Goal: Task Accomplishment & Management: Manage account settings

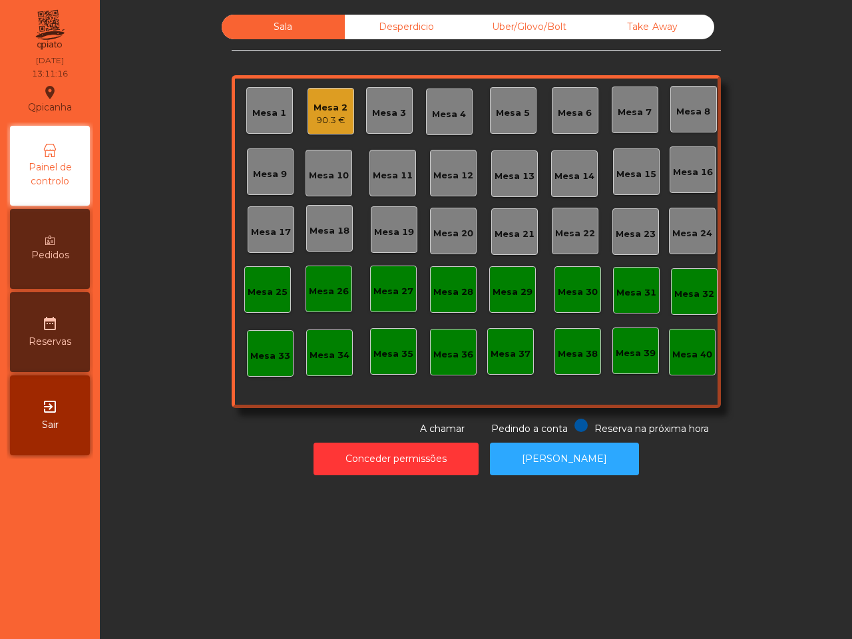
click at [427, 21] on div "Desperdicio" at bounding box center [406, 27] width 123 height 25
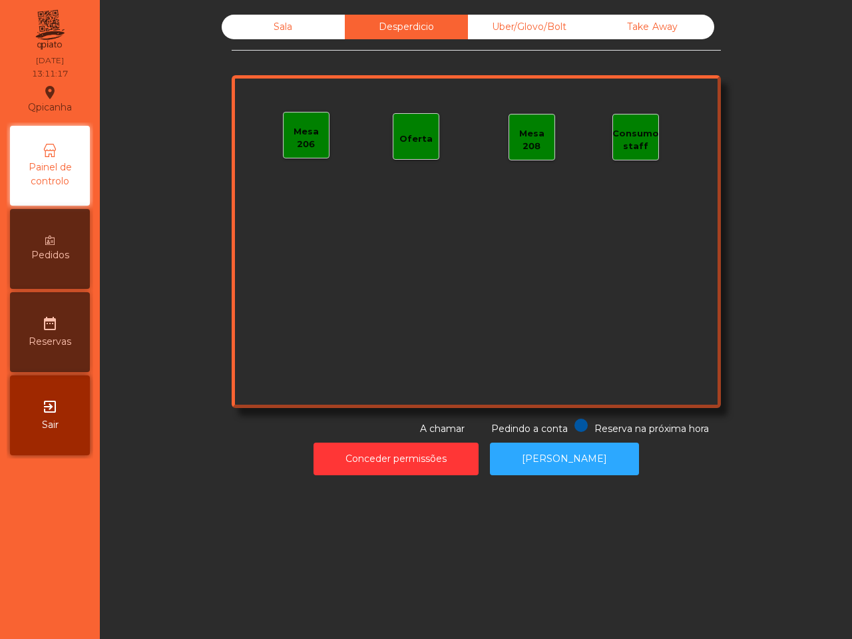
click at [529, 22] on div "Uber/Glovo/Bolt" at bounding box center [529, 27] width 123 height 25
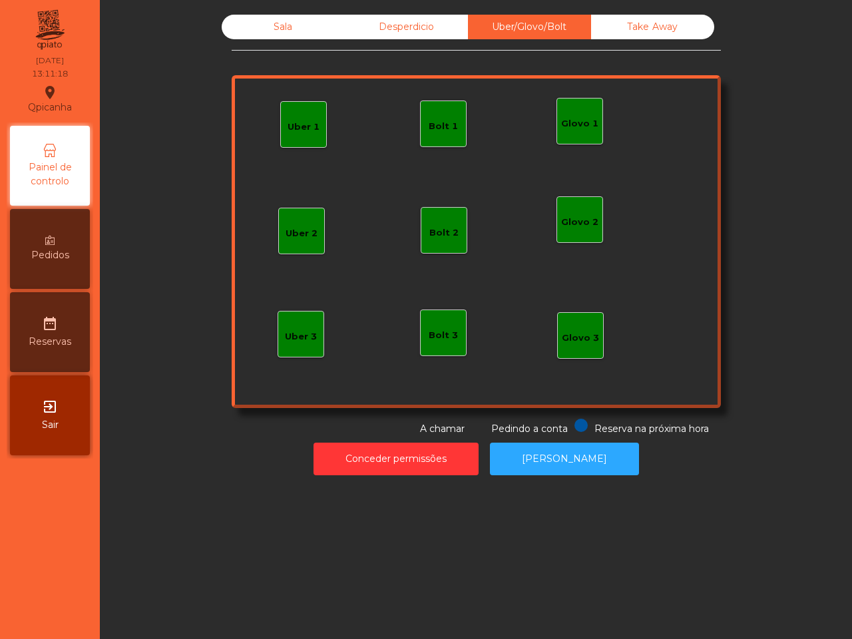
click at [451, 131] on div "Bolt 1" at bounding box center [443, 123] width 47 height 47
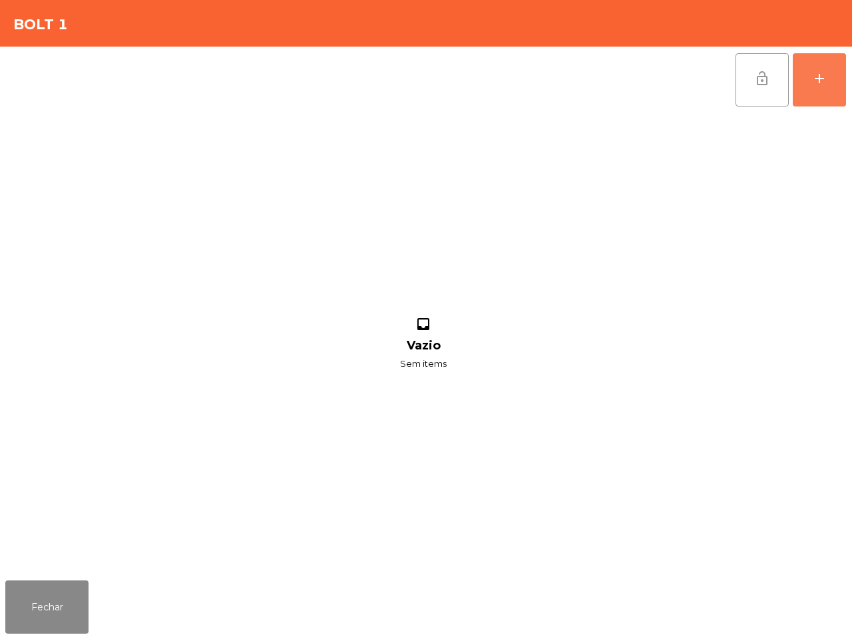
click at [813, 71] on div "add" at bounding box center [819, 79] width 16 height 16
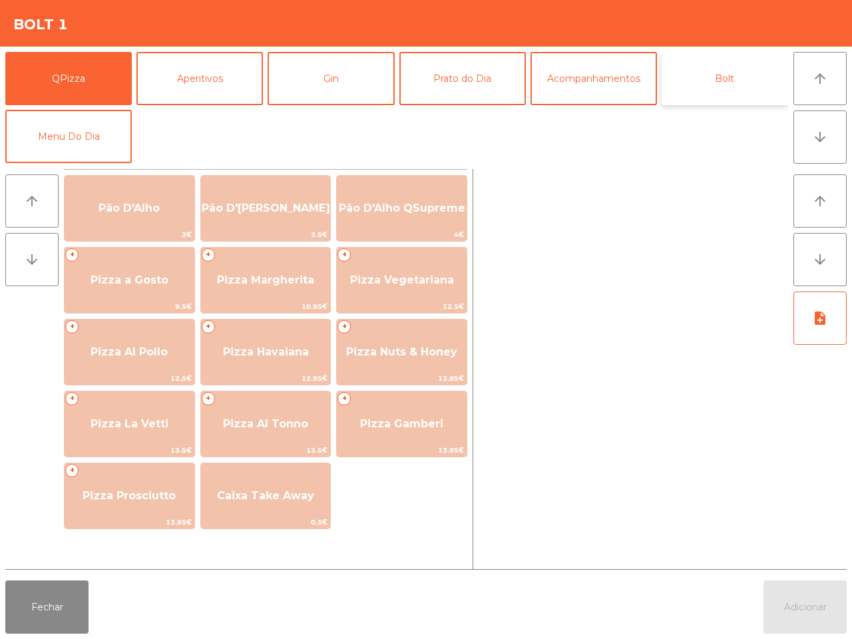
click at [710, 90] on button "Bolt" at bounding box center [724, 78] width 126 height 53
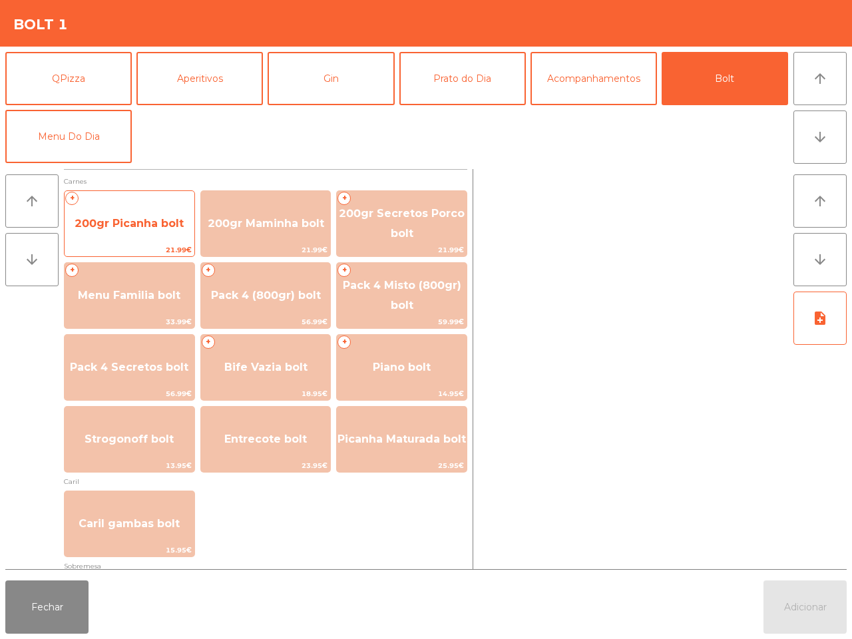
click at [132, 233] on span "200gr Picanha bolt" at bounding box center [130, 224] width 130 height 36
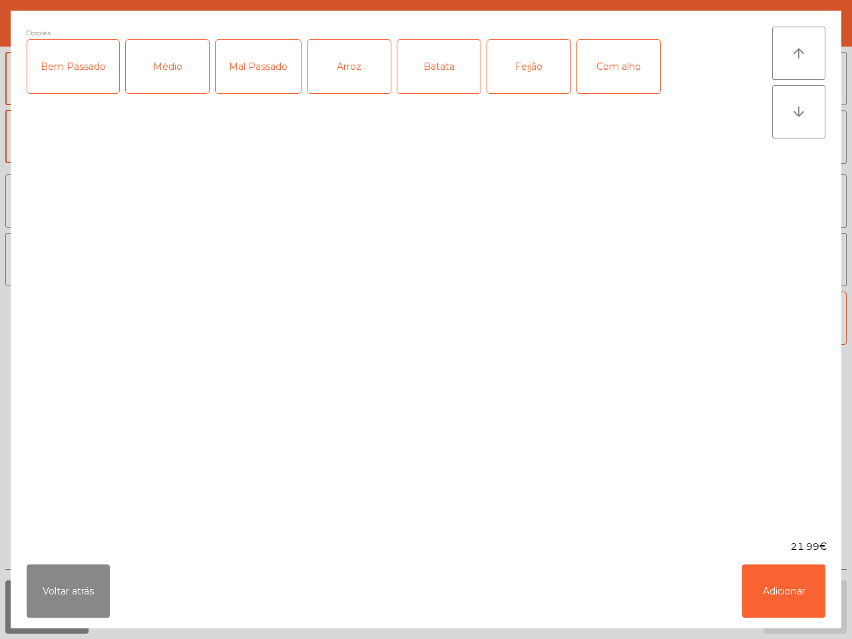
click at [175, 75] on div "Médio" at bounding box center [167, 66] width 83 height 53
click at [623, 71] on div "Com alho" at bounding box center [618, 66] width 83 height 53
drag, startPoint x: 542, startPoint y: 65, endPoint x: 472, endPoint y: 73, distance: 70.3
click at [540, 65] on div "Feijão" at bounding box center [528, 66] width 83 height 53
click at [431, 74] on div "Batata" at bounding box center [438, 66] width 83 height 53
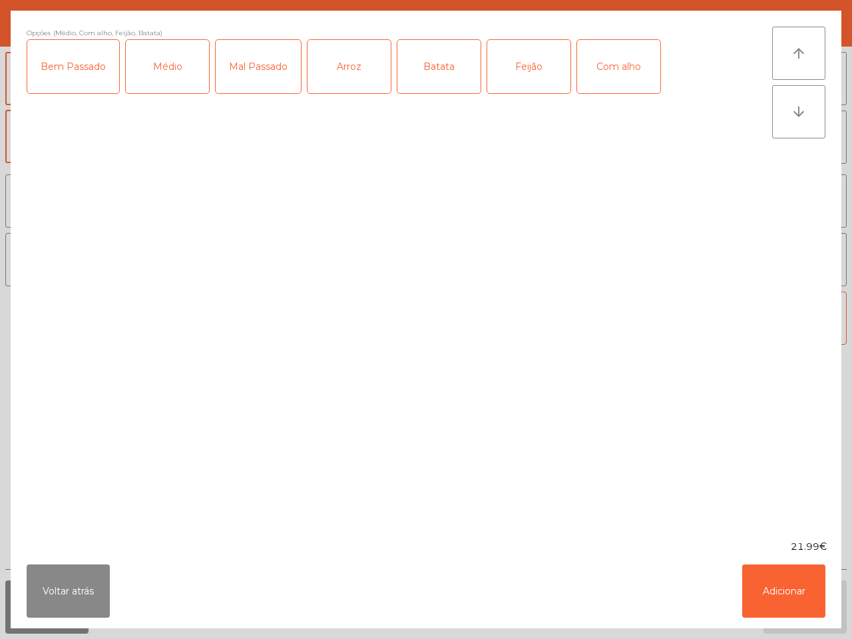
click at [356, 78] on div "Arroz" at bounding box center [348, 66] width 83 height 53
click at [776, 580] on button "Adicionar" at bounding box center [783, 590] width 83 height 53
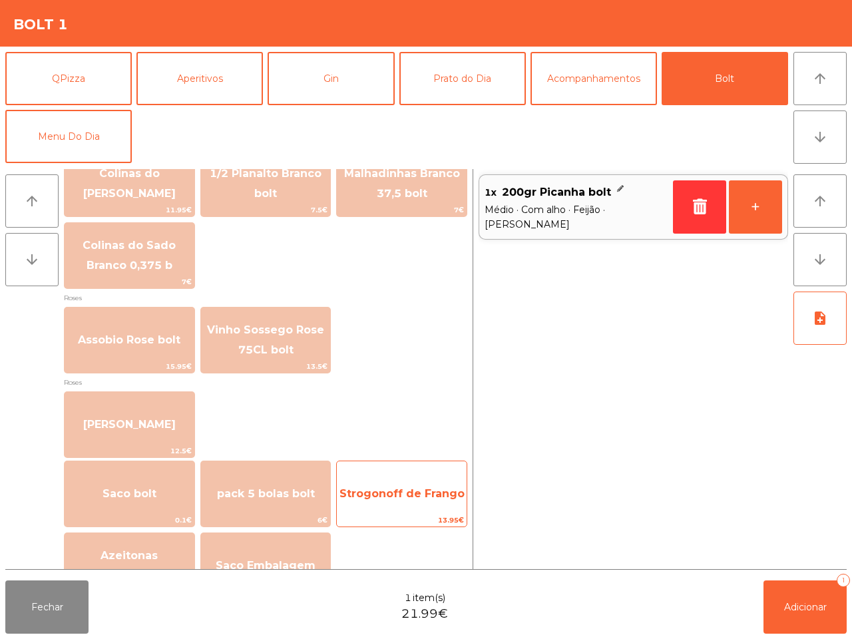
scroll to position [1515, 0]
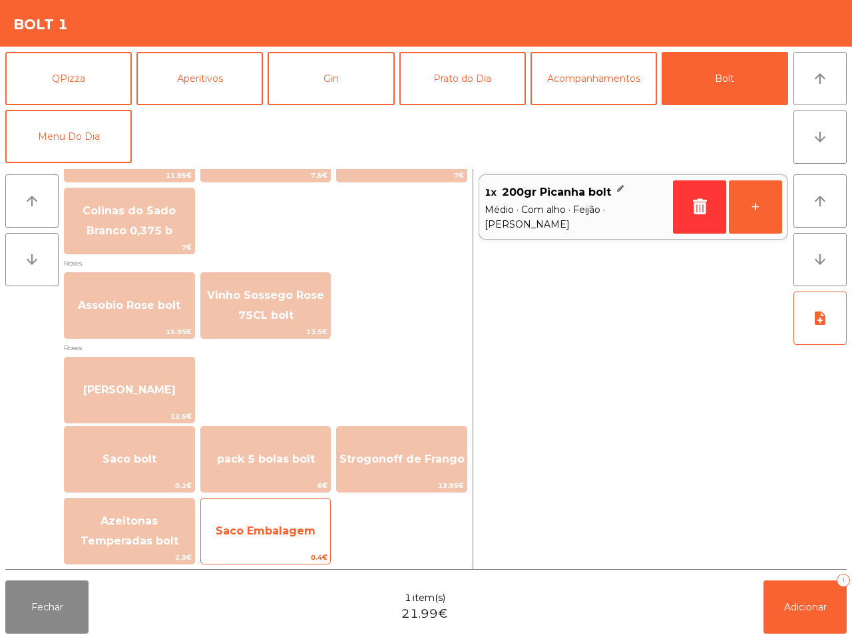
click at [321, 536] on span "Saco Embalagem" at bounding box center [266, 531] width 130 height 36
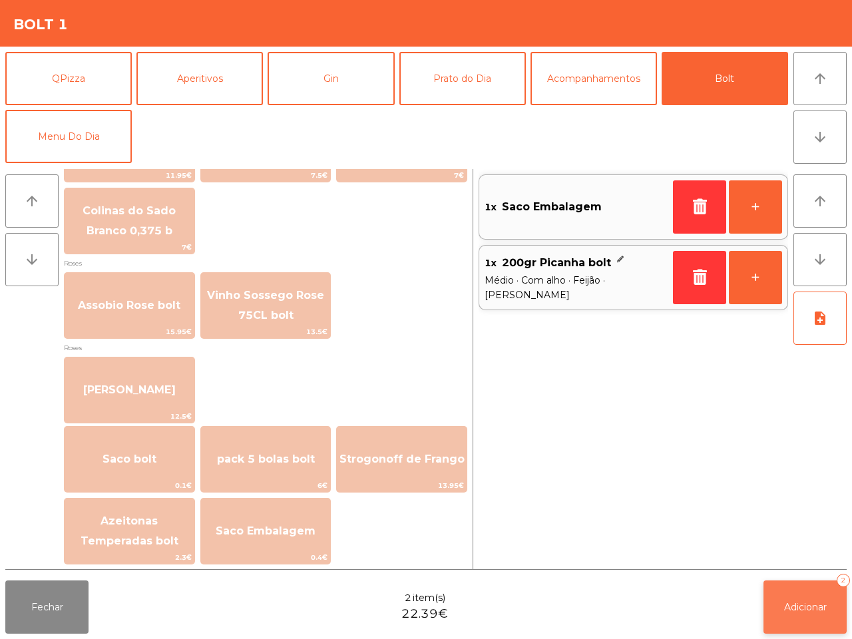
click at [812, 603] on span "Adicionar" at bounding box center [805, 607] width 43 height 12
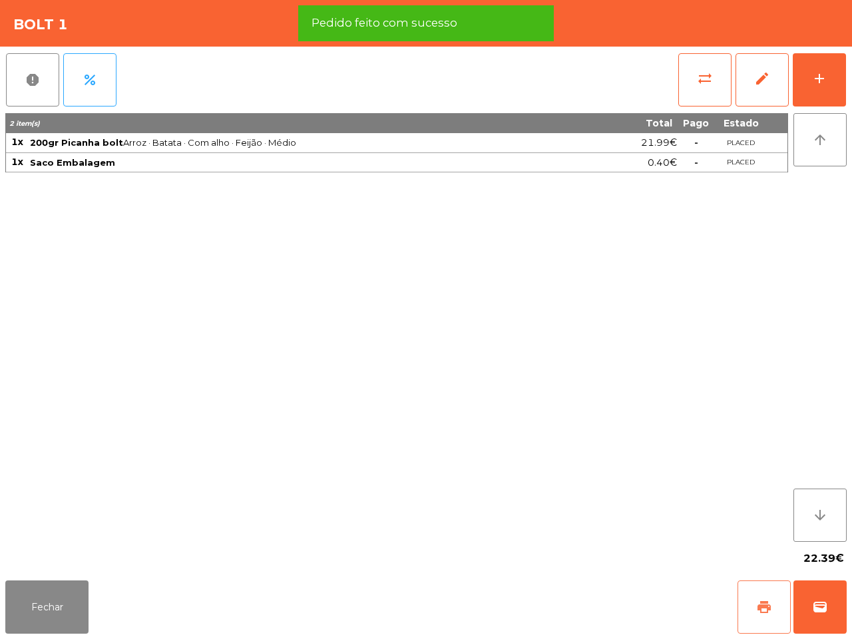
click at [758, 601] on span "print" at bounding box center [764, 607] width 16 height 16
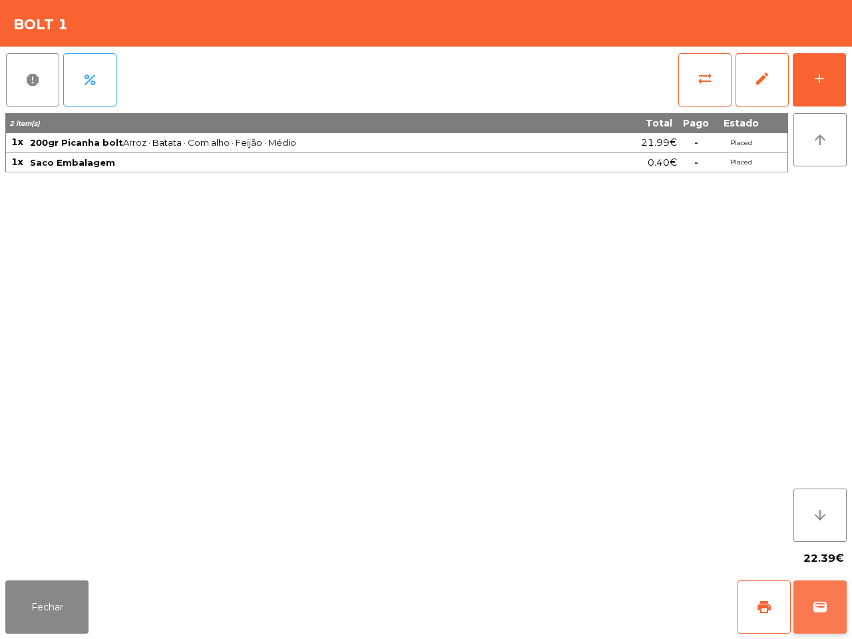
click at [820, 611] on span "wallet" at bounding box center [820, 607] width 16 height 16
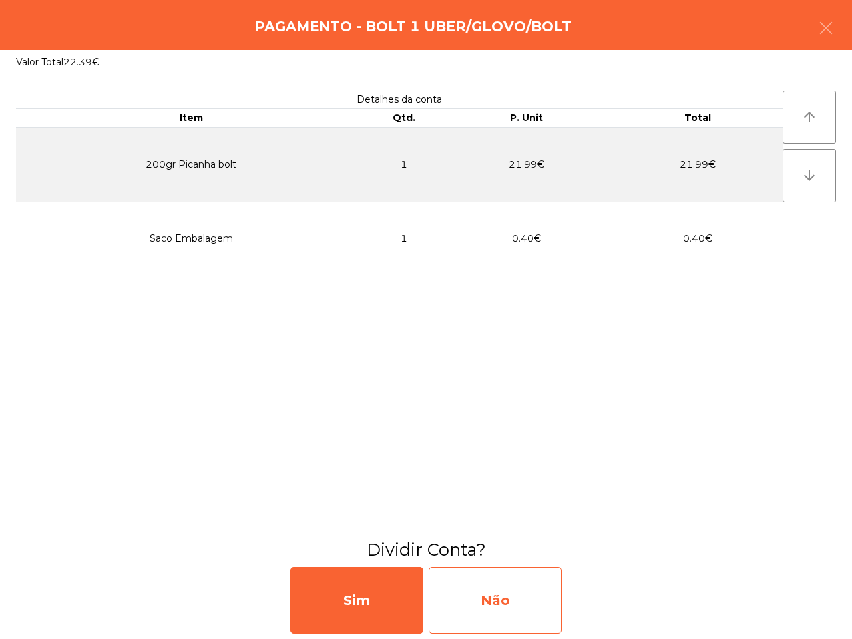
click at [467, 579] on div "Não" at bounding box center [494, 600] width 133 height 67
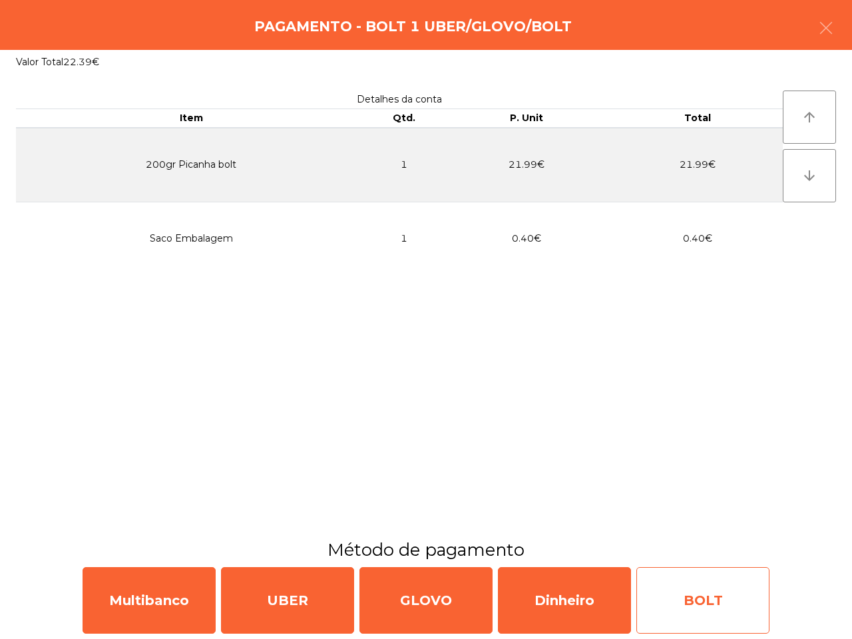
click at [685, 606] on div "BOLT" at bounding box center [702, 600] width 133 height 67
select select "**"
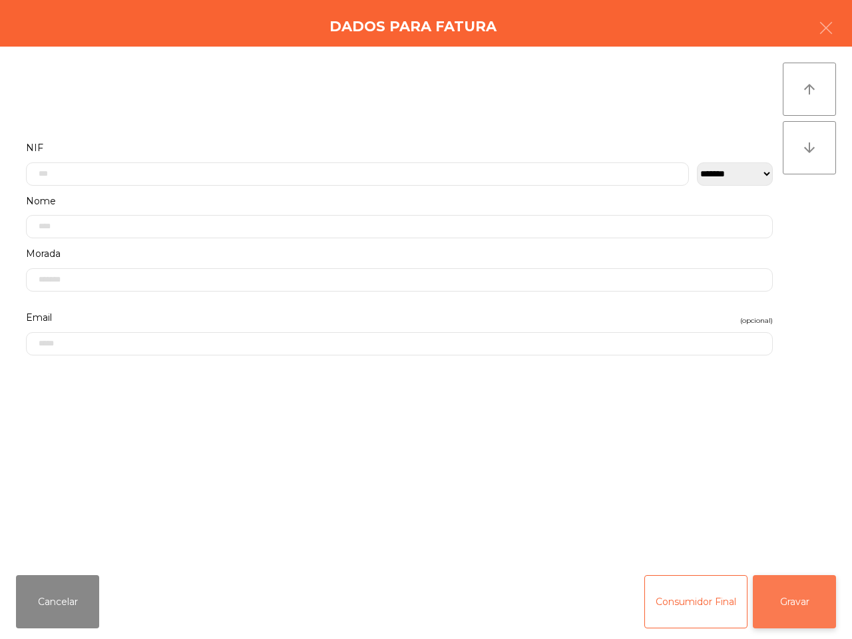
click at [790, 594] on button "Gravar" at bounding box center [793, 601] width 83 height 53
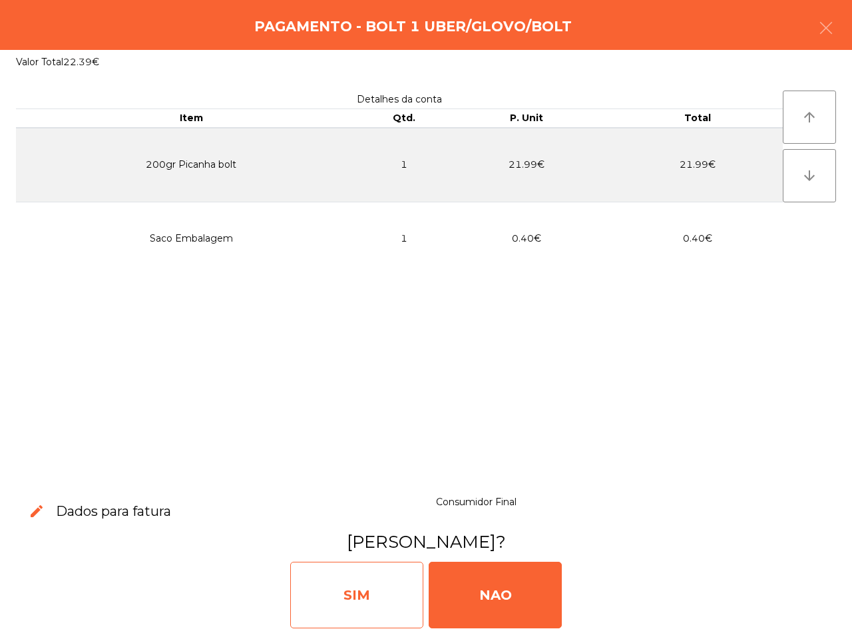
click at [357, 600] on div "SIM" at bounding box center [356, 594] width 133 height 67
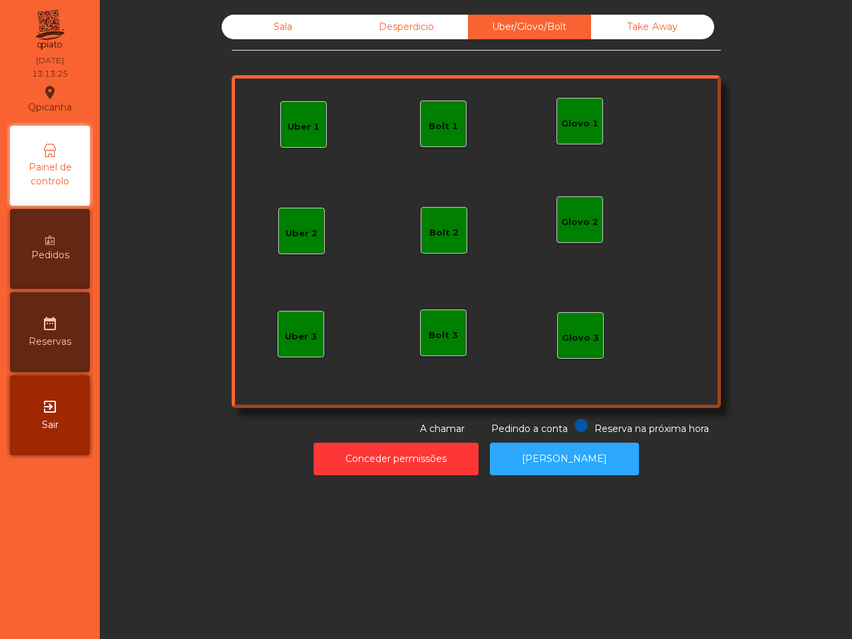
click at [360, 589] on div "Sala Desperdicio Uber/Glovo/Bolt Take Away Uber 1 Glovo 1 Uber 2 Uber 3 Glovo 2…" at bounding box center [476, 319] width 752 height 639
click at [251, 28] on div "Sala" at bounding box center [283, 27] width 123 height 25
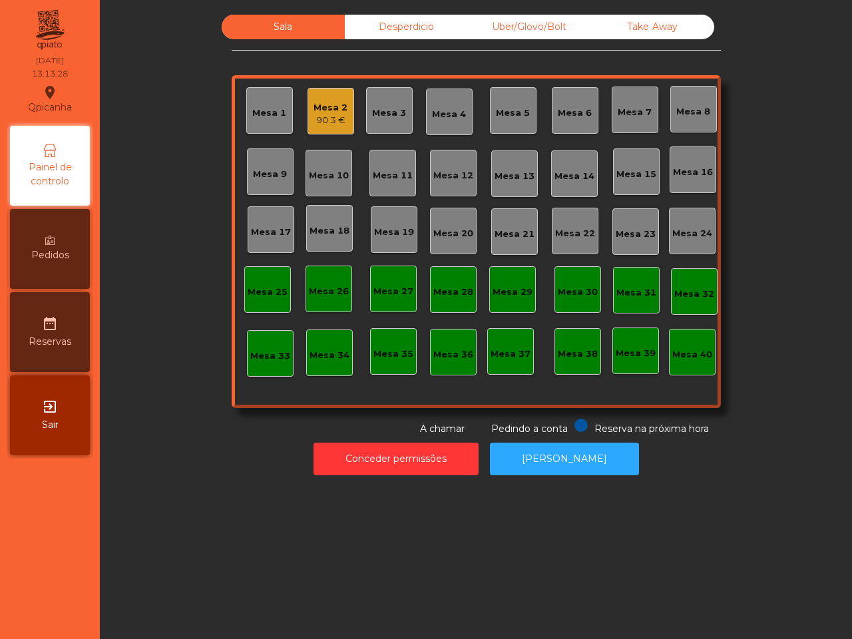
click at [627, 168] on div "Mesa 15" at bounding box center [636, 174] width 40 height 13
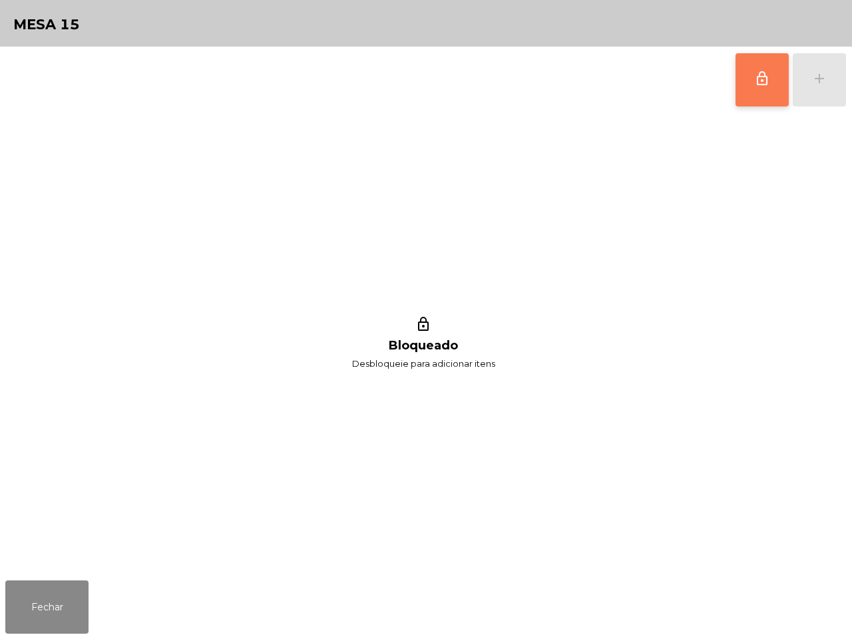
click at [767, 77] on span "lock_outline" at bounding box center [762, 79] width 16 height 16
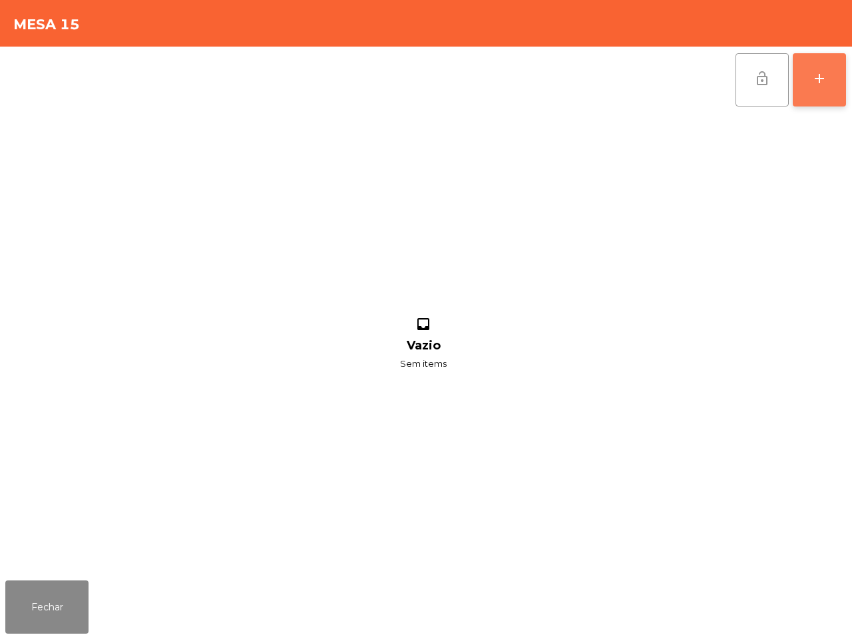
click at [814, 71] on div "add" at bounding box center [819, 79] width 16 height 16
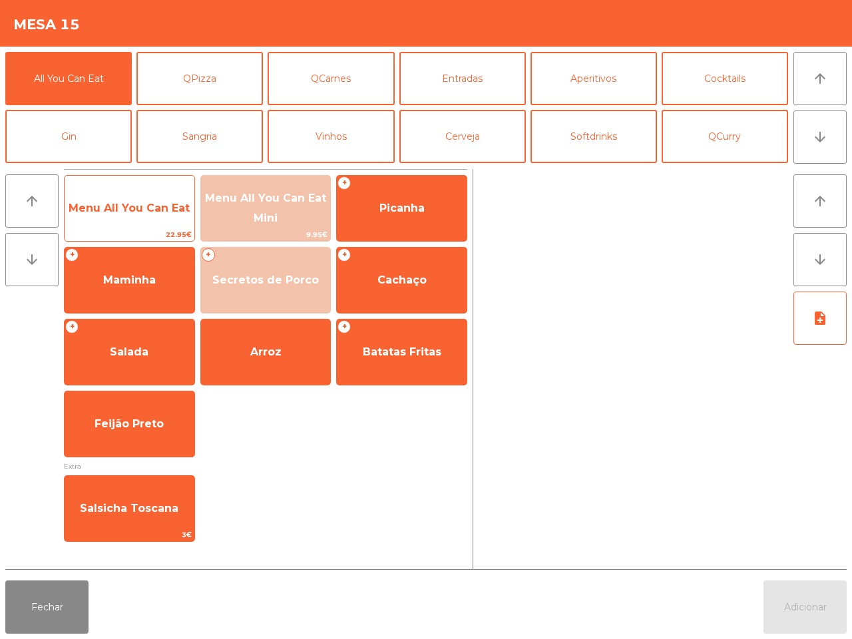
click at [158, 191] on span "Menu All You Can Eat" at bounding box center [130, 208] width 130 height 36
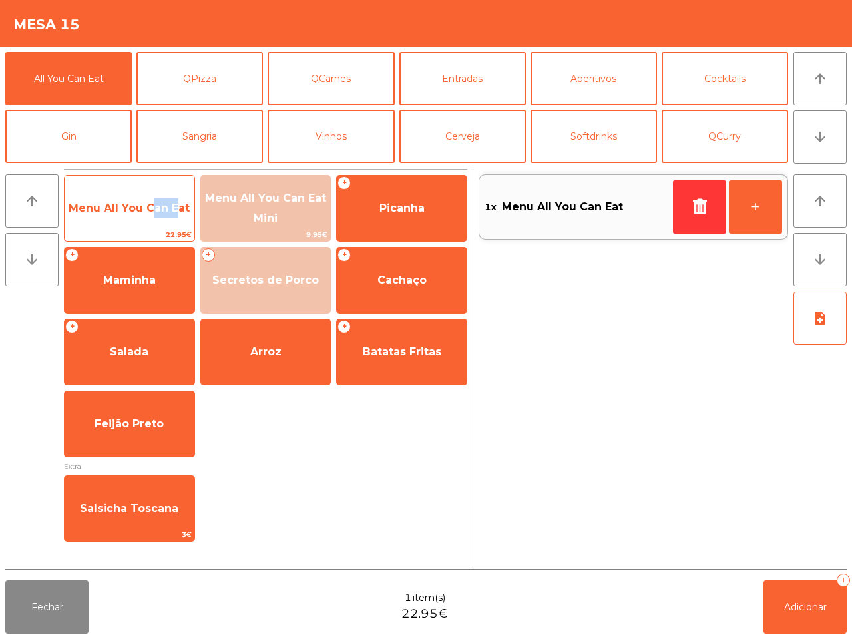
click at [158, 191] on span "Menu All You Can Eat" at bounding box center [130, 208] width 130 height 36
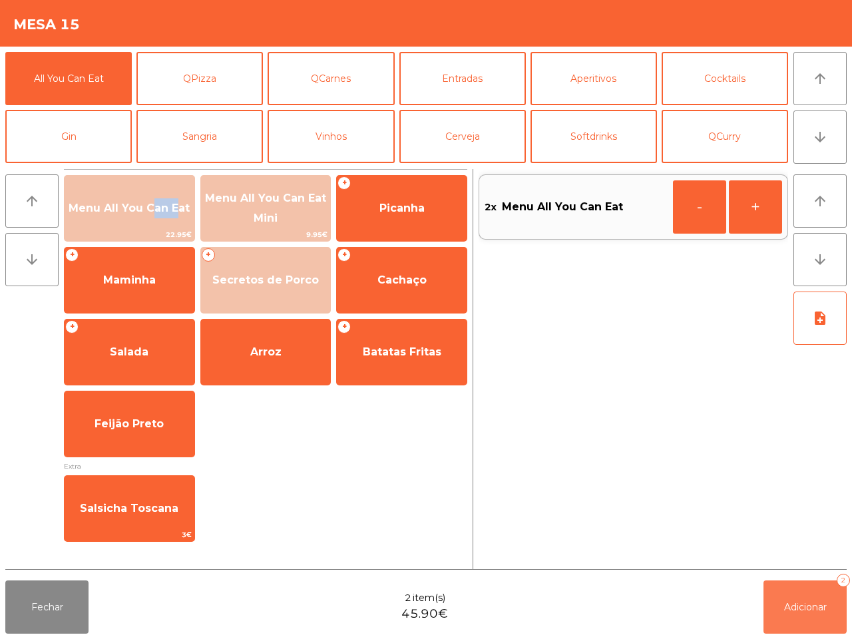
click at [790, 591] on button "Adicionar 2" at bounding box center [804, 606] width 83 height 53
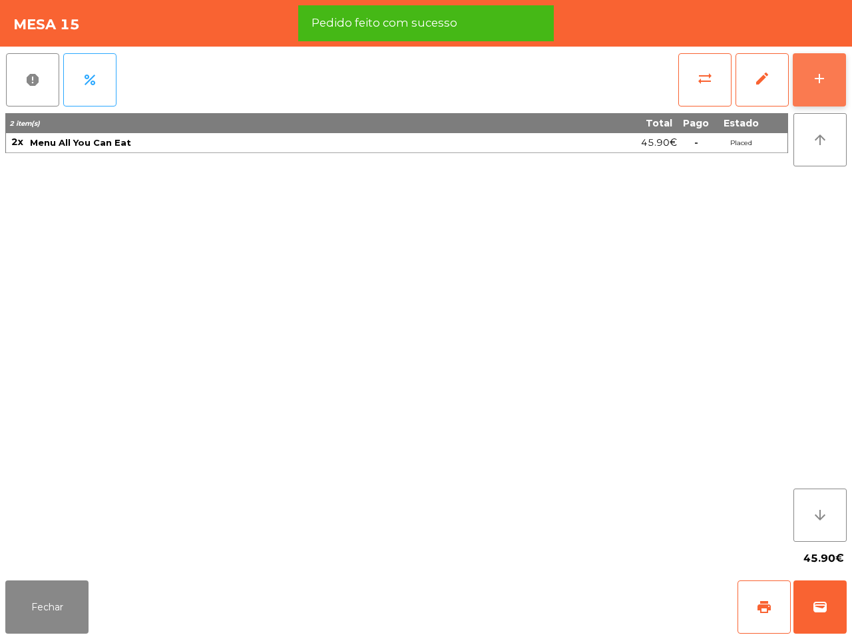
click at [824, 95] on button "add" at bounding box center [818, 79] width 53 height 53
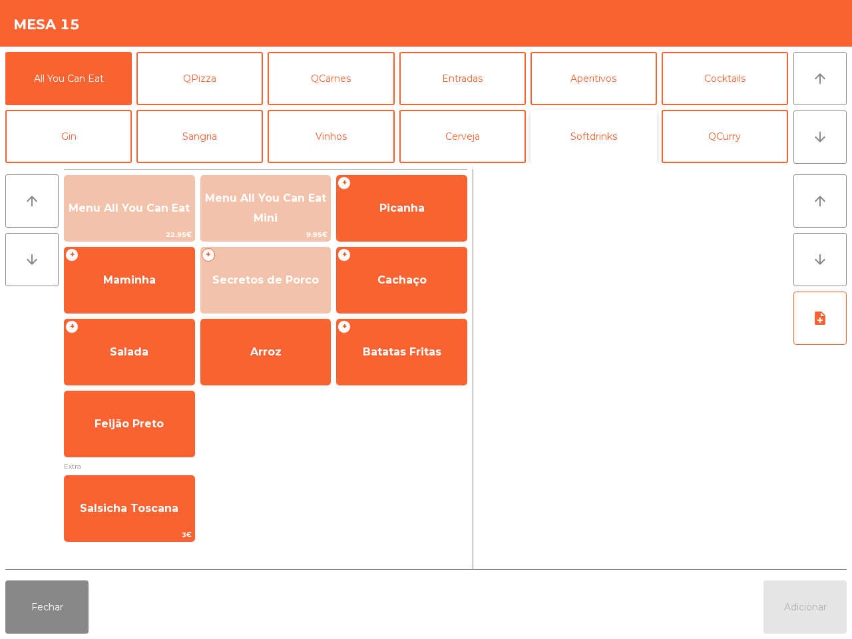
drag, startPoint x: 639, startPoint y: 134, endPoint x: 642, endPoint y: 147, distance: 13.6
click at [643, 135] on button "Softdrinks" at bounding box center [593, 136] width 126 height 53
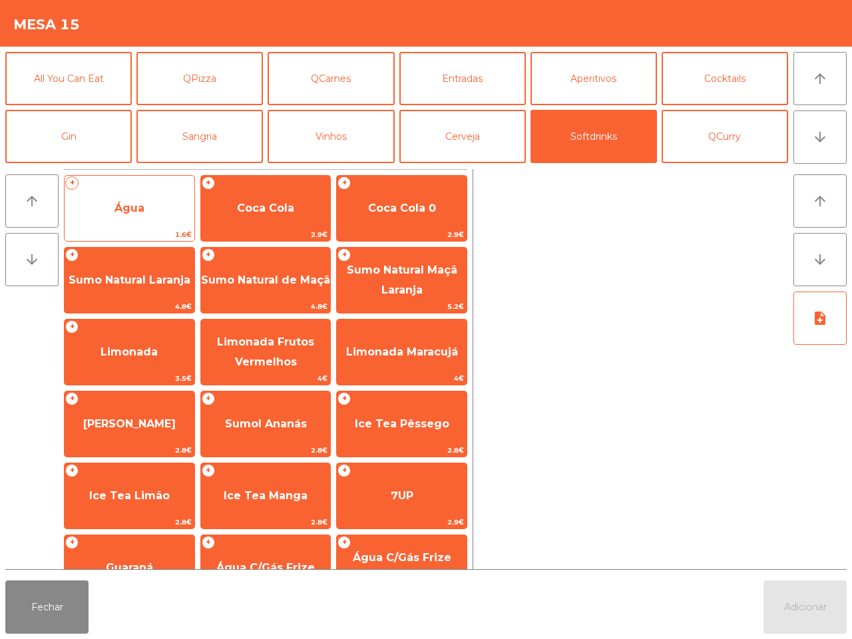
click at [154, 198] on span "Água" at bounding box center [130, 208] width 130 height 36
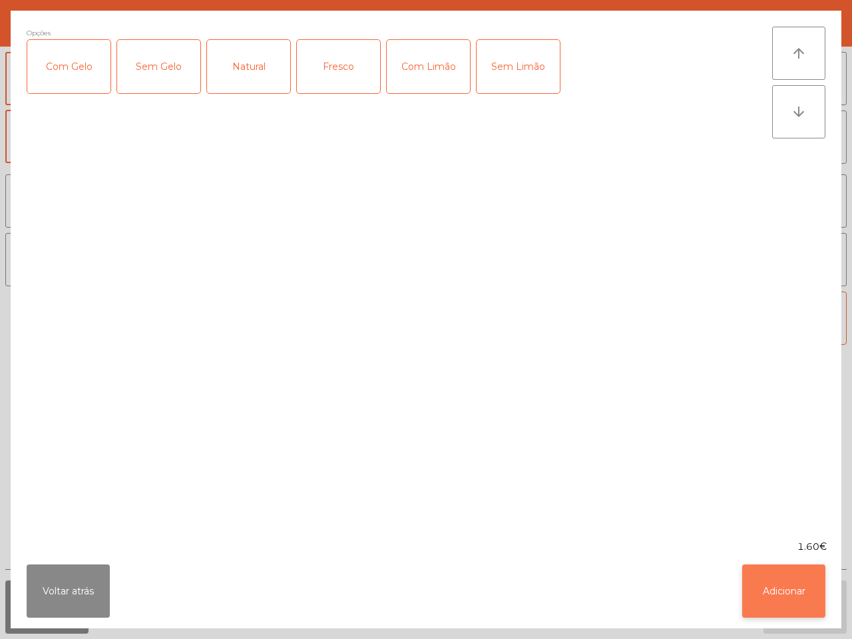
click at [780, 590] on button "Adicionar" at bounding box center [783, 590] width 83 height 53
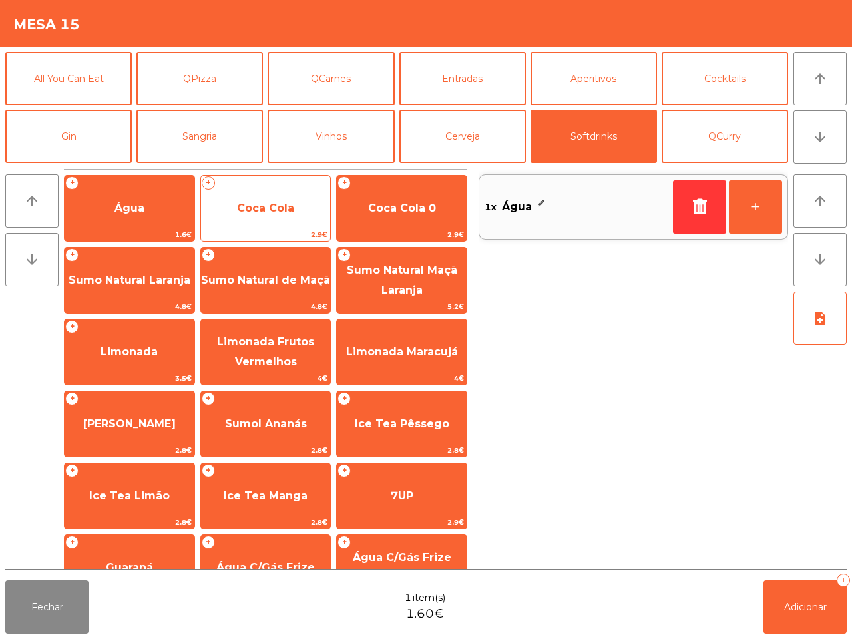
click at [297, 201] on span "Coca Cola" at bounding box center [266, 208] width 130 height 36
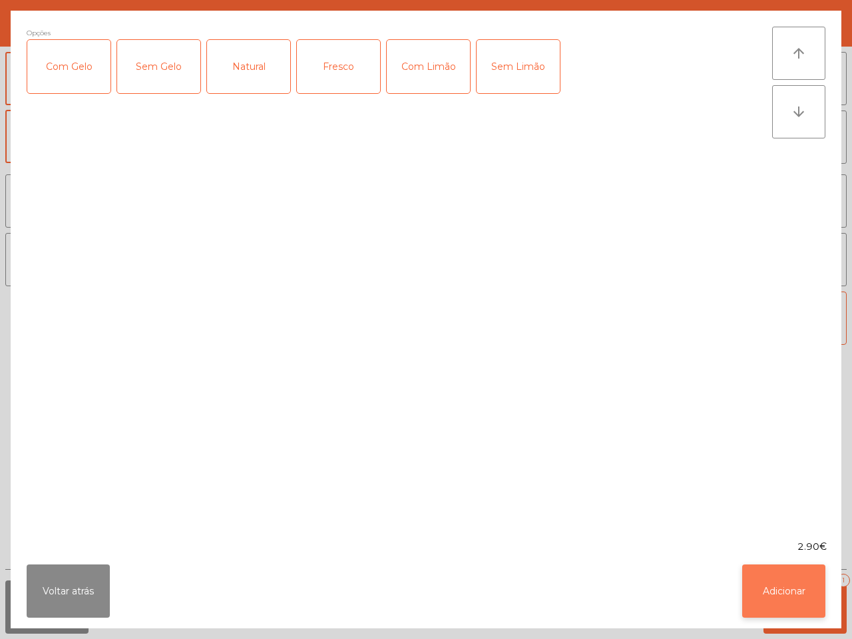
click at [773, 573] on button "Adicionar" at bounding box center [783, 590] width 83 height 53
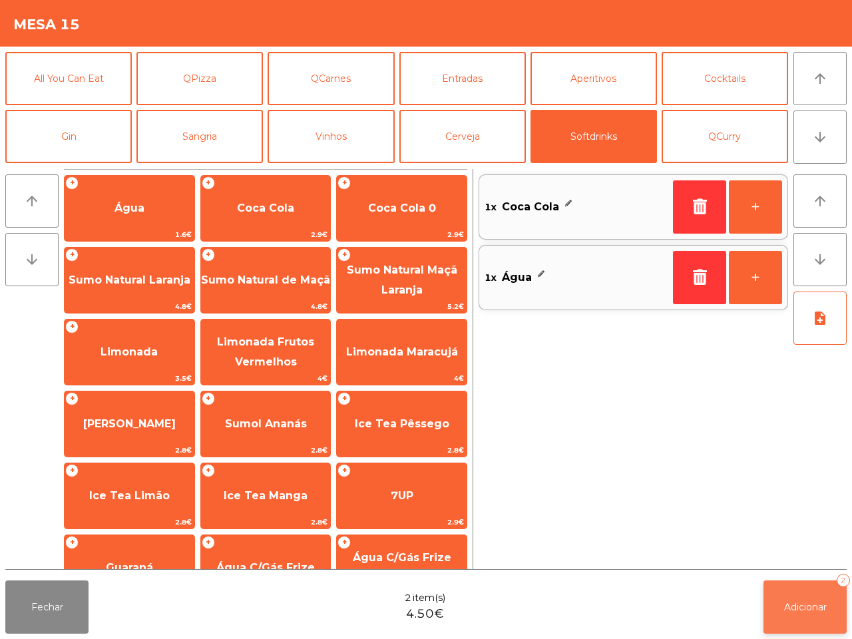
click at [828, 601] on button "Adicionar 2" at bounding box center [804, 606] width 83 height 53
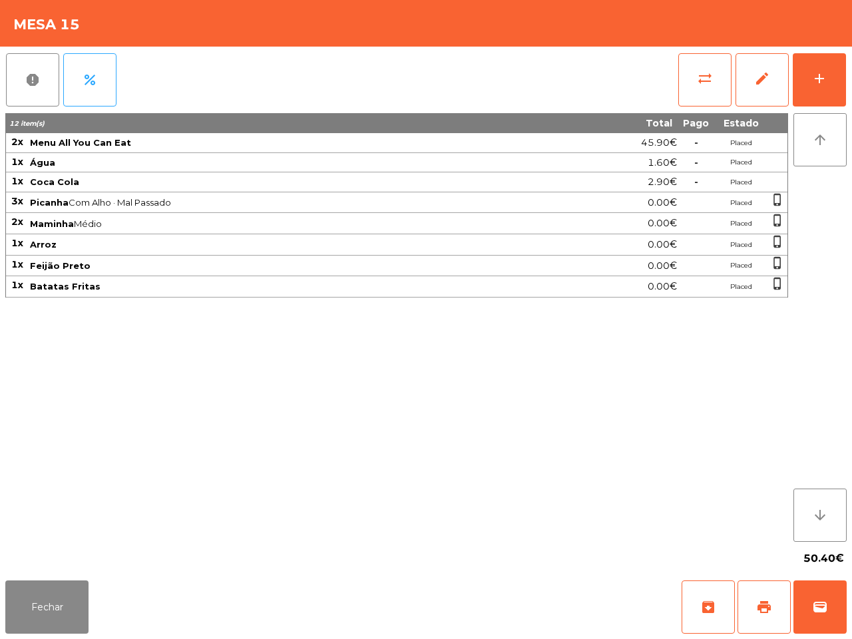
drag, startPoint x: 633, startPoint y: 629, endPoint x: 603, endPoint y: 637, distance: 31.0
click at [631, 629] on div "Fechar archive print wallet" at bounding box center [426, 607] width 852 height 64
click at [55, 606] on button "Fechar" at bounding box center [46, 606] width 83 height 53
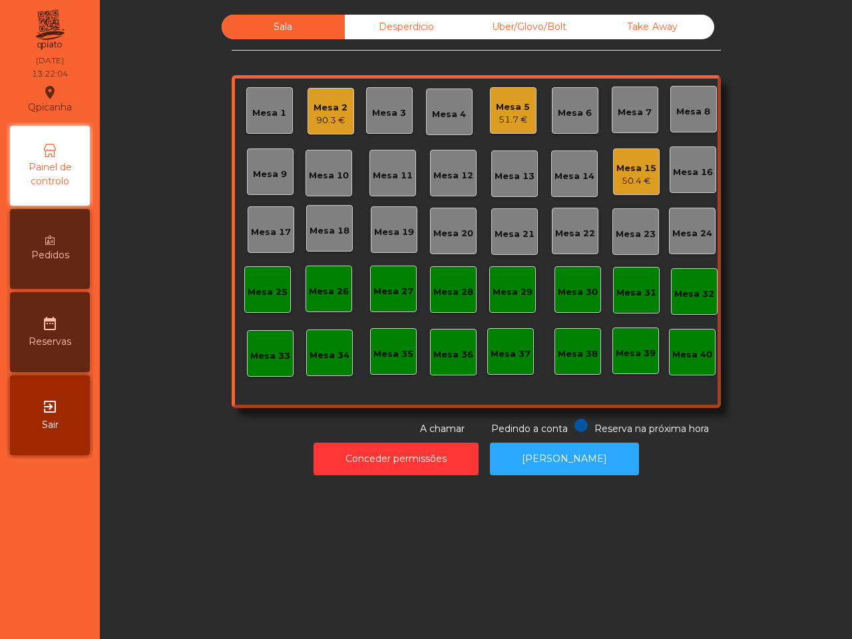
click at [376, 228] on div "Mesa 19" at bounding box center [394, 232] width 40 height 13
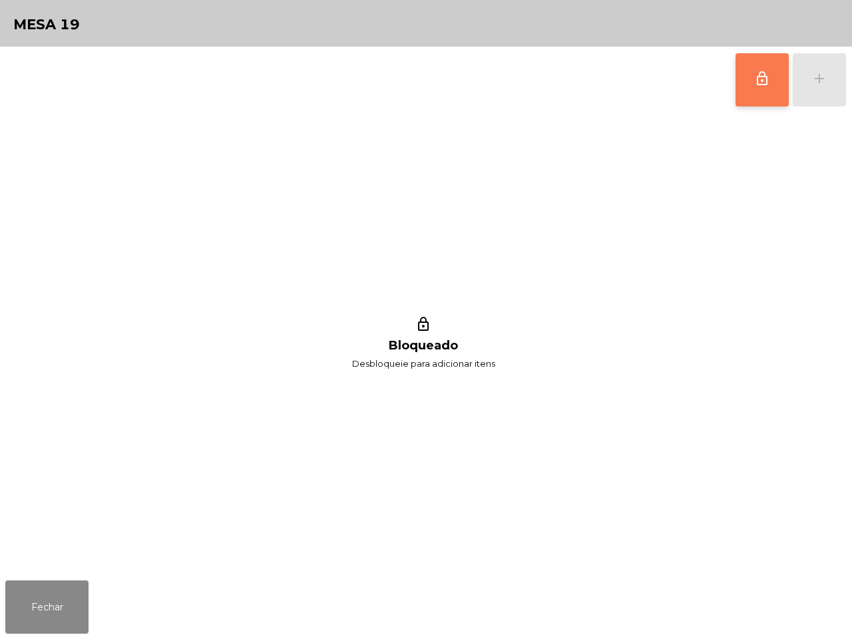
click at [738, 87] on button "lock_outline" at bounding box center [761, 79] width 53 height 53
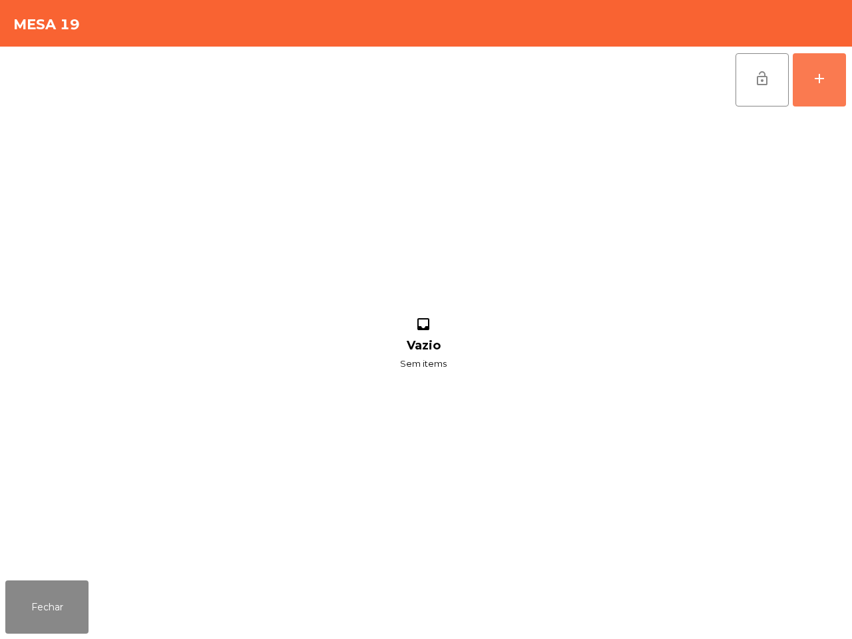
click at [820, 74] on div "add" at bounding box center [819, 79] width 16 height 16
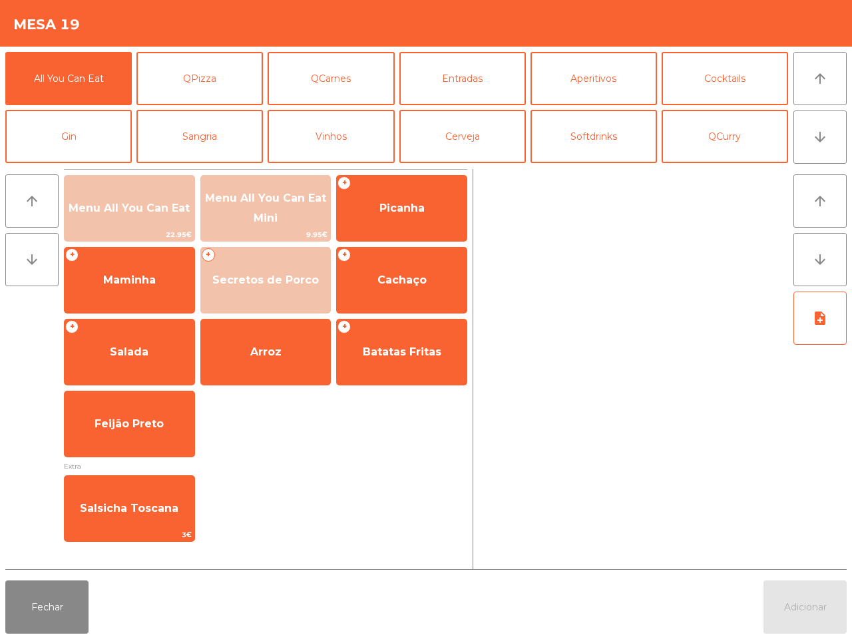
click at [174, 213] on span "Menu All You Can Eat" at bounding box center [129, 208] width 121 height 13
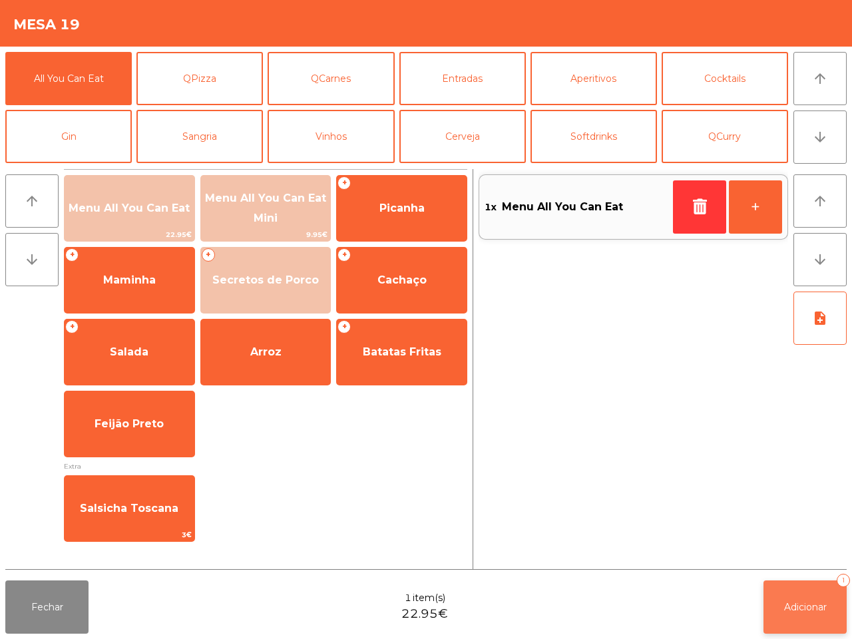
click at [807, 597] on button "Adicionar 1" at bounding box center [804, 606] width 83 height 53
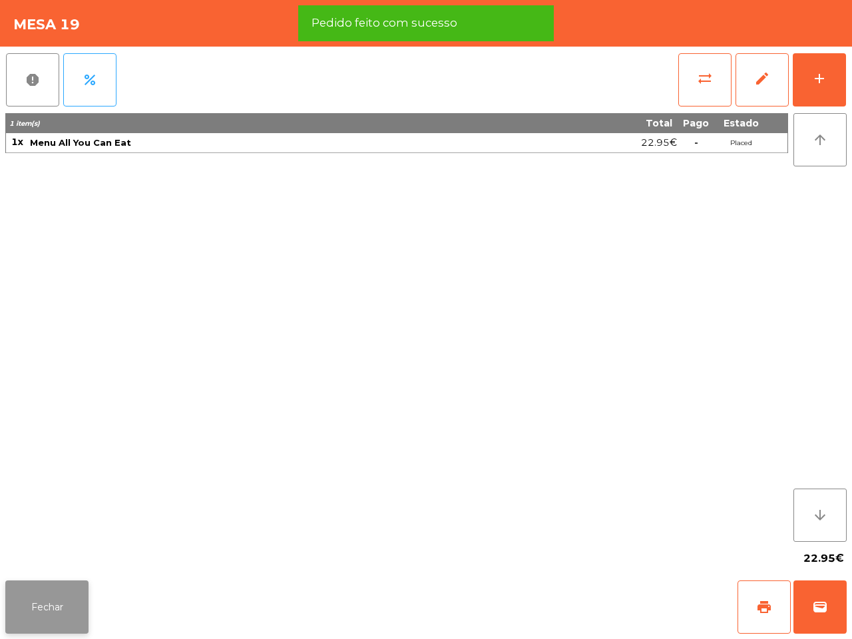
click at [62, 601] on button "Fechar" at bounding box center [46, 606] width 83 height 53
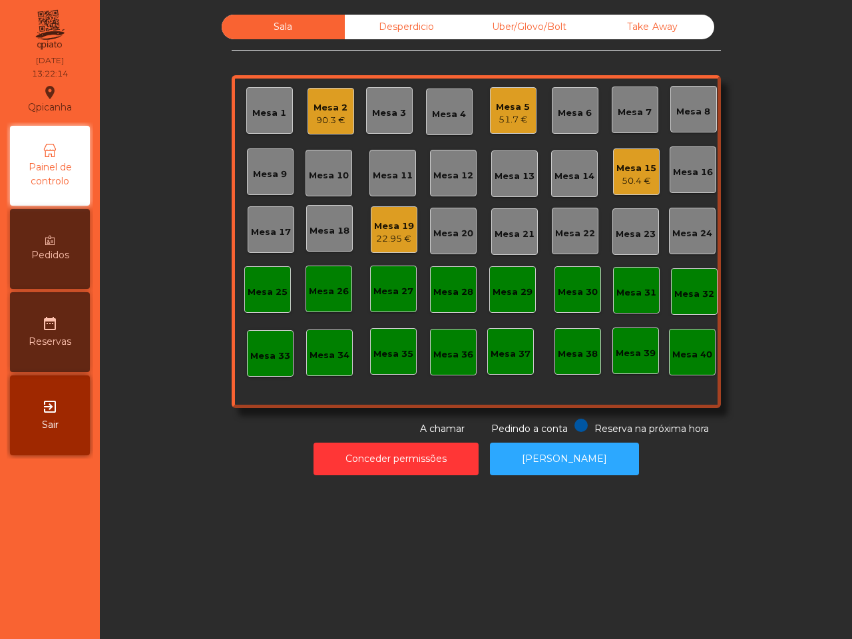
click at [383, 223] on div "Mesa 19" at bounding box center [394, 226] width 40 height 13
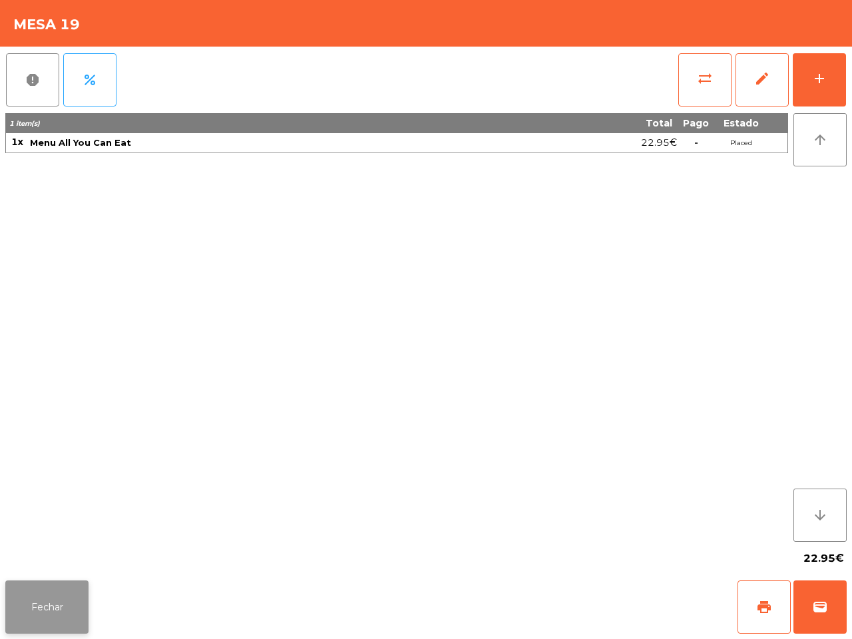
click at [41, 597] on button "Fechar" at bounding box center [46, 606] width 83 height 53
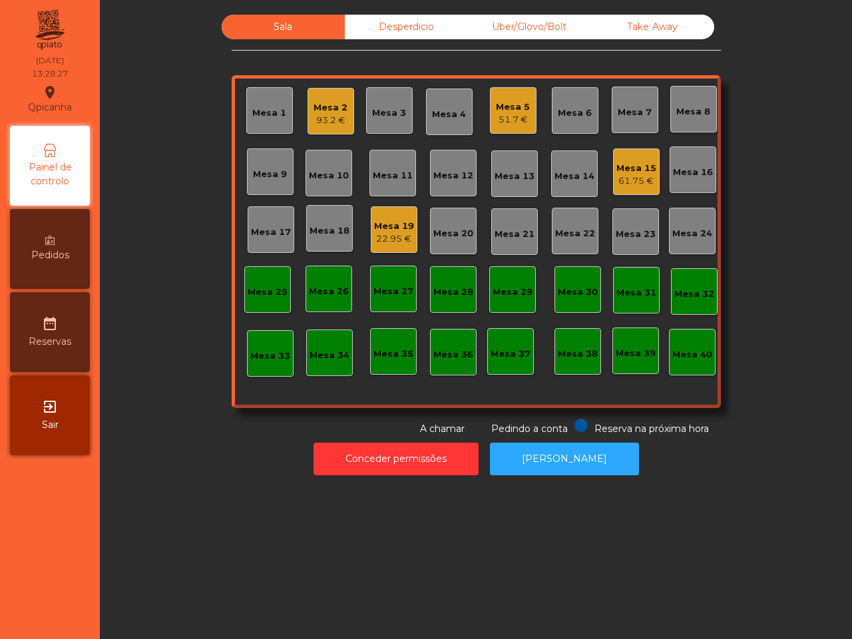
click at [285, 398] on div "Mesa 1 Mesa 2 93.2 € Mesa 3 Mesa 4 Mesa 5 51.7 € Mesa 6 Mesa 7 Mesa 8 Mesa 9 Me…" at bounding box center [476, 241] width 489 height 333
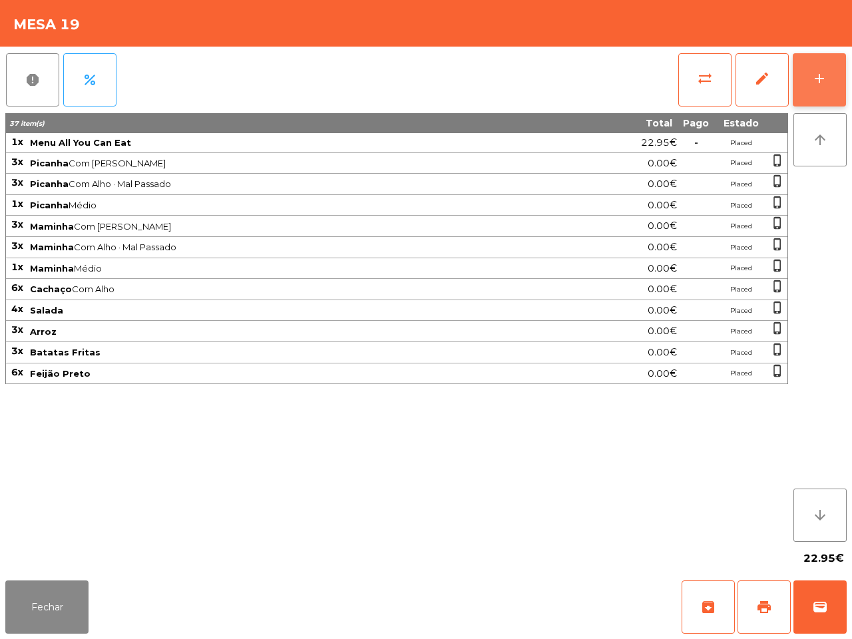
click at [820, 71] on div "add" at bounding box center [819, 79] width 16 height 16
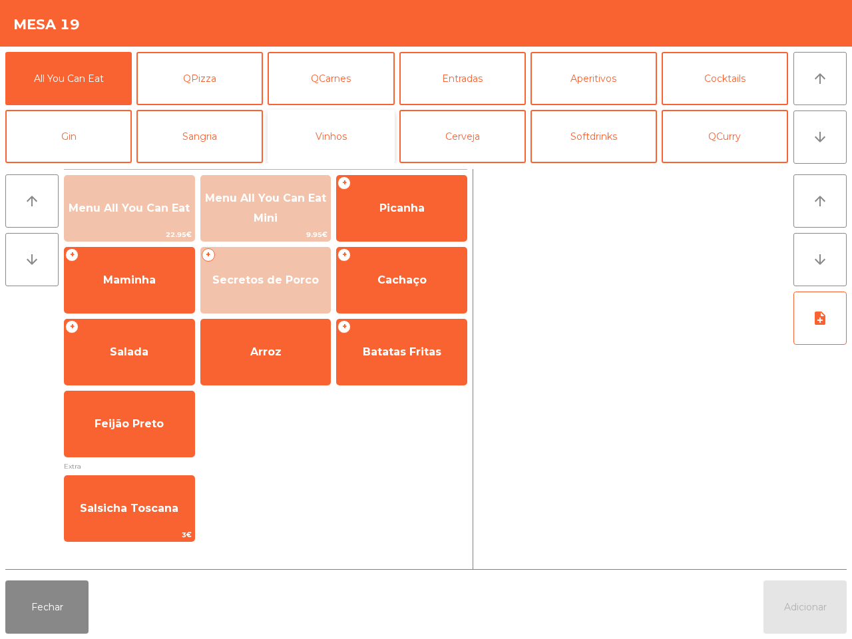
click at [321, 135] on button "Vinhos" at bounding box center [330, 136] width 126 height 53
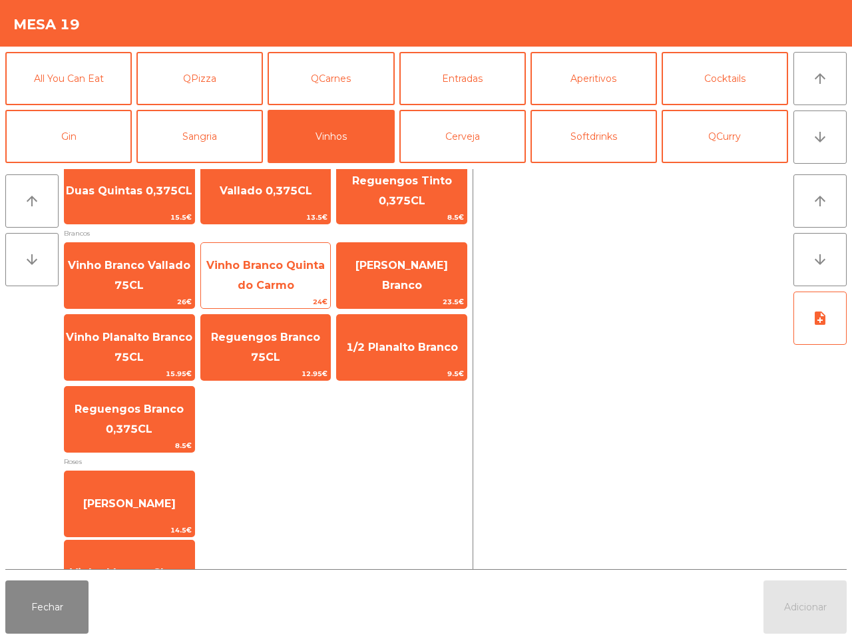
scroll to position [249, 0]
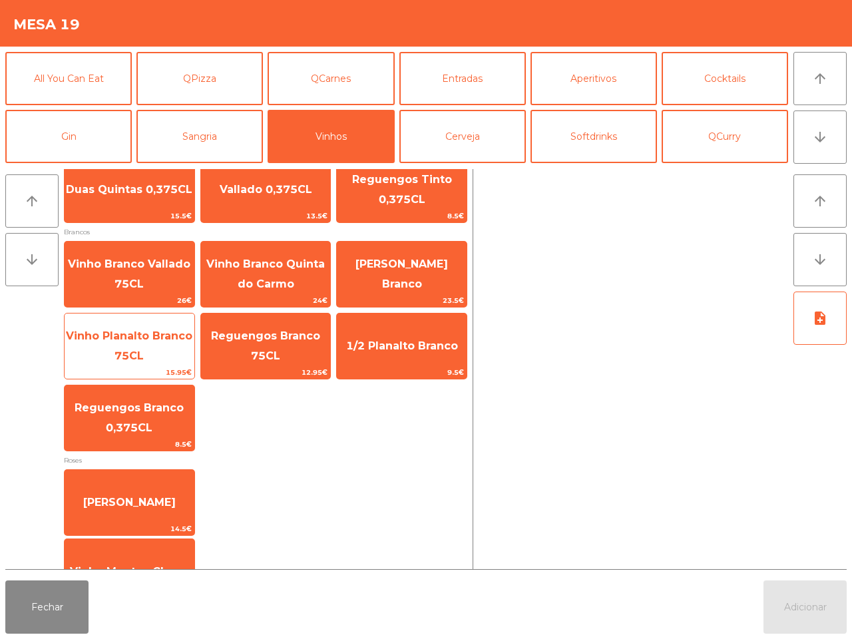
click at [158, 341] on span "Vinho Planalto Branco 75CL" at bounding box center [130, 346] width 130 height 57
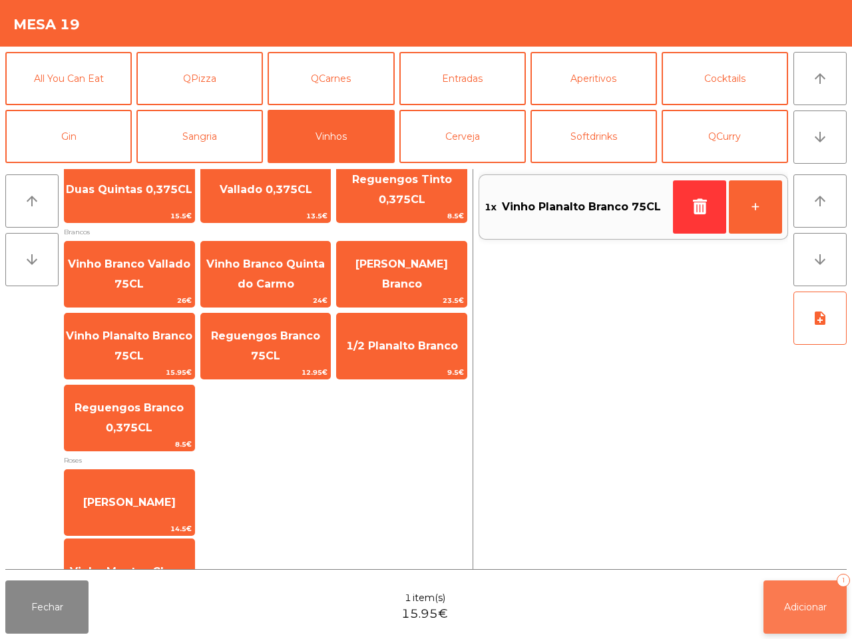
click at [796, 613] on button "Adicionar 1" at bounding box center [804, 606] width 83 height 53
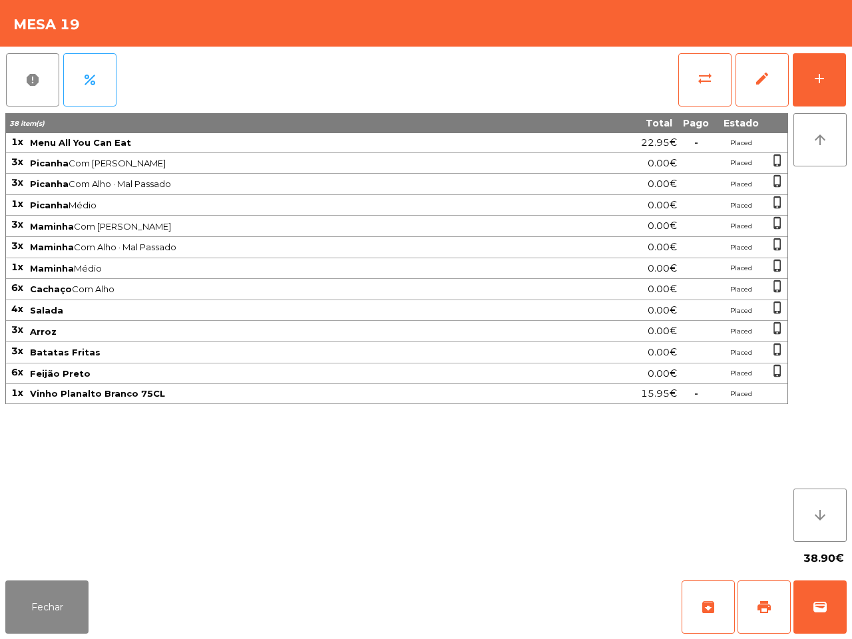
click at [659, 472] on div "38 item(s) Total Pago Estado 1x Menu All You Can Eat 22.95€ - Placed 3x Picanha…" at bounding box center [396, 327] width 782 height 428
click at [835, 84] on button "add" at bounding box center [818, 79] width 53 height 53
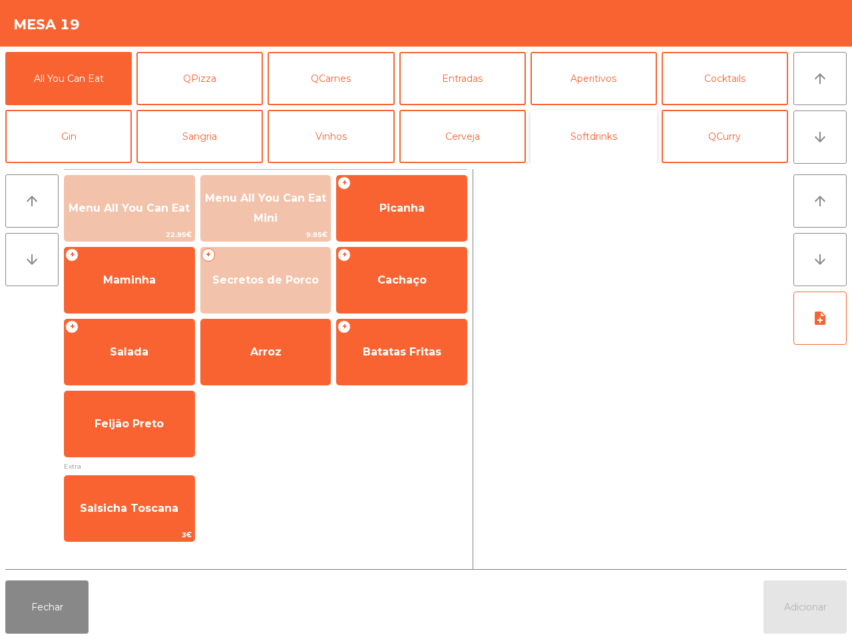
click at [587, 147] on button "Softdrinks" at bounding box center [593, 136] width 126 height 53
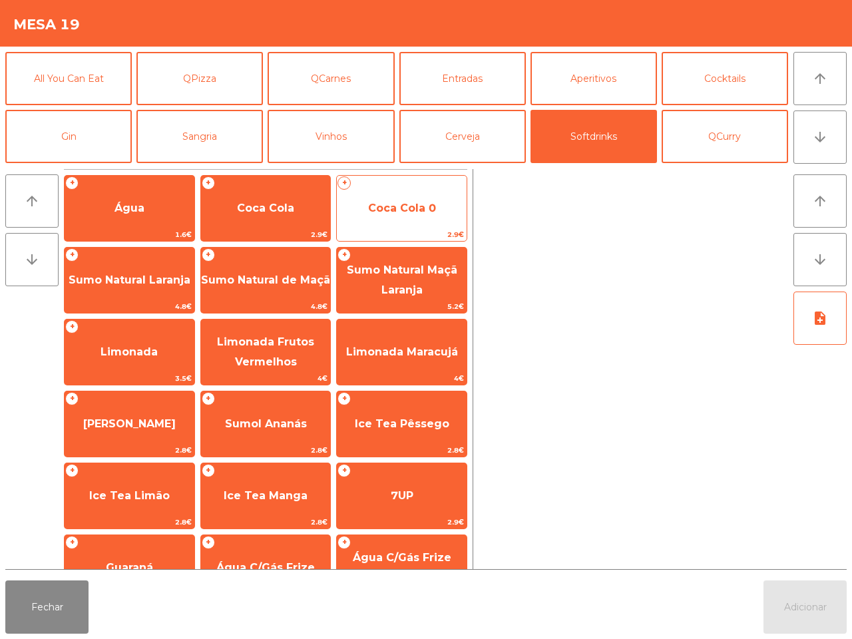
click at [456, 212] on span "Coca Cola 0" at bounding box center [402, 208] width 130 height 36
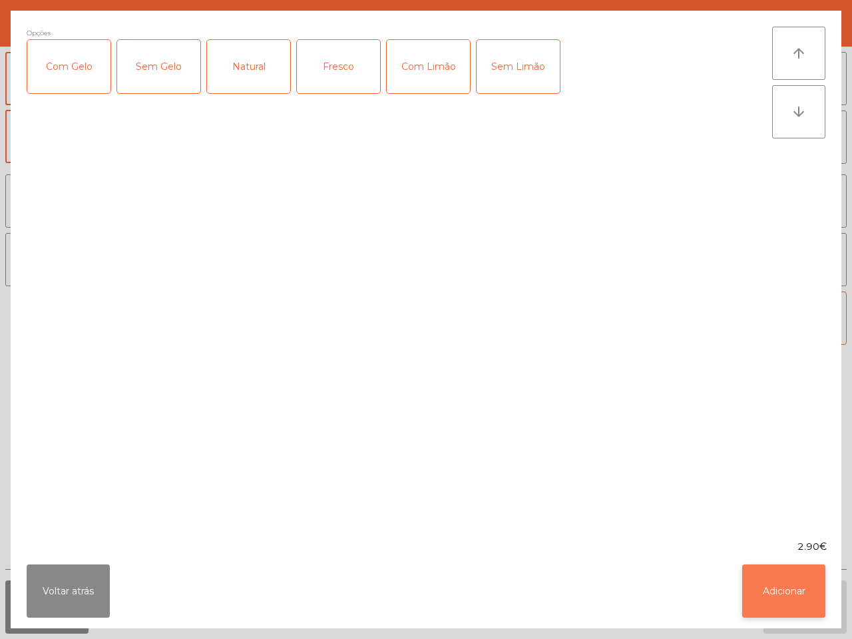
click at [806, 597] on button "Adicionar" at bounding box center [783, 590] width 83 height 53
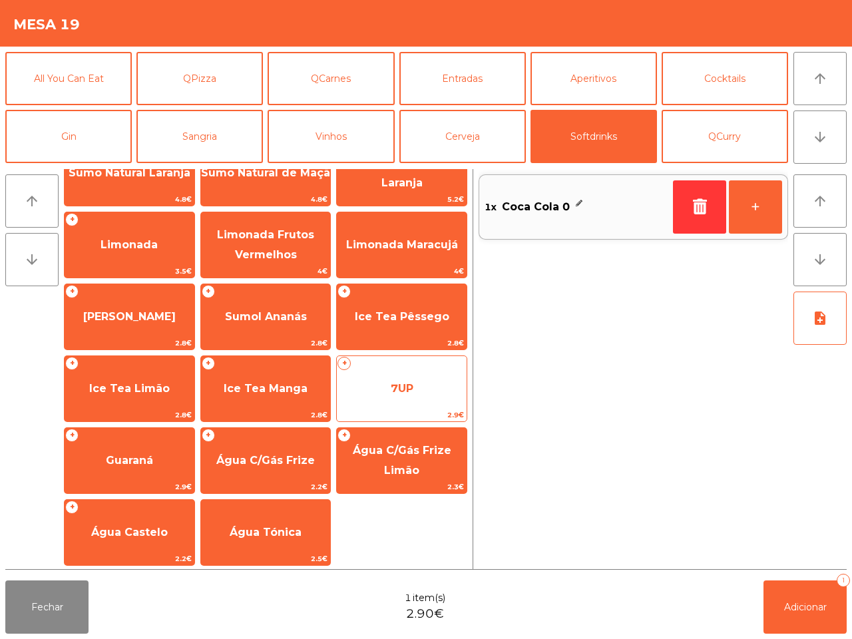
scroll to position [108, 0]
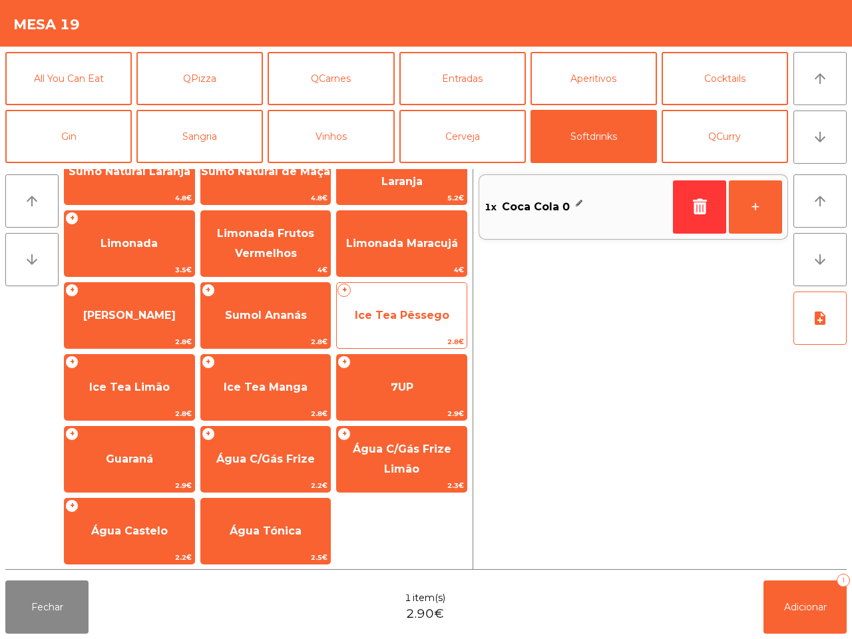
click at [420, 304] on span "Ice Tea Pêssego" at bounding box center [402, 315] width 130 height 36
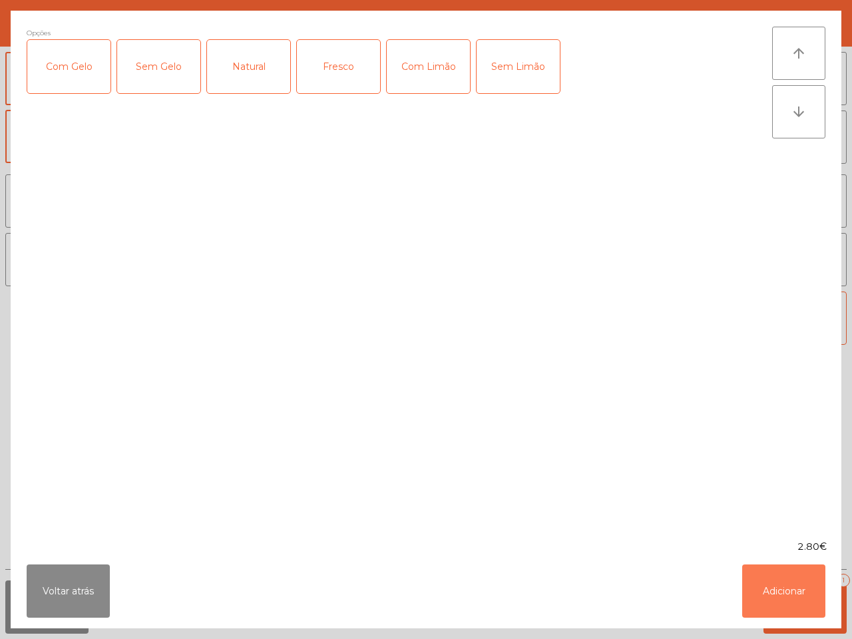
click at [779, 579] on button "Adicionar" at bounding box center [783, 590] width 83 height 53
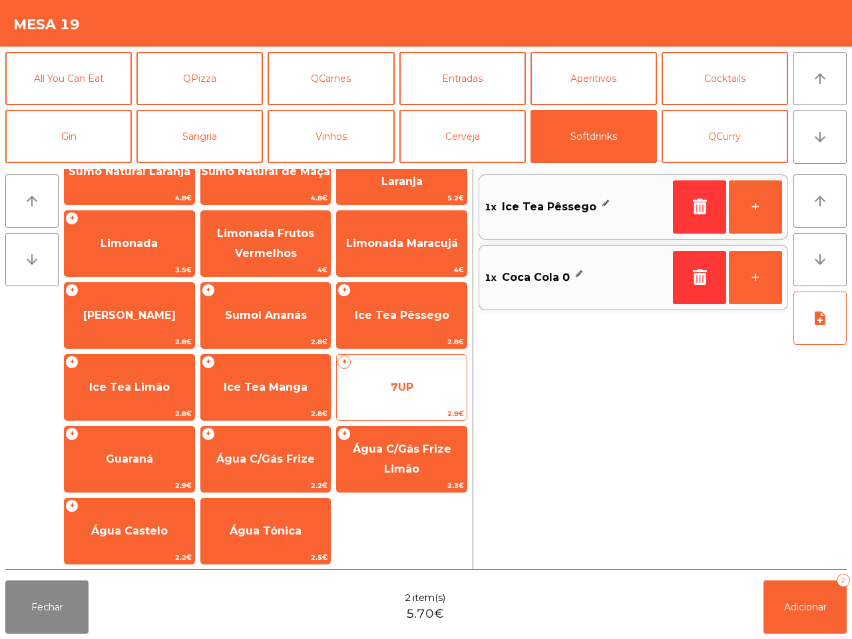
click at [416, 369] on span "7UP" at bounding box center [402, 387] width 130 height 36
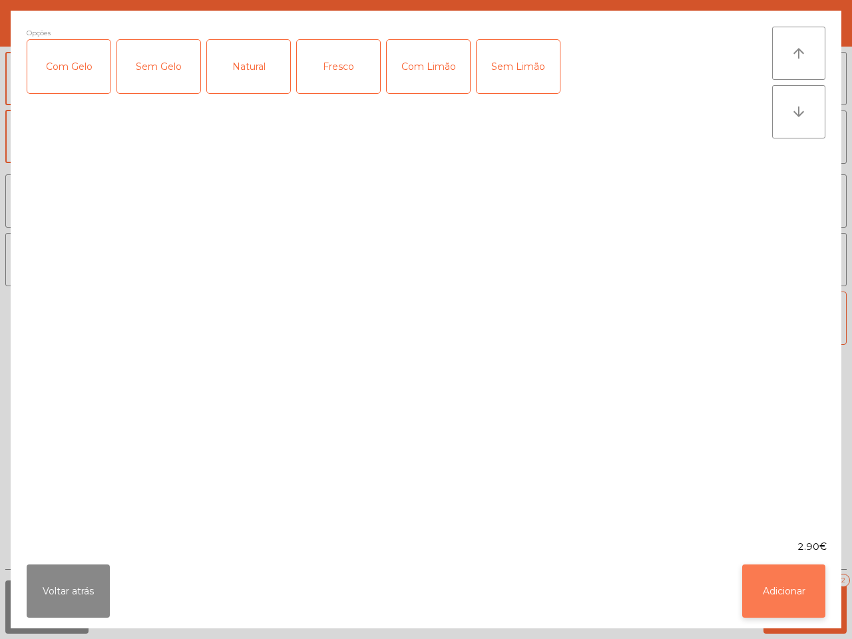
click at [768, 589] on button "Adicionar" at bounding box center [783, 590] width 83 height 53
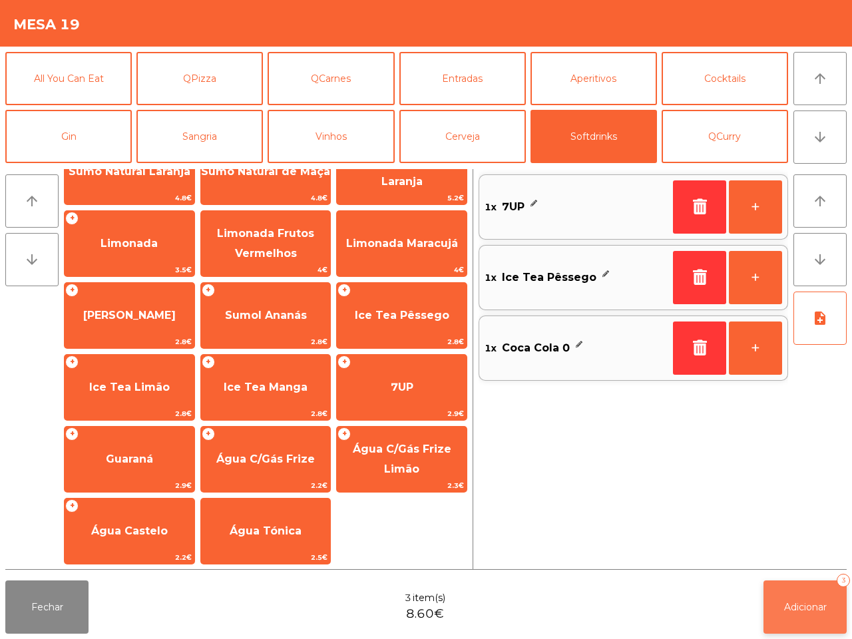
click at [818, 616] on button "Adicionar 3" at bounding box center [804, 606] width 83 height 53
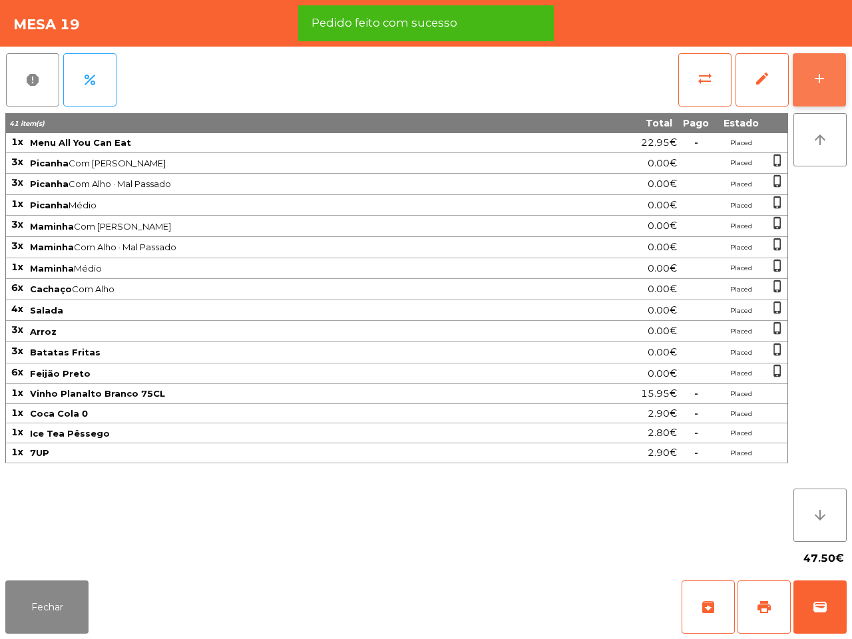
click at [823, 77] on div "add" at bounding box center [819, 79] width 16 height 16
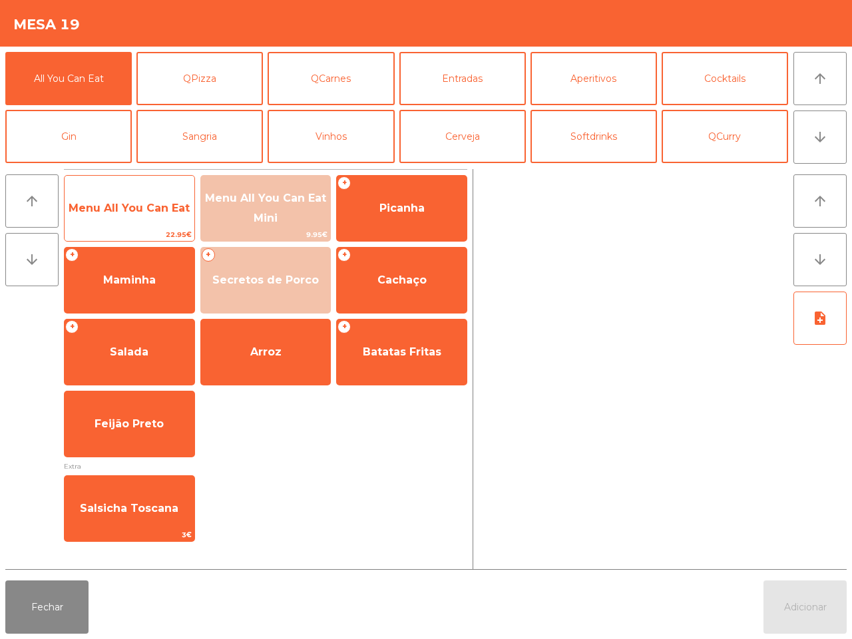
click at [114, 204] on span "Menu All You Can Eat" at bounding box center [129, 208] width 121 height 13
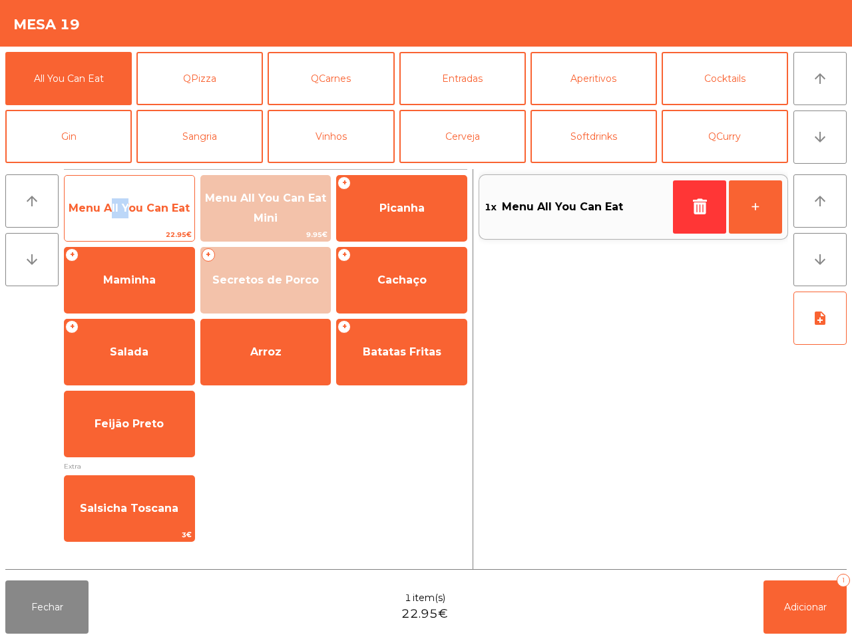
click at [114, 204] on span "Menu All You Can Eat" at bounding box center [129, 208] width 121 height 13
click at [117, 205] on span "Menu All You Can Eat" at bounding box center [129, 208] width 121 height 13
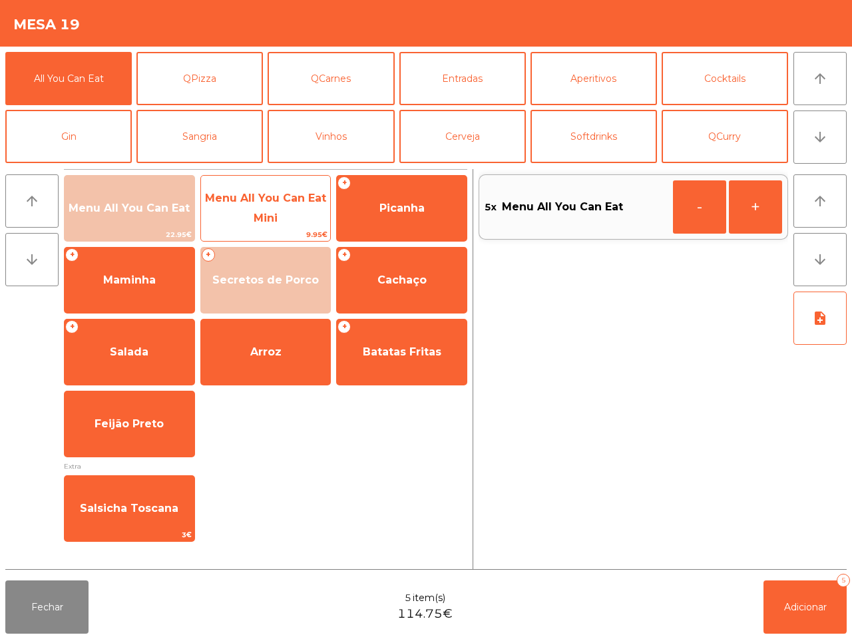
click at [274, 197] on span "Menu All You Can Eat Mini" at bounding box center [265, 208] width 121 height 33
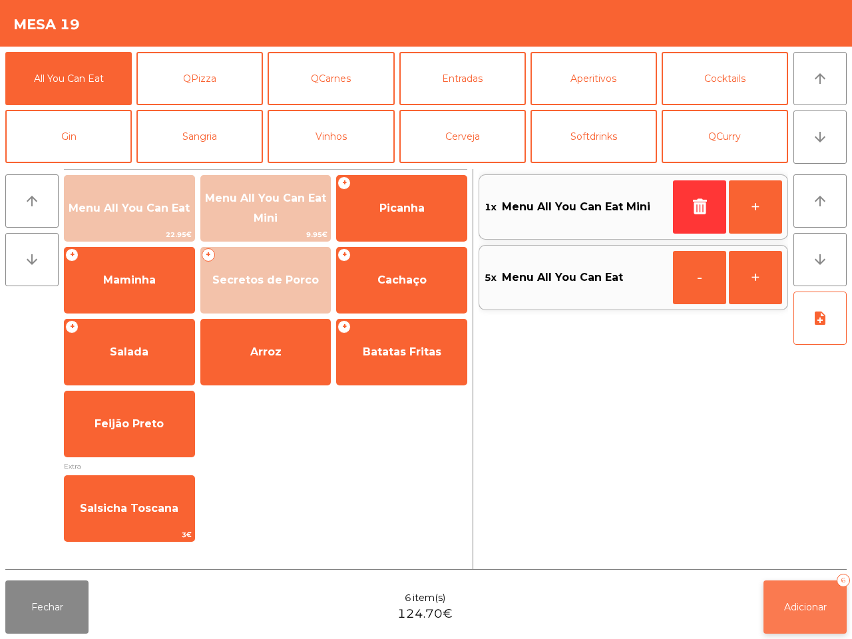
click at [792, 601] on span "Adicionar" at bounding box center [805, 607] width 43 height 12
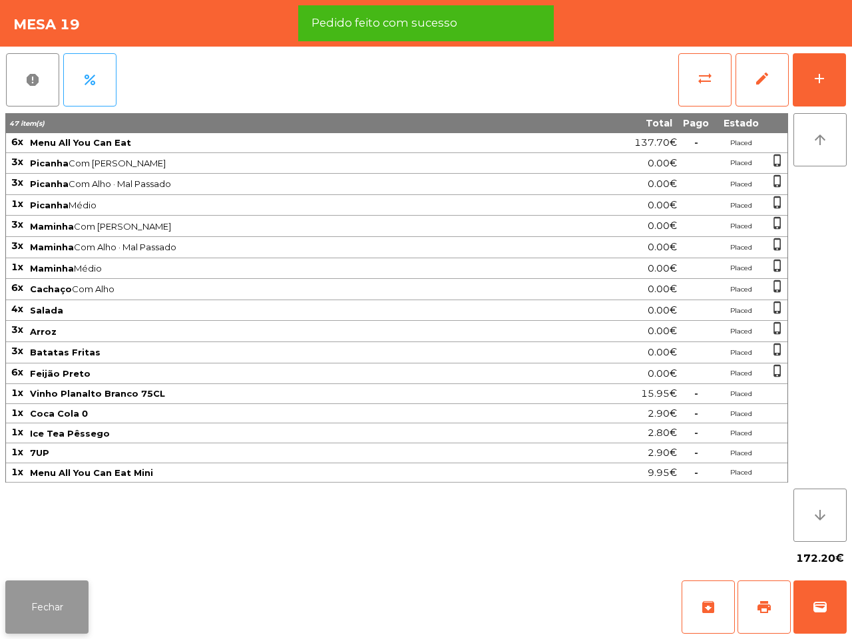
click at [59, 616] on button "Fechar" at bounding box center [46, 606] width 83 height 53
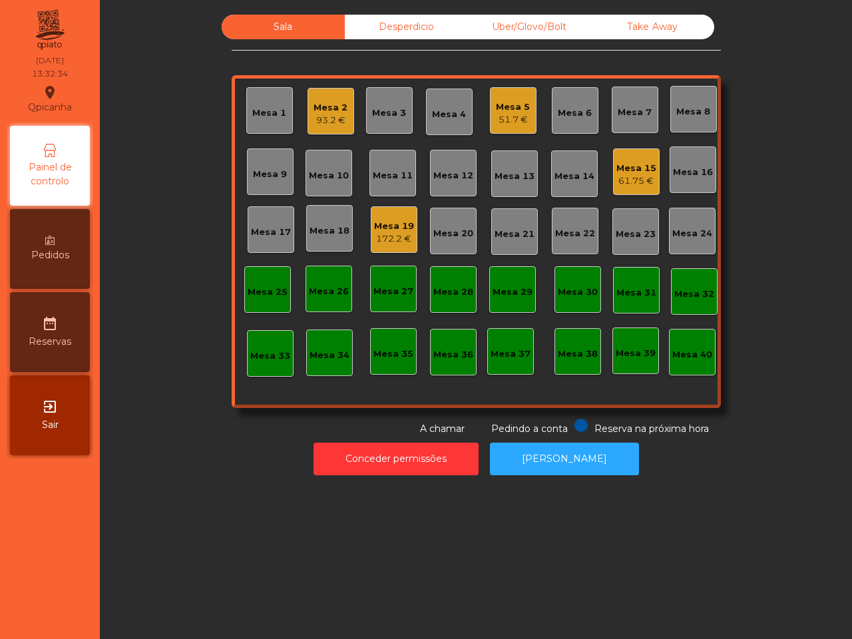
click at [338, 180] on div "Mesa 10" at bounding box center [329, 175] width 40 height 13
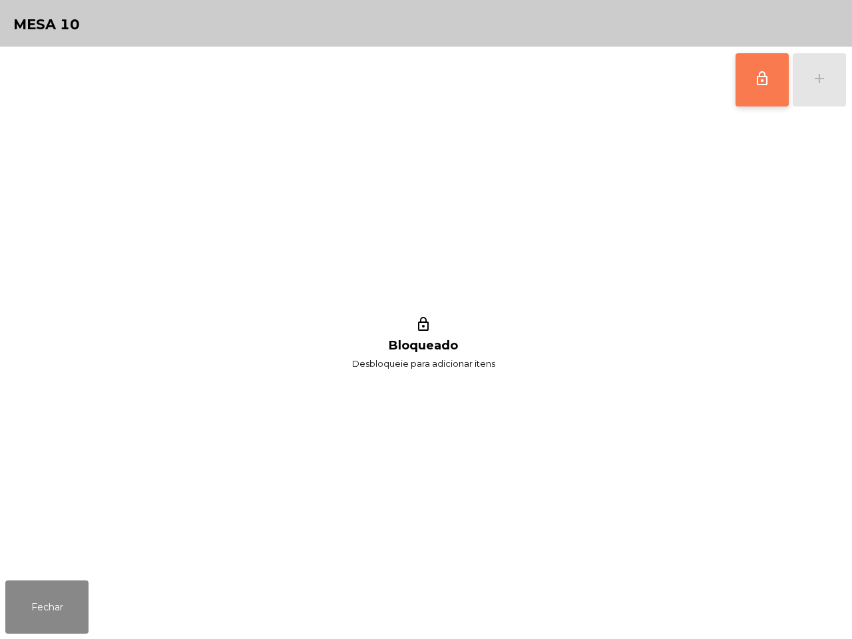
click at [740, 87] on button "lock_outline" at bounding box center [761, 79] width 53 height 53
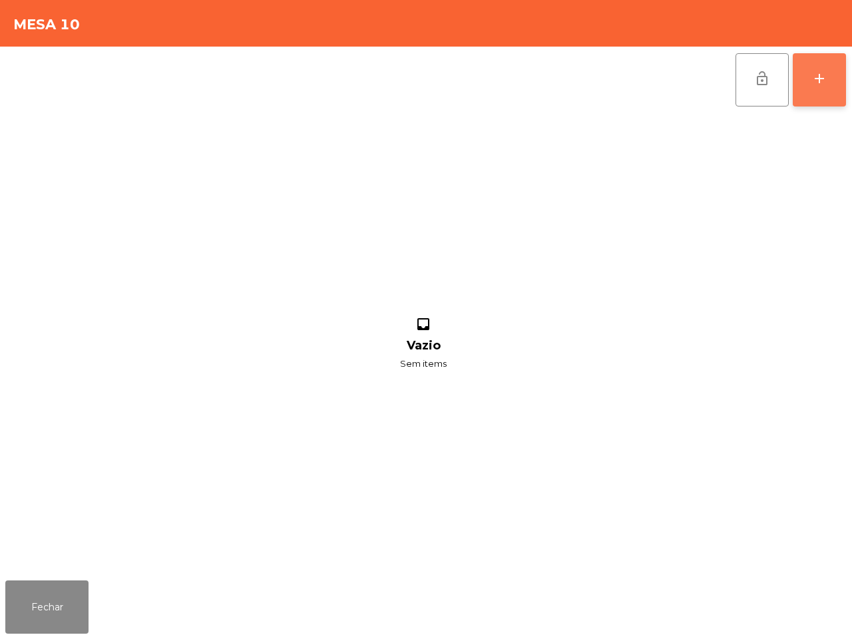
click at [836, 85] on button "add" at bounding box center [818, 79] width 53 height 53
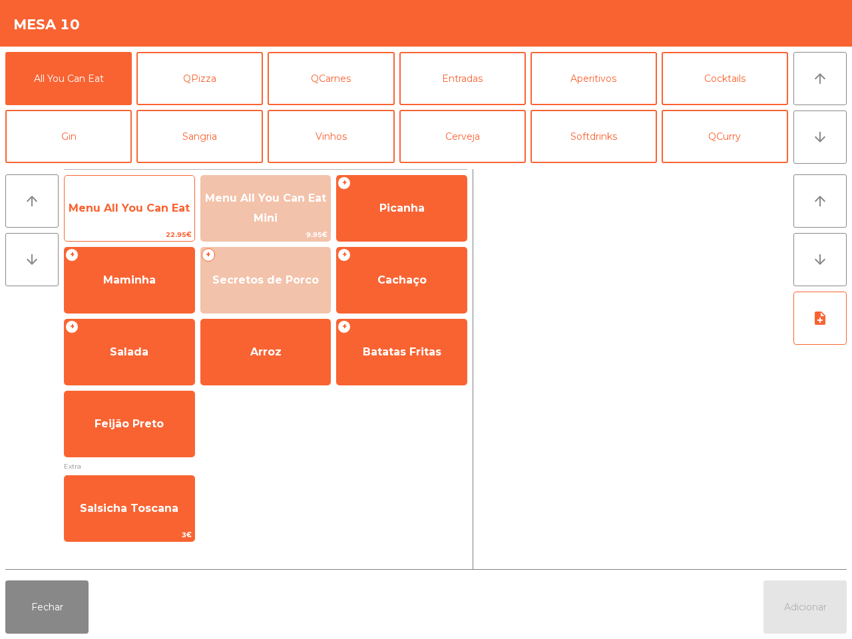
click at [113, 191] on span "Menu All You Can Eat" at bounding box center [130, 208] width 130 height 36
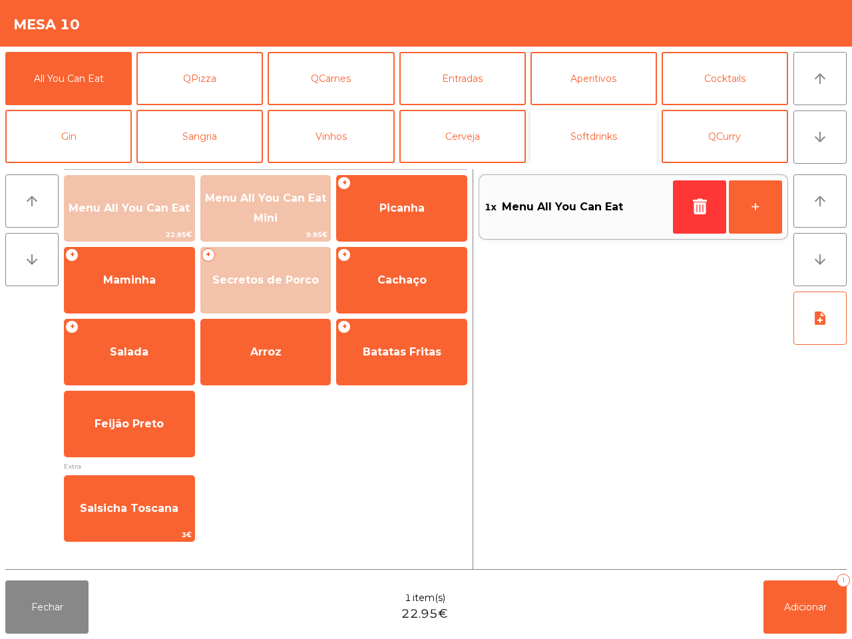
click at [594, 141] on button "Softdrinks" at bounding box center [593, 136] width 126 height 53
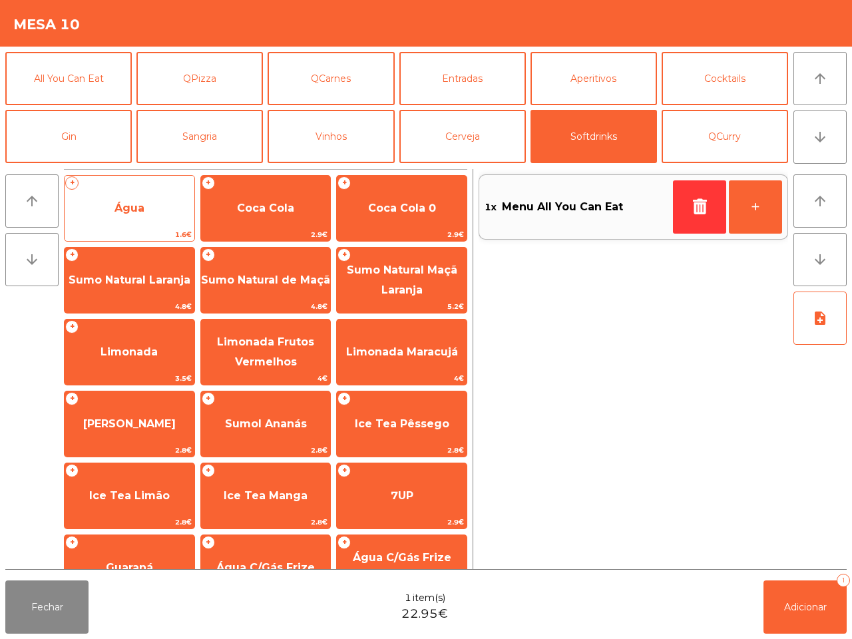
click at [124, 207] on span "Água" at bounding box center [129, 208] width 30 height 13
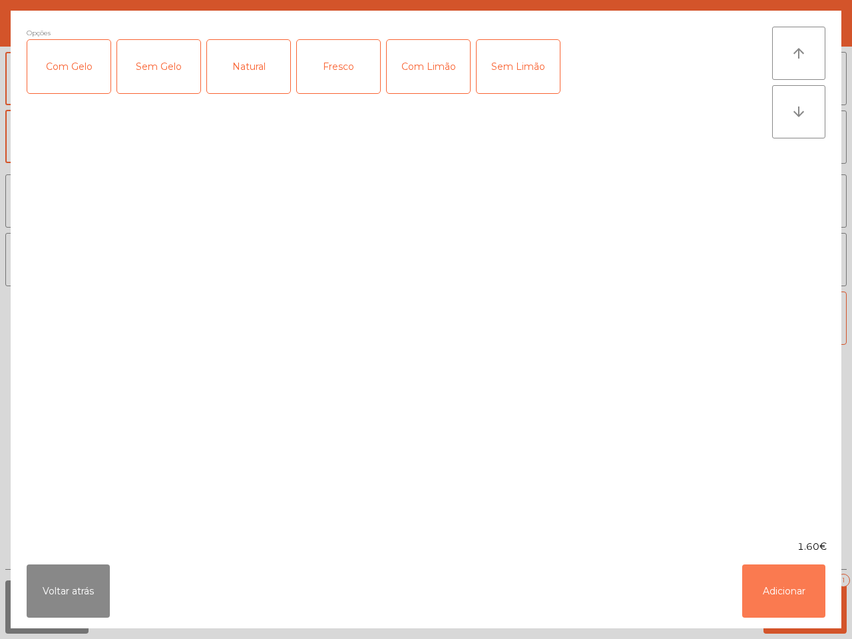
click at [775, 587] on button "Adicionar" at bounding box center [783, 590] width 83 height 53
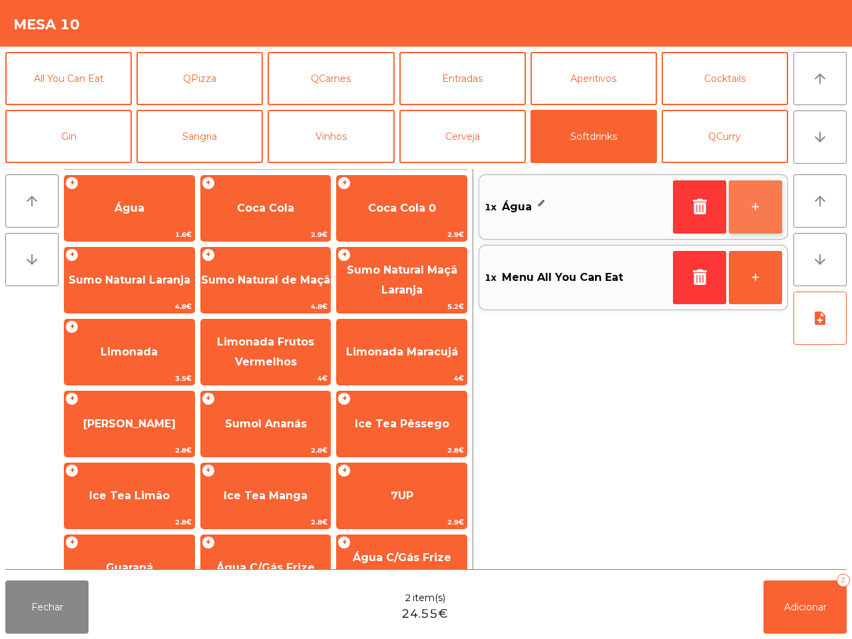
click at [760, 198] on button "+" at bounding box center [754, 206] width 53 height 53
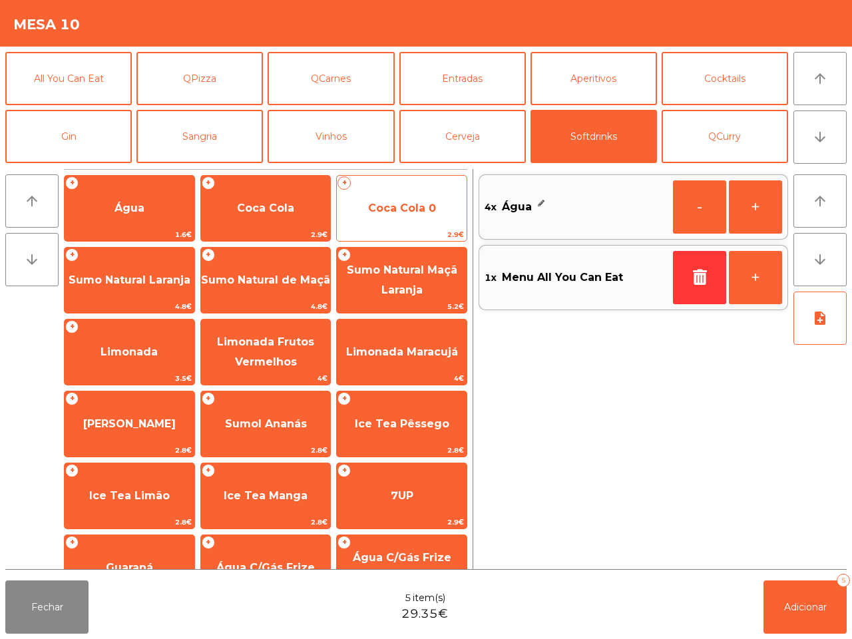
click at [411, 198] on span "Coca Cola 0" at bounding box center [402, 208] width 130 height 36
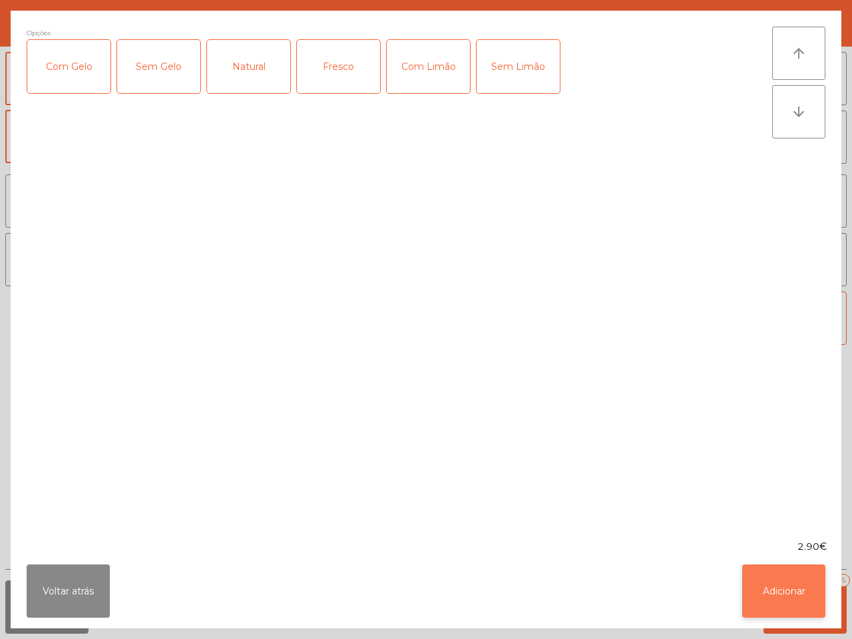
click at [760, 581] on button "Adicionar" at bounding box center [783, 590] width 83 height 53
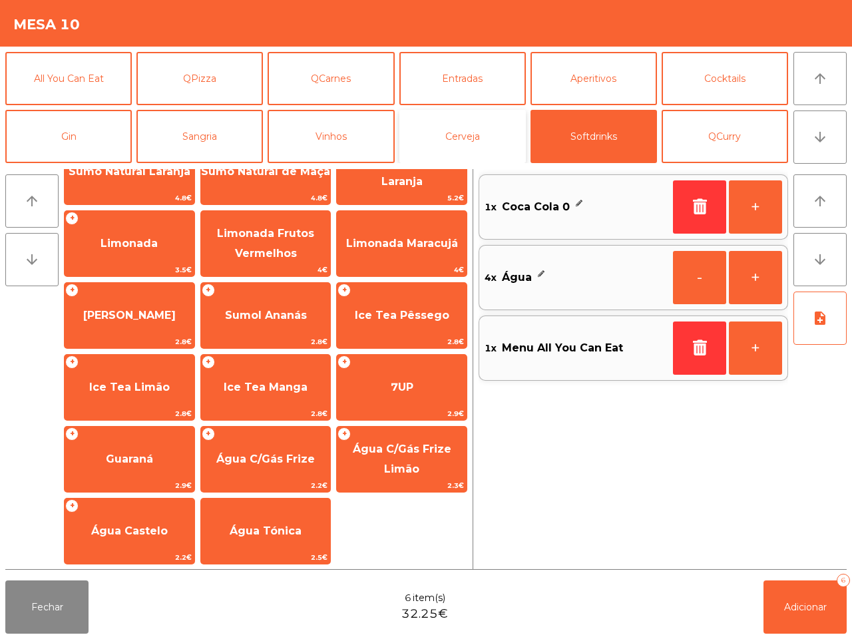
click at [459, 116] on button "Cerveja" at bounding box center [462, 136] width 126 height 53
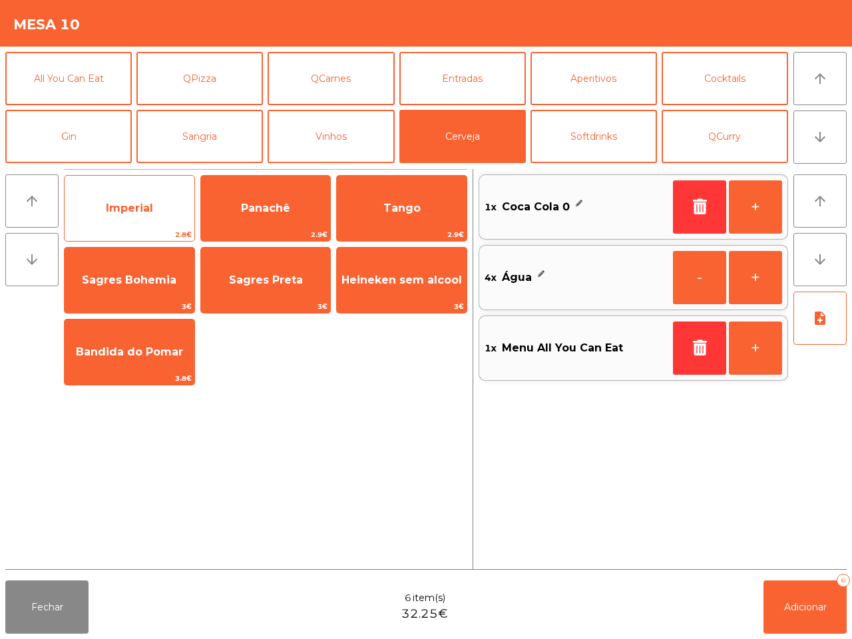
click at [135, 194] on span "Imperial" at bounding box center [130, 208] width 130 height 36
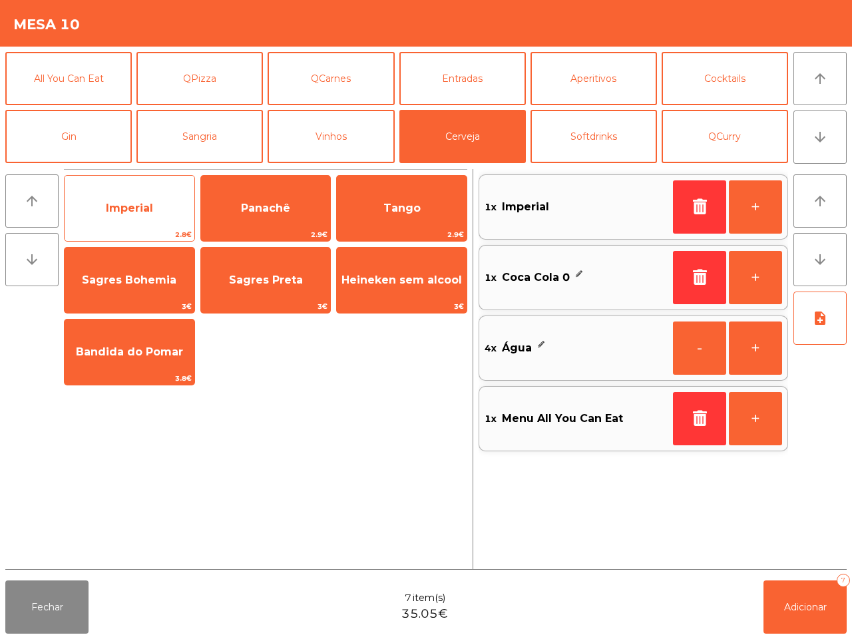
click at [136, 194] on span "Imperial" at bounding box center [130, 208] width 130 height 36
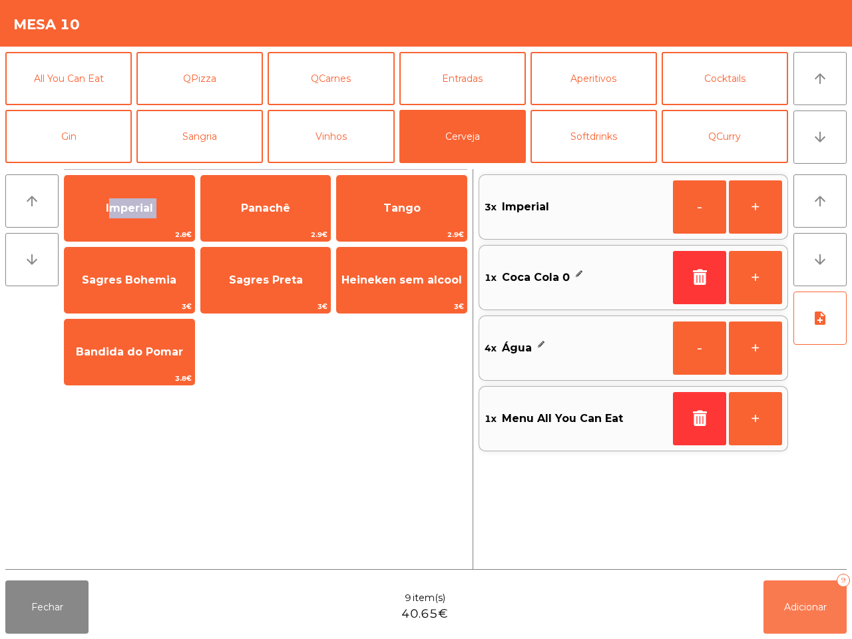
click at [774, 599] on button "Adicionar 9" at bounding box center [804, 606] width 83 height 53
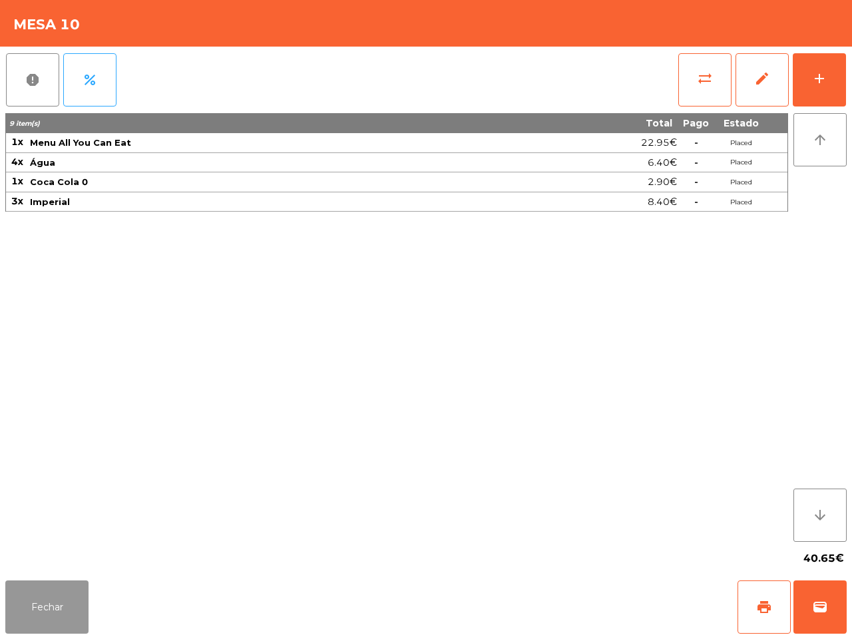
click at [73, 599] on button "Fechar" at bounding box center [46, 606] width 83 height 53
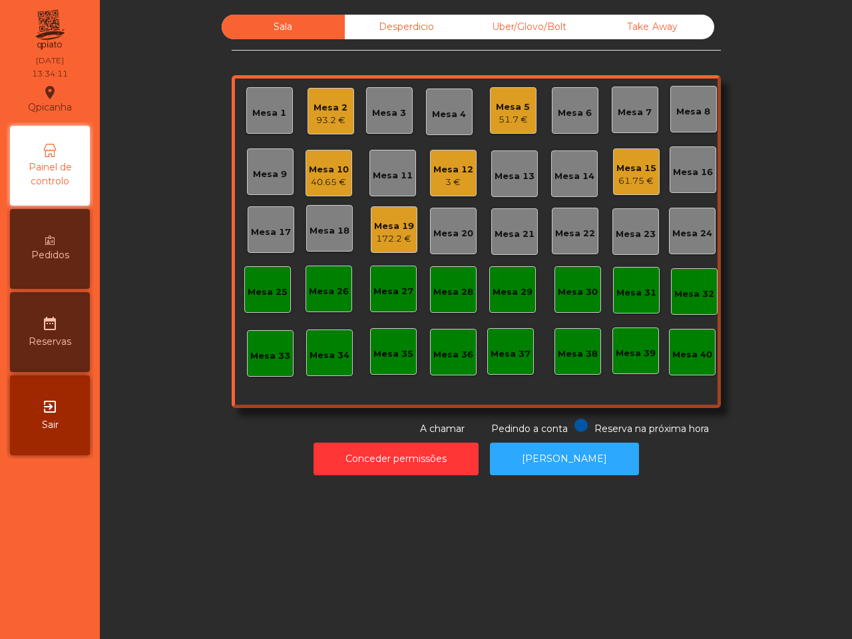
click at [442, 168] on div "Mesa 12" at bounding box center [453, 169] width 40 height 13
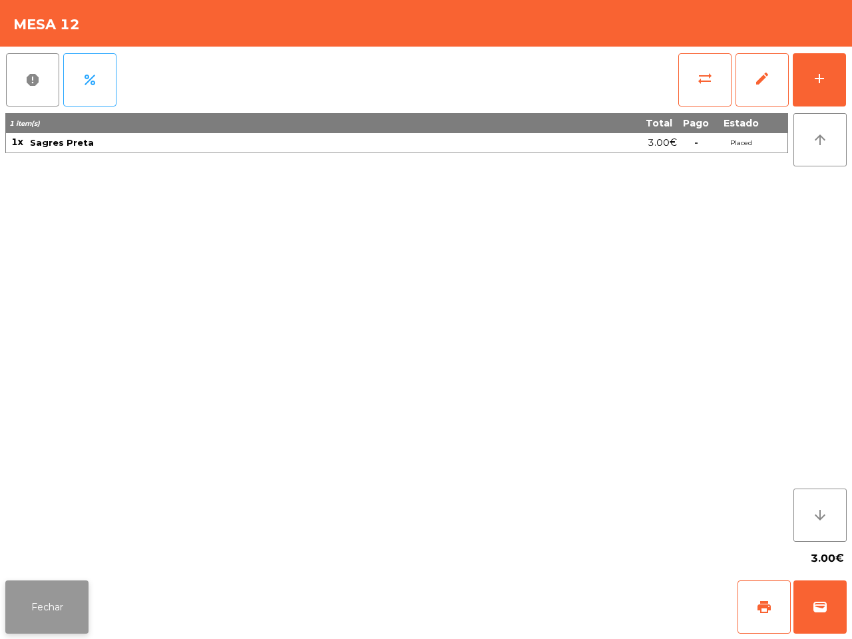
click at [45, 603] on button "Fechar" at bounding box center [46, 606] width 83 height 53
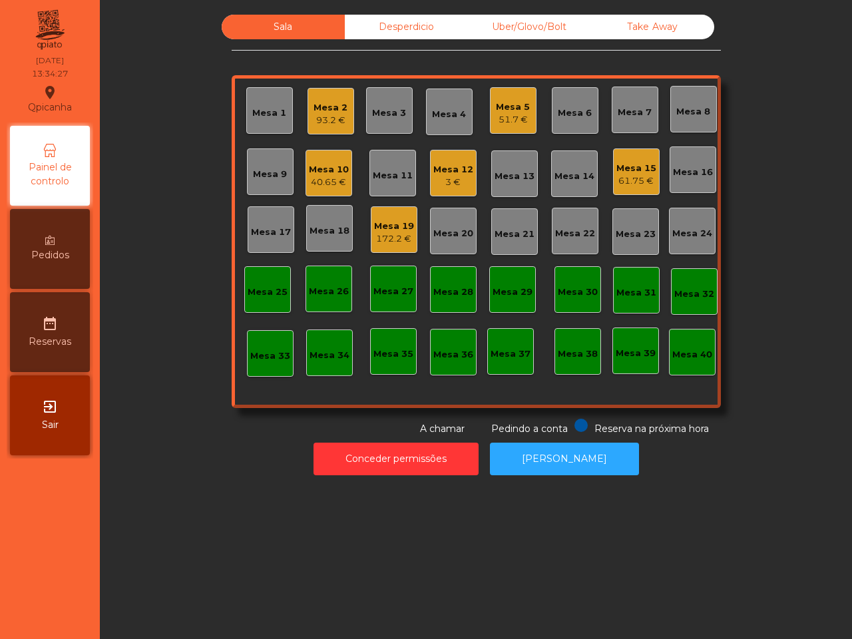
click at [378, 230] on div "Mesa 19" at bounding box center [394, 226] width 40 height 13
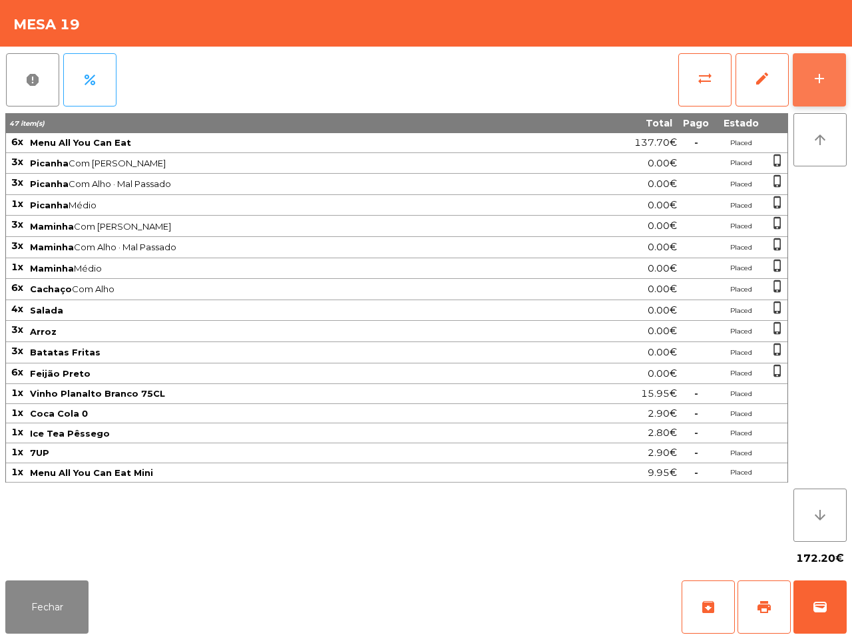
click at [824, 75] on div "add" at bounding box center [819, 79] width 16 height 16
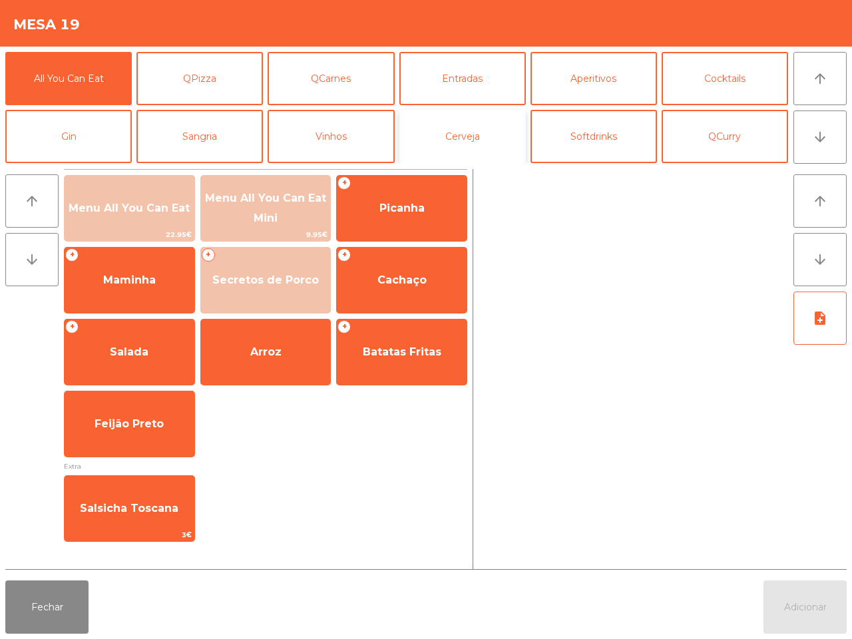
click at [490, 136] on button "Cerveja" at bounding box center [462, 136] width 126 height 53
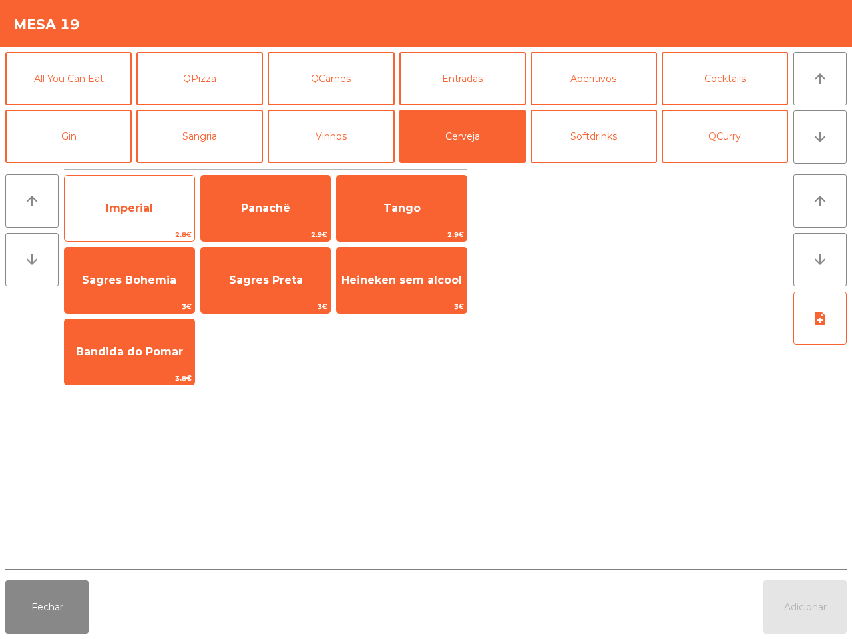
click at [133, 210] on span "Imperial" at bounding box center [129, 208] width 47 height 13
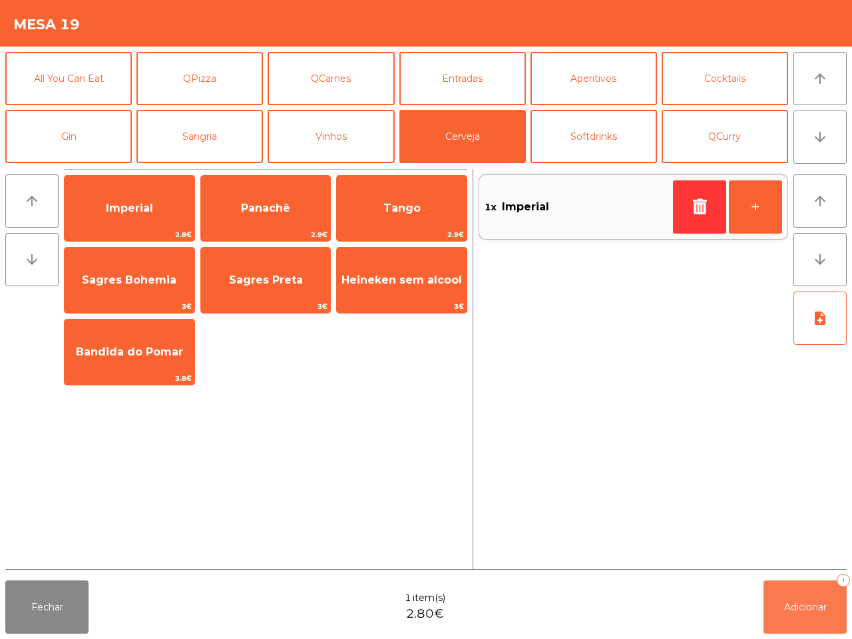
drag, startPoint x: 820, startPoint y: 616, endPoint x: 540, endPoint y: 551, distance: 288.2
click at [820, 616] on button "Adicionar 1" at bounding box center [804, 606] width 83 height 53
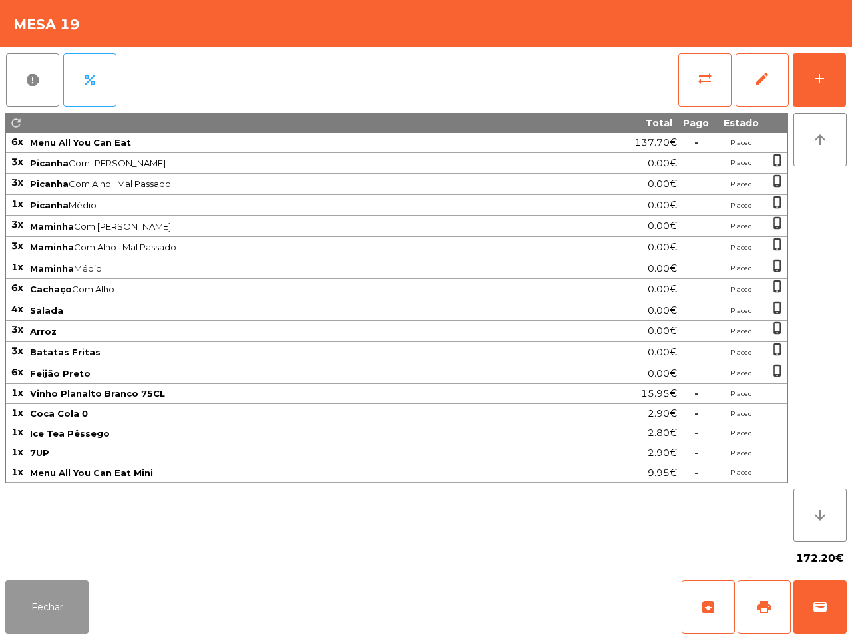
click at [34, 607] on button "Fechar" at bounding box center [46, 606] width 83 height 53
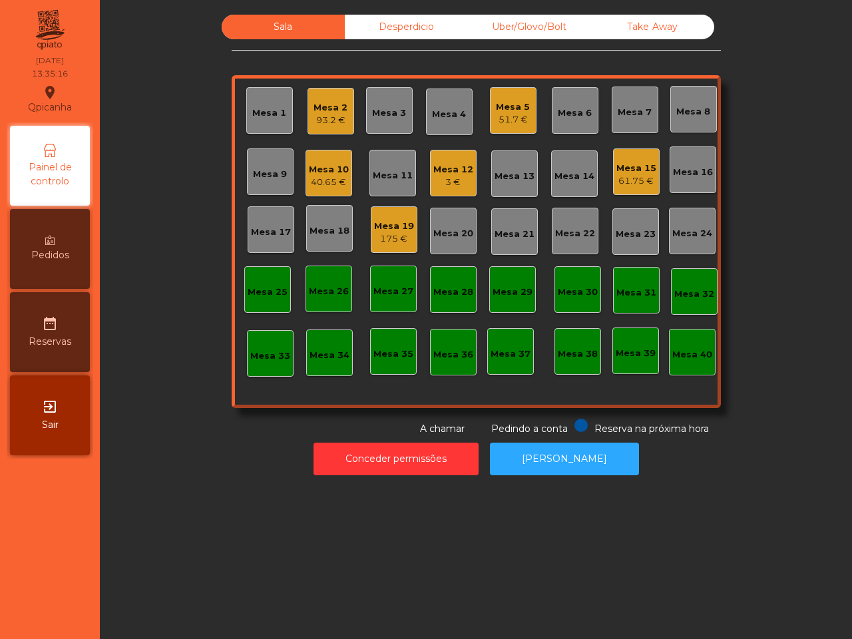
click at [559, 180] on div "Mesa 14" at bounding box center [574, 176] width 40 height 13
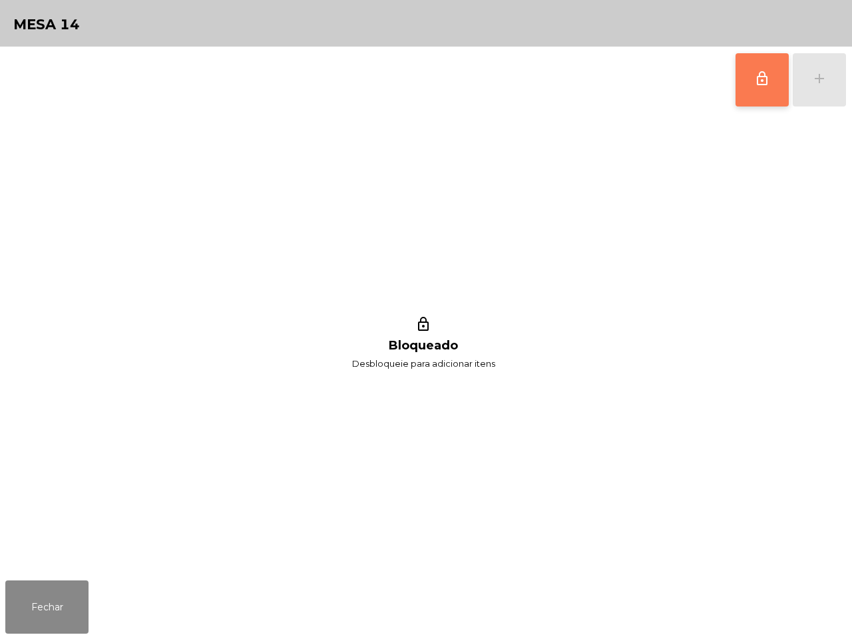
click at [776, 77] on button "lock_outline" at bounding box center [761, 79] width 53 height 53
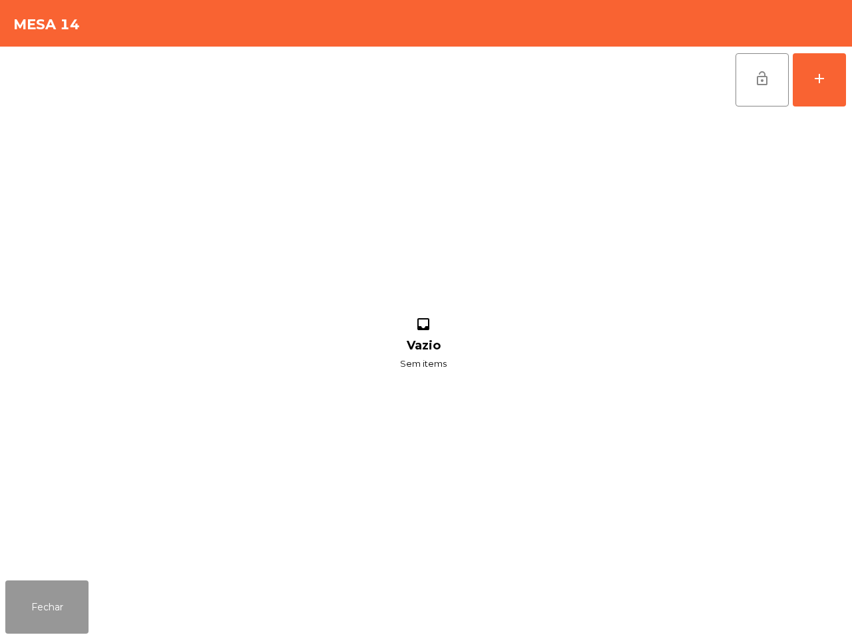
drag, startPoint x: 71, startPoint y: 599, endPoint x: 124, endPoint y: 528, distance: 89.3
click at [70, 599] on button "Fechar" at bounding box center [46, 606] width 83 height 53
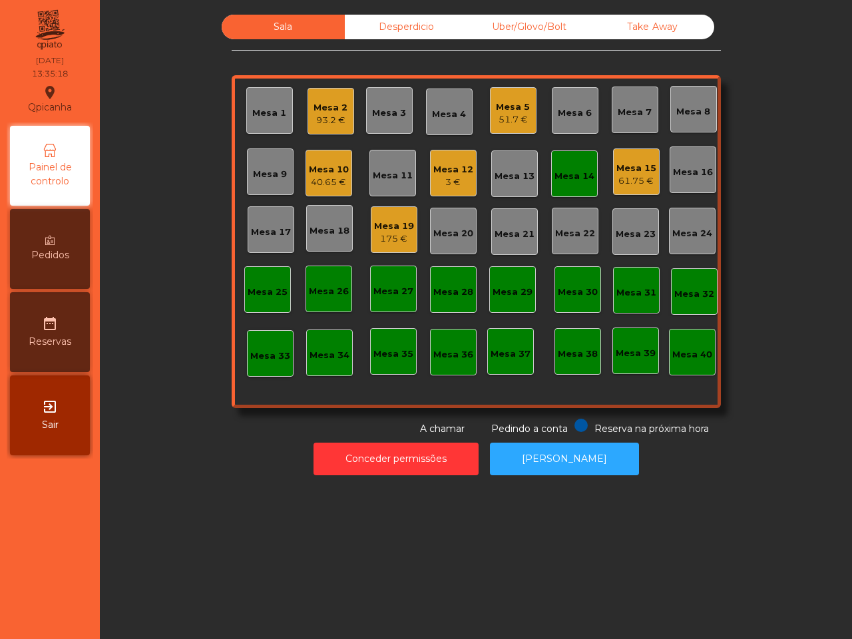
click at [310, 186] on div "40.65 €" at bounding box center [329, 182] width 40 height 13
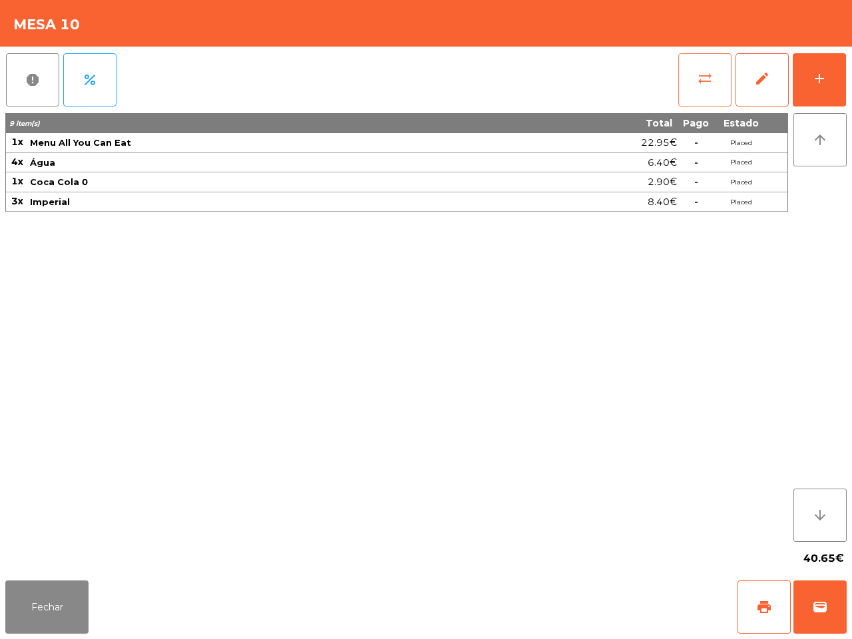
click at [694, 72] on button "sync_alt" at bounding box center [704, 79] width 53 height 53
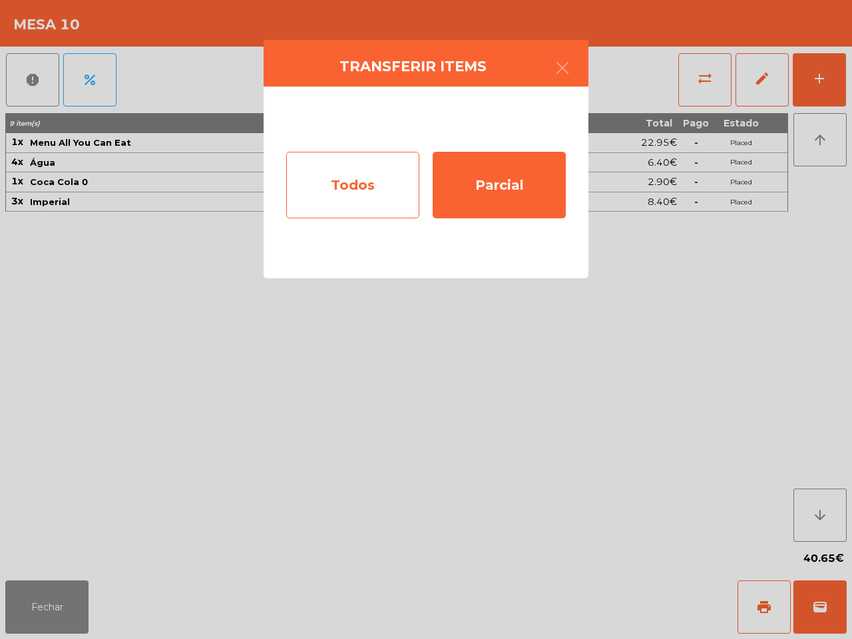
click at [340, 184] on div "Todos" at bounding box center [352, 185] width 133 height 67
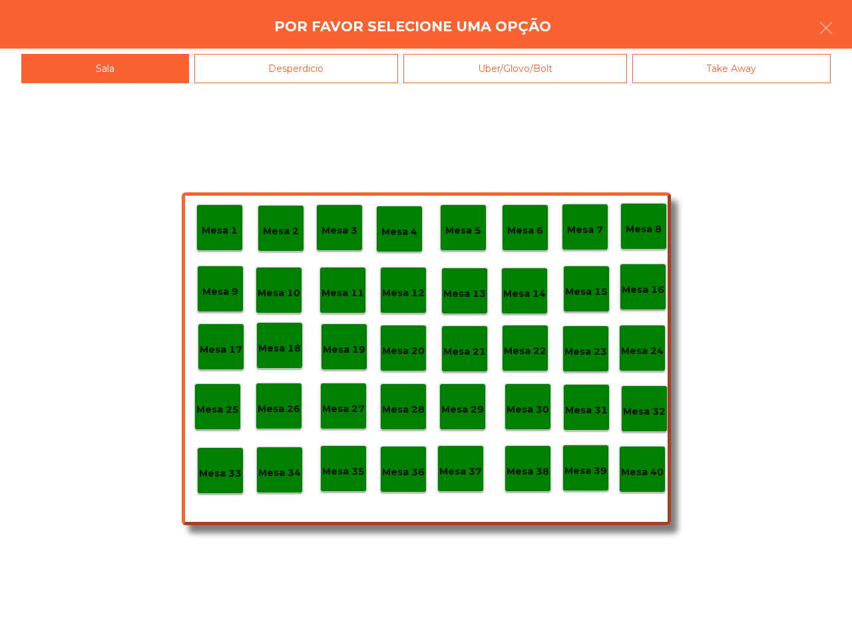
click at [530, 298] on p "Mesa 14" at bounding box center [524, 293] width 43 height 15
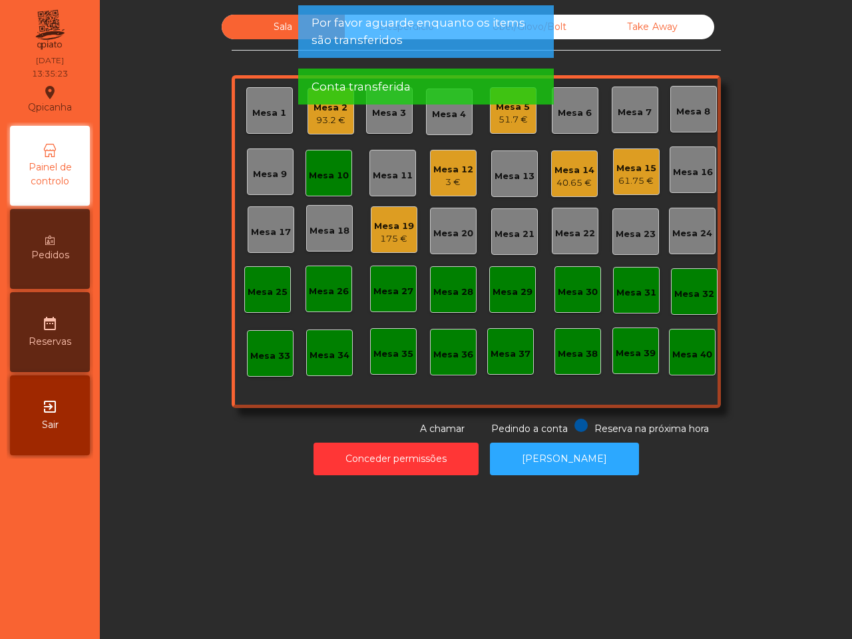
click at [566, 188] on div "40.65 €" at bounding box center [574, 182] width 40 height 13
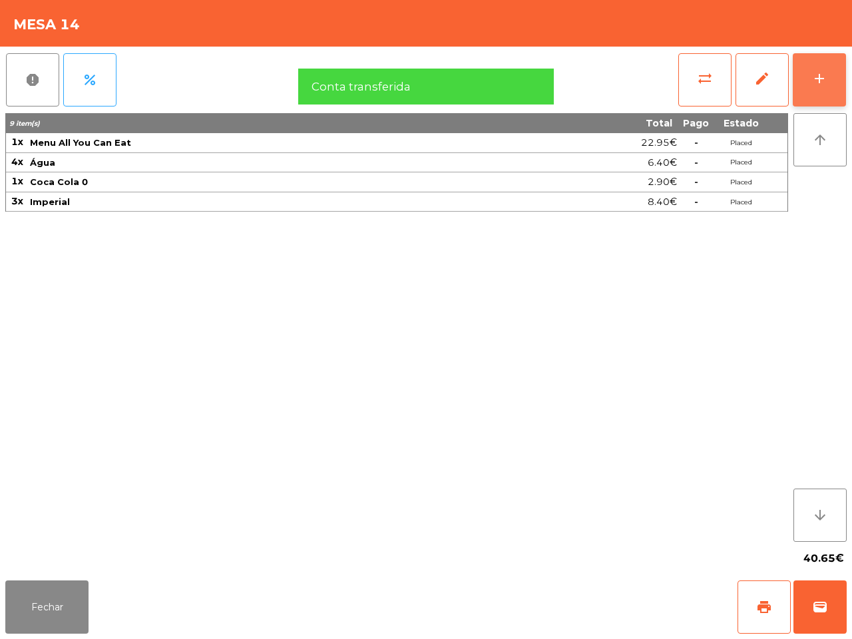
click at [813, 84] on div "add" at bounding box center [819, 79] width 16 height 16
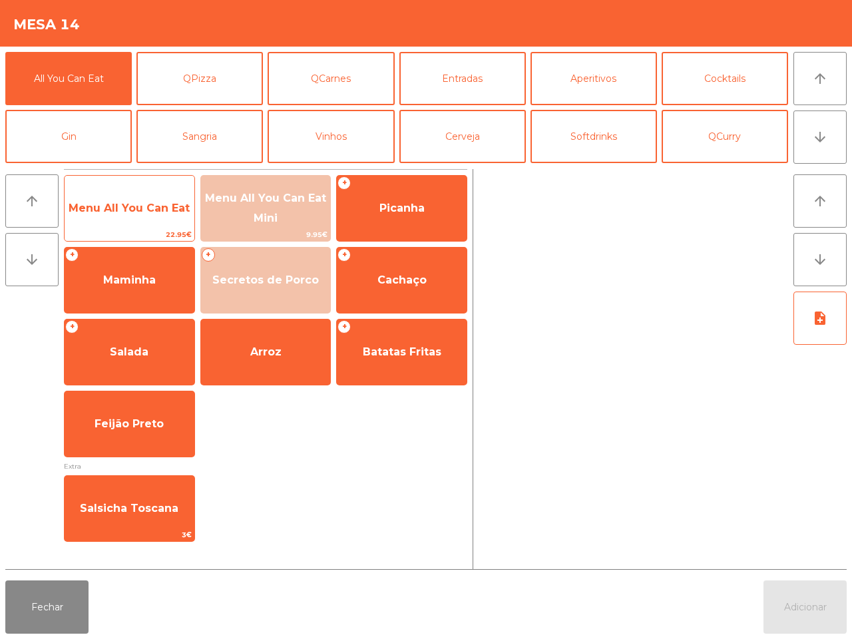
click at [160, 222] on span "Menu All You Can Eat" at bounding box center [130, 208] width 130 height 36
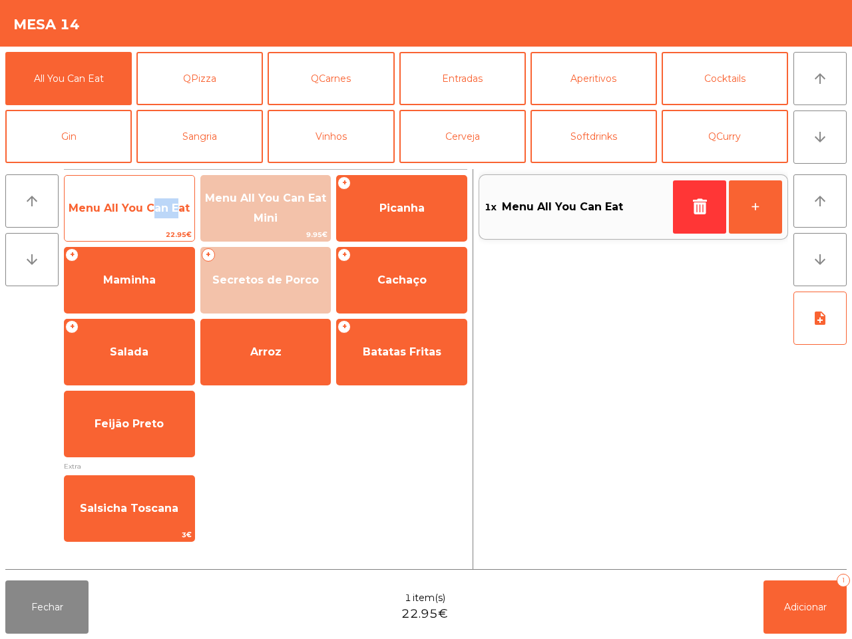
click at [160, 222] on span "Menu All You Can Eat" at bounding box center [130, 208] width 130 height 36
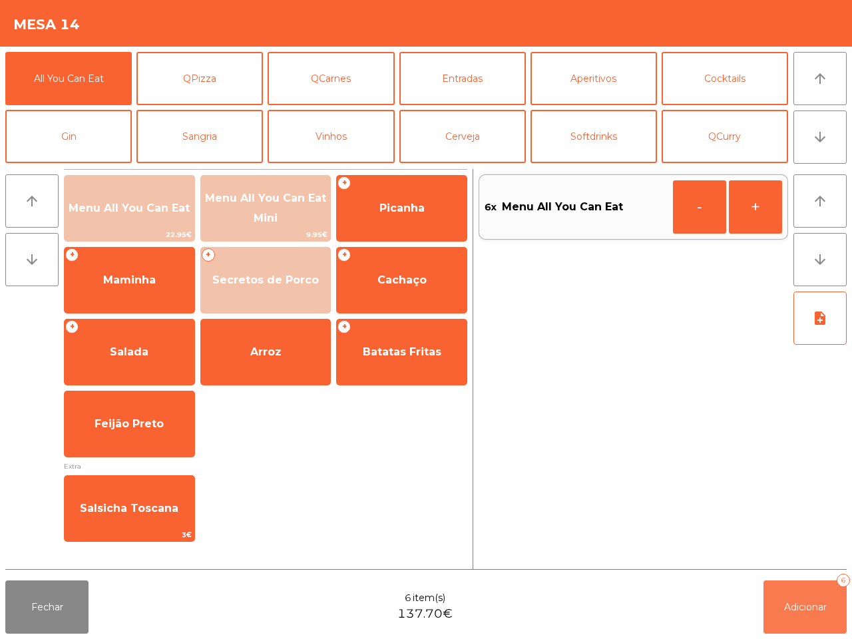
click at [806, 603] on span "Adicionar" at bounding box center [805, 607] width 43 height 12
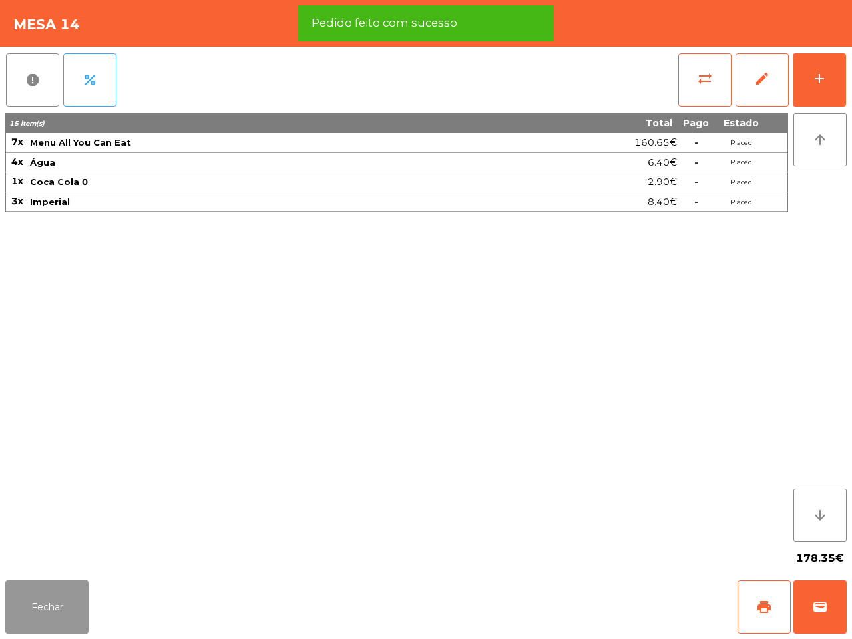
drag, startPoint x: 45, startPoint y: 594, endPoint x: 47, endPoint y: 531, distance: 63.3
click at [45, 594] on button "Fechar" at bounding box center [46, 606] width 83 height 53
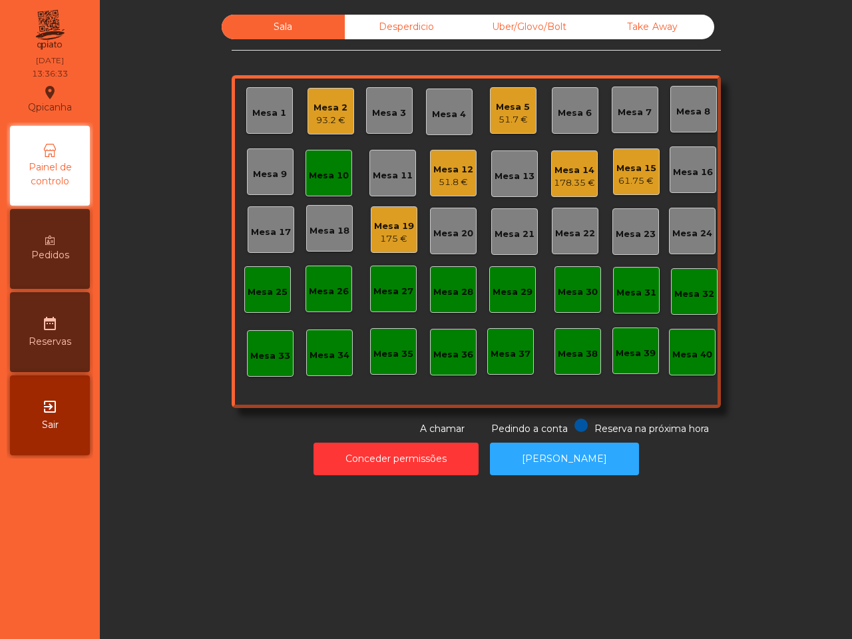
click at [565, 180] on div "178.35 €" at bounding box center [573, 182] width 41 height 13
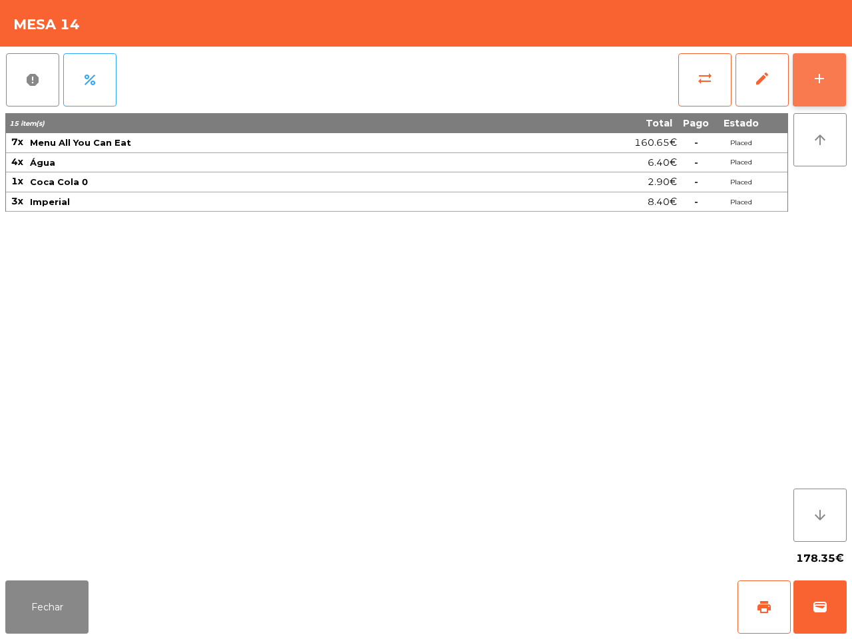
click at [823, 85] on div "add" at bounding box center [819, 79] width 16 height 16
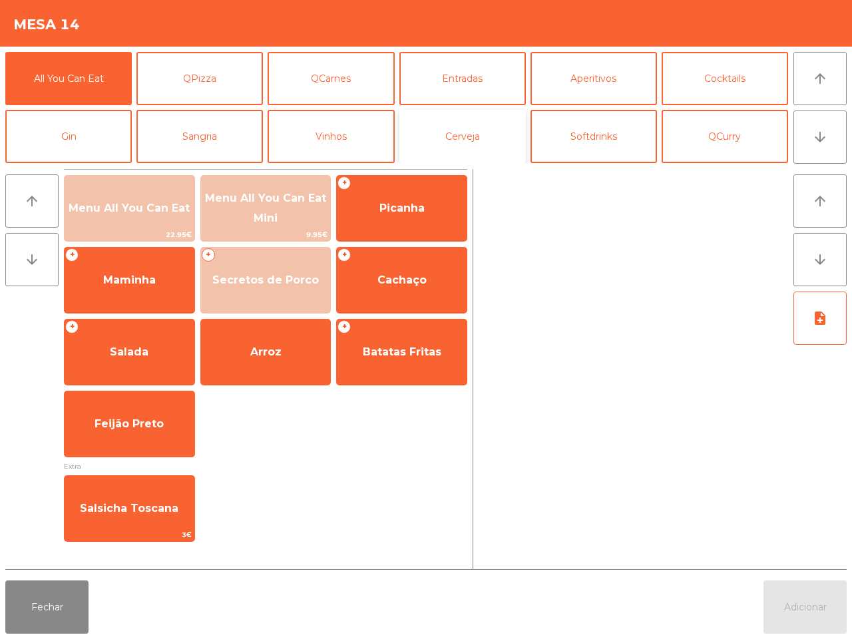
click at [449, 133] on button "Cerveja" at bounding box center [462, 136] width 126 height 53
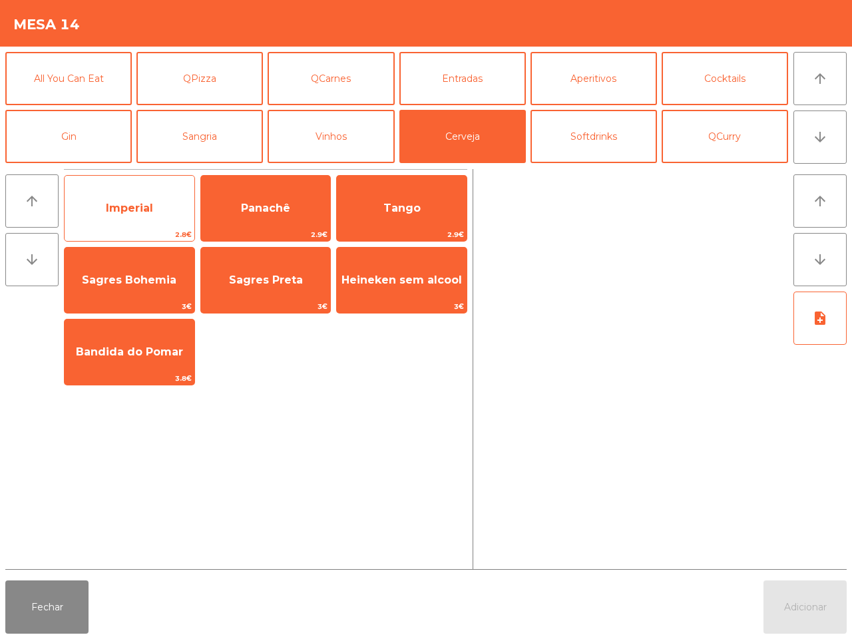
click at [103, 226] on span "Imperial" at bounding box center [130, 208] width 130 height 36
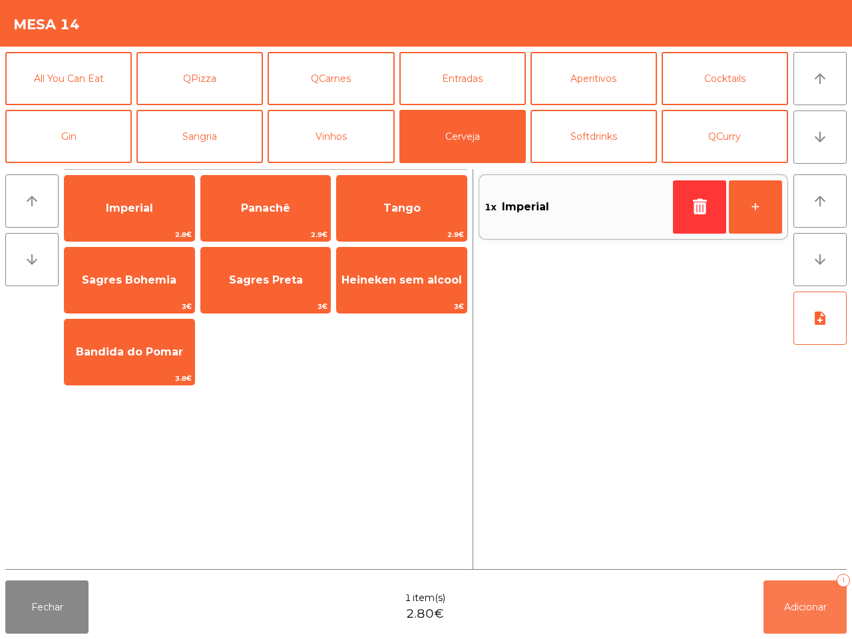
click at [822, 601] on span "Adicionar" at bounding box center [805, 607] width 43 height 12
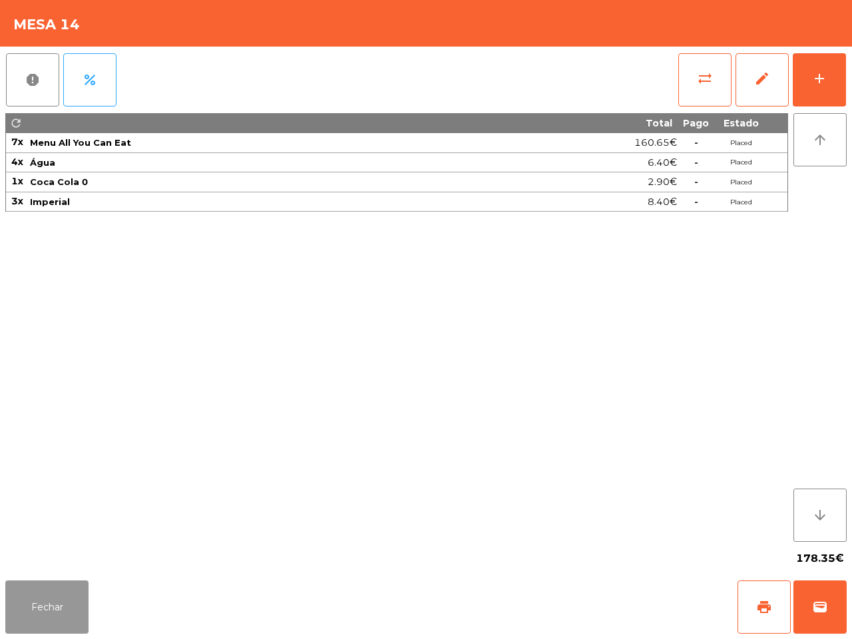
click at [54, 606] on button "Fechar" at bounding box center [46, 606] width 83 height 53
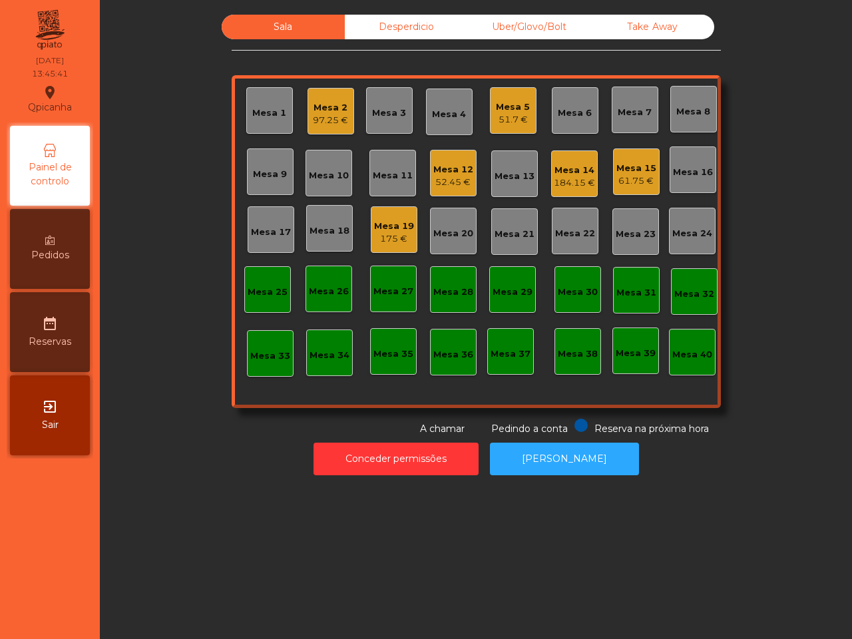
click at [55, 599] on nav "Qpicanha location_on 07/09/2025 13:45:41 Painel de controlo Pedidos date_range …" at bounding box center [50, 319] width 100 height 639
click at [328, 116] on div "97.25 €" at bounding box center [330, 120] width 35 height 13
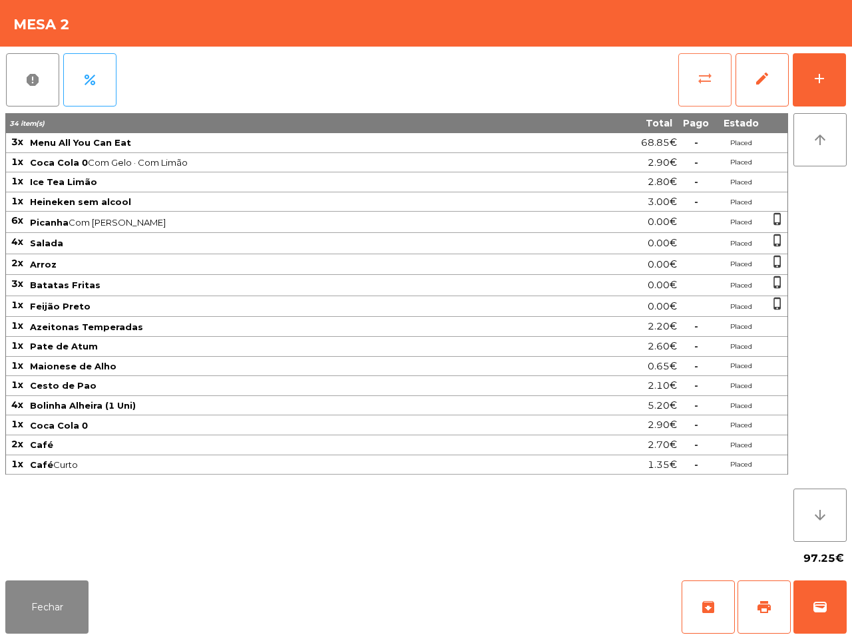
click at [683, 80] on button "sync_alt" at bounding box center [704, 79] width 53 height 53
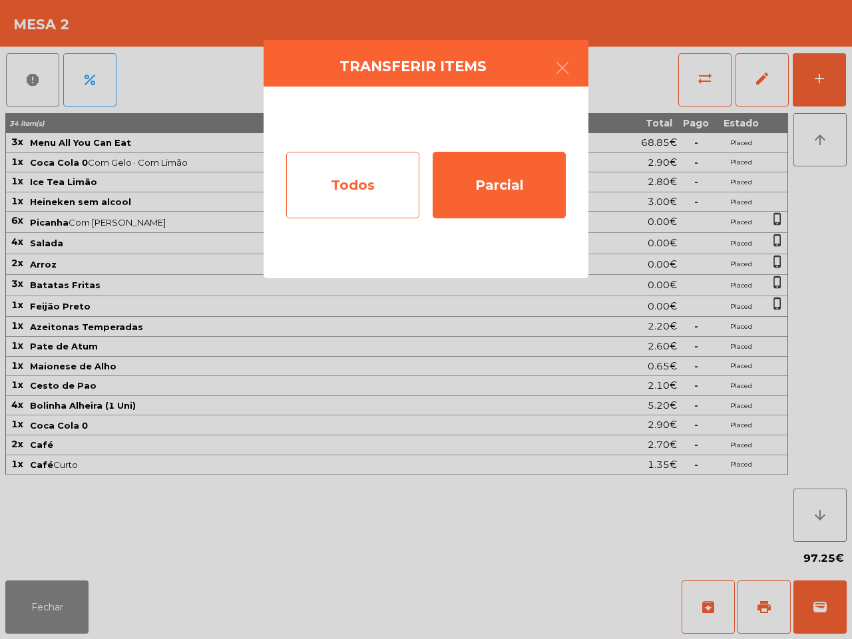
click at [346, 168] on div "Todos" at bounding box center [352, 185] width 133 height 67
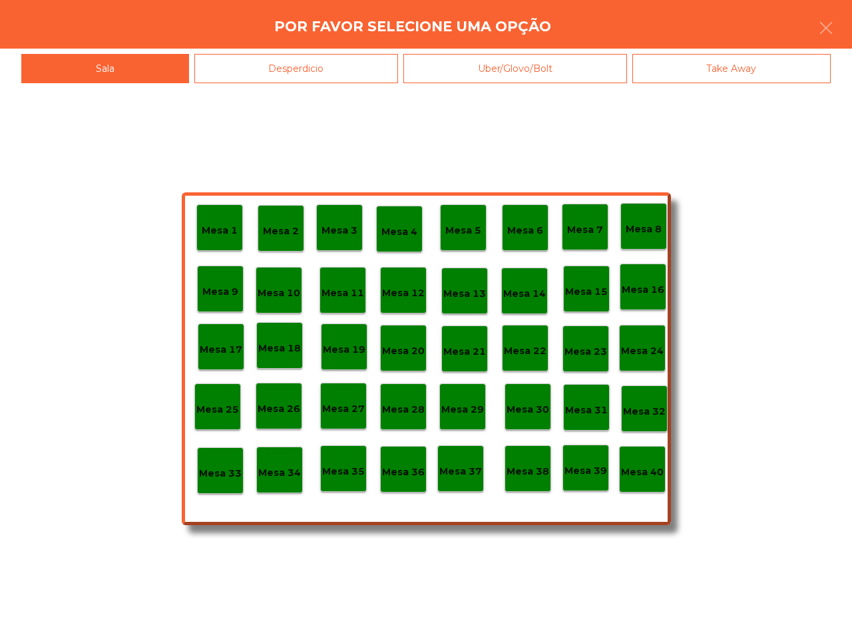
click at [641, 457] on div "Mesa 40" at bounding box center [642, 469] width 47 height 47
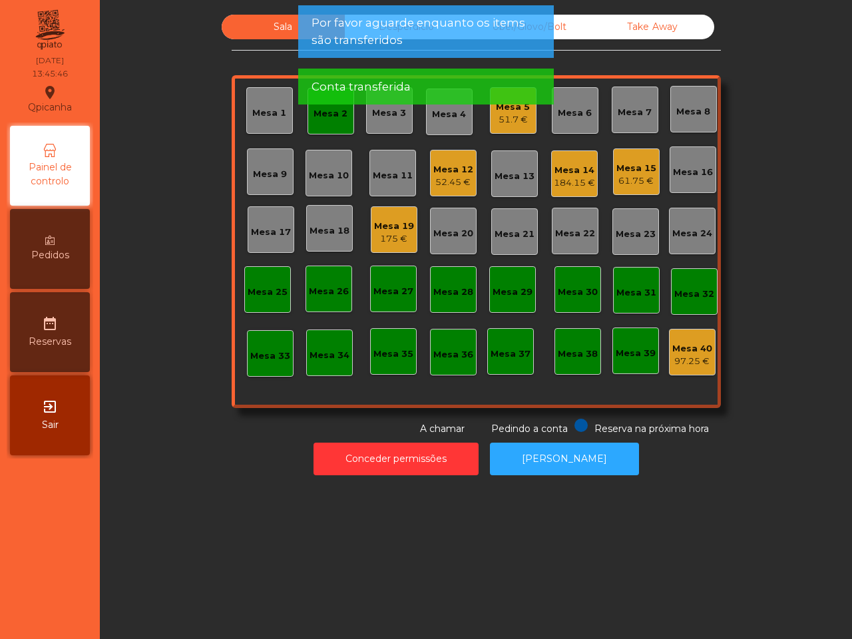
click at [327, 123] on div "Mesa 2" at bounding box center [330, 111] width 47 height 47
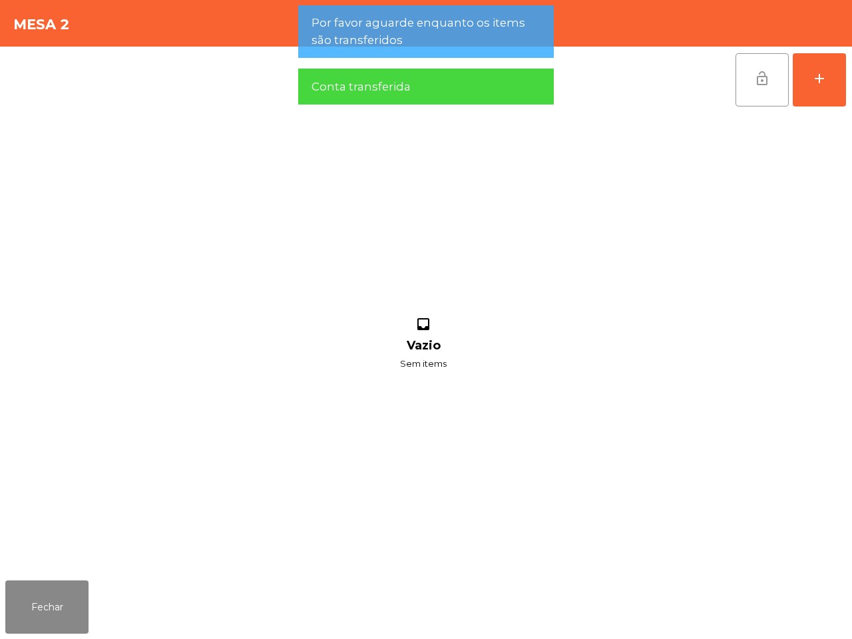
click at [777, 84] on button "lock_open" at bounding box center [761, 79] width 53 height 53
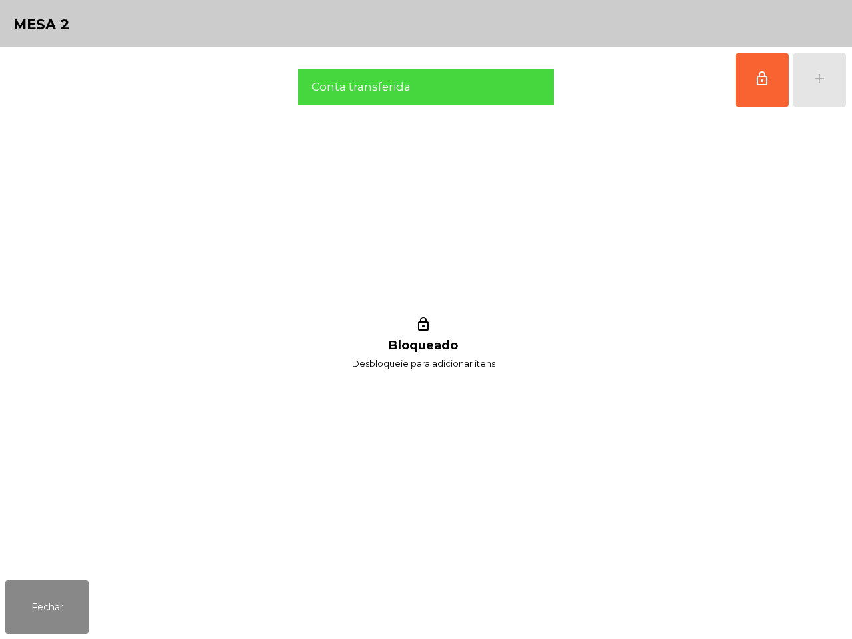
click at [54, 637] on div "Fechar" at bounding box center [426, 607] width 852 height 64
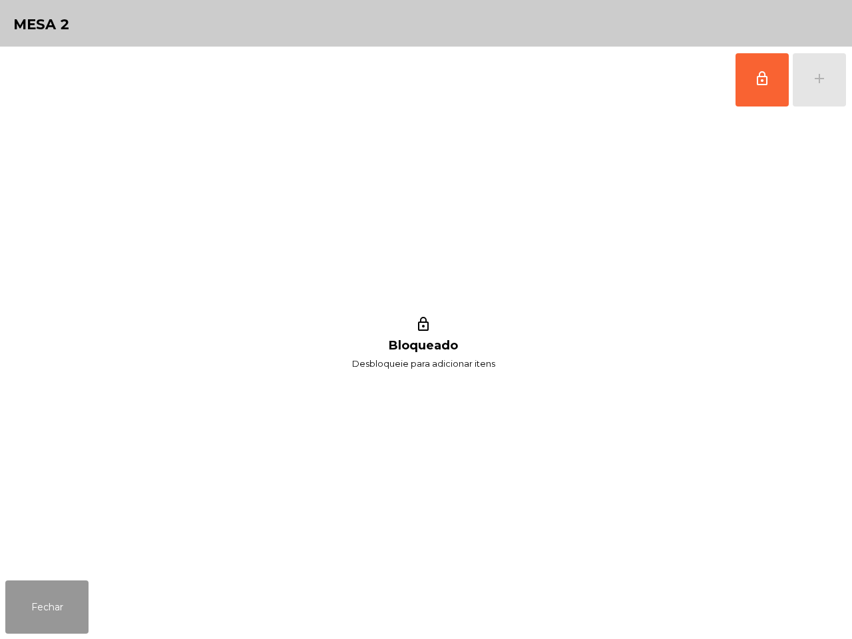
click at [53, 620] on button "Fechar" at bounding box center [46, 606] width 83 height 53
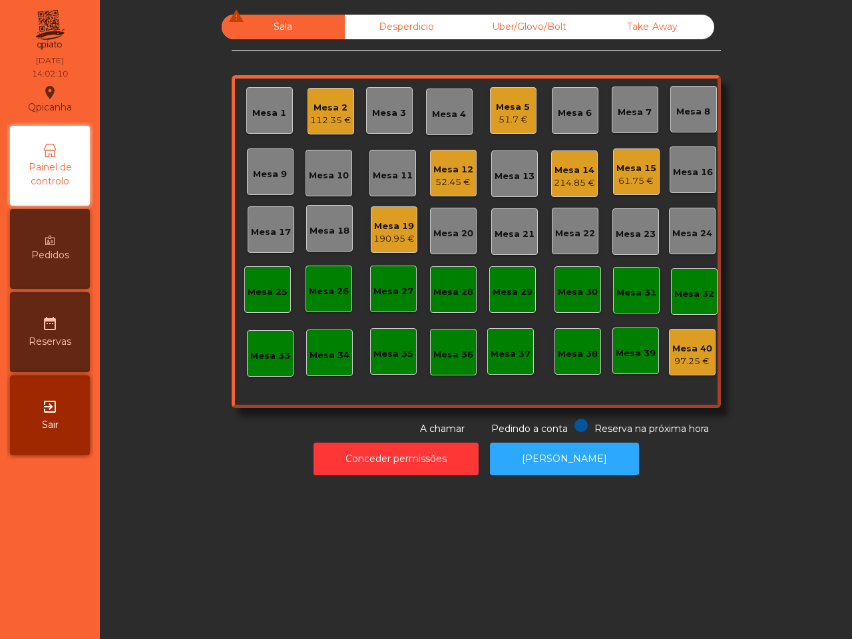
click at [158, 579] on div "Sala warning Desperdicio Uber/Glovo/Bolt Take Away Mesa 1 Mesa 2 112.35 € Mesa …" at bounding box center [476, 319] width 752 height 639
click at [507, 113] on div "51.7 €" at bounding box center [513, 119] width 34 height 13
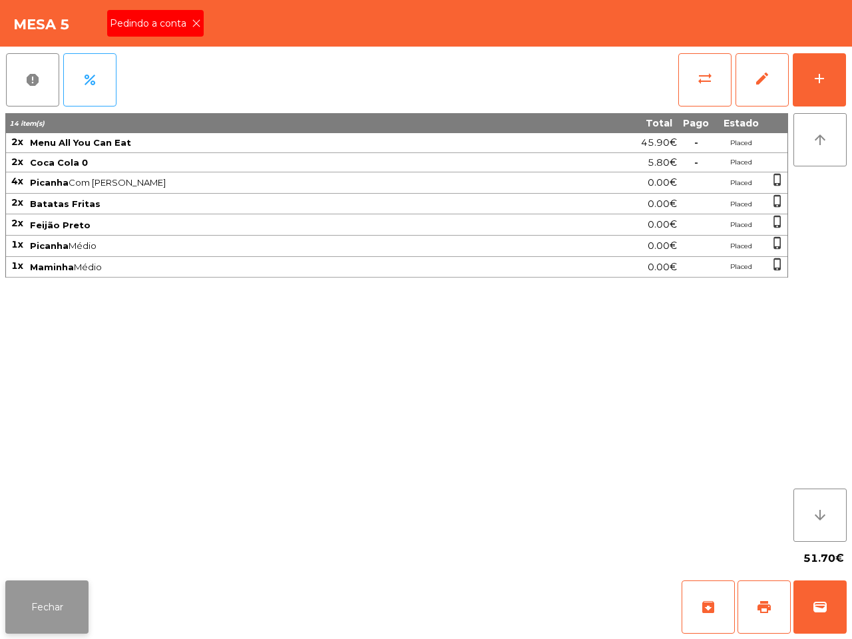
click at [27, 601] on button "Fechar" at bounding box center [46, 606] width 83 height 53
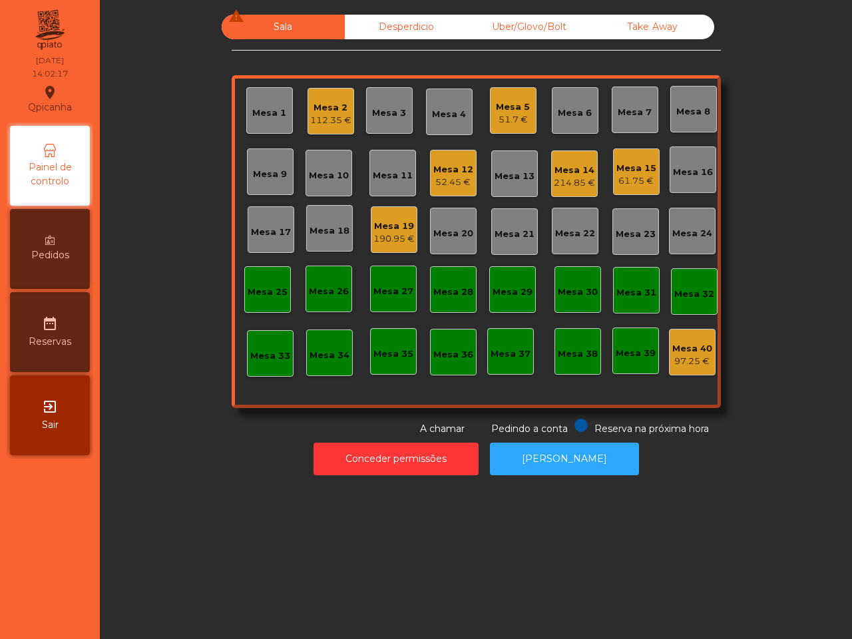
click at [579, 180] on div "214.85 €" at bounding box center [573, 182] width 41 height 13
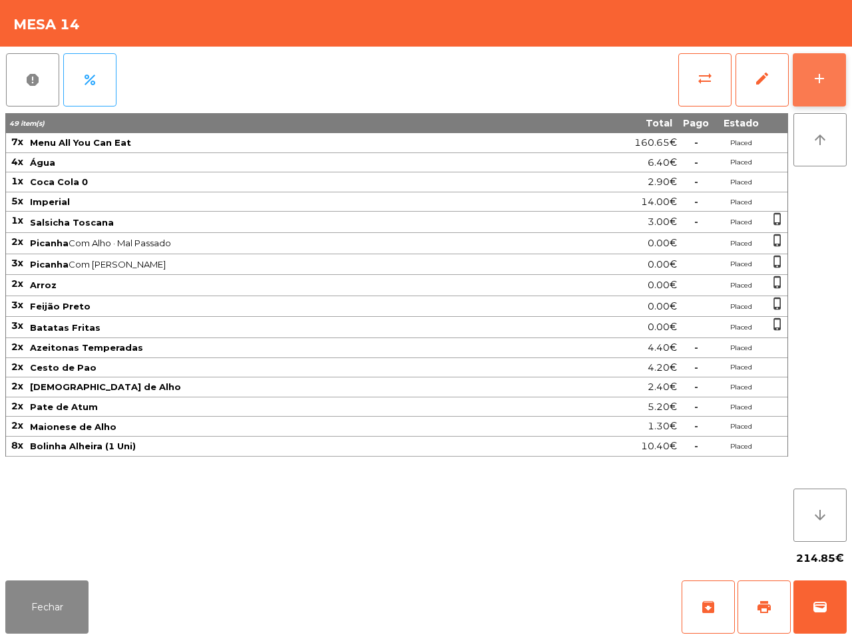
click at [816, 67] on button "add" at bounding box center [818, 79] width 53 height 53
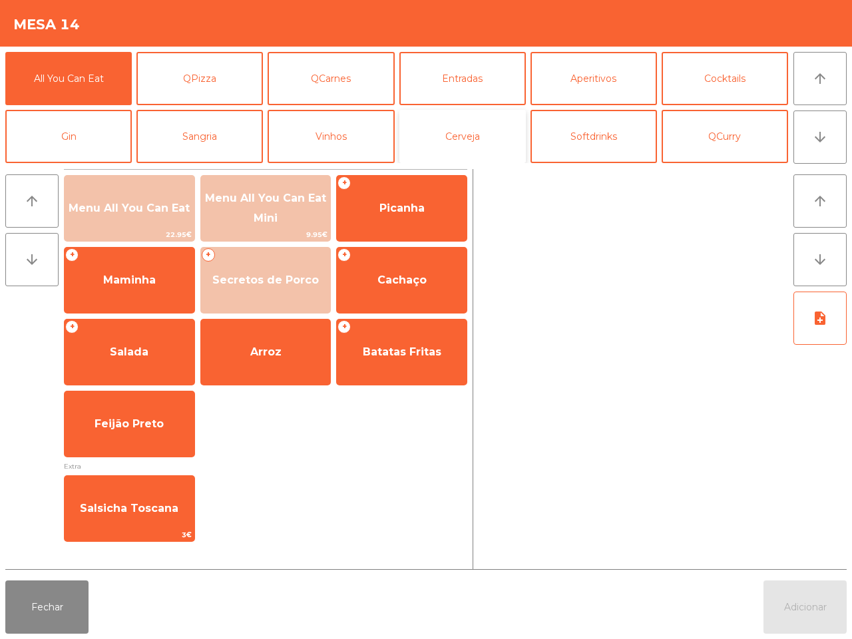
click at [434, 137] on button "Cerveja" at bounding box center [462, 136] width 126 height 53
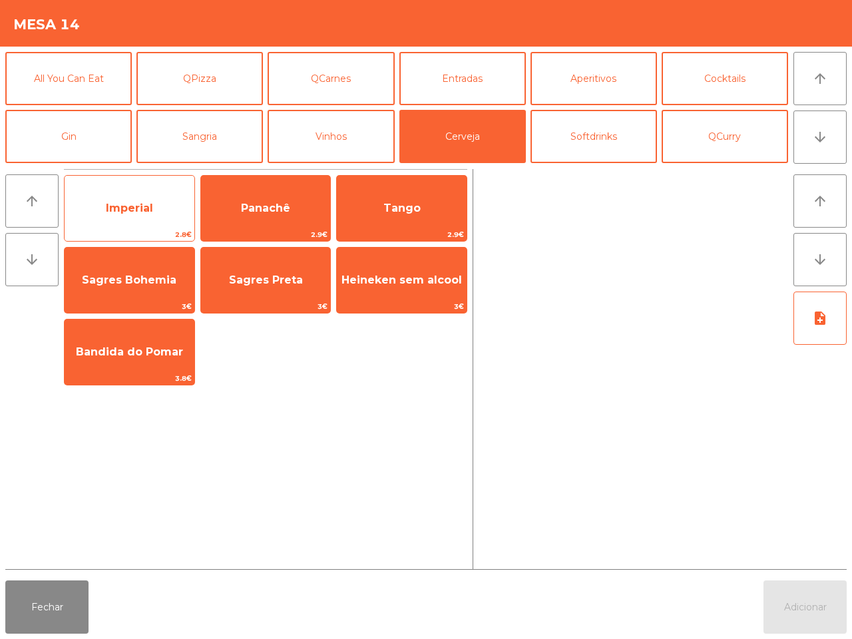
click at [160, 214] on span "Imperial" at bounding box center [130, 208] width 130 height 36
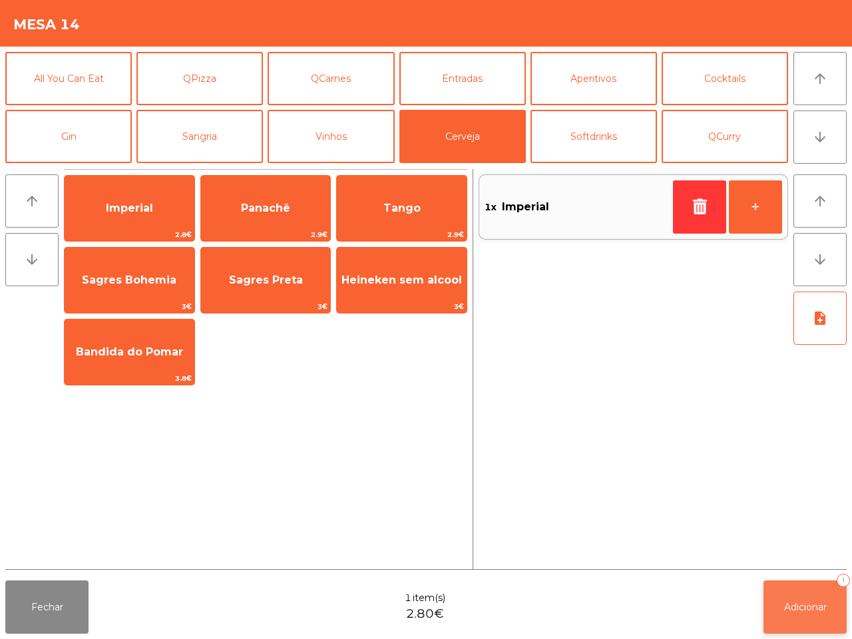
click at [789, 591] on button "Adicionar 1" at bounding box center [804, 606] width 83 height 53
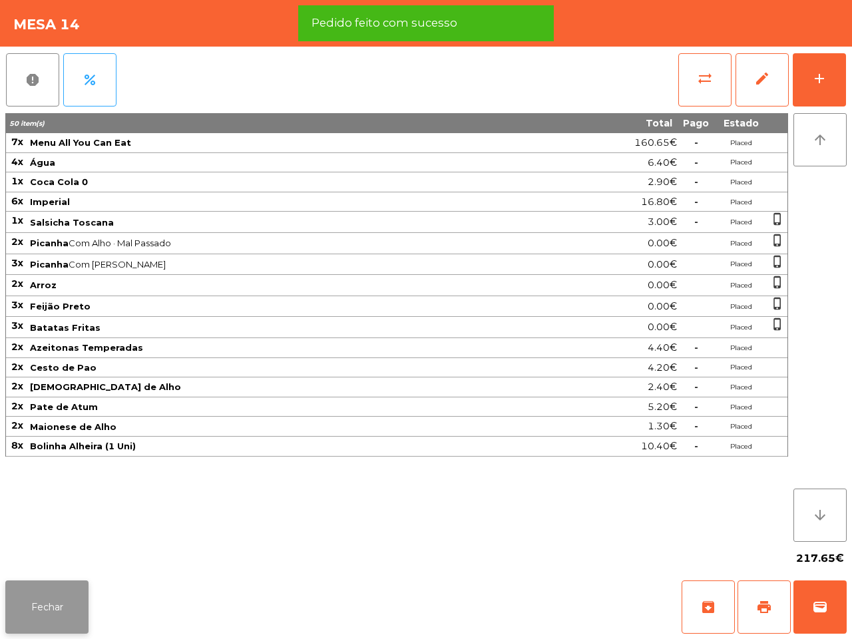
click at [68, 599] on button "Fechar" at bounding box center [46, 606] width 83 height 53
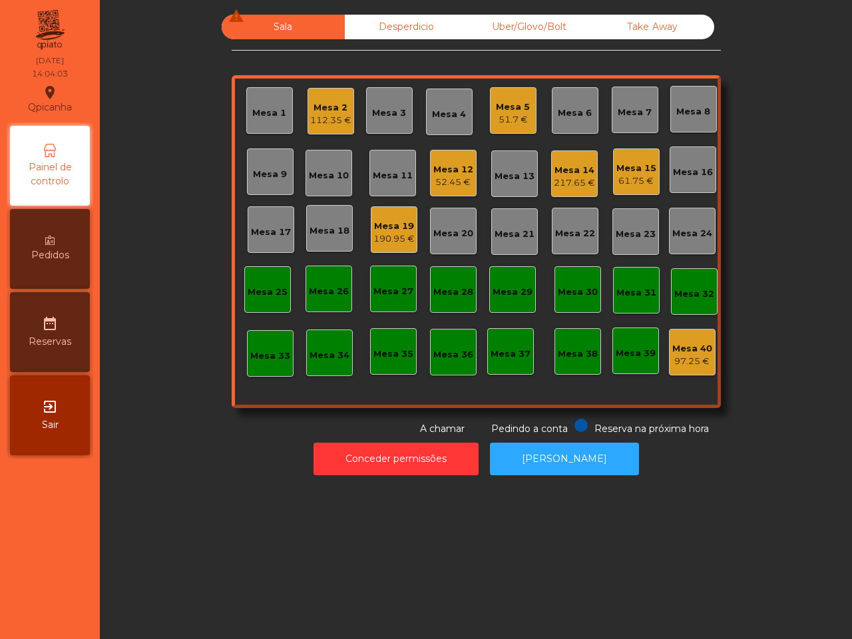
click at [62, 390] on div "exit_to_app Sair" at bounding box center [50, 415] width 80 height 80
click at [516, 106] on div "Mesa 5" at bounding box center [513, 106] width 34 height 13
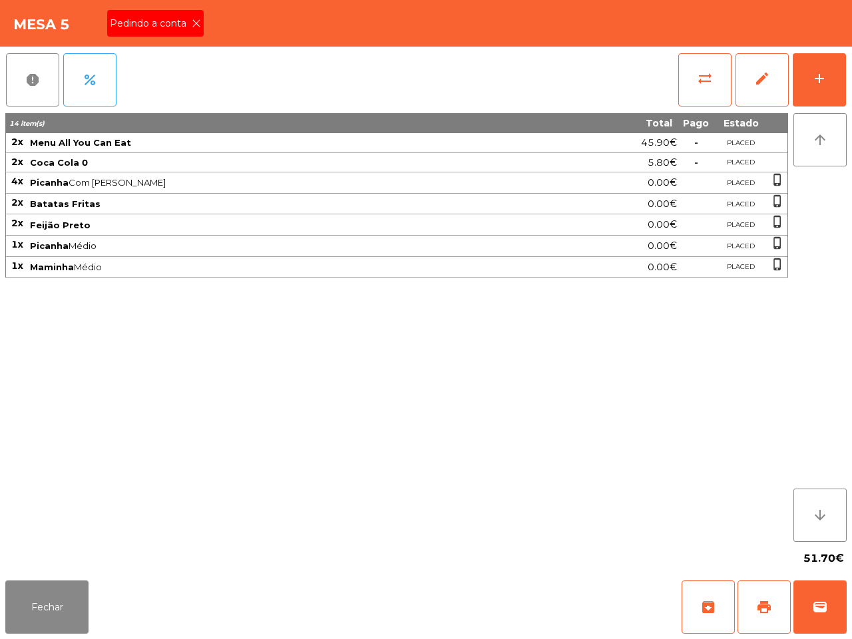
click at [197, 24] on icon at bounding box center [196, 23] width 9 height 9
click at [73, 602] on button "Fechar" at bounding box center [46, 606] width 83 height 53
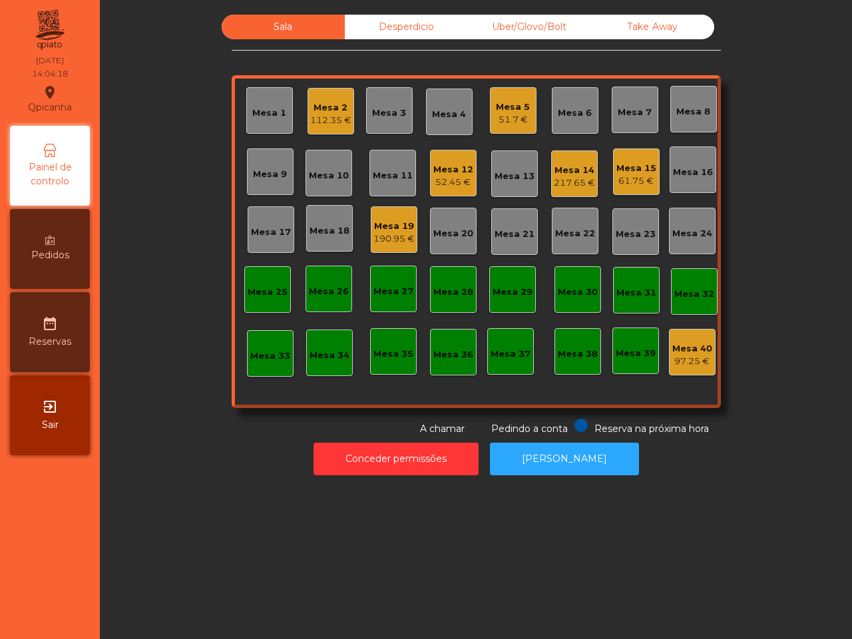
click at [569, 175] on div "Mesa 14" at bounding box center [573, 170] width 41 height 13
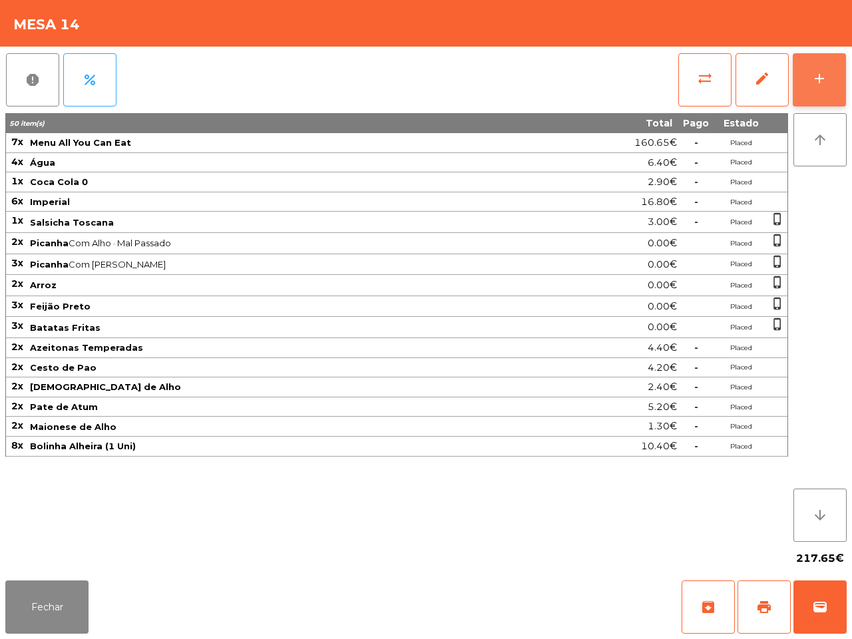
click at [820, 67] on button "add" at bounding box center [818, 79] width 53 height 53
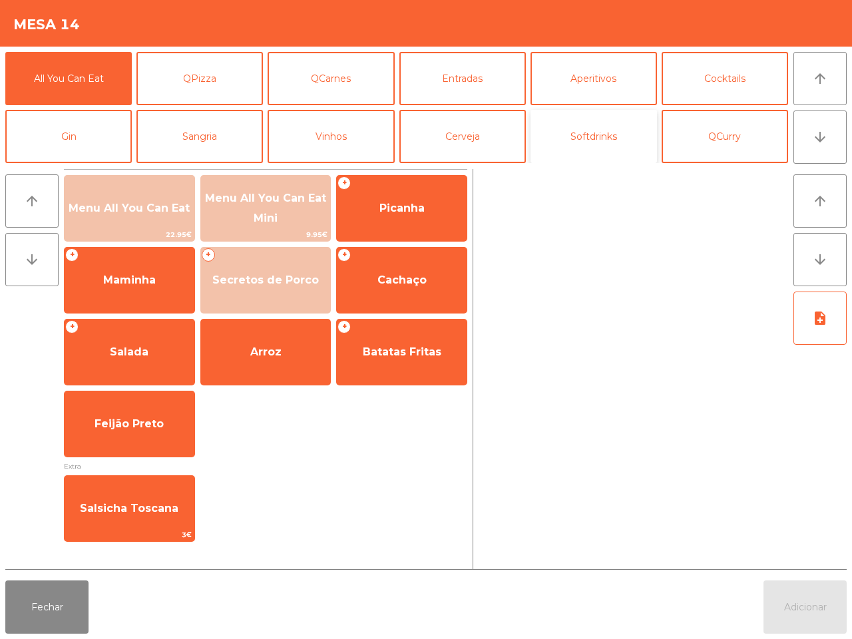
click at [595, 134] on button "Softdrinks" at bounding box center [593, 136] width 126 height 53
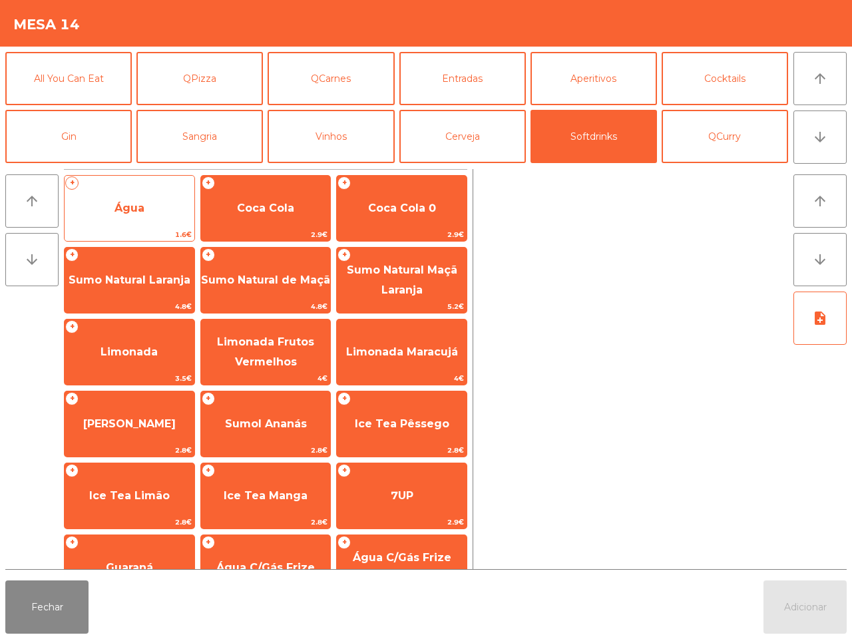
click at [143, 198] on span "Água" at bounding box center [130, 208] width 130 height 36
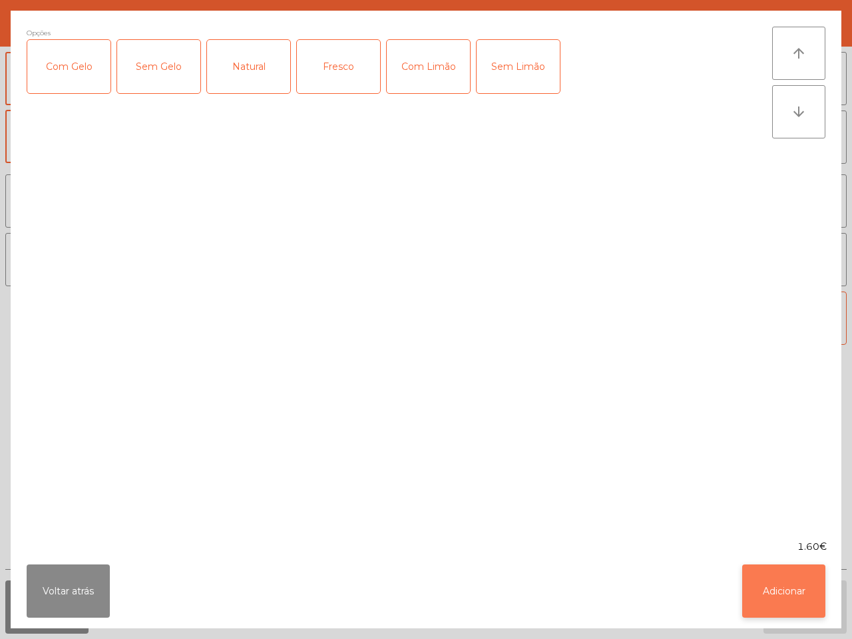
click at [772, 597] on button "Adicionar" at bounding box center [783, 590] width 83 height 53
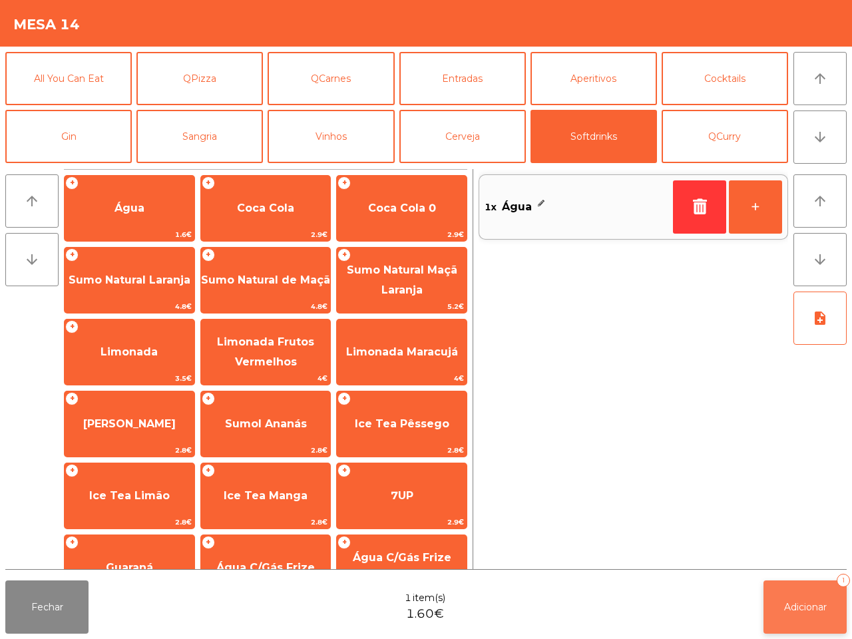
click at [790, 597] on button "Adicionar 1" at bounding box center [804, 606] width 83 height 53
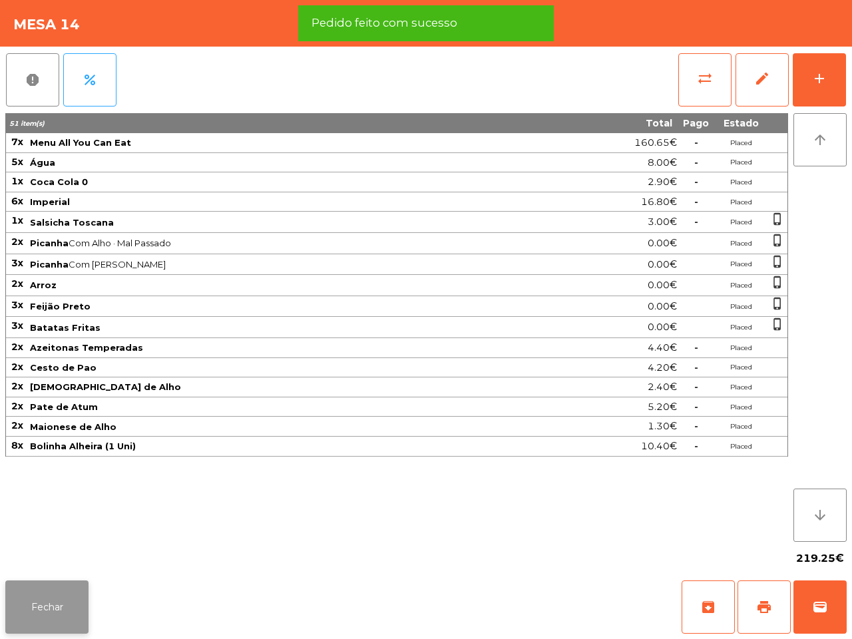
click at [52, 612] on button "Fechar" at bounding box center [46, 606] width 83 height 53
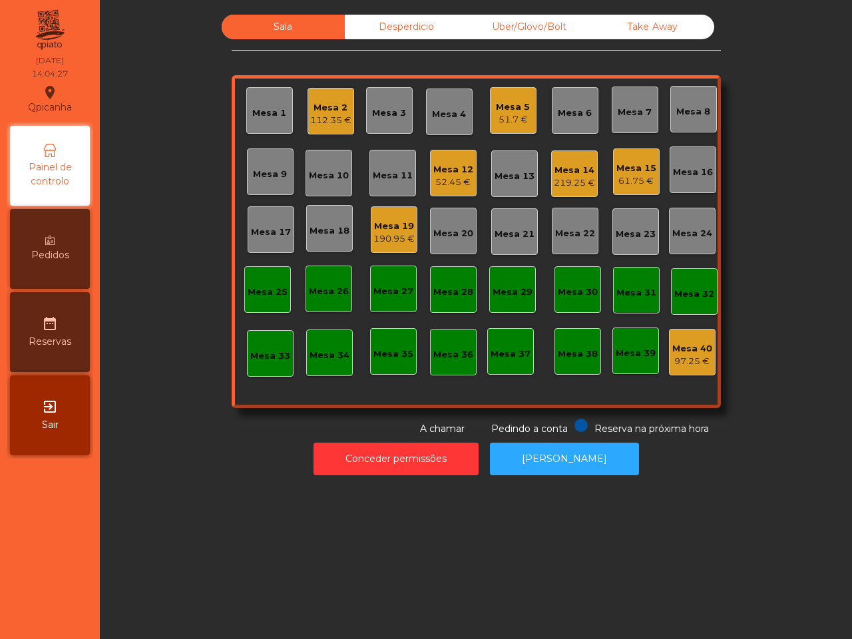
click at [540, 31] on div "Uber/Glovo/Bolt" at bounding box center [529, 27] width 123 height 25
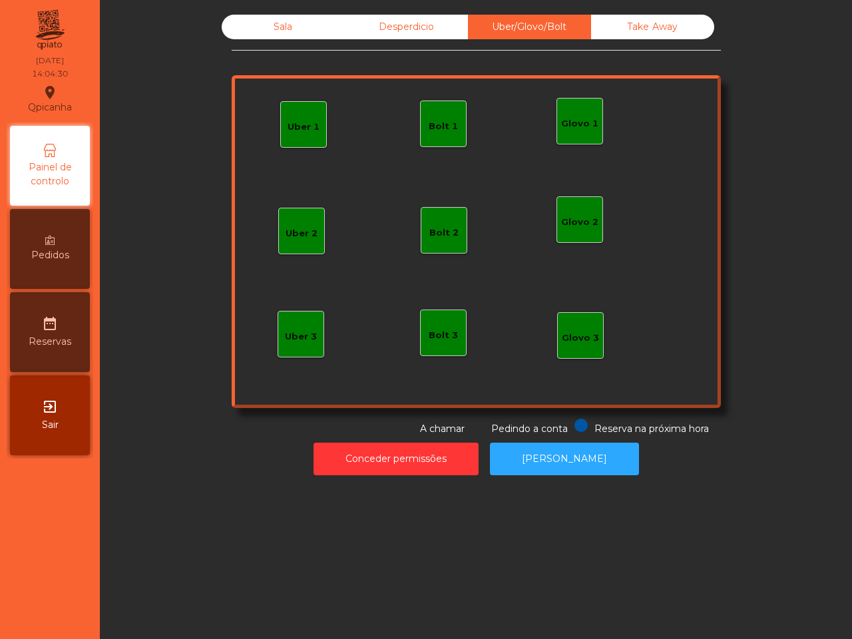
click at [309, 117] on div "Uber 1" at bounding box center [303, 124] width 32 height 19
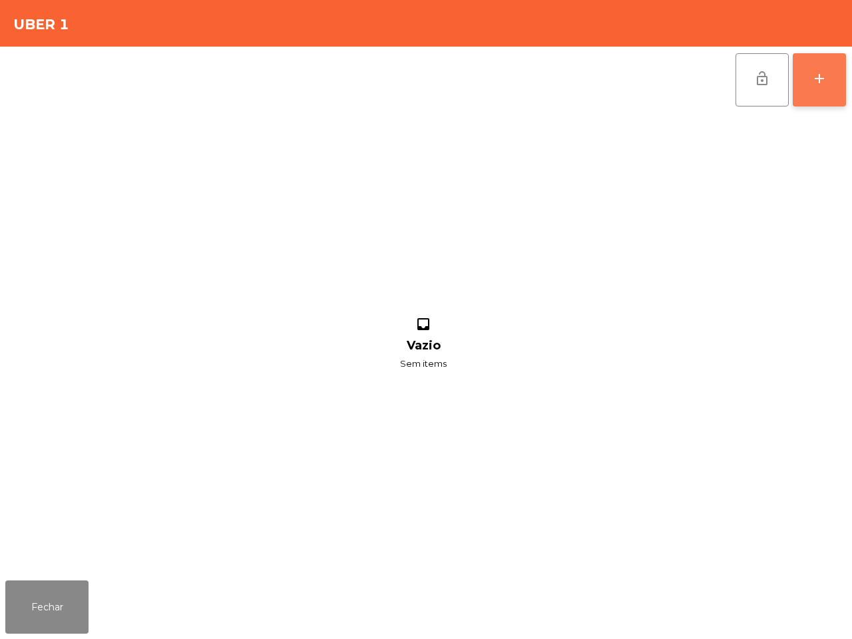
click at [806, 88] on button "add" at bounding box center [818, 79] width 53 height 53
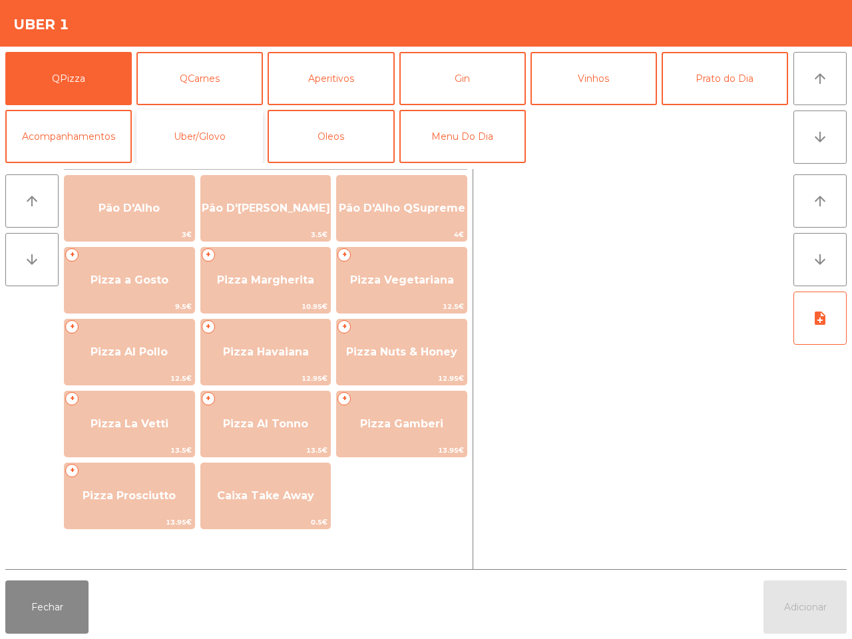
click at [208, 144] on button "Uber/Glovo" at bounding box center [199, 136] width 126 height 53
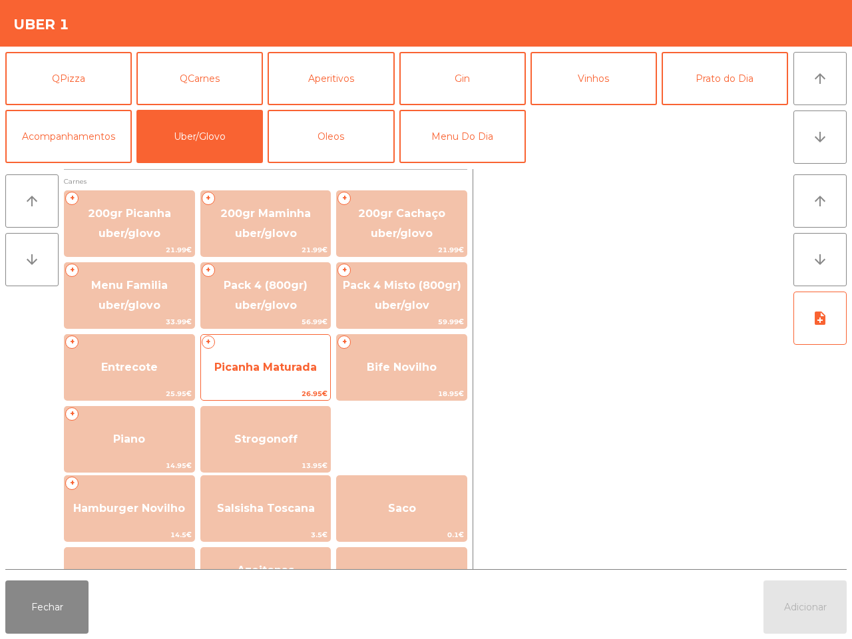
click at [296, 359] on span "Picanha Maturada" at bounding box center [266, 367] width 130 height 36
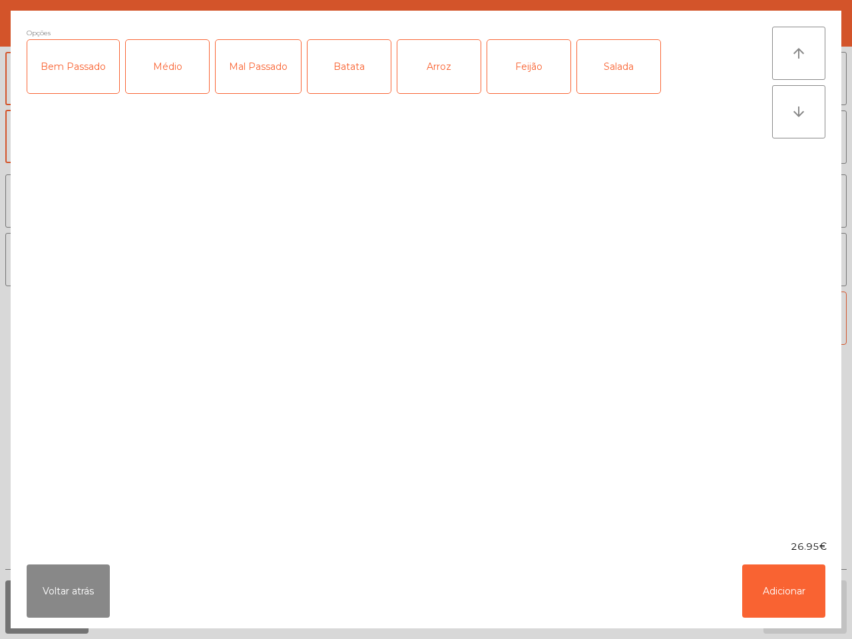
click at [168, 70] on div "Médio" at bounding box center [167, 66] width 83 height 53
click at [424, 85] on div "Arroz" at bounding box center [438, 66] width 83 height 53
click at [529, 75] on div "Feijão" at bounding box center [528, 66] width 83 height 53
click at [785, 592] on button "Adicionar" at bounding box center [783, 590] width 83 height 53
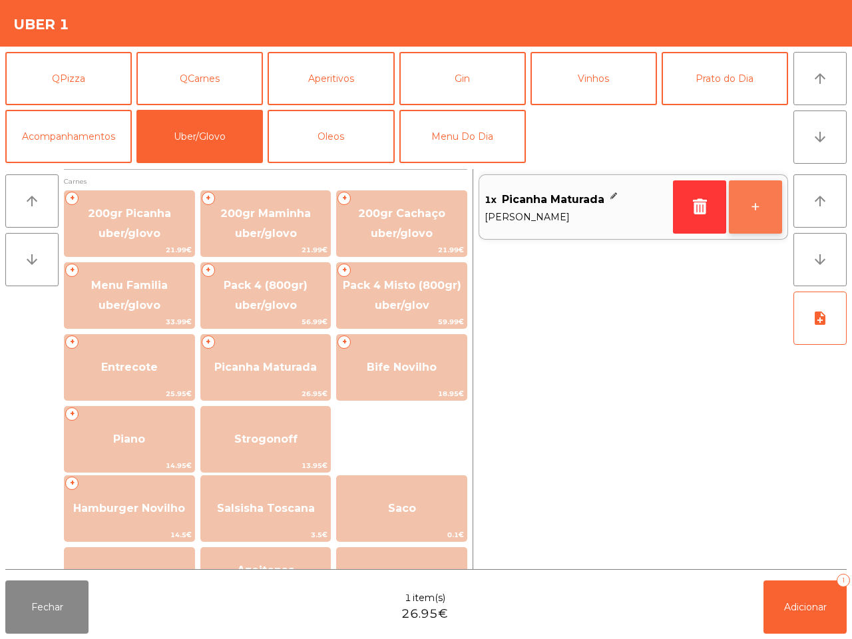
click at [753, 207] on button "+" at bounding box center [754, 206] width 53 height 53
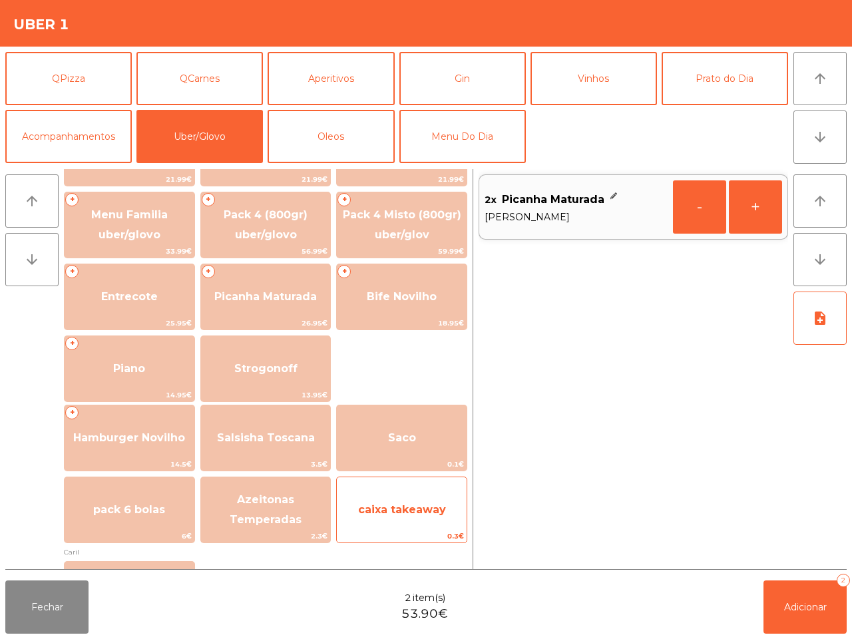
scroll to position [166, 0]
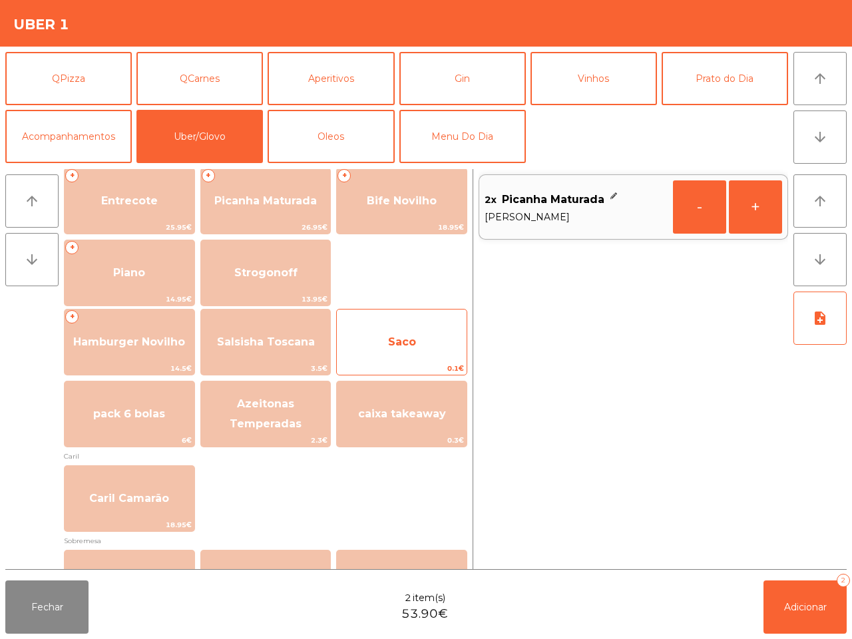
click at [431, 348] on span "Saco" at bounding box center [402, 342] width 130 height 36
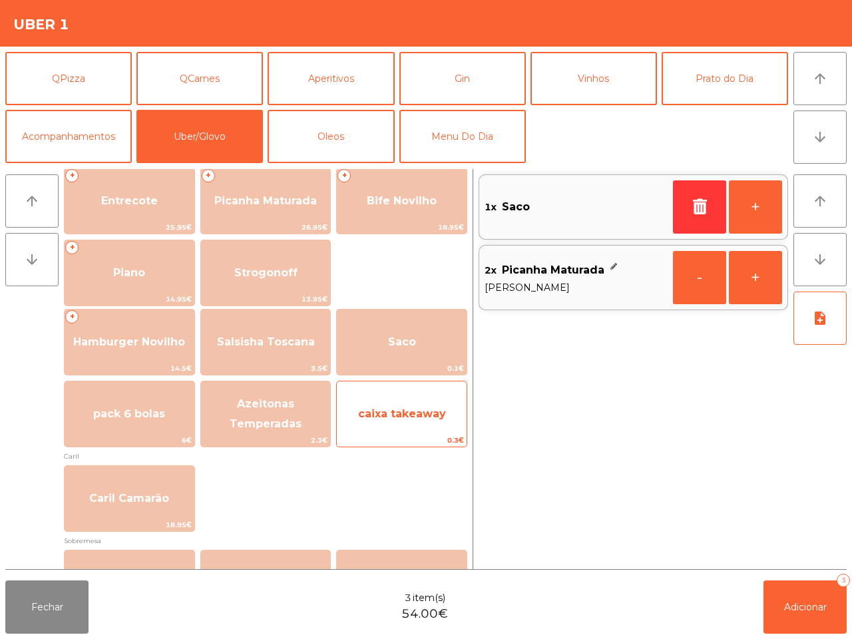
click at [443, 414] on span "caixa takeaway" at bounding box center [402, 413] width 88 height 13
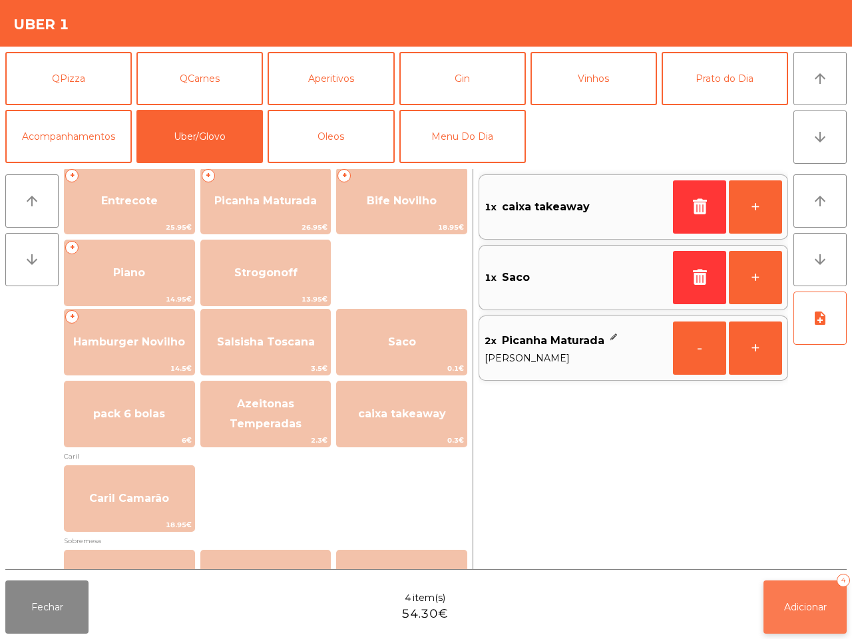
click at [786, 603] on span "Adicionar" at bounding box center [805, 607] width 43 height 12
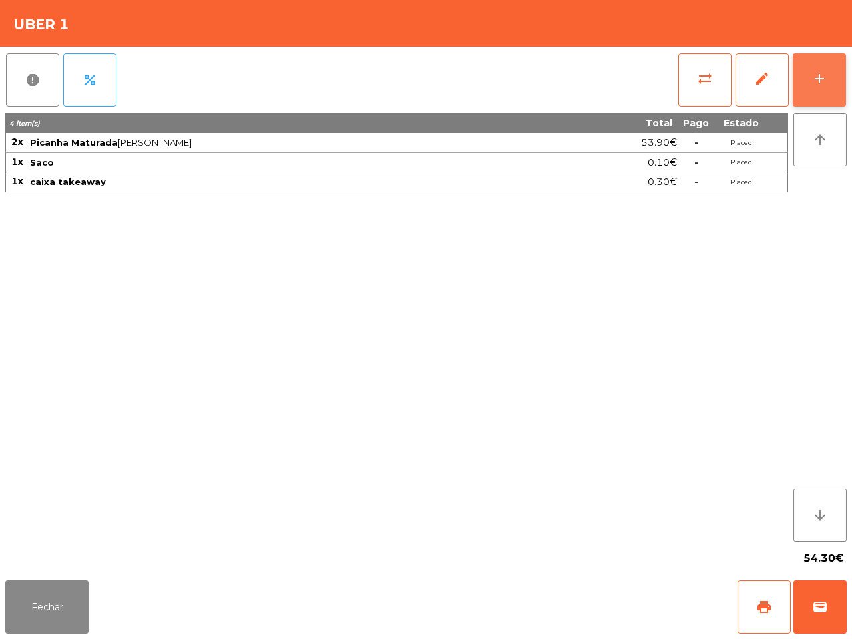
click at [812, 80] on div "add" at bounding box center [819, 79] width 16 height 16
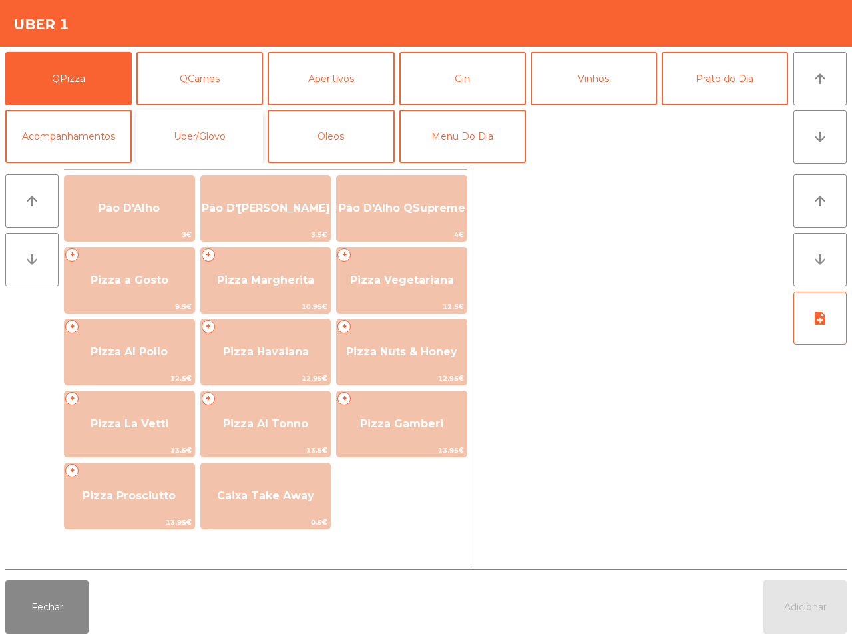
click at [233, 130] on button "Uber/Glovo" at bounding box center [199, 136] width 126 height 53
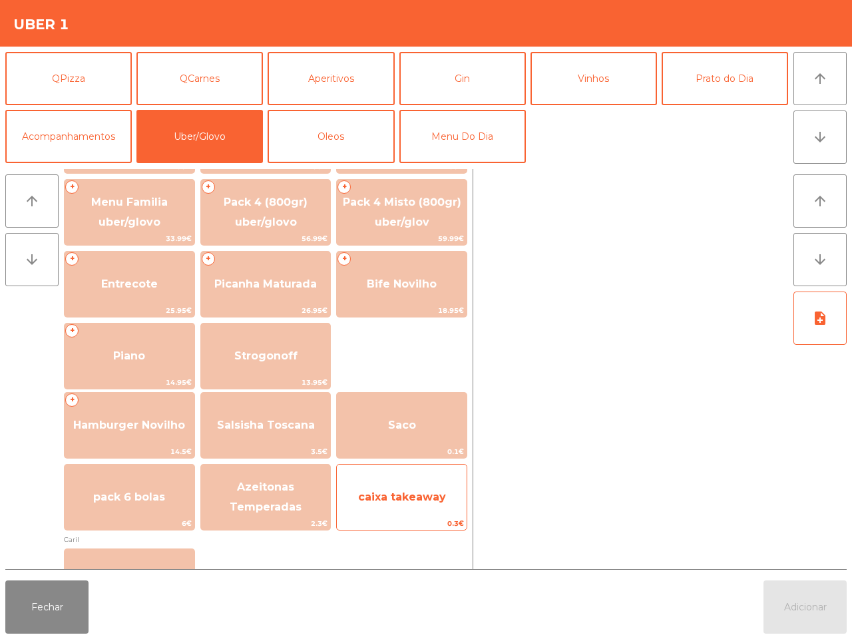
scroll to position [249, 0]
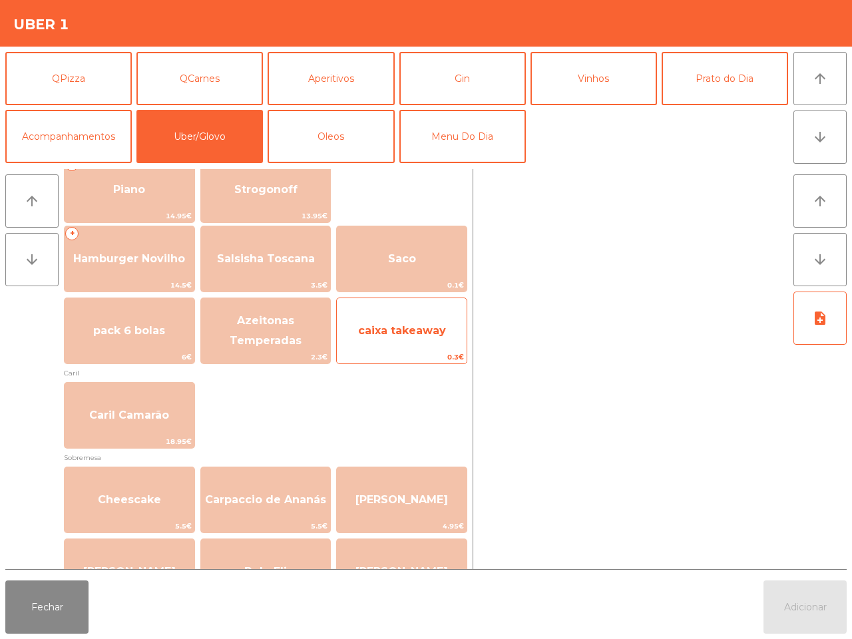
click at [414, 333] on span "caixa takeaway" at bounding box center [402, 330] width 88 height 13
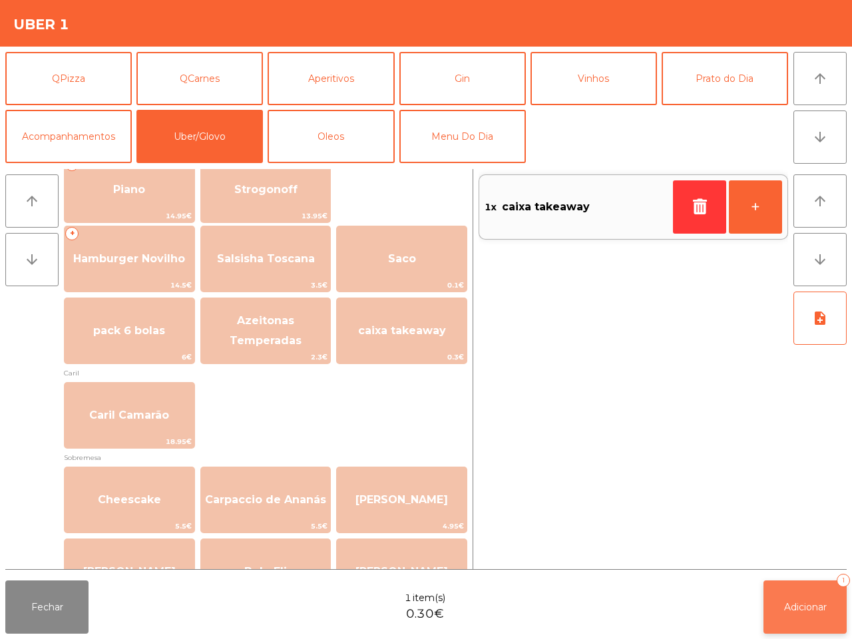
click at [798, 610] on span "Adicionar" at bounding box center [805, 607] width 43 height 12
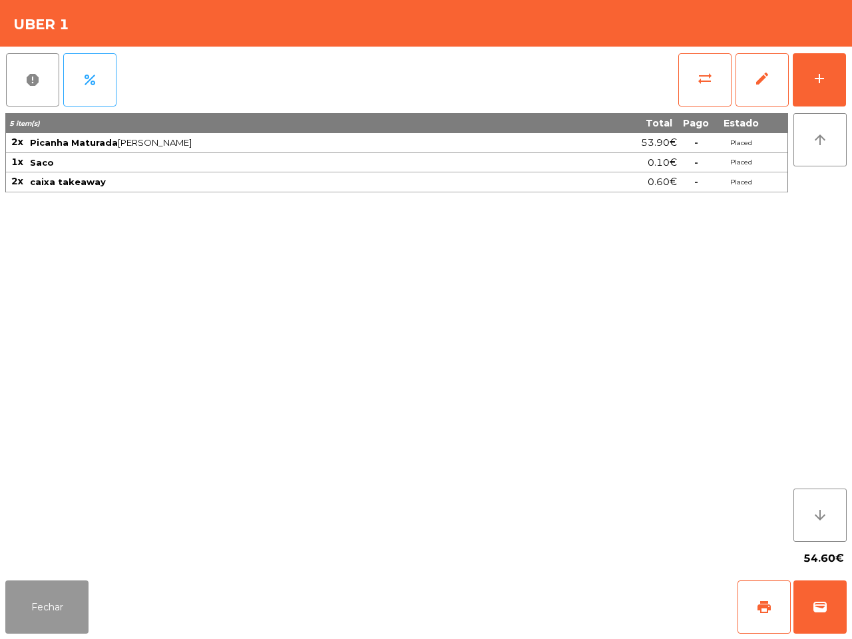
click at [74, 617] on button "Fechar" at bounding box center [46, 606] width 83 height 53
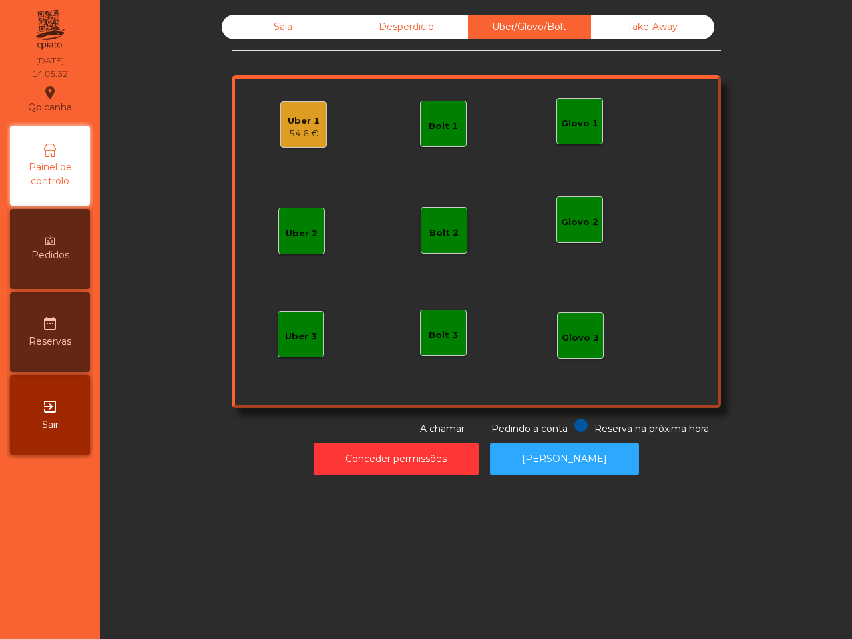
click at [305, 123] on div "Uber 1" at bounding box center [303, 120] width 32 height 13
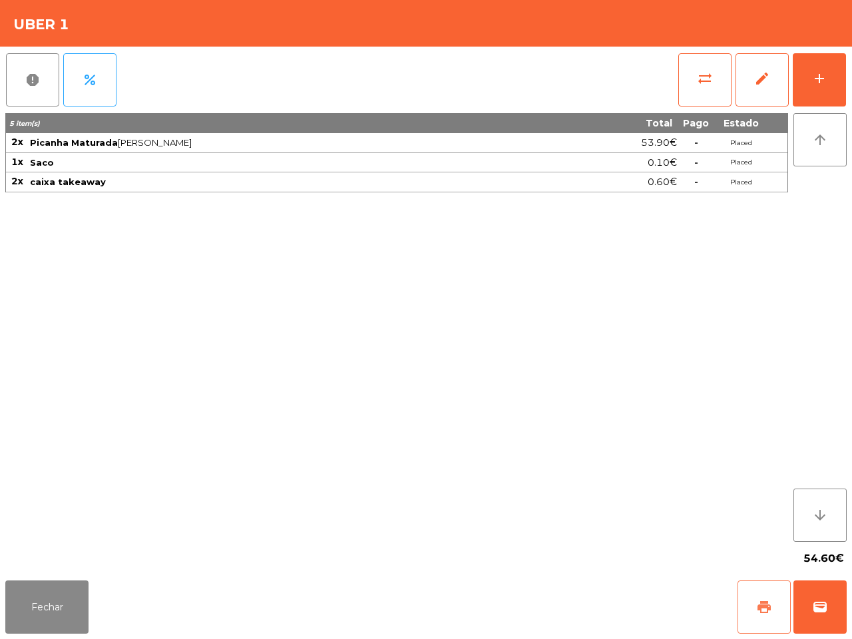
click at [752, 599] on button "print" at bounding box center [763, 606] width 53 height 53
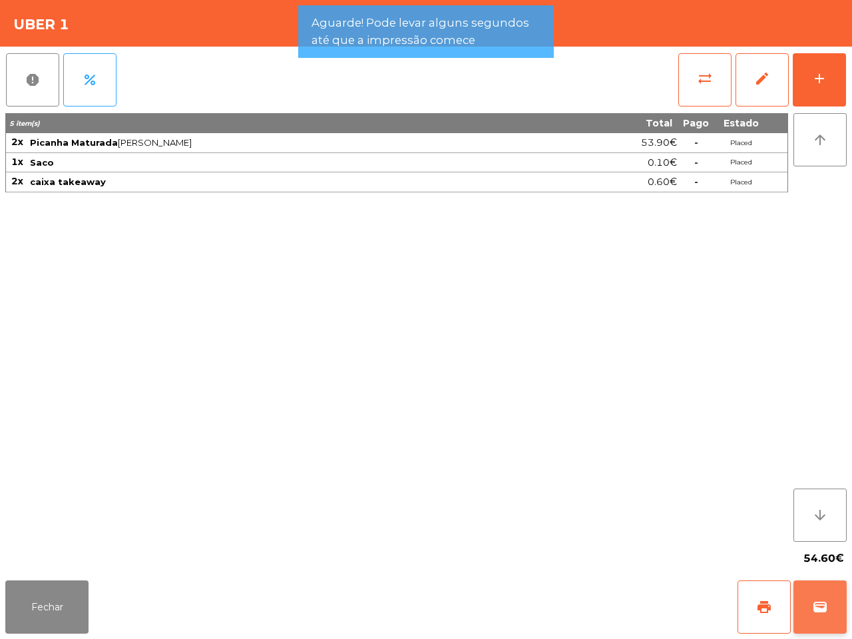
click at [817, 619] on button "wallet" at bounding box center [819, 606] width 53 height 53
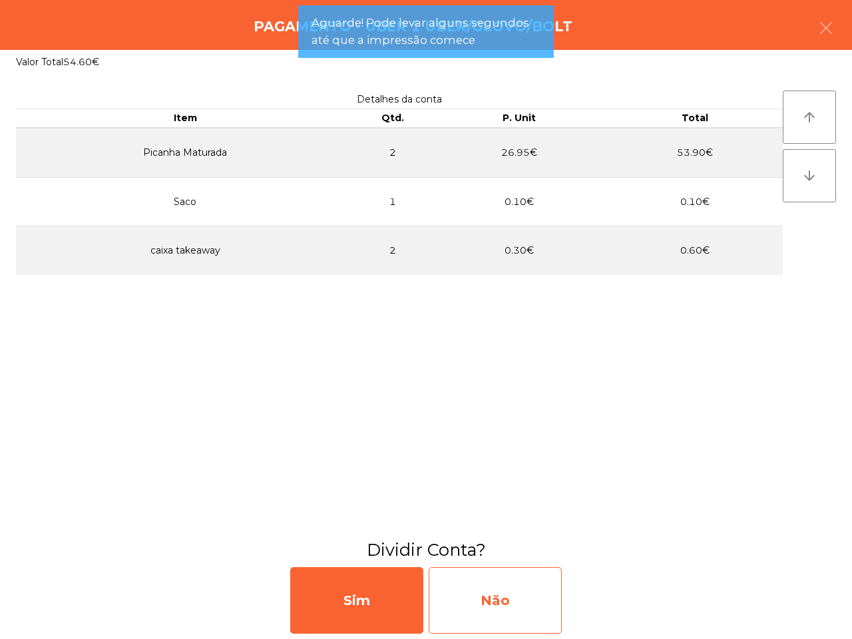
click at [486, 603] on div "Não" at bounding box center [494, 600] width 133 height 67
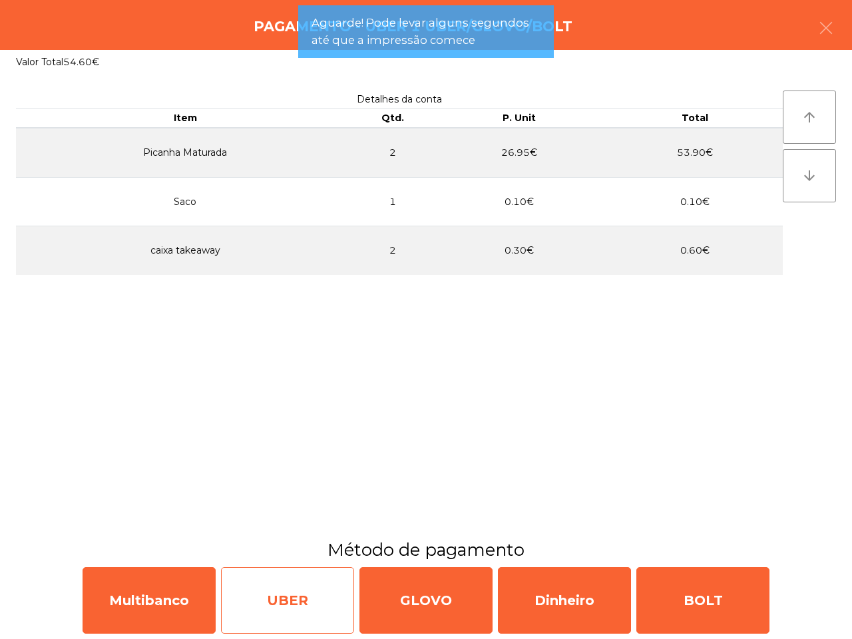
click at [321, 584] on div "UBER" at bounding box center [287, 600] width 133 height 67
select select "**"
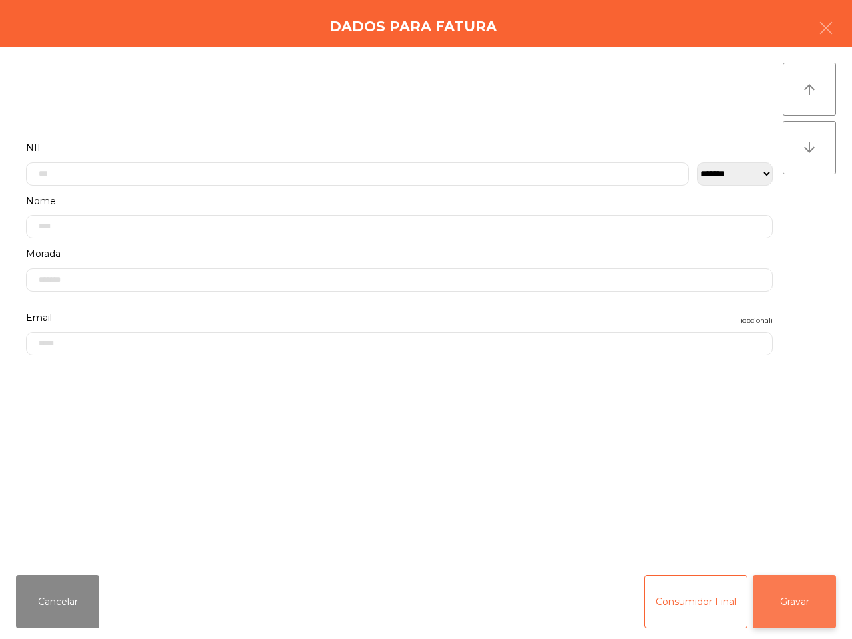
click at [803, 595] on button "Gravar" at bounding box center [793, 601] width 83 height 53
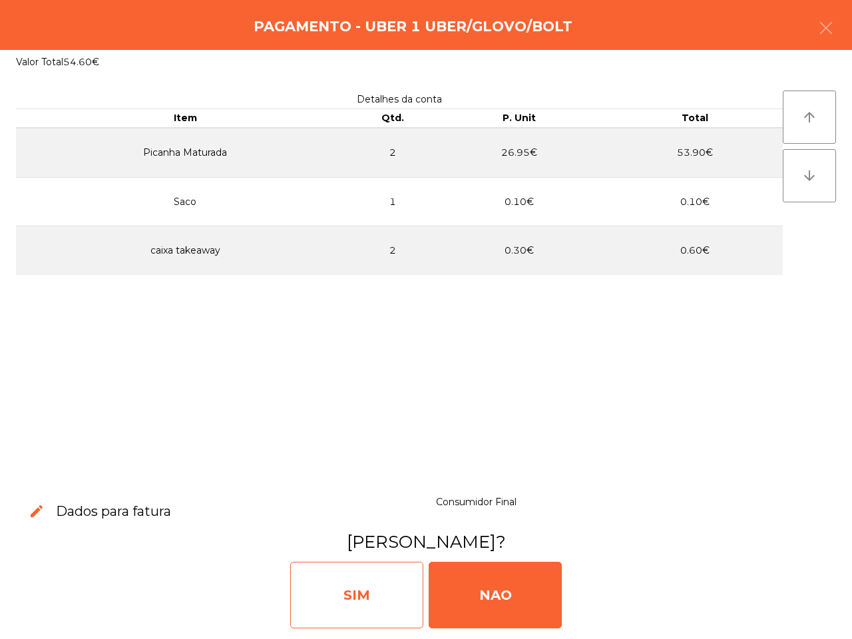
click at [388, 573] on div "SIM" at bounding box center [356, 594] width 133 height 67
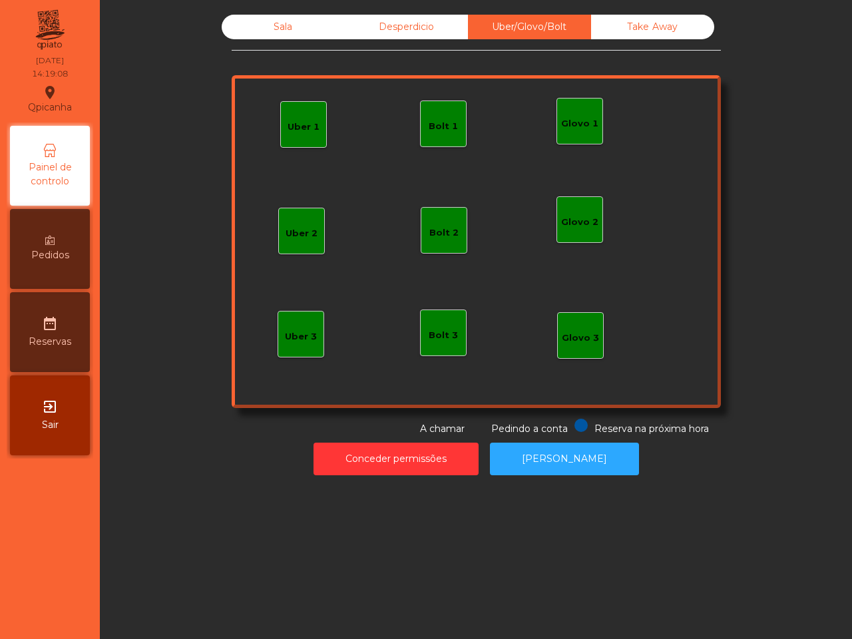
click at [278, 24] on div "Sala" at bounding box center [283, 27] width 123 height 25
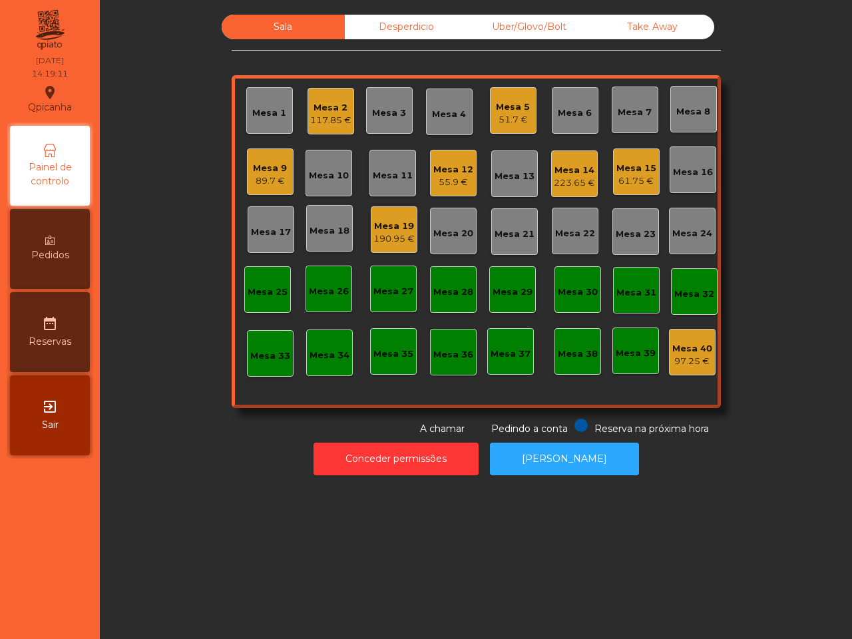
click at [631, 176] on div "61.75 €" at bounding box center [636, 180] width 40 height 13
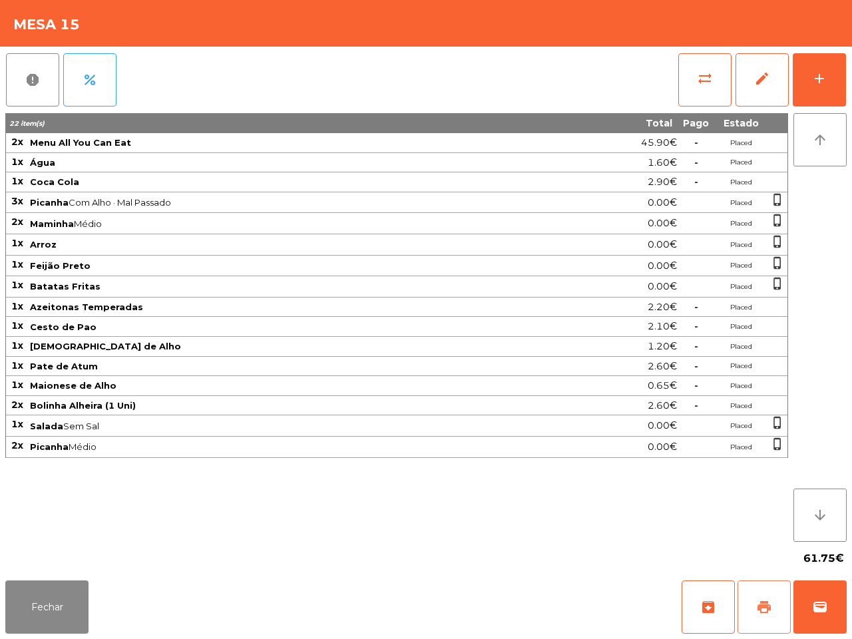
click at [757, 604] on span "print" at bounding box center [764, 607] width 16 height 16
click at [45, 614] on button "Fechar" at bounding box center [46, 606] width 83 height 53
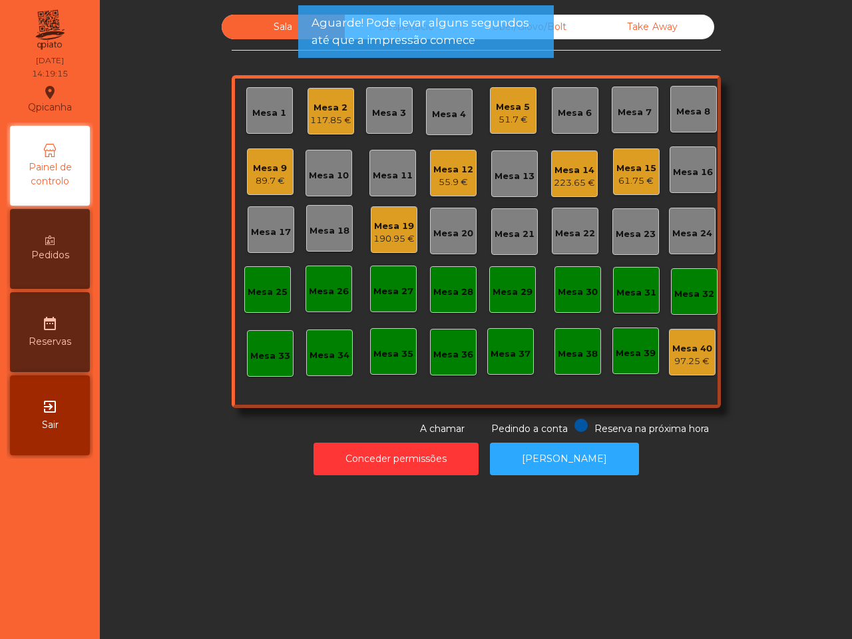
click at [490, 120] on div "Mesa 5 51.7 €" at bounding box center [513, 110] width 47 height 47
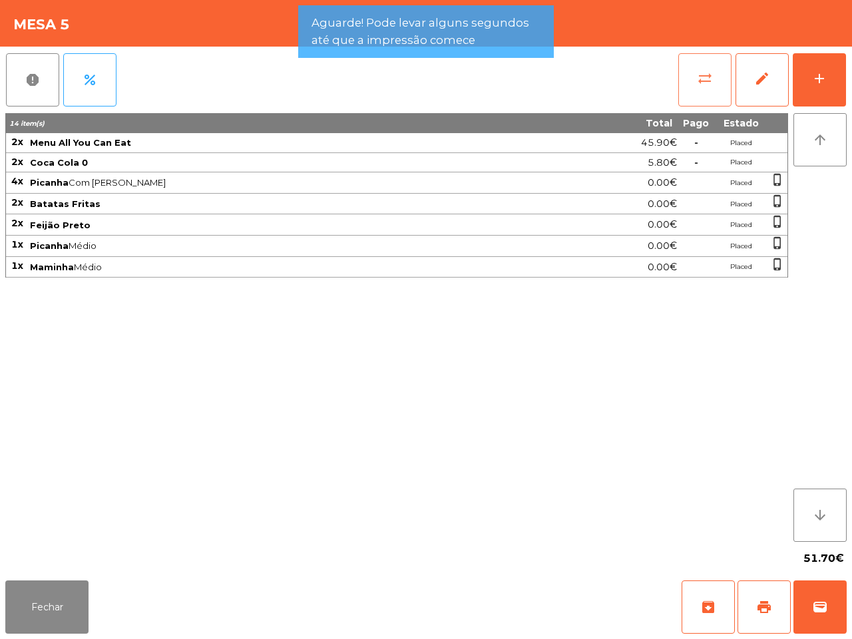
click at [697, 72] on span "sync_alt" at bounding box center [705, 79] width 16 height 16
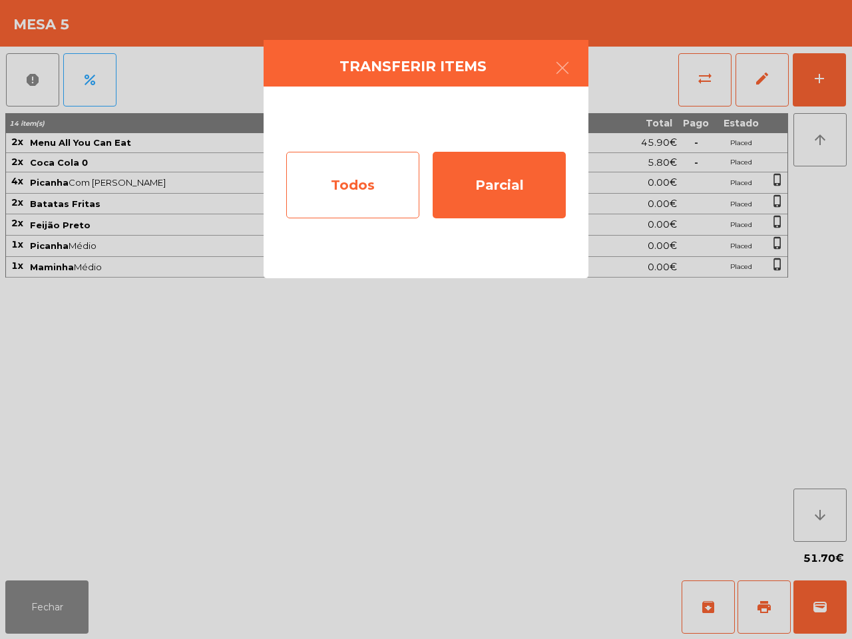
click at [369, 165] on div "Todos" at bounding box center [352, 185] width 133 height 67
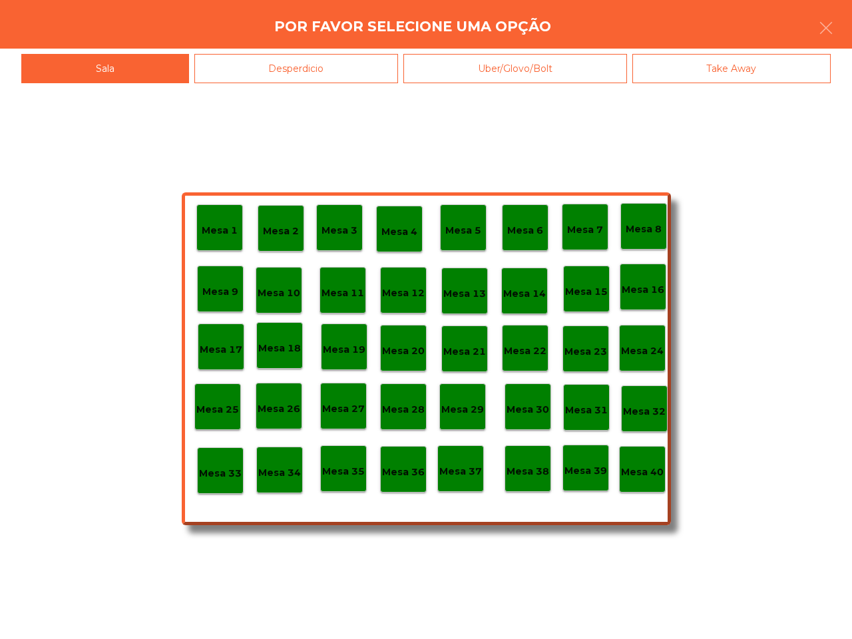
click at [653, 466] on p "Mesa 40" at bounding box center [642, 471] width 43 height 15
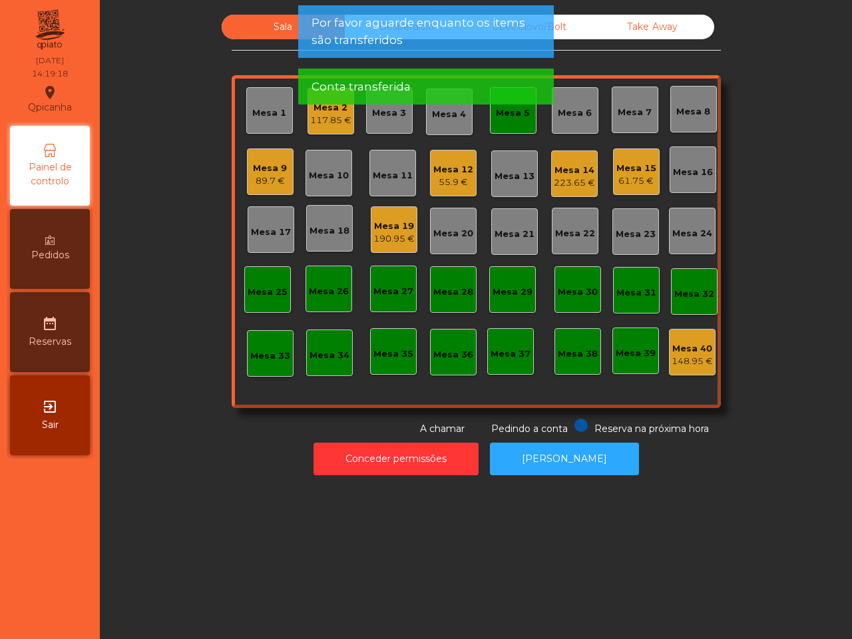
click at [504, 128] on div "Mesa 5" at bounding box center [513, 110] width 47 height 47
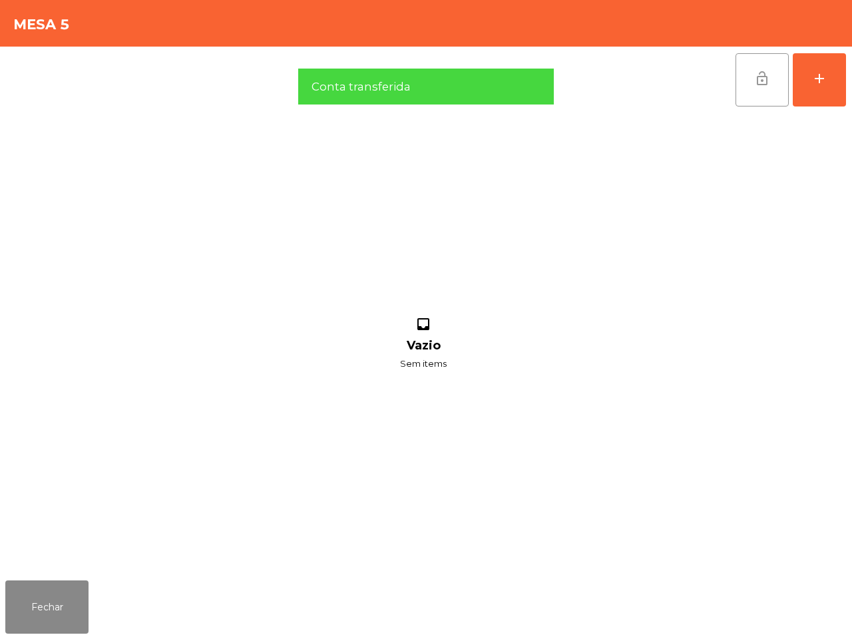
click at [755, 88] on button "lock_open" at bounding box center [761, 79] width 53 height 53
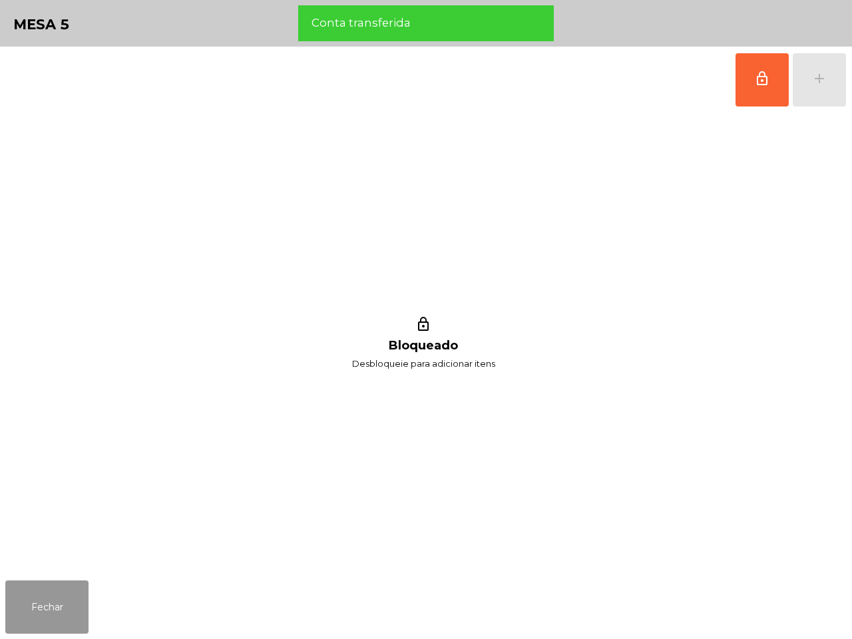
click at [33, 609] on button "Fechar" at bounding box center [46, 606] width 83 height 53
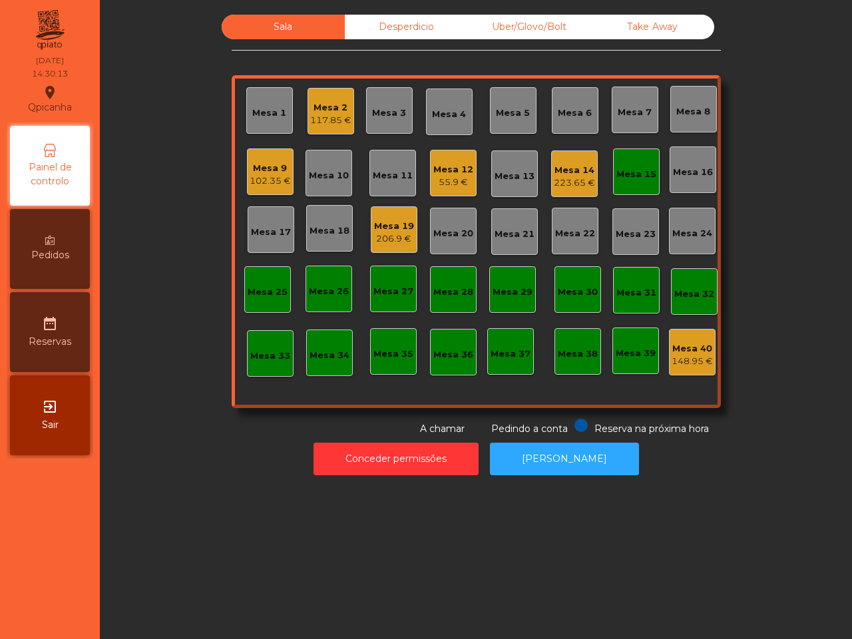
click at [34, 593] on nav "Qpicanha location_on [DATE] 14:30:13 Painel de controlo Pedidos date_range Rese…" at bounding box center [50, 319] width 100 height 639
click at [617, 168] on div "Mesa 15" at bounding box center [636, 174] width 40 height 13
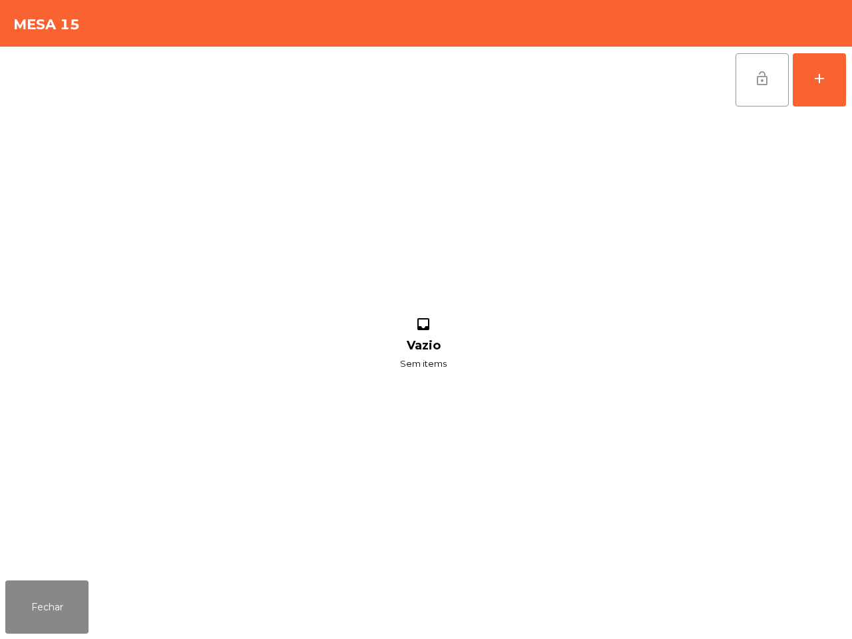
click at [768, 80] on span "lock_open" at bounding box center [762, 79] width 16 height 16
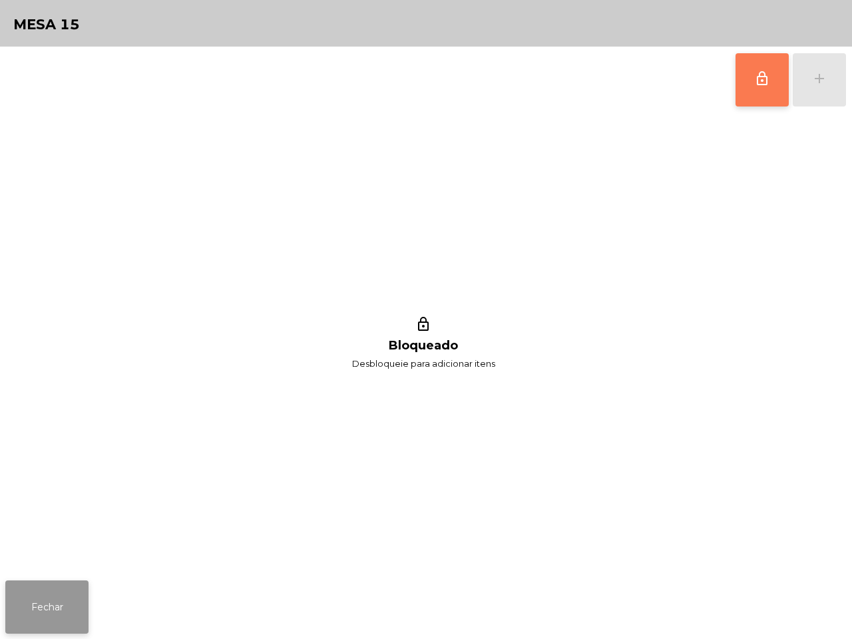
click at [72, 603] on button "Fechar" at bounding box center [46, 606] width 83 height 53
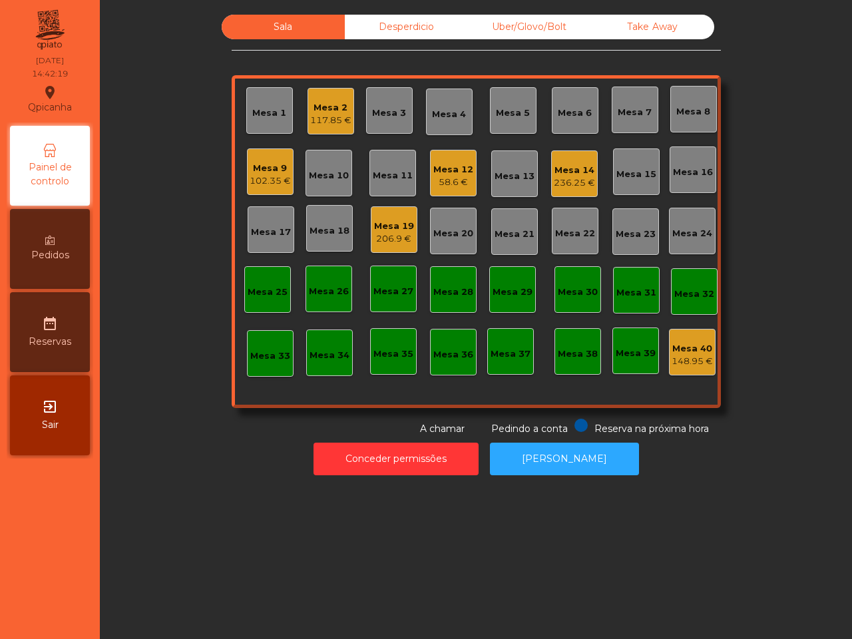
click at [567, 170] on div "Mesa 14" at bounding box center [573, 170] width 41 height 13
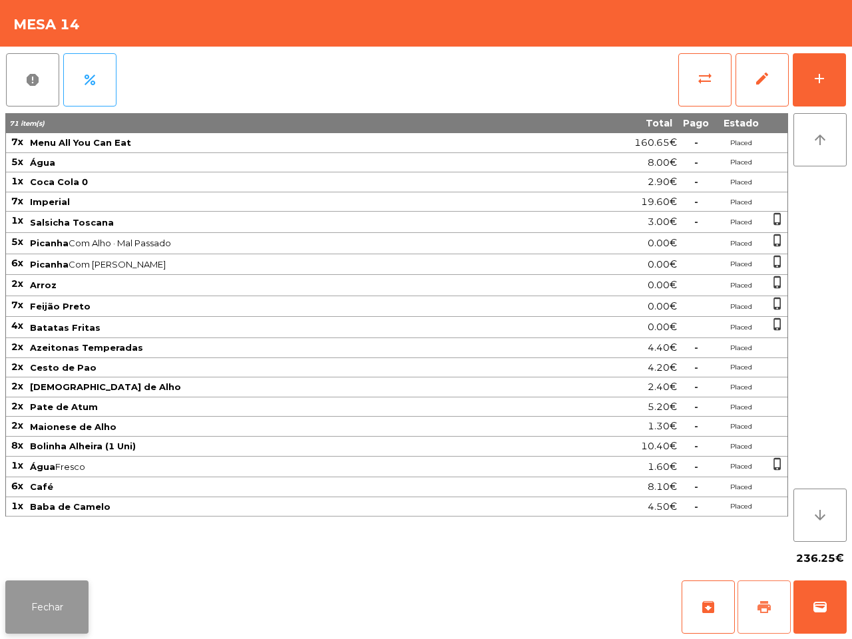
click at [770, 593] on button "print" at bounding box center [763, 606] width 53 height 53
click at [43, 593] on button "Fechar" at bounding box center [46, 606] width 83 height 53
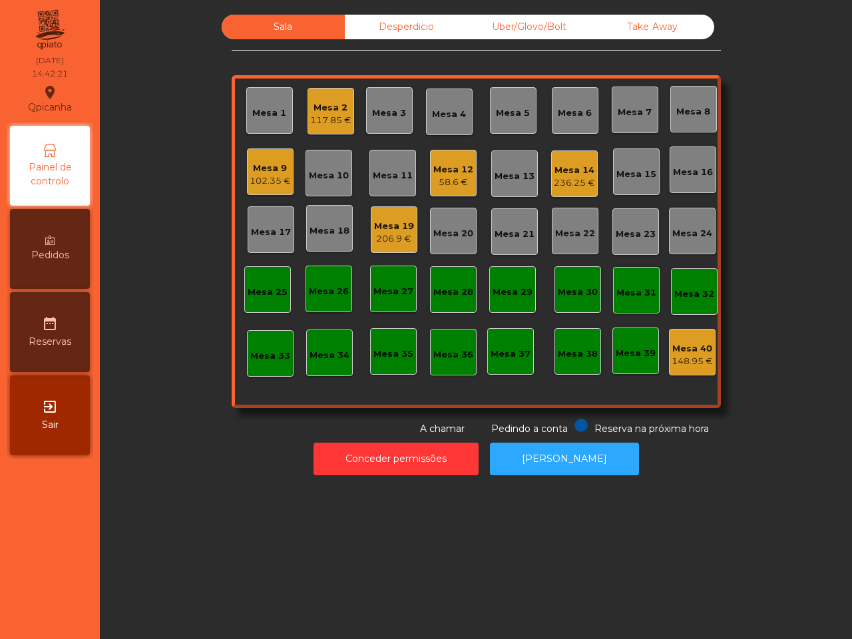
click at [268, 176] on div "102.35 €" at bounding box center [269, 180] width 41 height 13
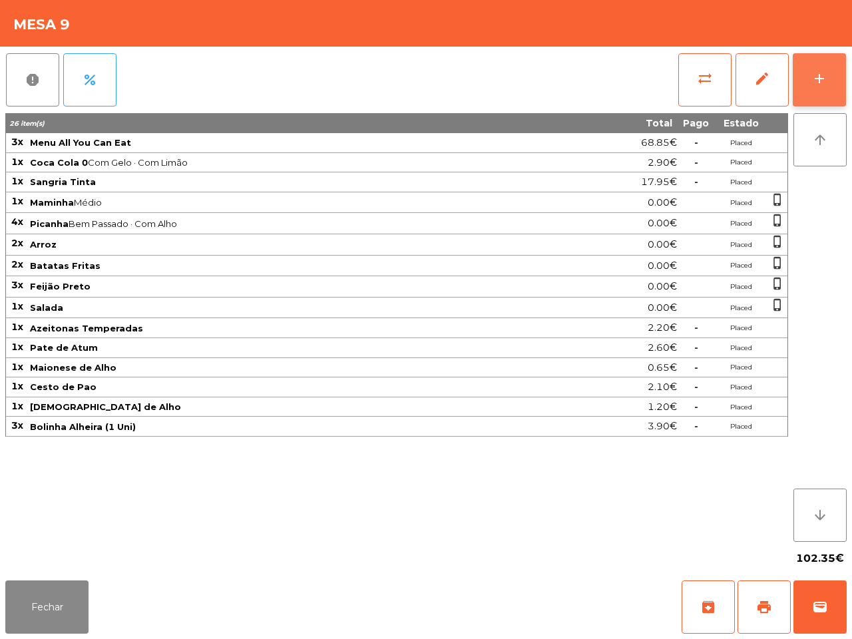
click at [834, 80] on button "add" at bounding box center [818, 79] width 53 height 53
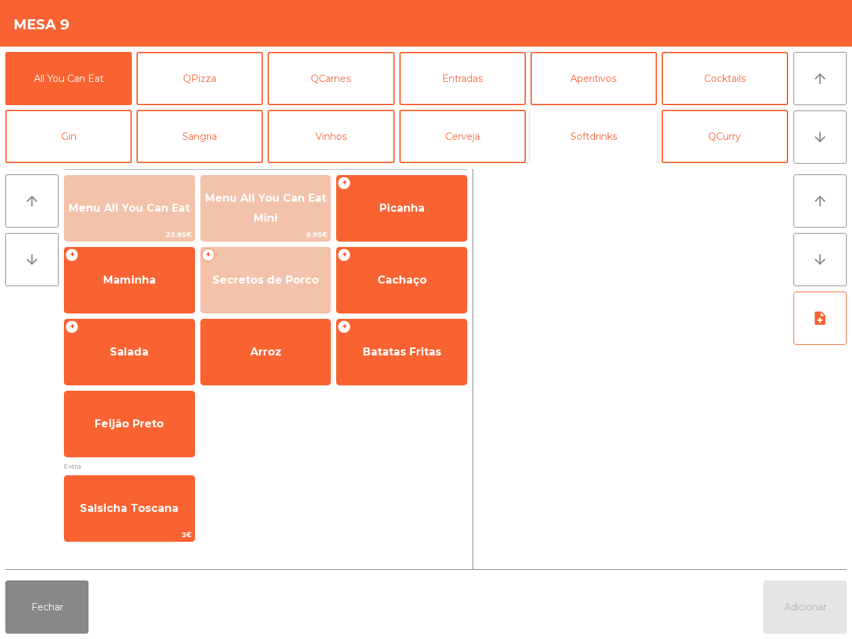
click at [571, 135] on button "Softdrinks" at bounding box center [593, 136] width 126 height 53
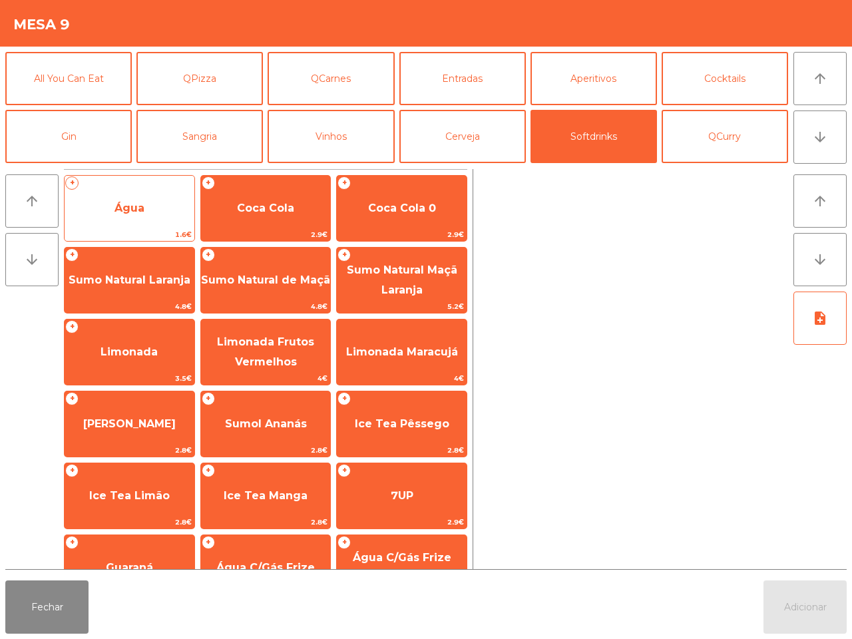
click at [154, 215] on span "Água" at bounding box center [130, 208] width 130 height 36
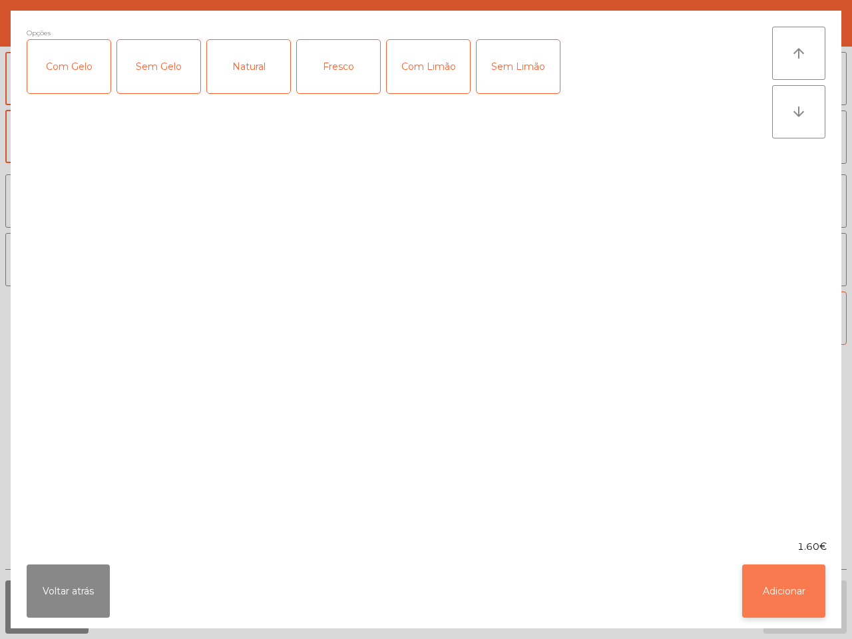
click at [763, 583] on button "Adicionar" at bounding box center [783, 590] width 83 height 53
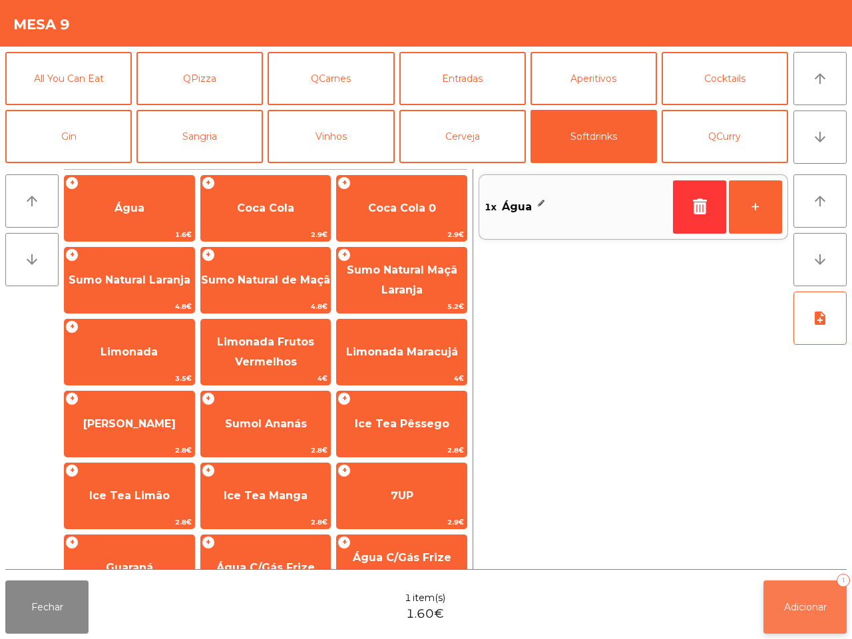
click at [815, 602] on span "Adicionar" at bounding box center [805, 607] width 43 height 12
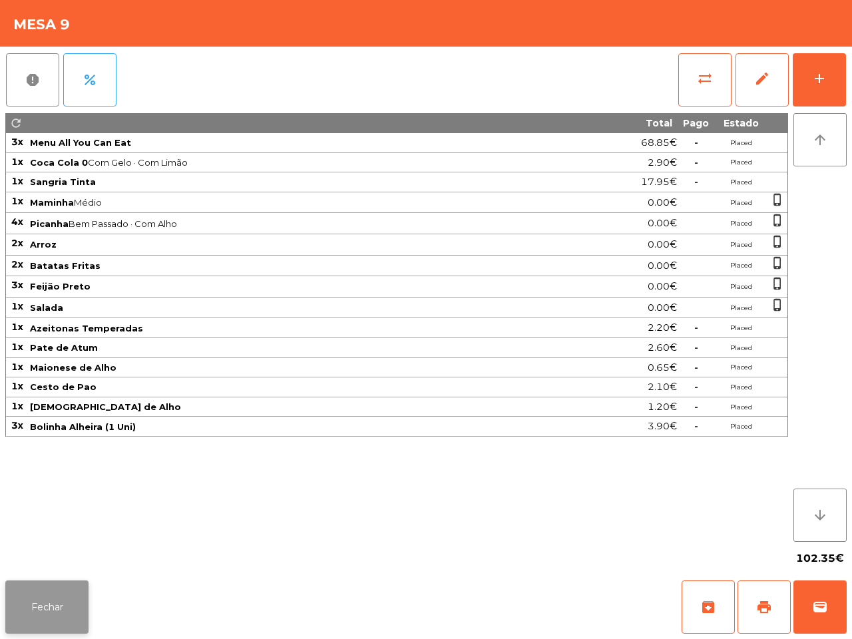
click at [32, 612] on button "Fechar" at bounding box center [46, 606] width 83 height 53
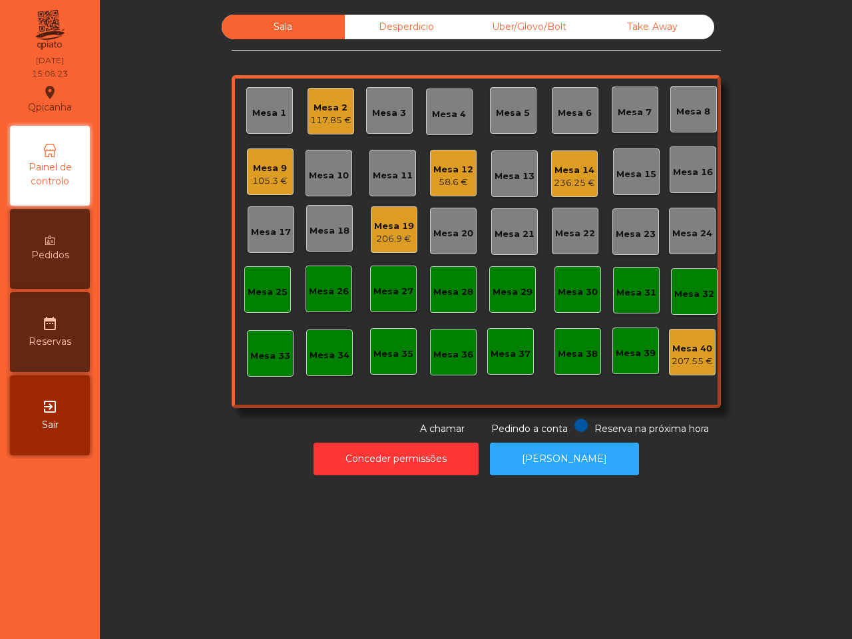
click at [315, 112] on div "Mesa 2" at bounding box center [330, 107] width 41 height 13
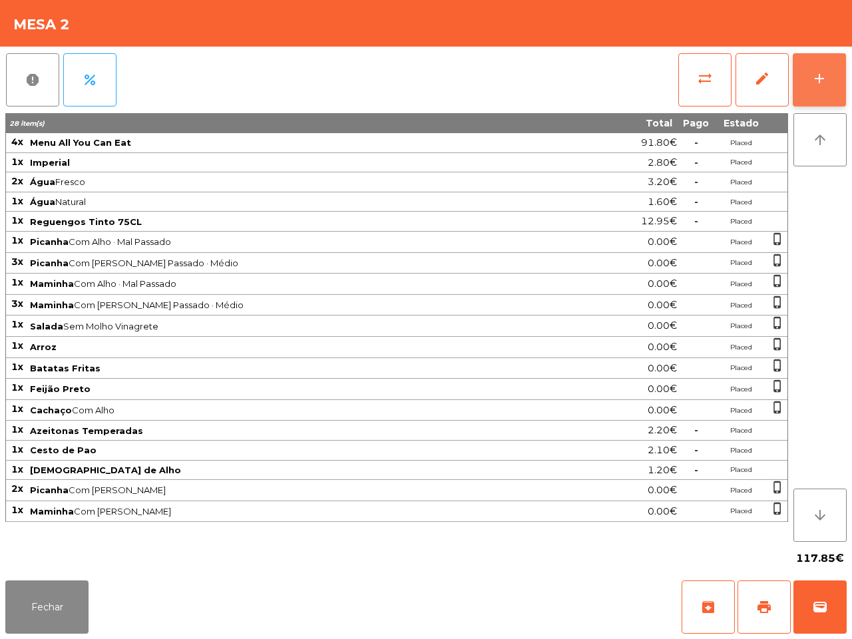
click at [809, 75] on button "add" at bounding box center [818, 79] width 53 height 53
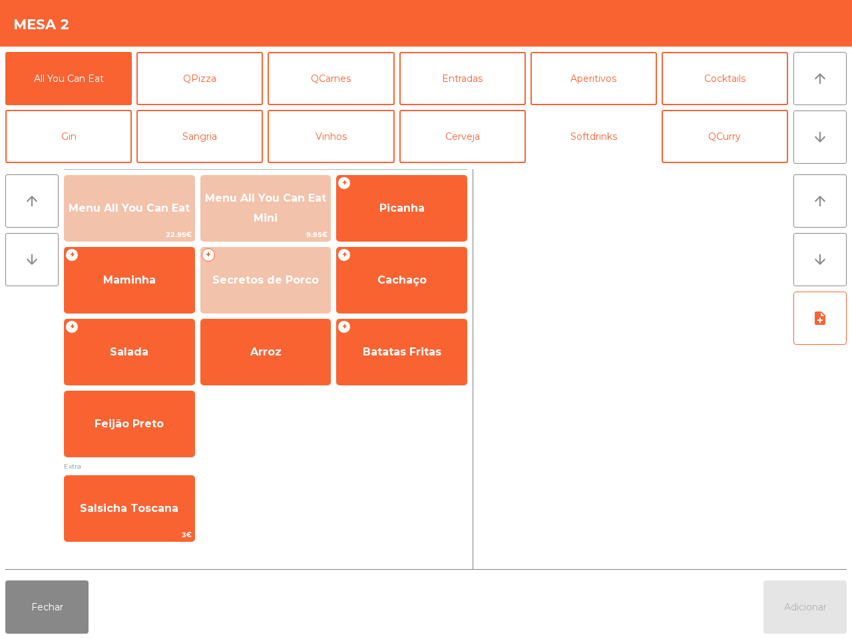
click at [559, 128] on button "Softdrinks" at bounding box center [593, 136] width 126 height 53
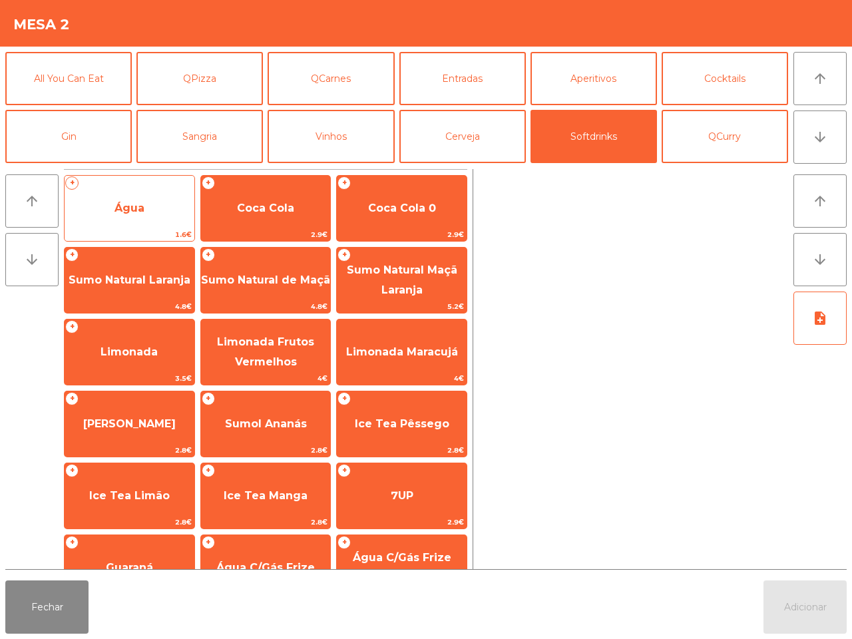
click at [146, 200] on span "Água" at bounding box center [130, 208] width 130 height 36
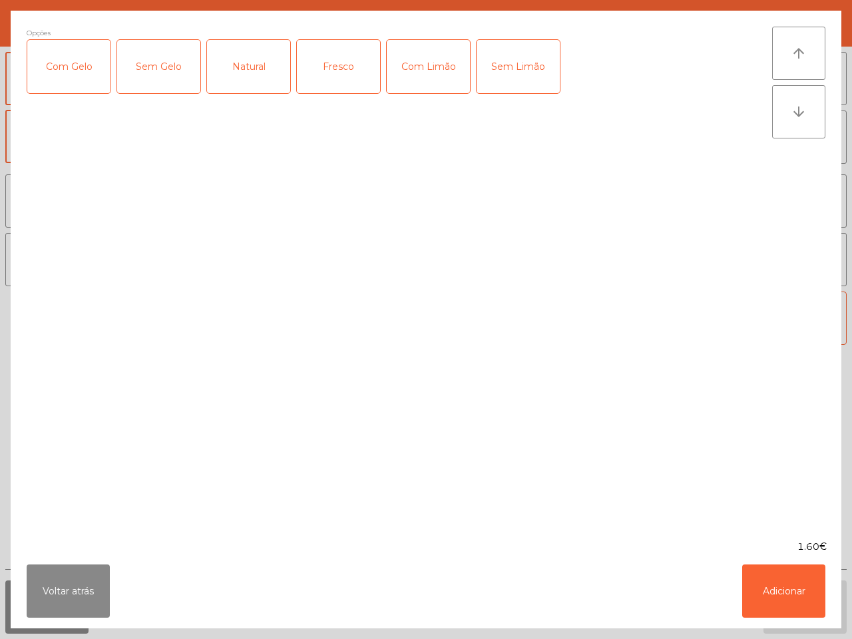
click at [343, 68] on div "Fresco" at bounding box center [338, 66] width 83 height 53
click at [794, 589] on button "Adicionar" at bounding box center [783, 590] width 83 height 53
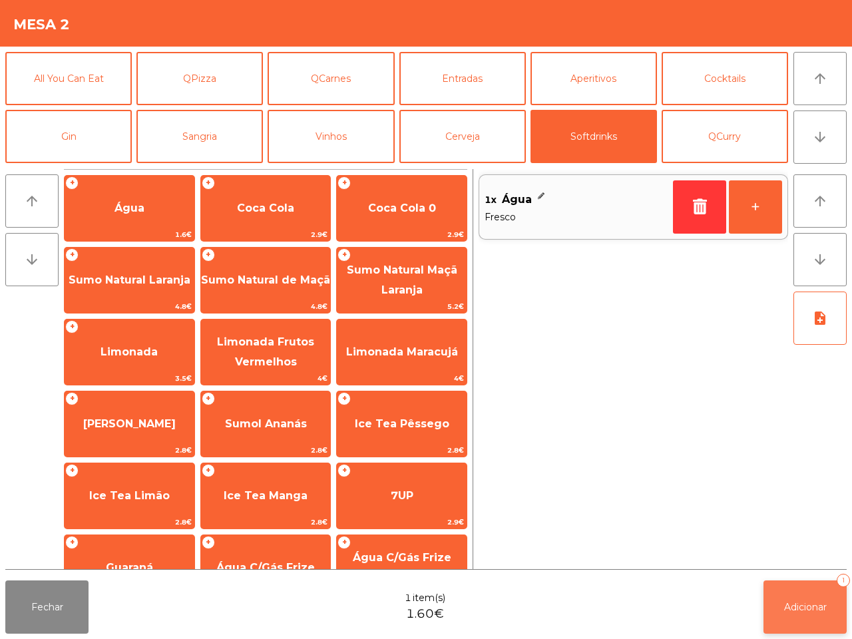
click at [792, 603] on span "Adicionar" at bounding box center [805, 607] width 43 height 12
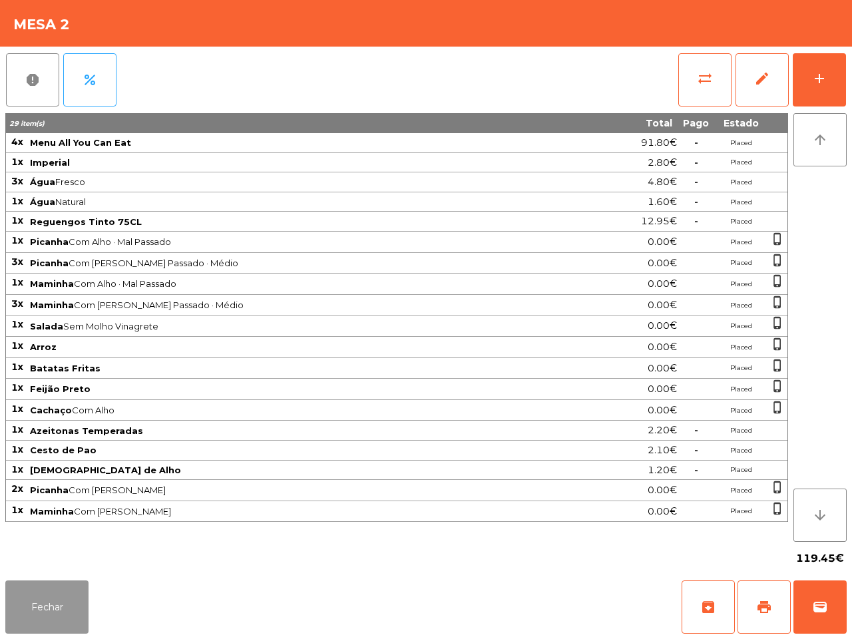
click at [50, 591] on button "Fechar" at bounding box center [46, 606] width 83 height 53
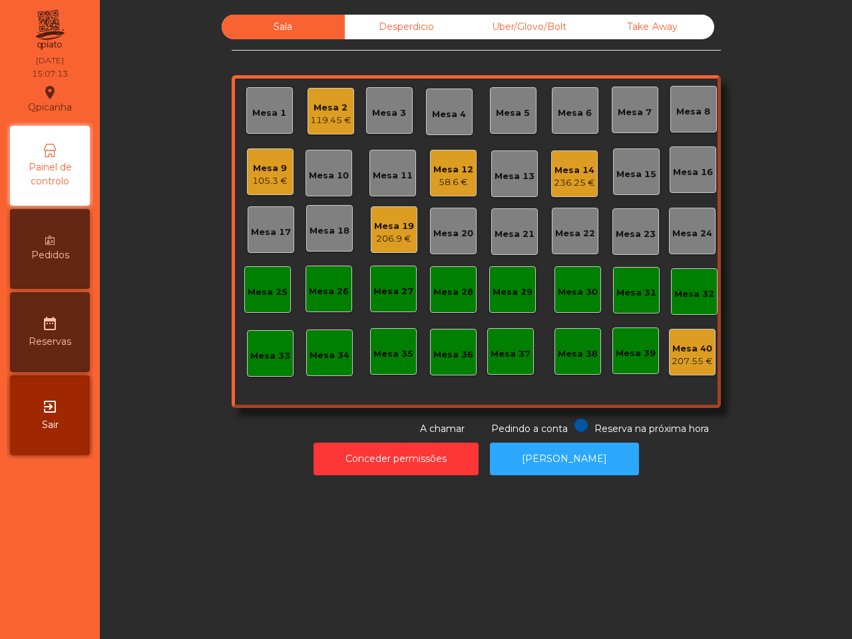
click at [575, 175] on div "Mesa 14" at bounding box center [573, 170] width 41 height 13
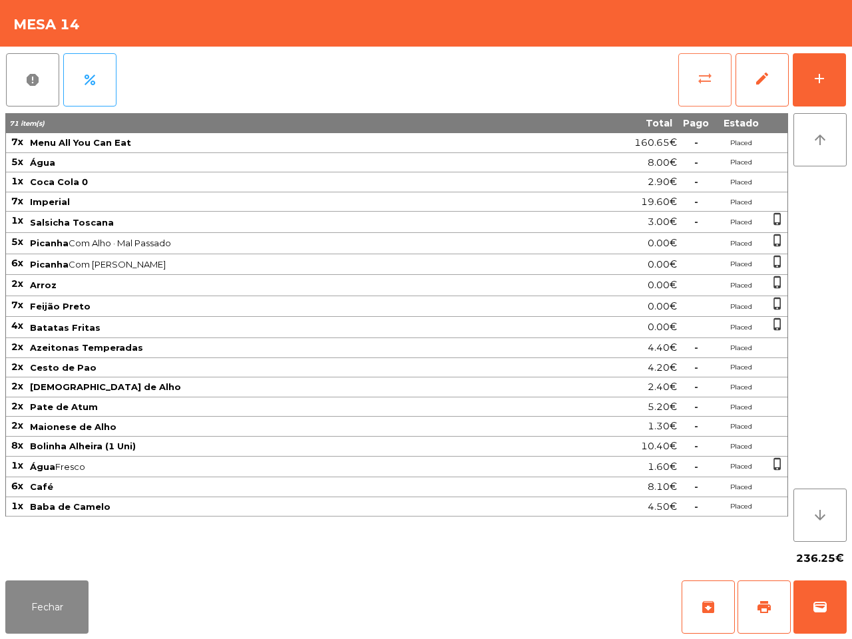
click at [707, 88] on button "sync_alt" at bounding box center [704, 79] width 53 height 53
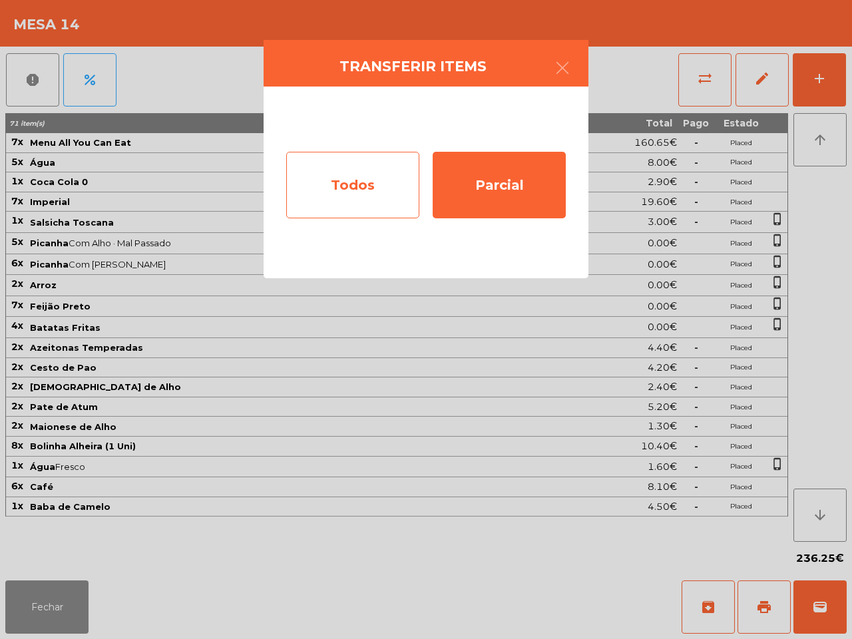
click at [337, 178] on div "Todos" at bounding box center [352, 185] width 133 height 67
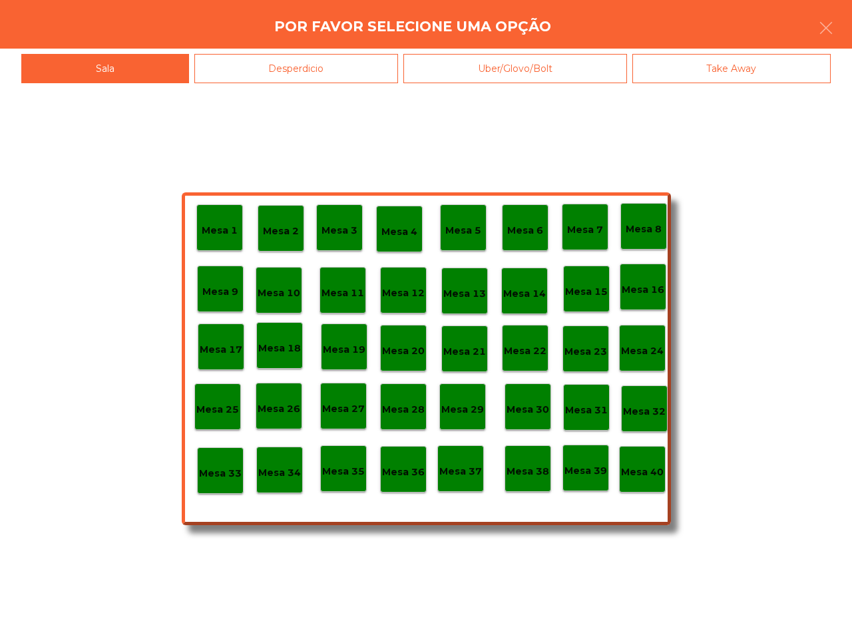
click at [646, 471] on p "Mesa 40" at bounding box center [642, 471] width 43 height 15
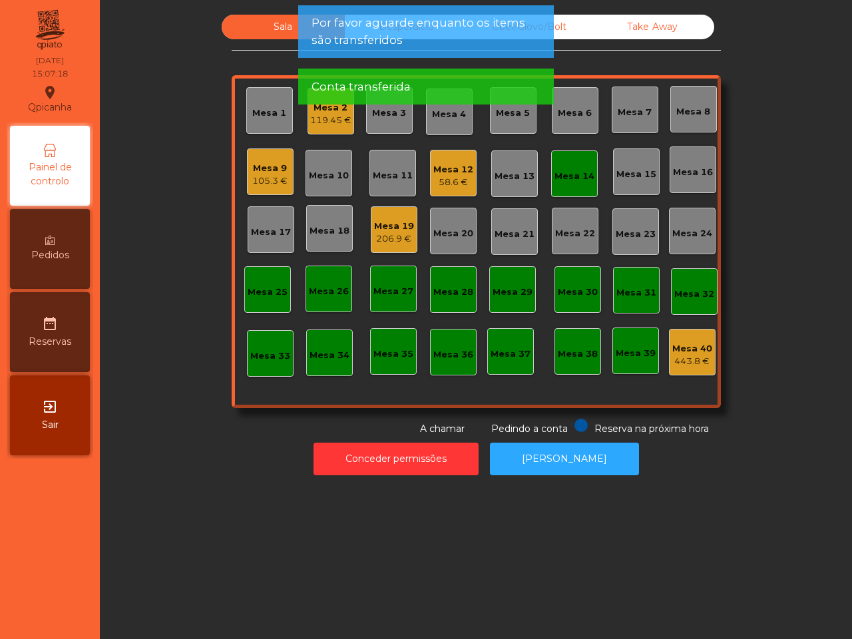
click at [559, 171] on div "Mesa 14" at bounding box center [574, 176] width 40 height 13
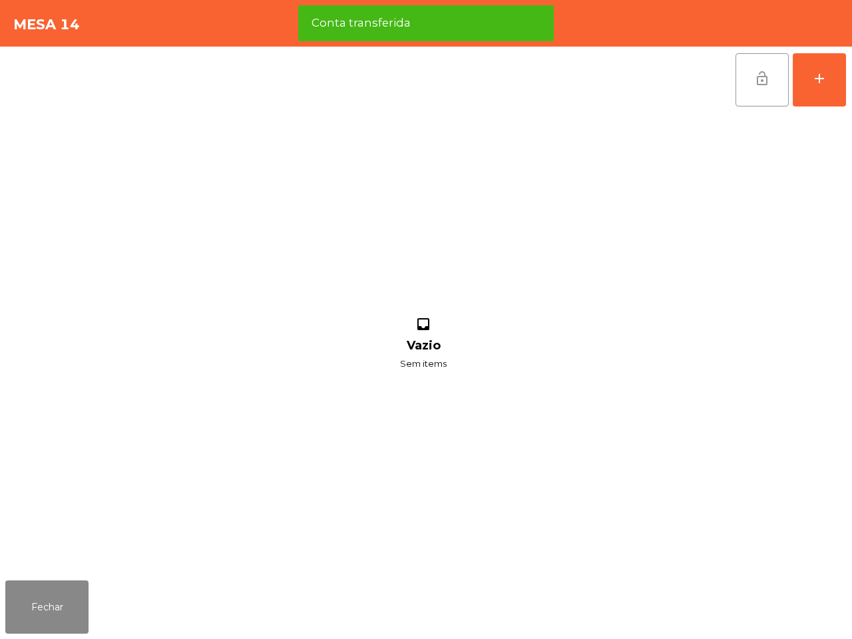
click at [743, 81] on button "lock_open" at bounding box center [761, 79] width 53 height 53
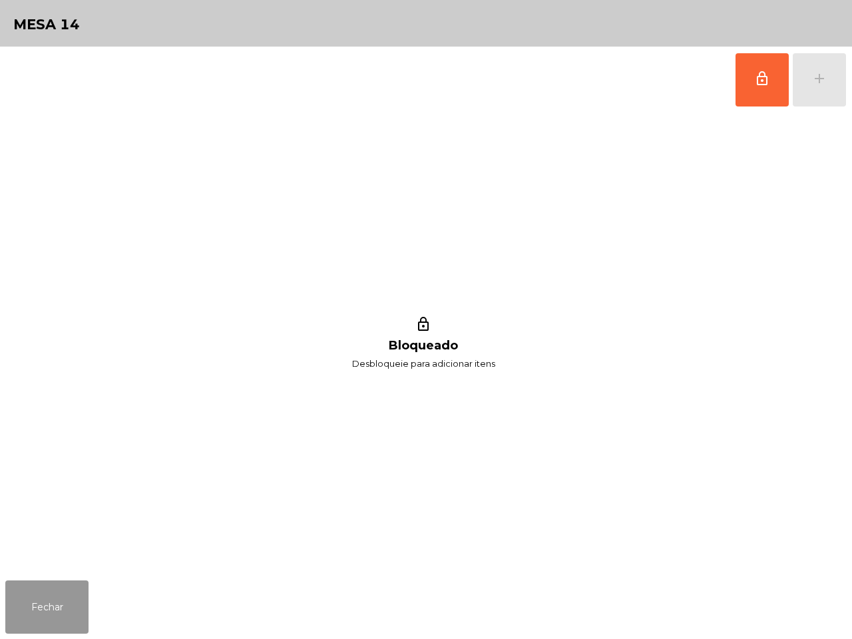
click at [51, 596] on button "Fechar" at bounding box center [46, 606] width 83 height 53
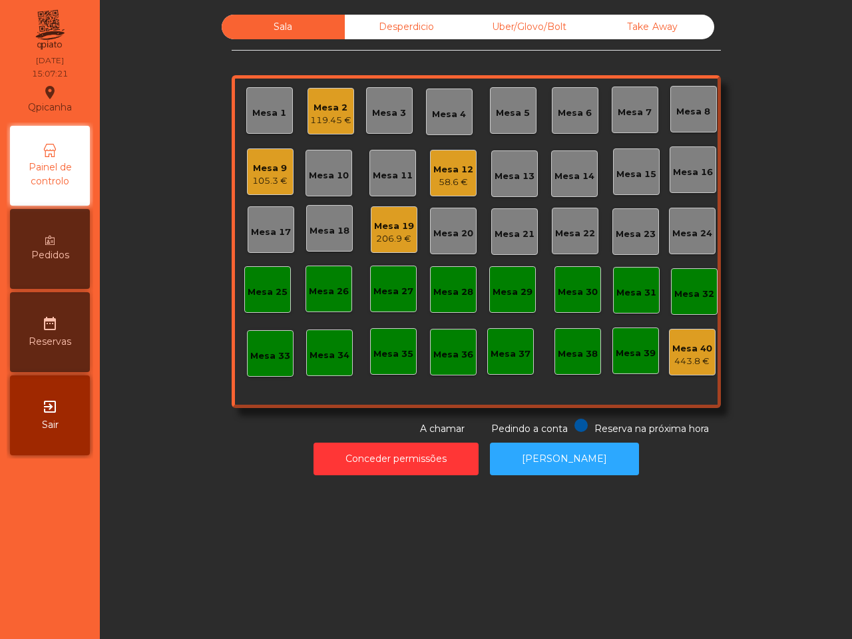
click at [469, 174] on div "Mesa 1 Mesa 2 119.45 € Mesa 3 Mesa 4 Mesa 5 Mesa 6 Mesa 7 Mesa 8 Mesa 9 105.3 €…" at bounding box center [476, 241] width 489 height 333
click at [452, 174] on div "Mesa 12" at bounding box center [453, 169] width 40 height 13
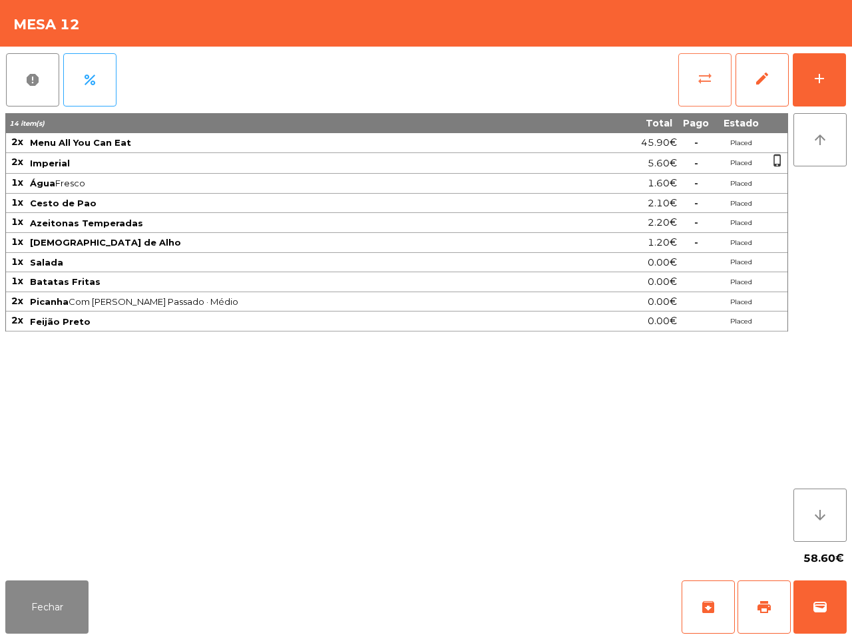
click at [703, 78] on span "sync_alt" at bounding box center [705, 79] width 16 height 16
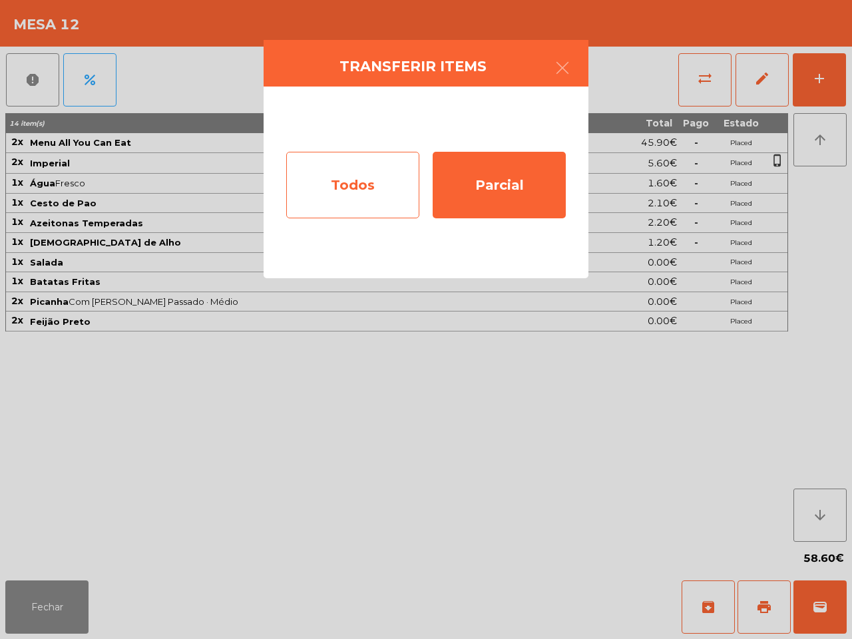
click at [380, 175] on div "Todos" at bounding box center [352, 185] width 133 height 67
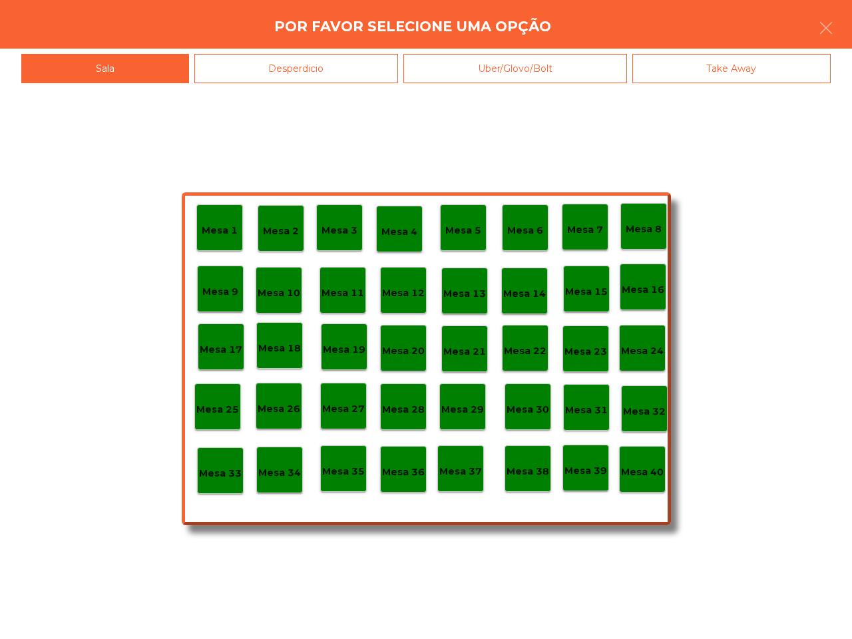
click at [140, 67] on div "Sala" at bounding box center [105, 69] width 168 height 30
click at [830, 25] on icon "button" at bounding box center [826, 28] width 16 height 16
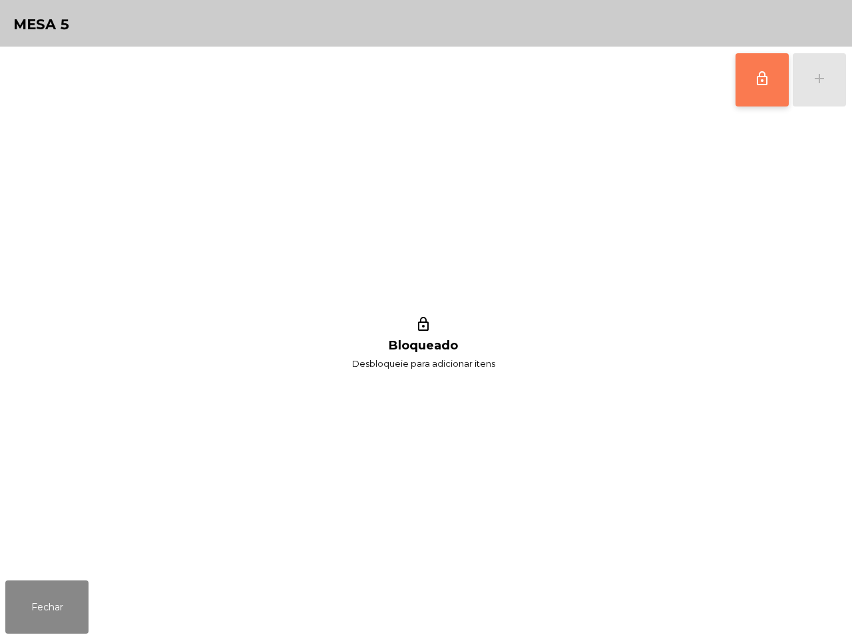
click at [750, 93] on button "lock_outline" at bounding box center [761, 79] width 53 height 53
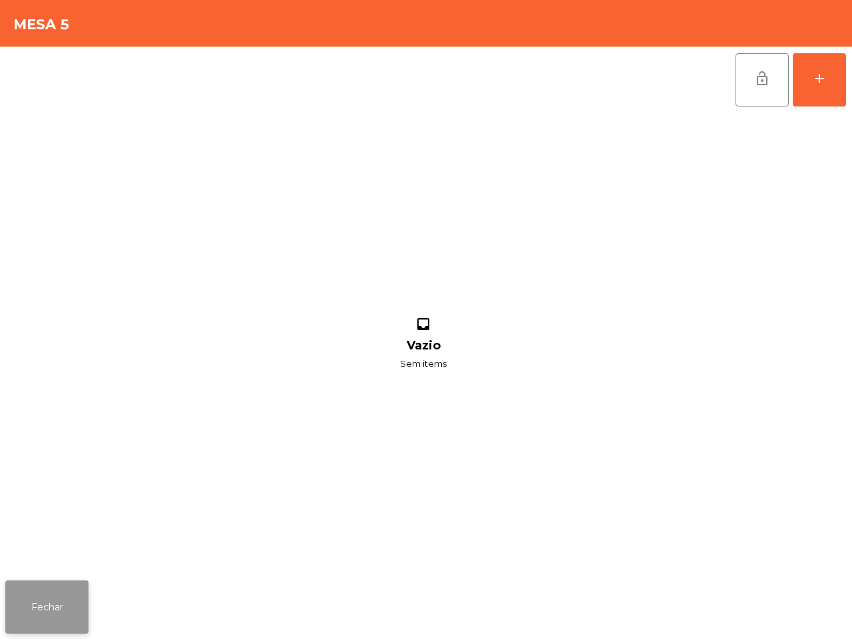
click at [57, 597] on button "Fechar" at bounding box center [46, 606] width 83 height 53
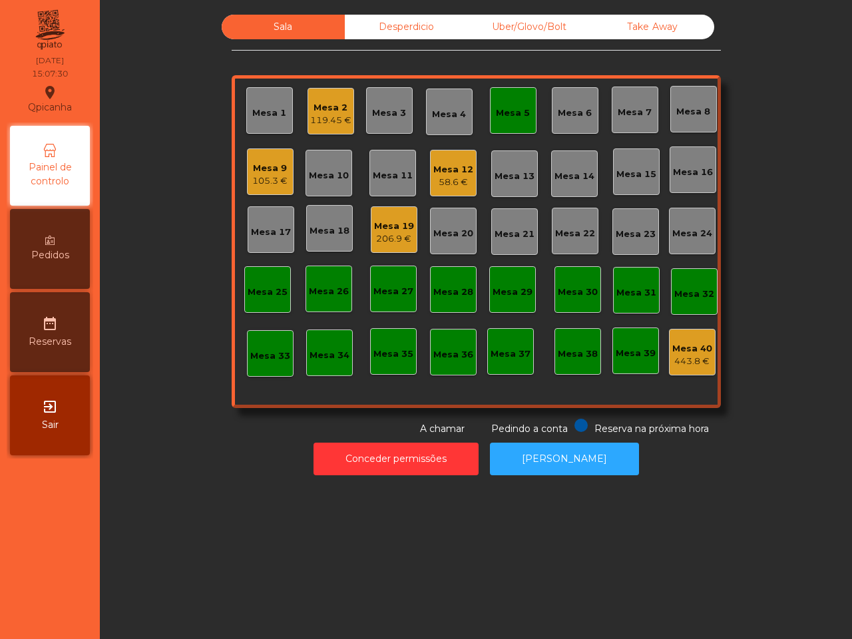
click at [498, 124] on div "Mesa 5" at bounding box center [513, 110] width 47 height 47
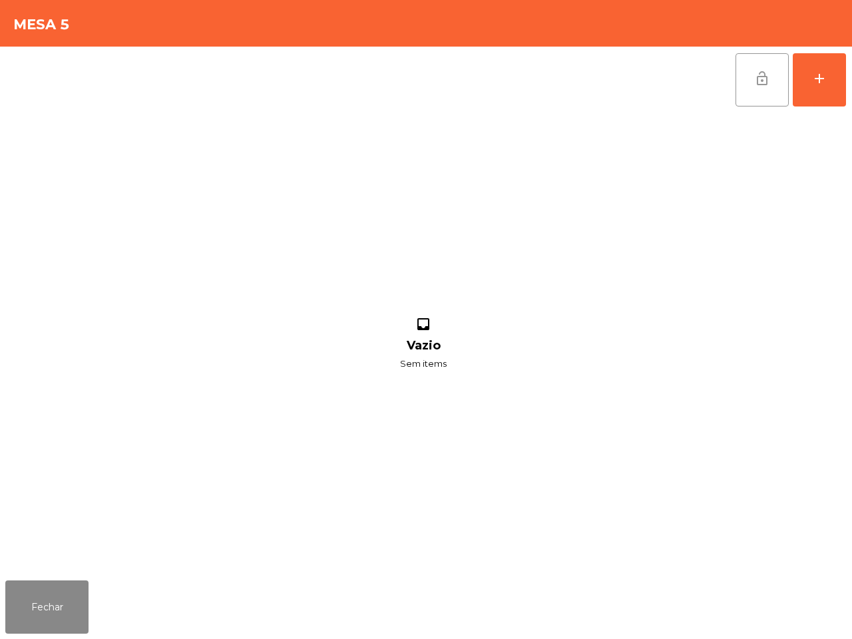
click at [758, 78] on span "lock_open" at bounding box center [762, 79] width 16 height 16
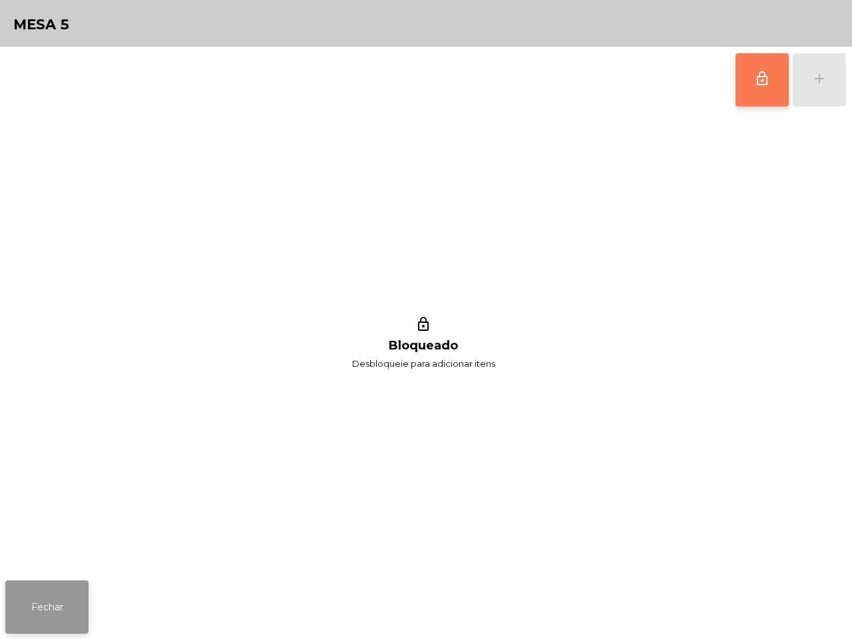
click at [45, 607] on button "Fechar" at bounding box center [46, 606] width 83 height 53
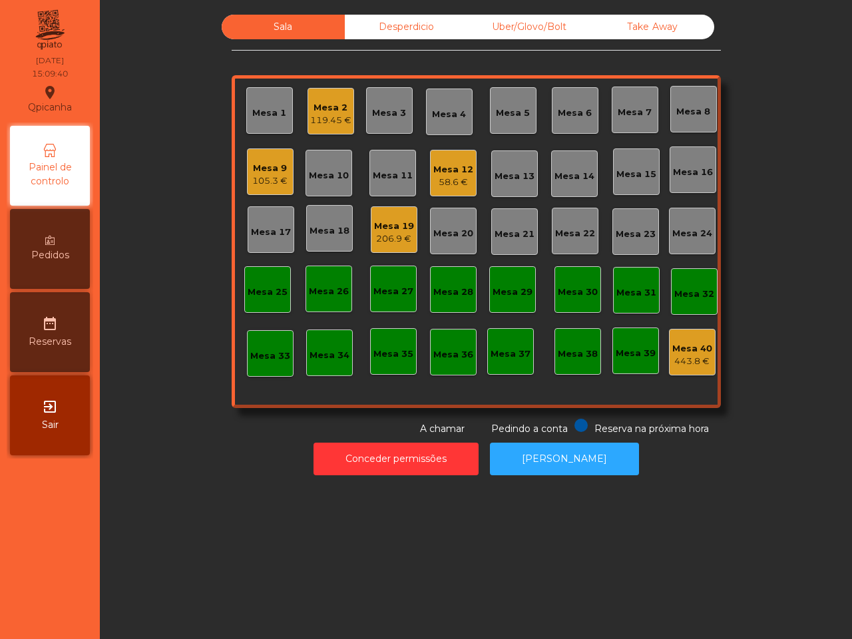
click at [191, 557] on div "Sala Desperdicio Uber/Glovo/Bolt Take Away Mesa 1 Mesa 2 119.45 € Mesa 3 Mesa 4…" at bounding box center [476, 319] width 752 height 639
click at [377, 222] on div "Mesa 19" at bounding box center [394, 226] width 40 height 13
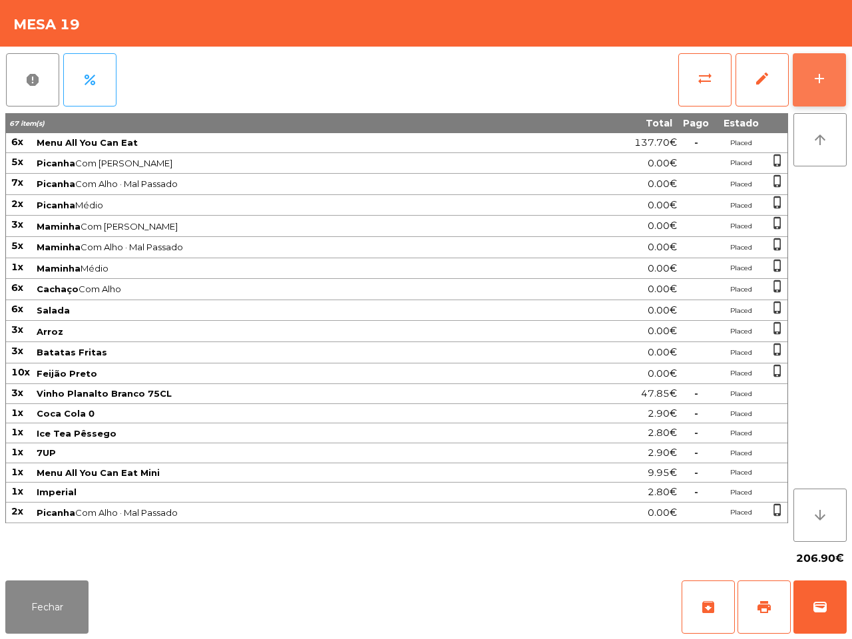
click at [811, 81] on div "add" at bounding box center [819, 79] width 16 height 16
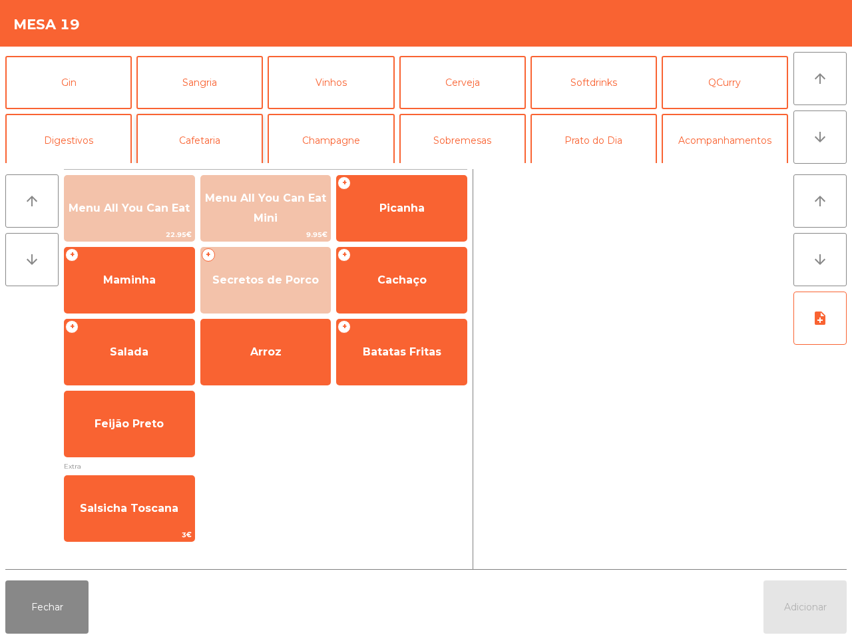
scroll to position [83, 0]
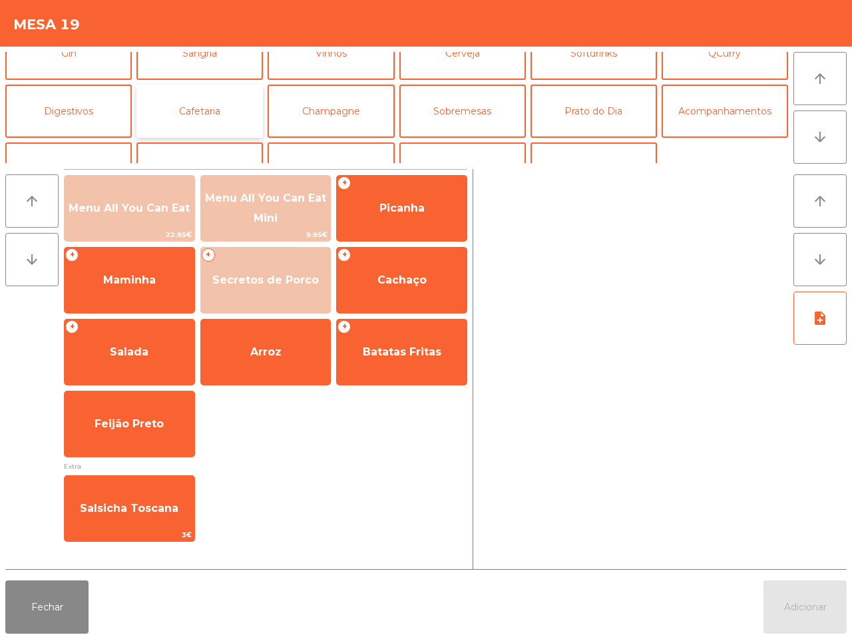
click at [206, 114] on button "Cafetaria" at bounding box center [199, 110] width 126 height 53
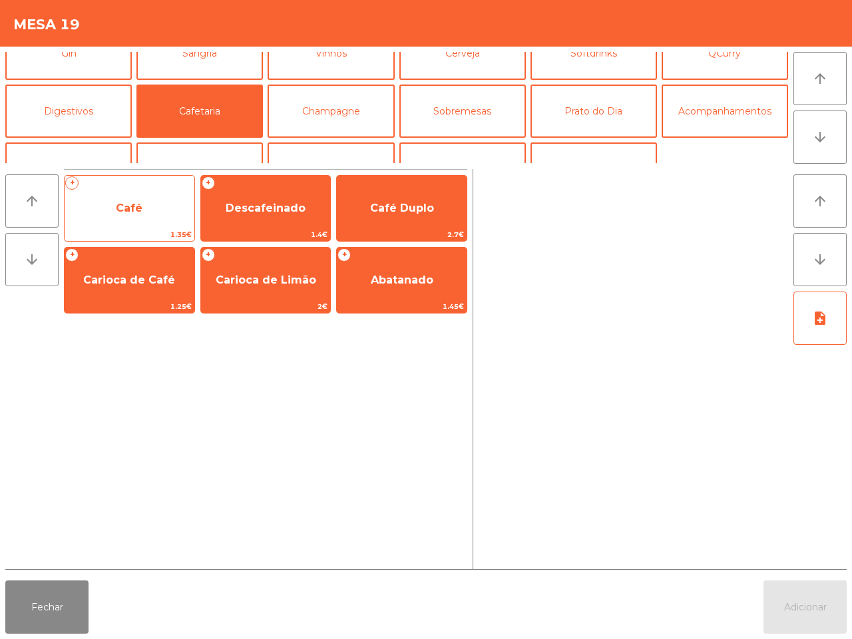
click at [146, 208] on span "Café" at bounding box center [130, 208] width 130 height 36
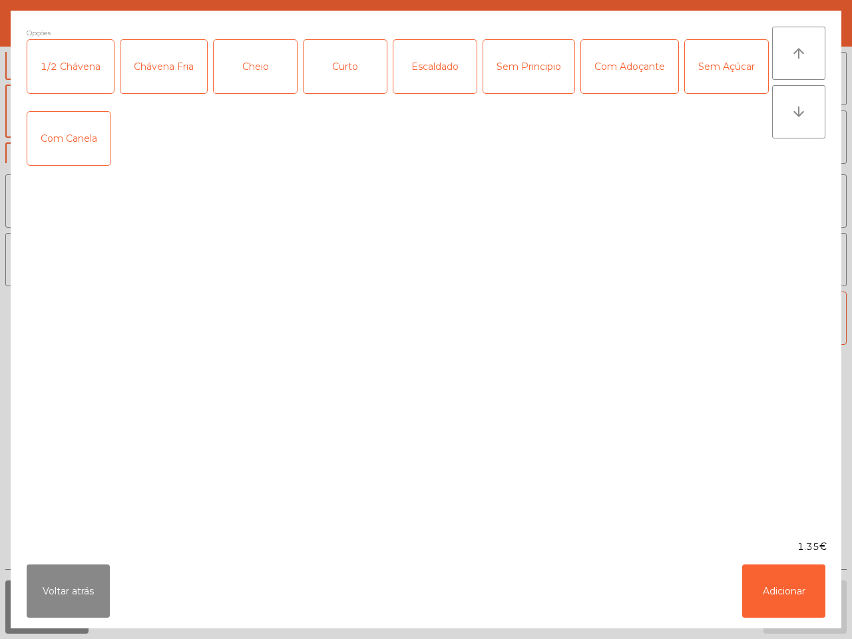
click at [146, 208] on div "Opções 1/2 Chávena Chávena Fria Cheio Curto Escaldado Sem Principio Com Adoçant…" at bounding box center [399, 275] width 745 height 497
click at [770, 593] on button "Adicionar" at bounding box center [783, 590] width 83 height 53
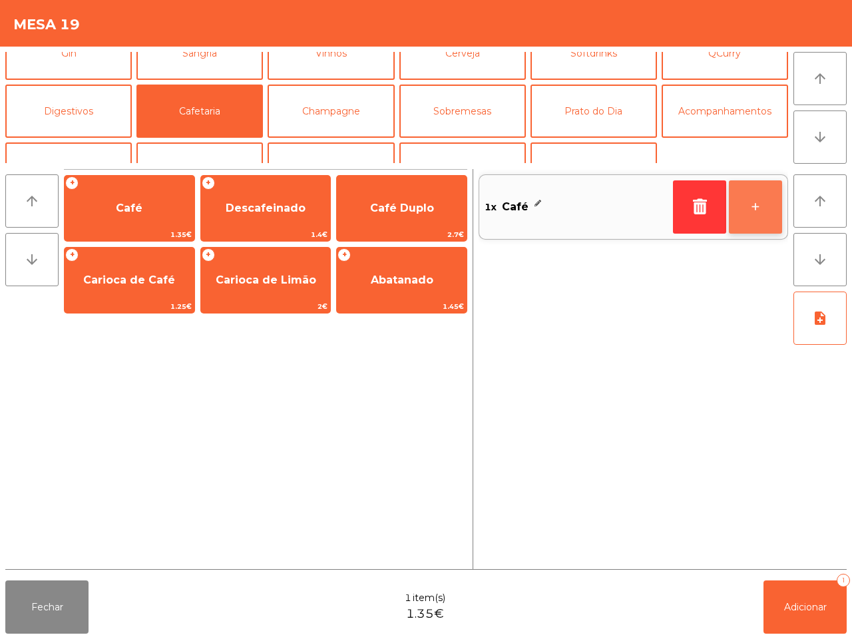
click at [746, 218] on button "+" at bounding box center [754, 206] width 53 height 53
click at [736, 214] on button "+" at bounding box center [754, 206] width 53 height 53
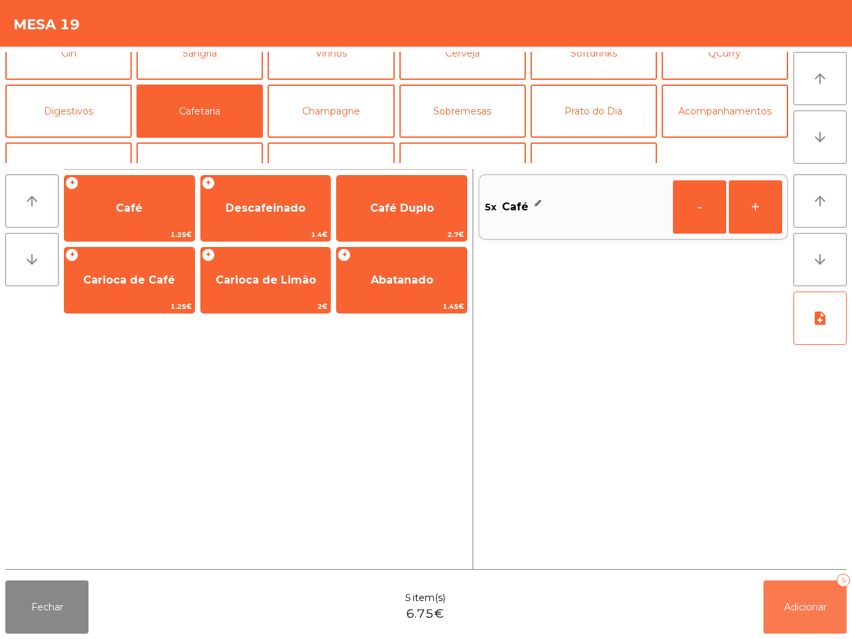
click at [803, 617] on button "Adicionar 5" at bounding box center [804, 606] width 83 height 53
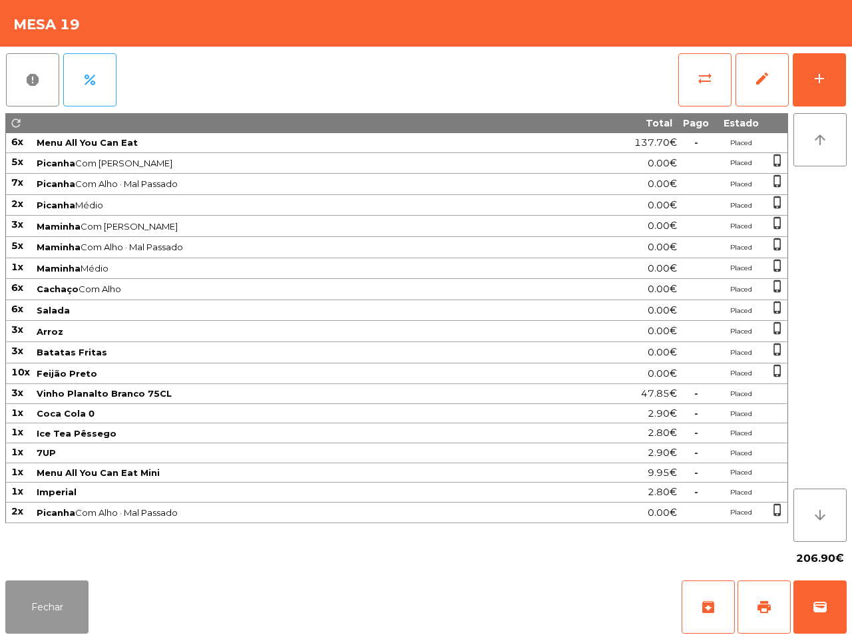
click at [81, 596] on button "Fechar" at bounding box center [46, 606] width 83 height 53
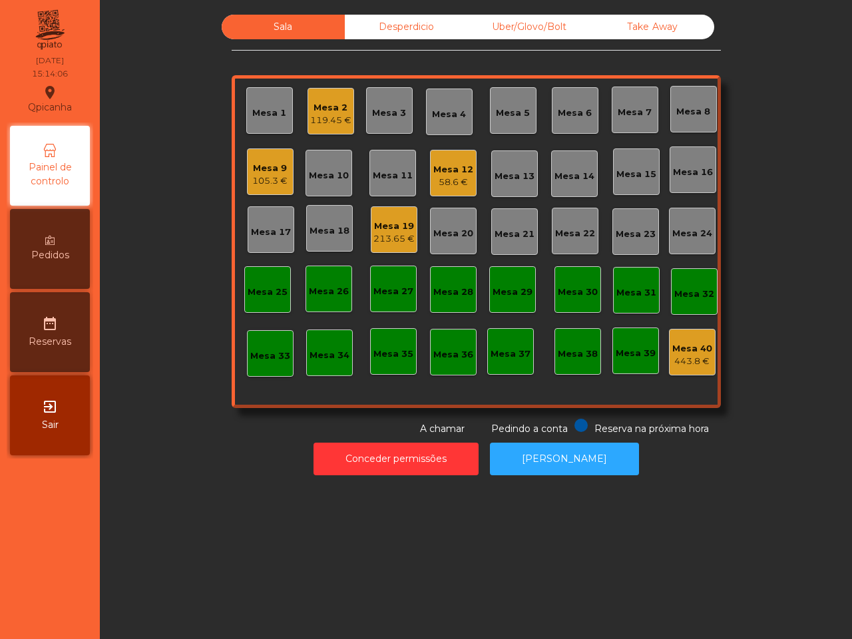
click at [514, 25] on div "Uber/Glovo/Bolt" at bounding box center [529, 27] width 123 height 25
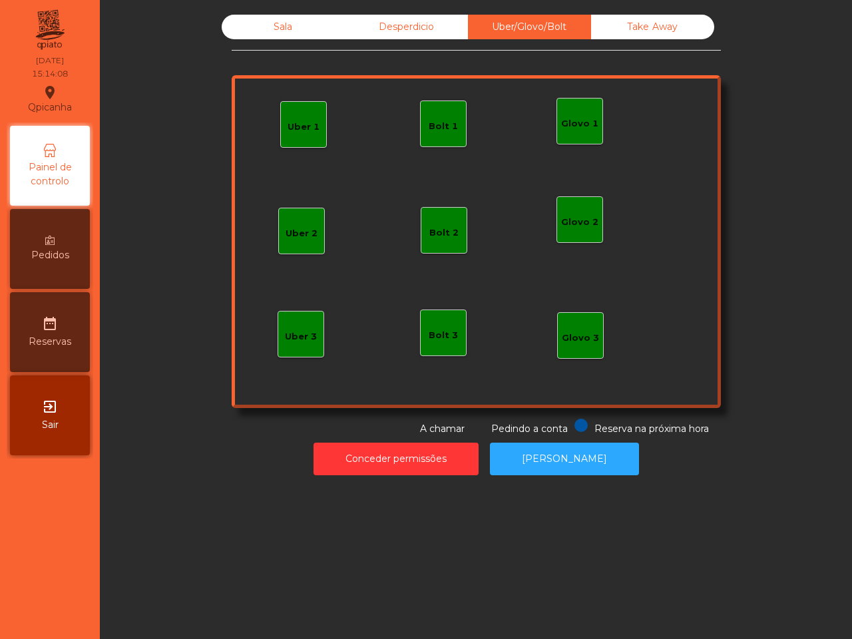
click at [309, 122] on div "Uber 1" at bounding box center [303, 126] width 32 height 13
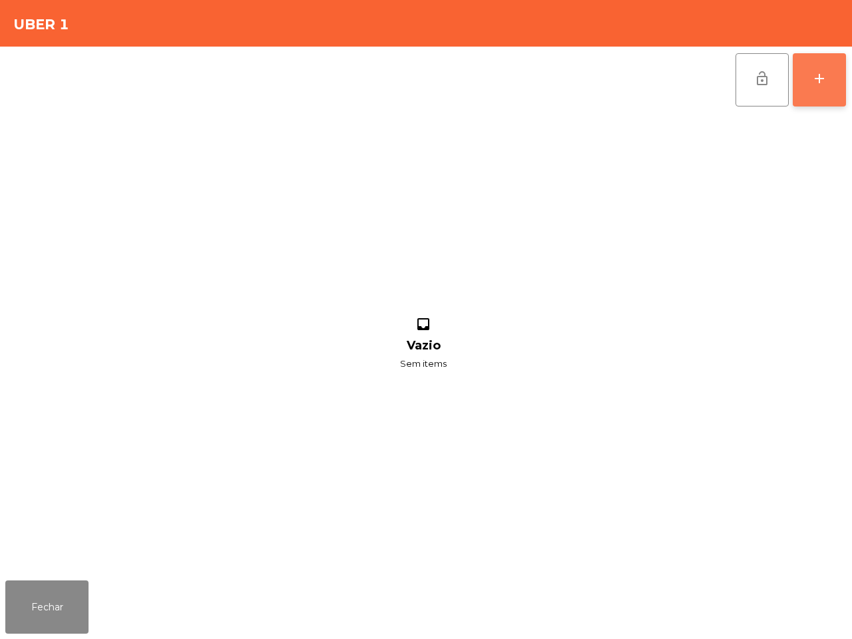
click at [814, 69] on button "add" at bounding box center [818, 79] width 53 height 53
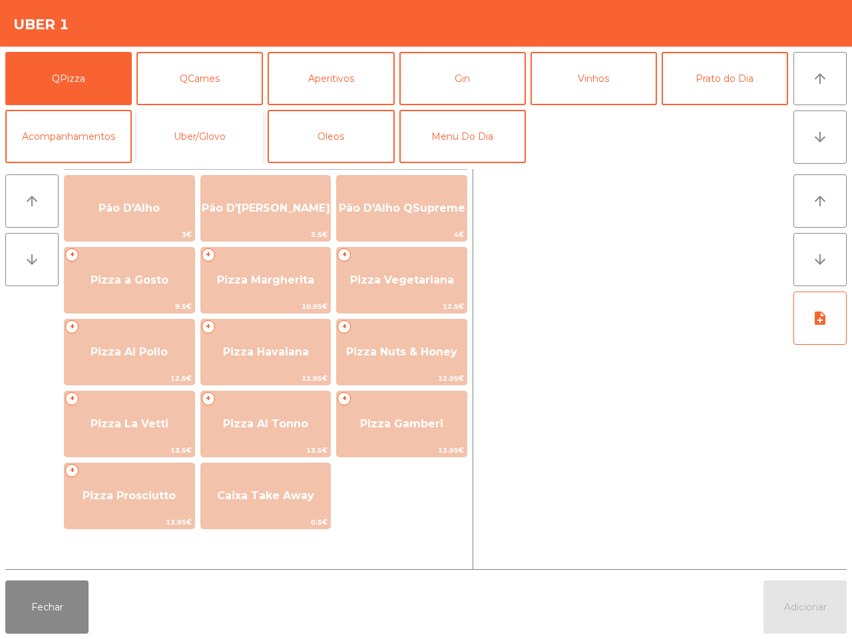
click at [233, 138] on button "Uber/Glovo" at bounding box center [199, 136] width 126 height 53
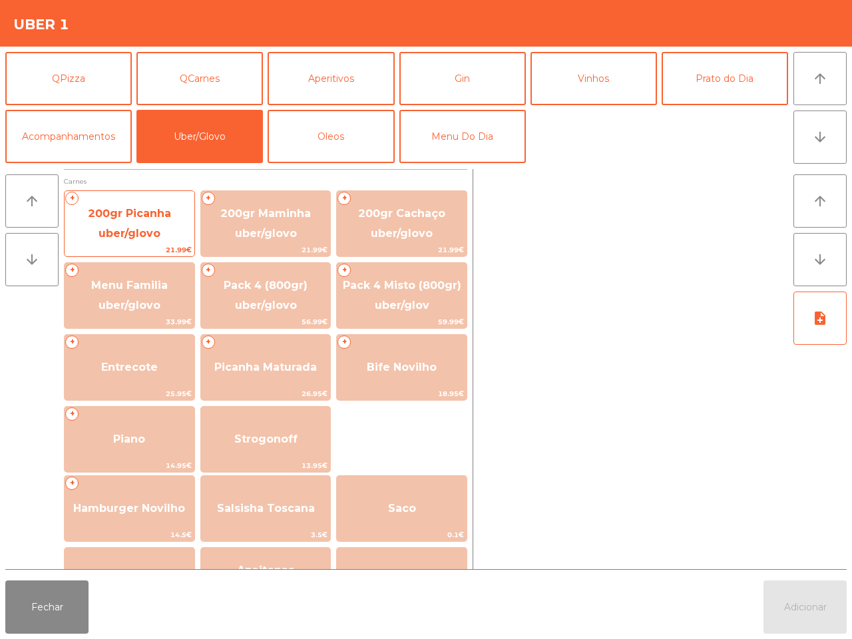
click at [122, 224] on span "200gr Picanha uber/glovo" at bounding box center [130, 224] width 130 height 57
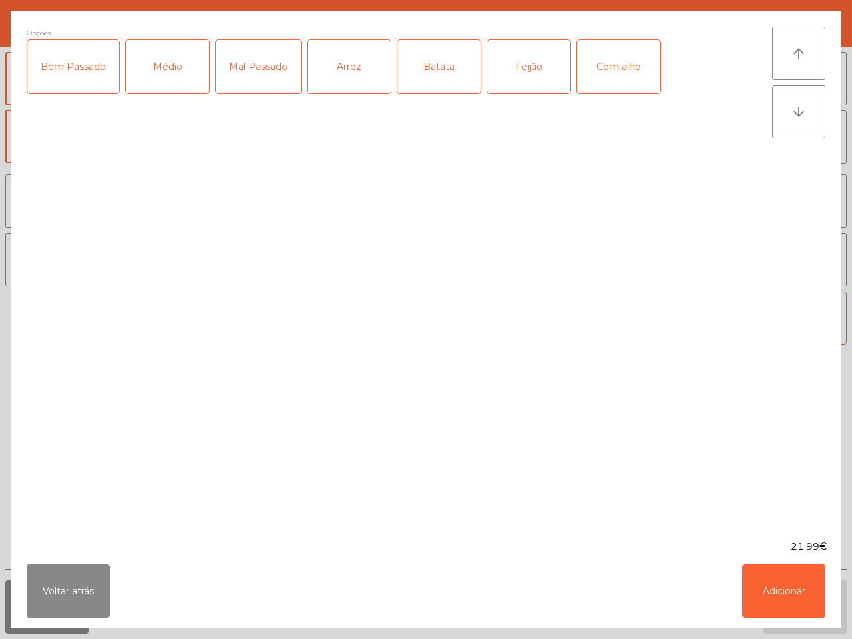
click at [170, 74] on div "Médio" at bounding box center [167, 66] width 83 height 53
click at [595, 65] on div "Com alho" at bounding box center [618, 66] width 83 height 53
click at [533, 67] on div "Feijão" at bounding box center [528, 66] width 83 height 53
click at [420, 67] on div "Batata" at bounding box center [438, 66] width 83 height 53
click at [348, 67] on div "Arroz" at bounding box center [348, 66] width 83 height 53
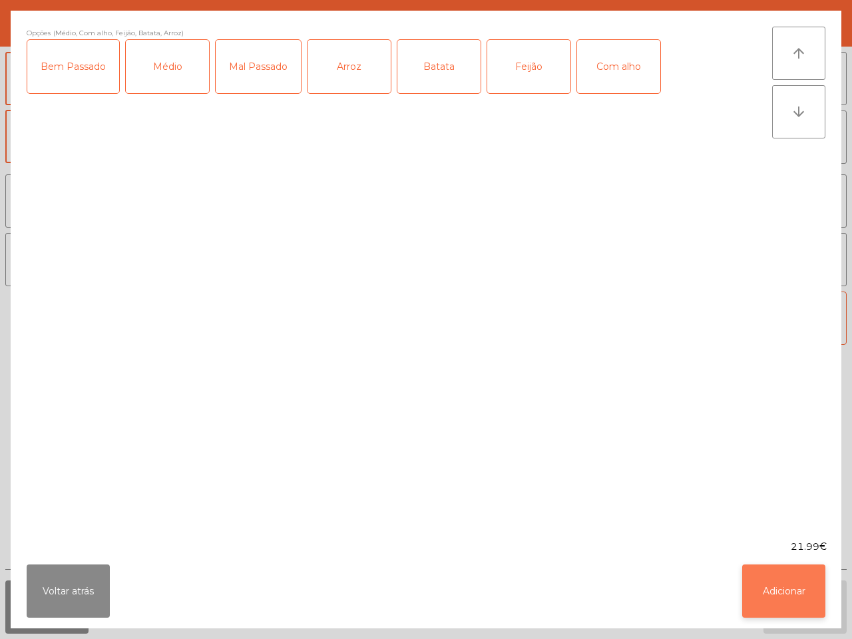
click at [767, 590] on button "Adicionar" at bounding box center [783, 590] width 83 height 53
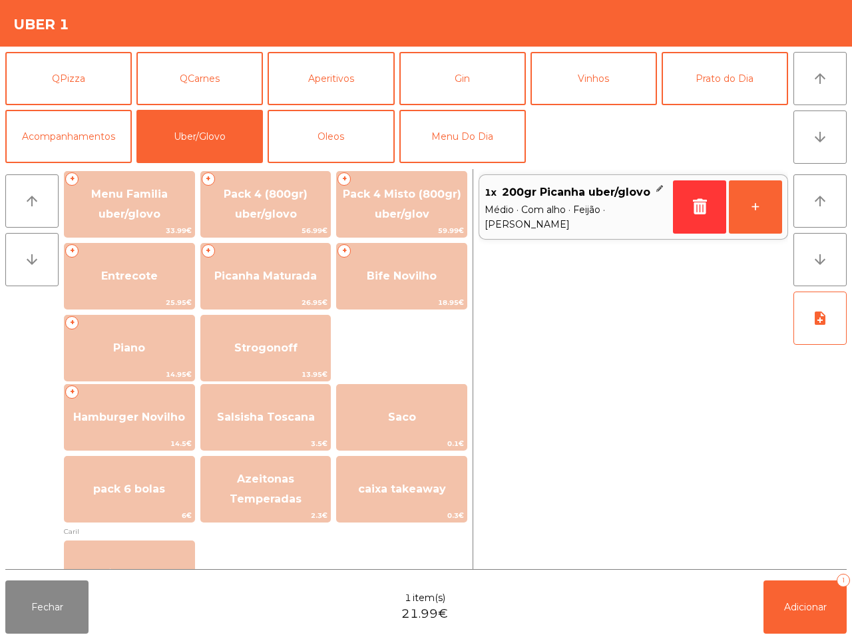
scroll to position [166, 0]
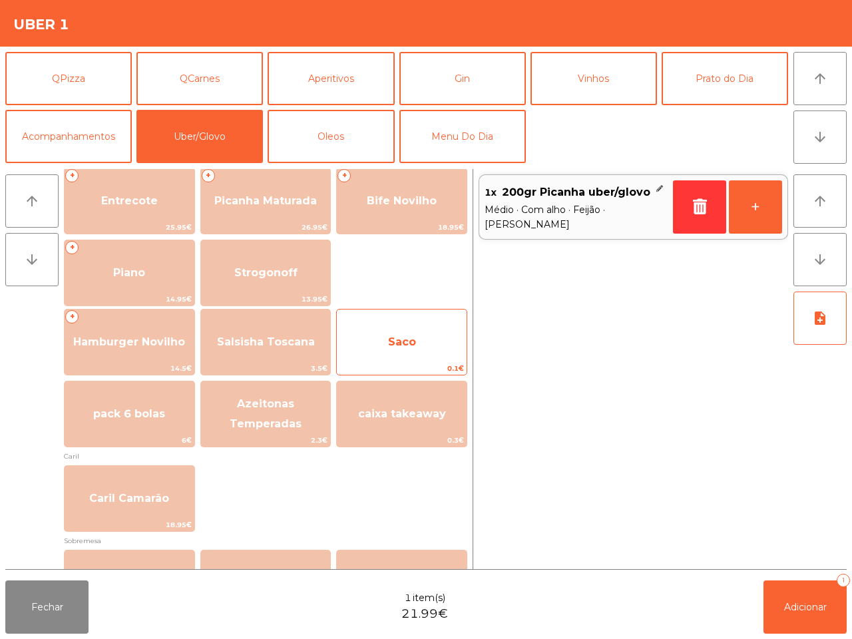
click at [417, 349] on span "Saco" at bounding box center [402, 342] width 130 height 36
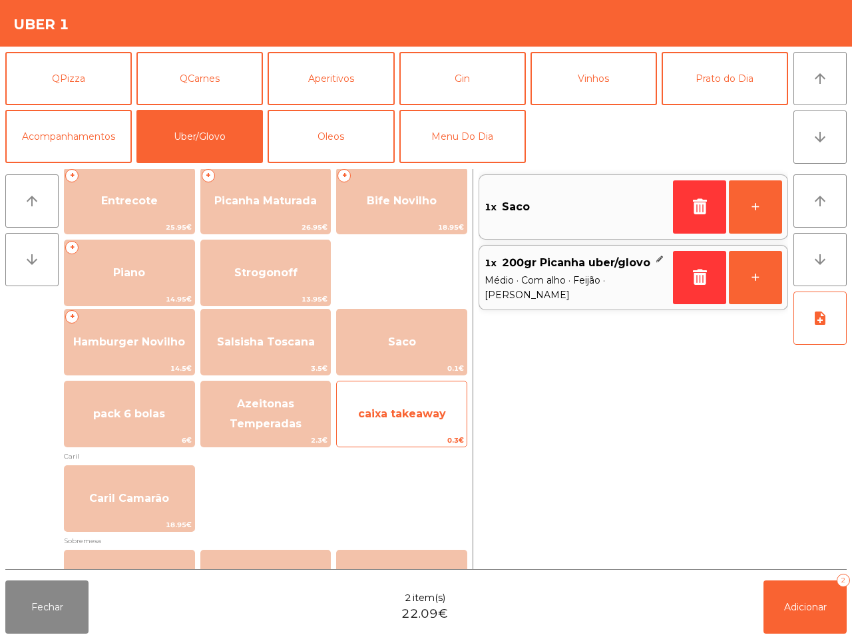
click at [422, 394] on div "caixa takeaway 0.3€" at bounding box center [401, 414] width 131 height 67
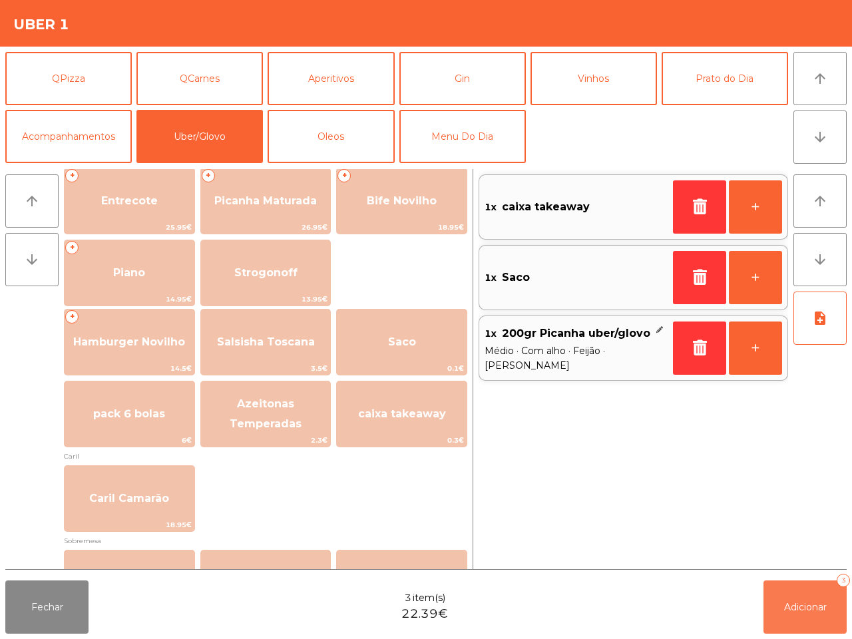
click at [799, 602] on span "Adicionar" at bounding box center [805, 607] width 43 height 12
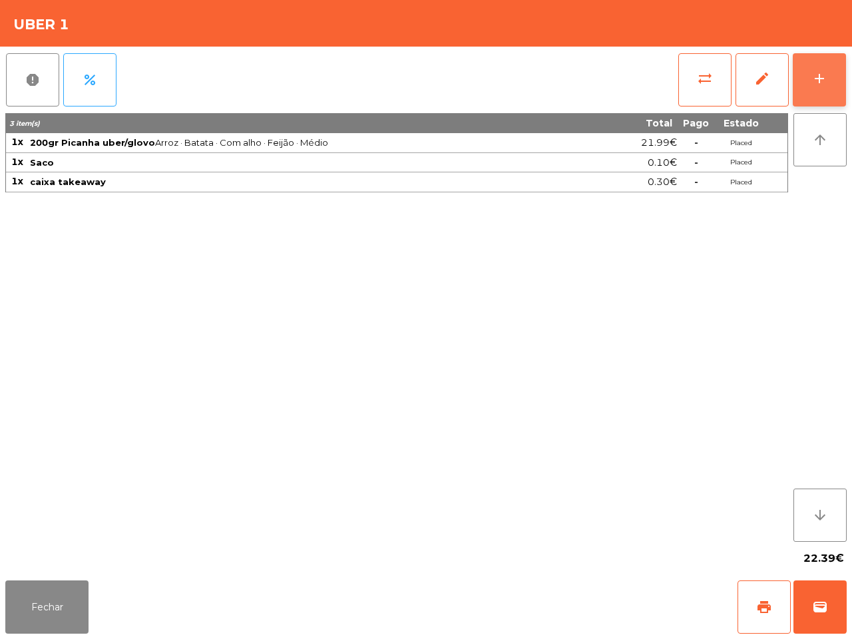
click at [820, 68] on button "add" at bounding box center [818, 79] width 53 height 53
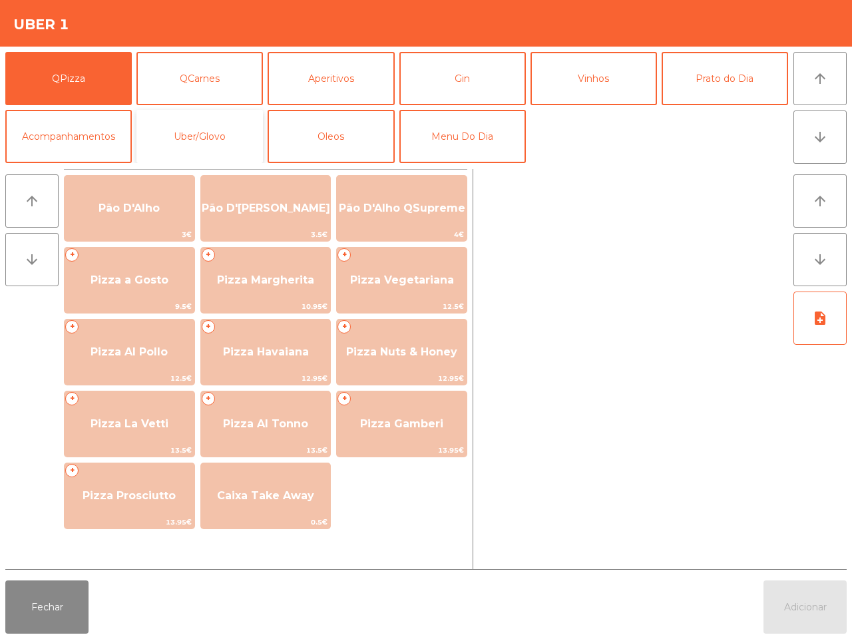
click at [178, 125] on button "Uber/Glovo" at bounding box center [199, 136] width 126 height 53
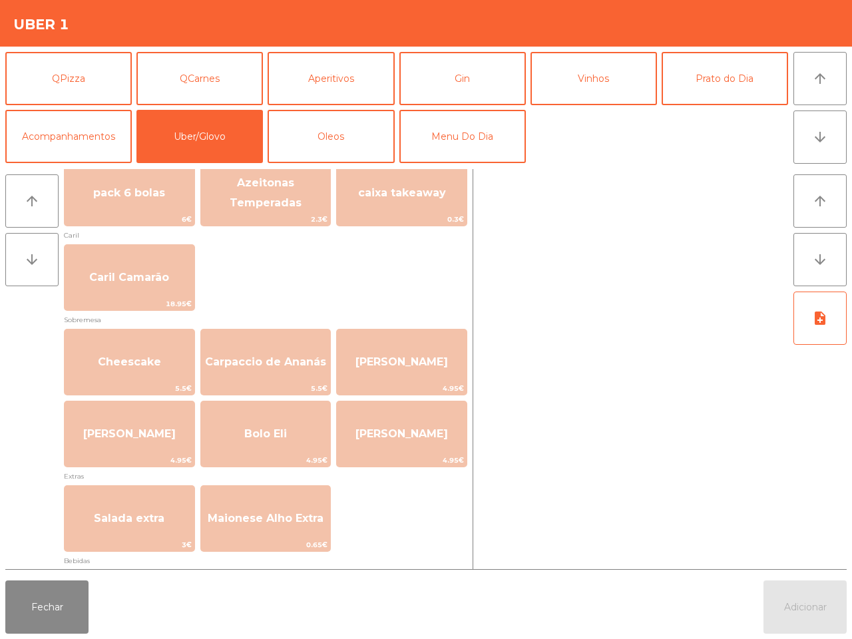
scroll to position [582, 0]
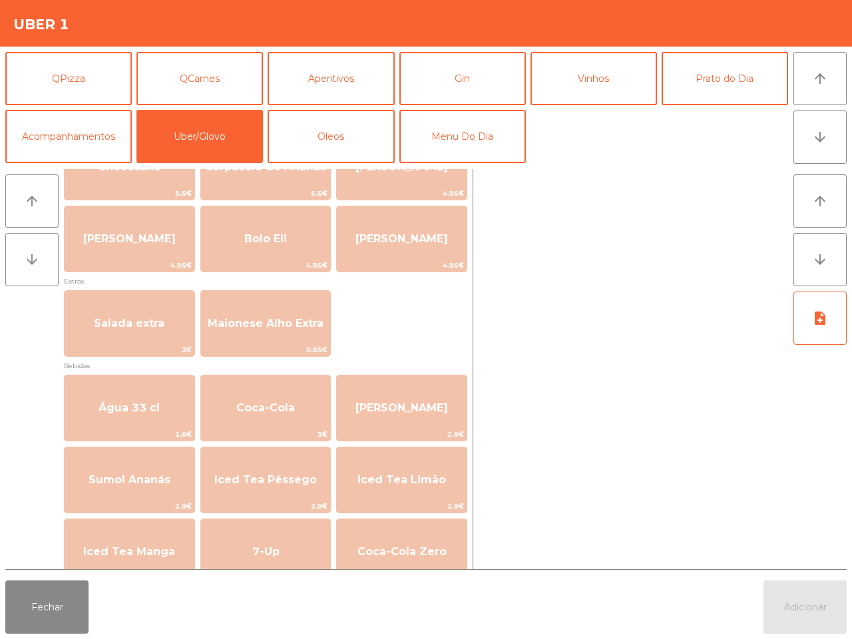
click at [267, 337] on span "Maionese Alho Extra" at bounding box center [266, 323] width 130 height 36
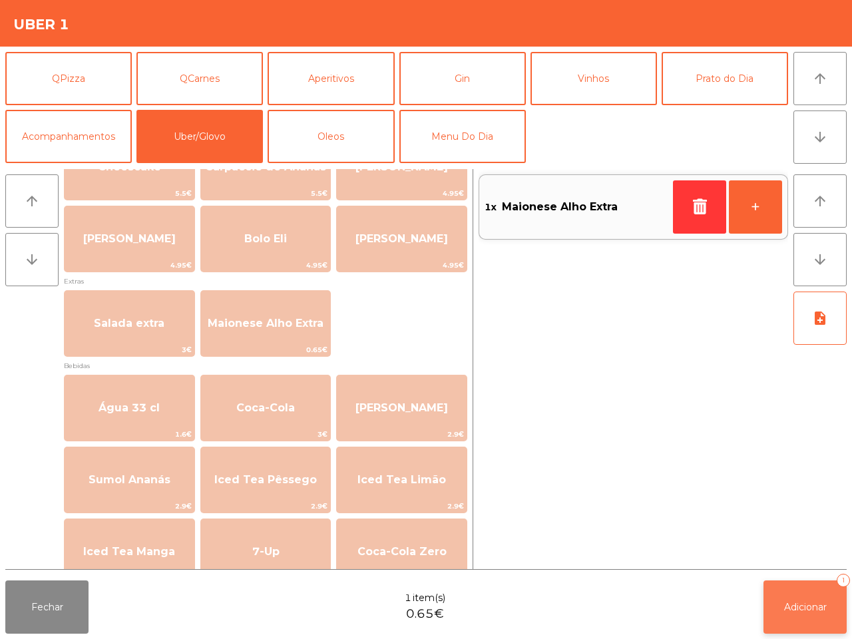
click at [790, 609] on span "Adicionar" at bounding box center [805, 607] width 43 height 12
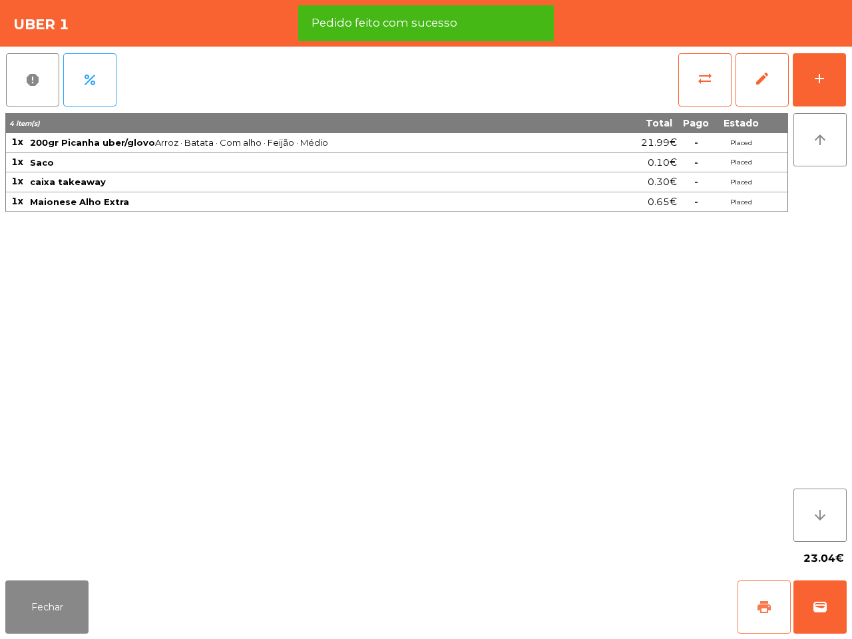
click at [760, 600] on span "print" at bounding box center [764, 607] width 16 height 16
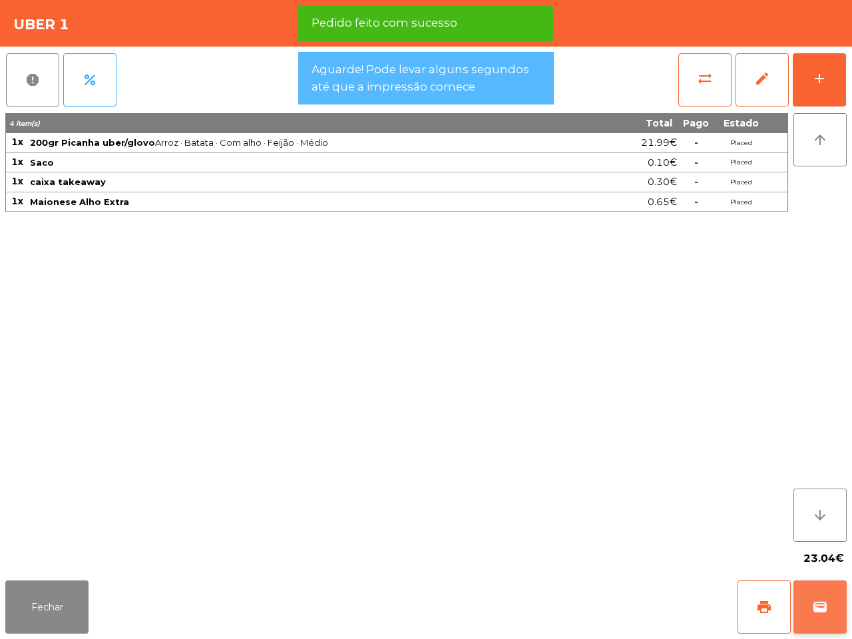
click at [825, 604] on span "wallet" at bounding box center [820, 607] width 16 height 16
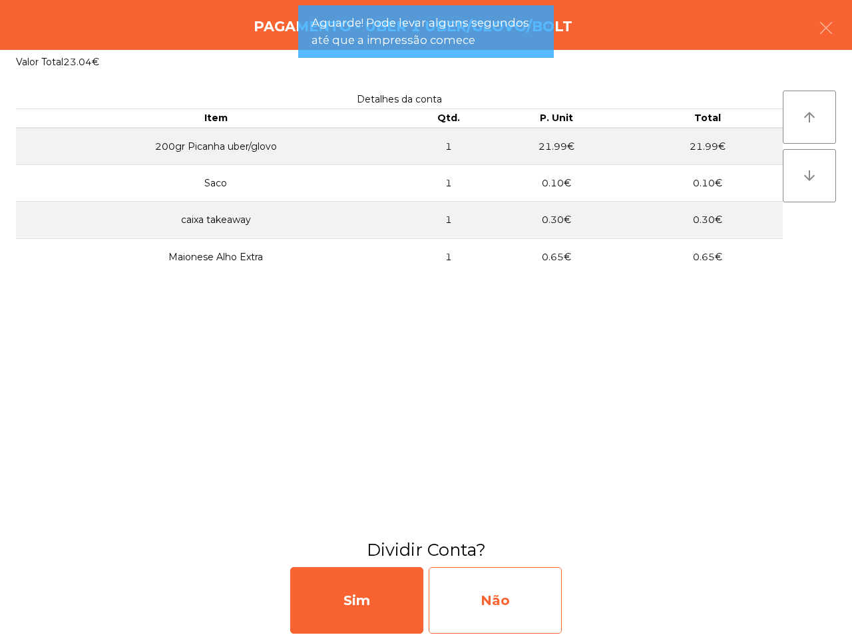
click at [543, 609] on div "Não" at bounding box center [494, 600] width 133 height 67
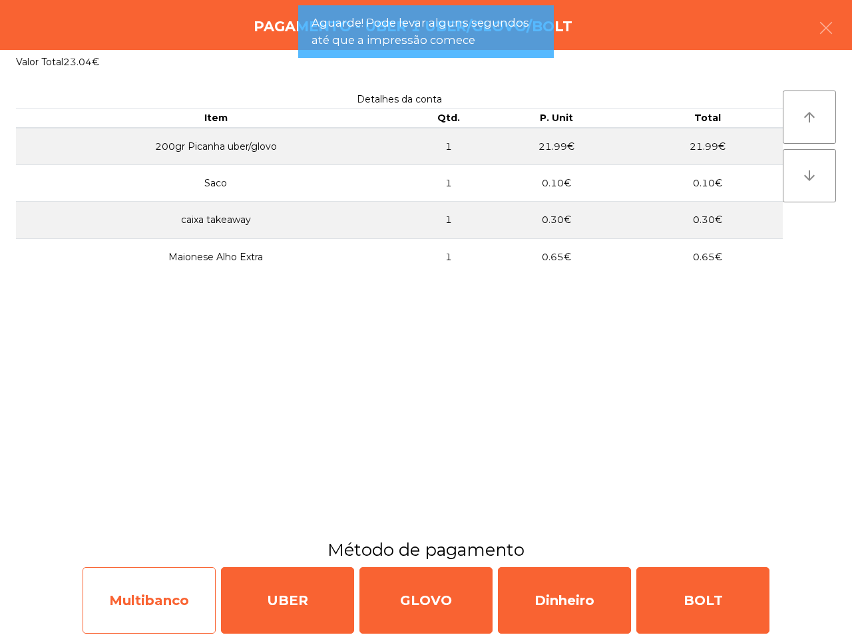
click at [141, 577] on div "Multibanco" at bounding box center [148, 600] width 133 height 67
select select "**"
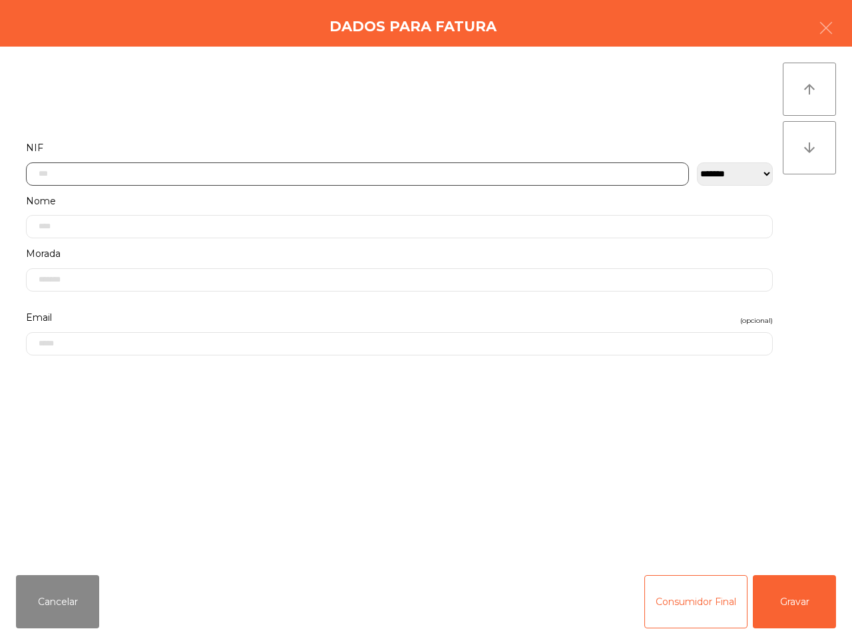
click at [328, 174] on input "text" at bounding box center [357, 173] width 663 height 23
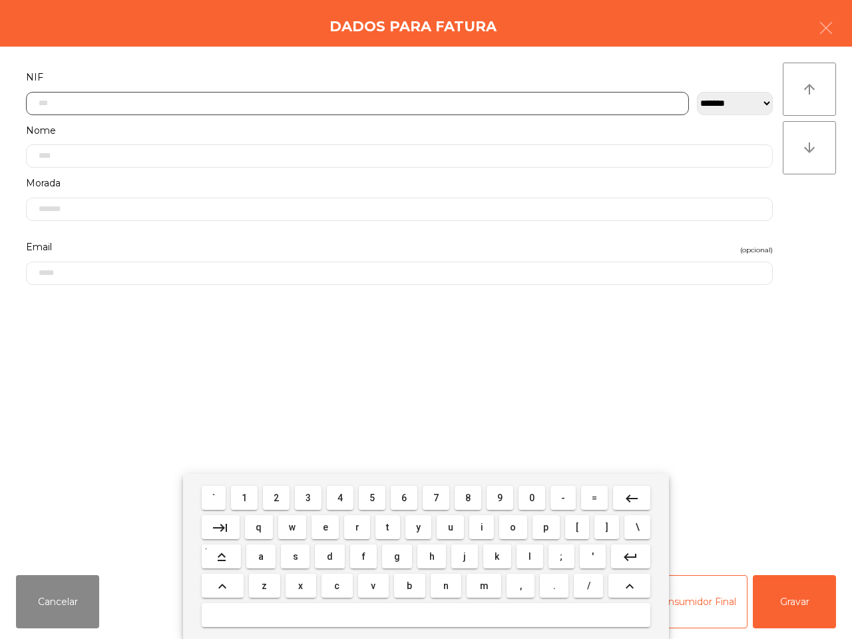
scroll to position [75, 0]
click at [376, 492] on button "5" at bounding box center [372, 498] width 27 height 24
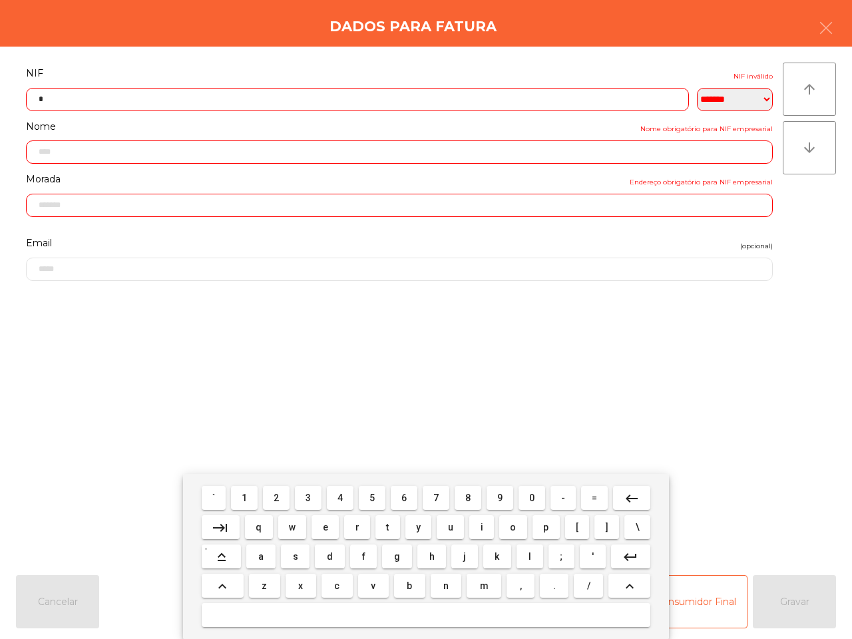
click at [247, 500] on span "1" at bounding box center [243, 497] width 5 height 11
click at [531, 496] on span "0" at bounding box center [531, 497] width 5 height 11
click at [503, 496] on button "9" at bounding box center [499, 498] width 27 height 24
click at [443, 496] on button "7" at bounding box center [435, 498] width 27 height 24
click at [371, 502] on button "5" at bounding box center [372, 498] width 27 height 24
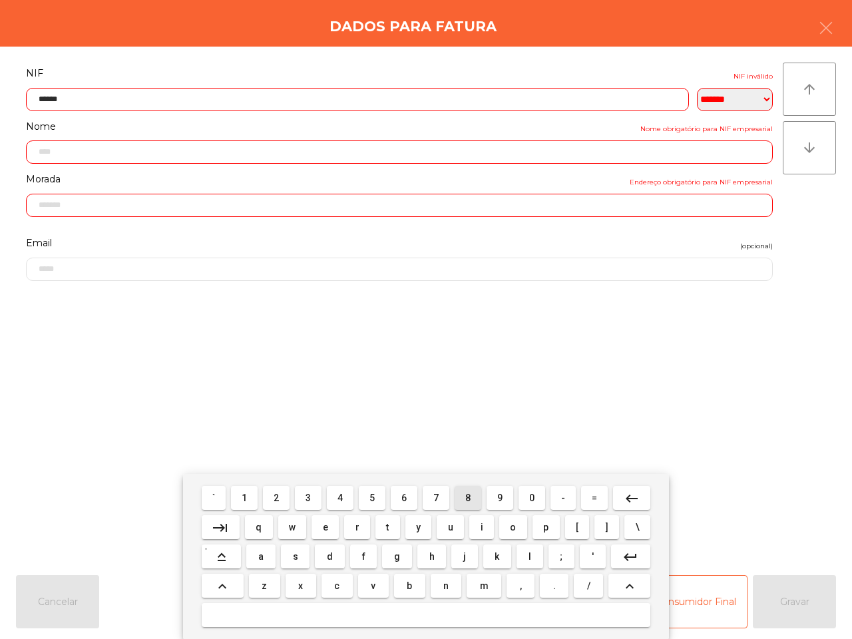
click at [460, 494] on button "8" at bounding box center [467, 498] width 27 height 24
click at [438, 494] on span "7" at bounding box center [435, 497] width 5 height 11
type input "*********"
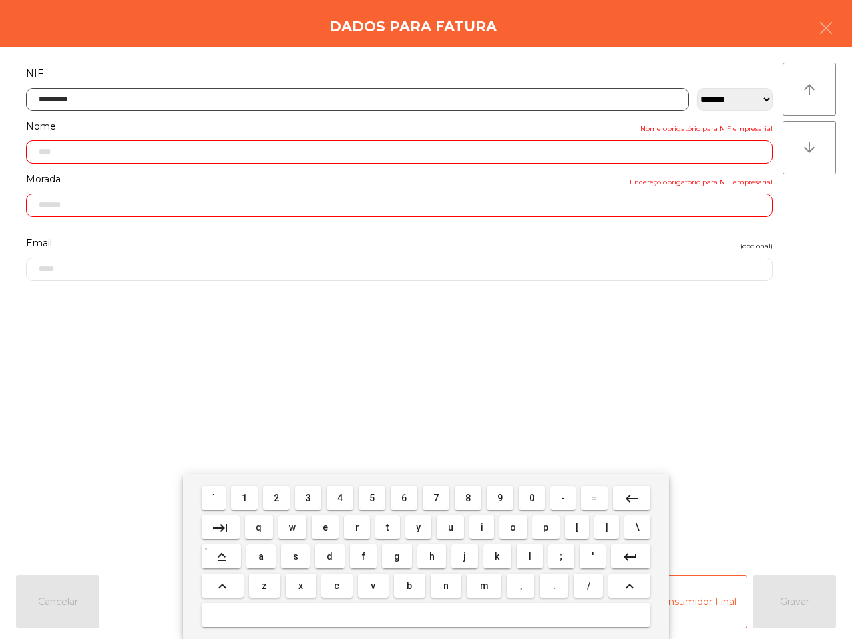
type input "**********"
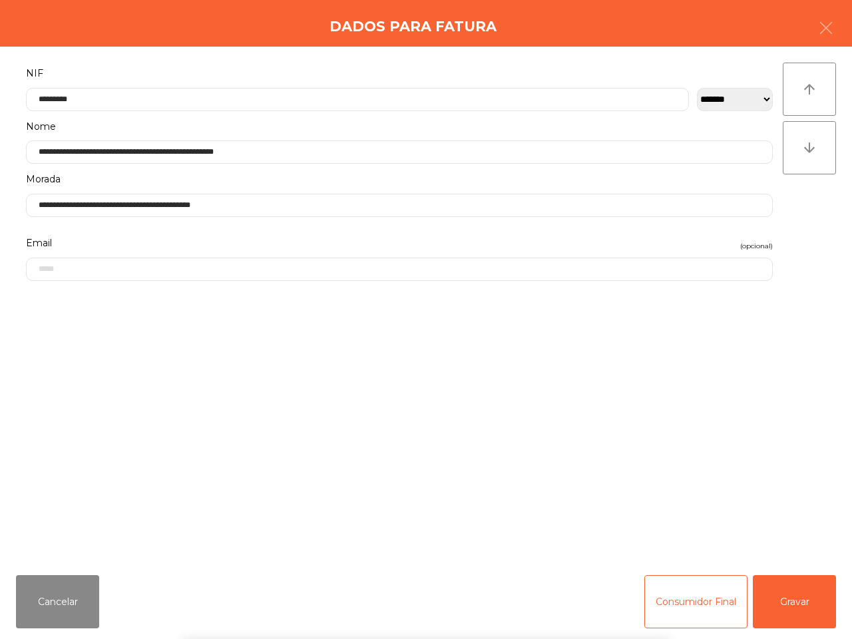
click at [792, 607] on div "` 1 2 3 4 5 6 7 8 9 0 - = keyboard_backspace keyboard_tab q w e r t y u i o p […" at bounding box center [426, 556] width 852 height 165
click at [786, 597] on button "Gravar" at bounding box center [793, 601] width 83 height 53
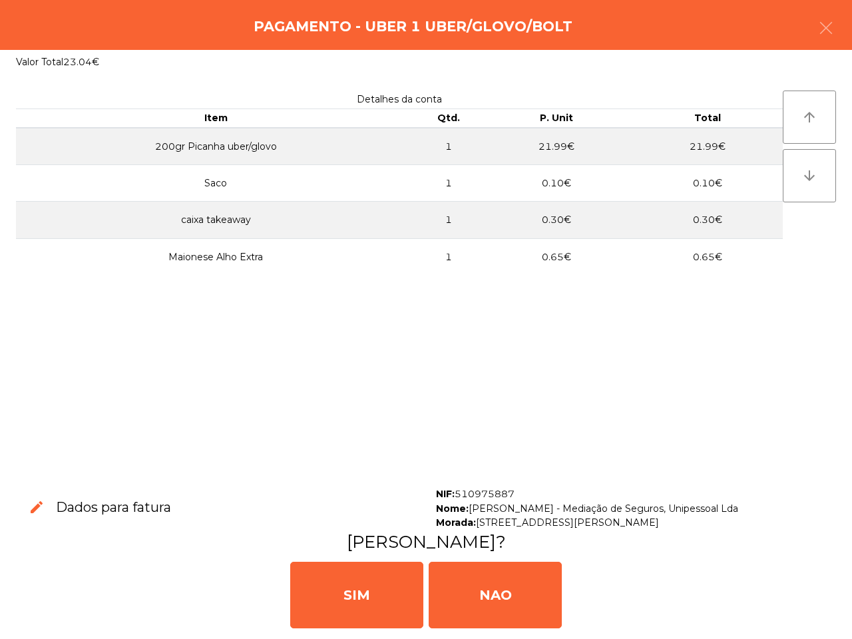
drag, startPoint x: 377, startPoint y: 599, endPoint x: 452, endPoint y: 483, distance: 138.9
click at [378, 600] on div "SIM" at bounding box center [356, 594] width 133 height 67
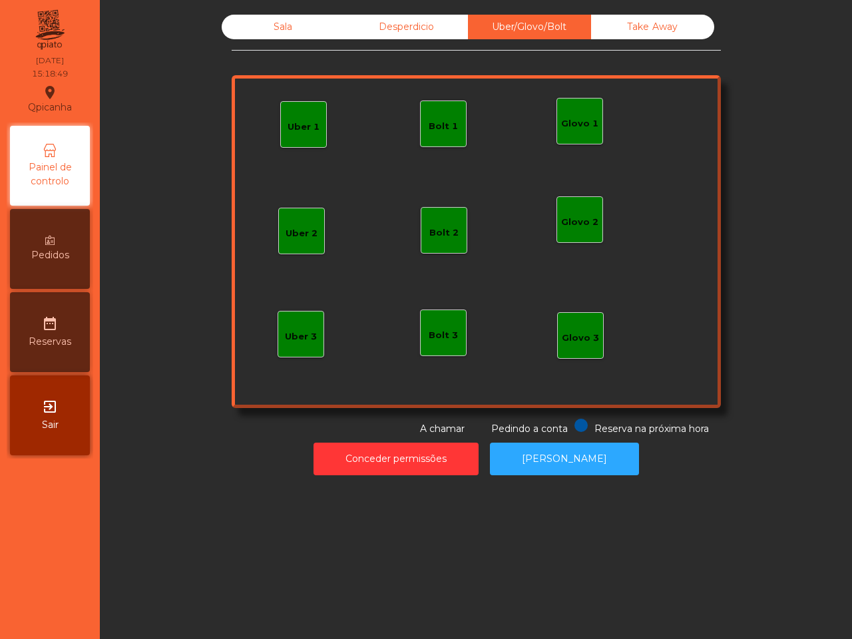
click at [504, 284] on div "Uber 1 Glovo 1 Uber 2 Uber 3 Glovo 2 Glovo 3 Bolt 1 Bolt 2 Bolt 3" at bounding box center [476, 241] width 489 height 333
click at [276, 17] on div "Sala" at bounding box center [283, 27] width 123 height 25
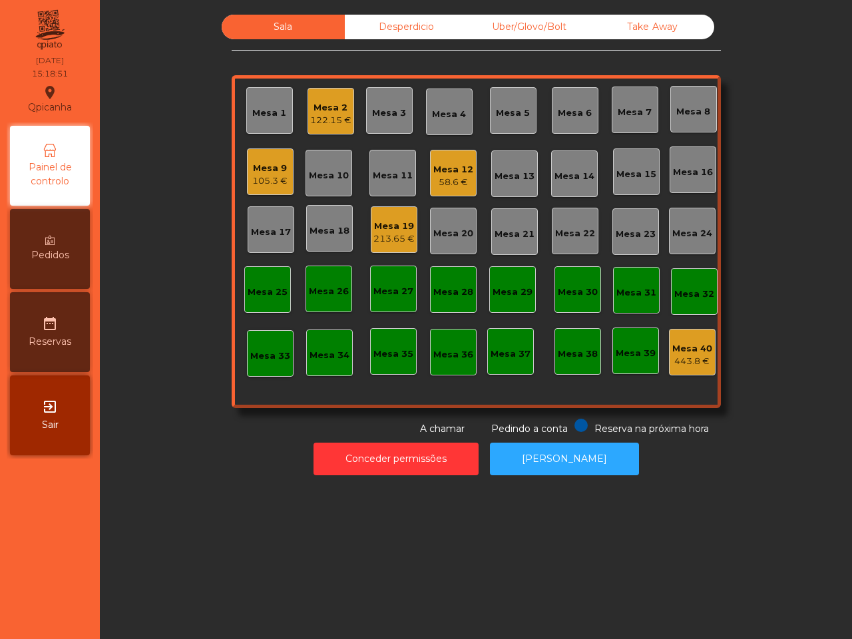
click at [324, 102] on div "Mesa 2" at bounding box center [330, 107] width 41 height 13
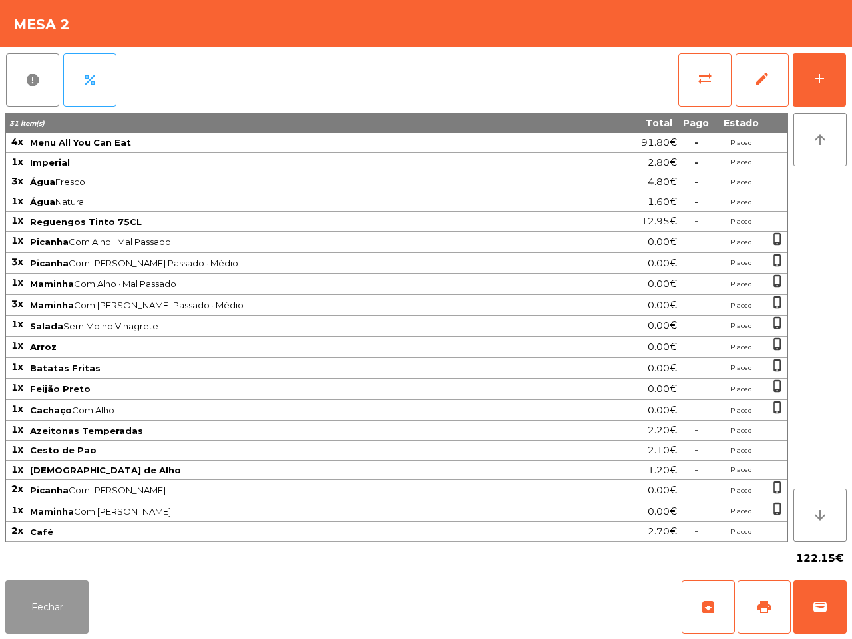
click at [55, 602] on button "Fechar" at bounding box center [46, 606] width 83 height 53
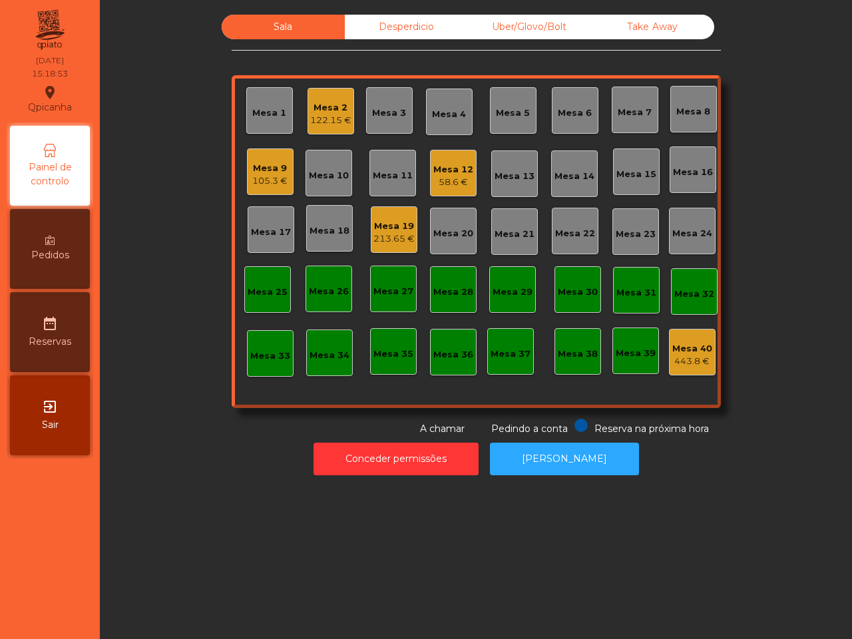
click at [257, 150] on div "Mesa 9 105.3 €" at bounding box center [270, 171] width 47 height 47
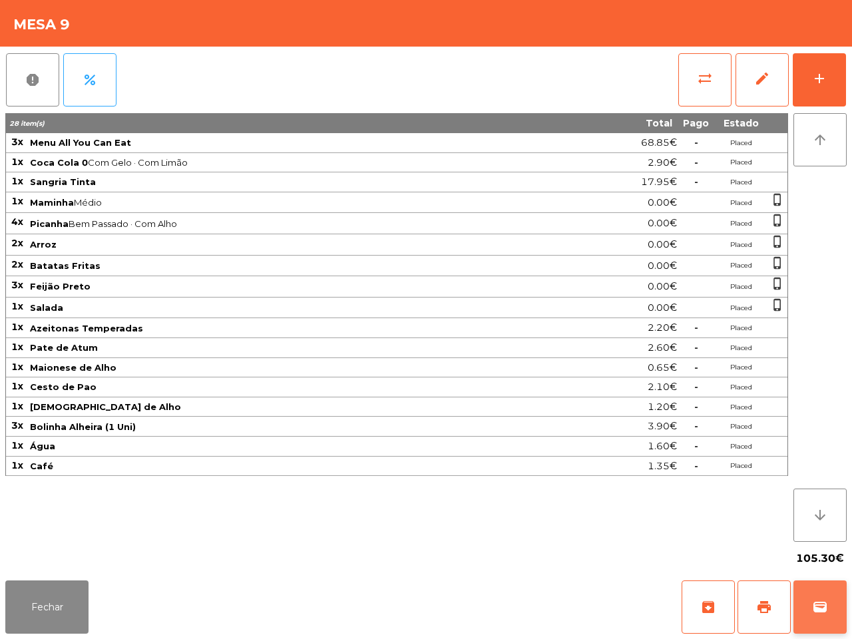
click at [817, 601] on span "wallet" at bounding box center [820, 607] width 16 height 16
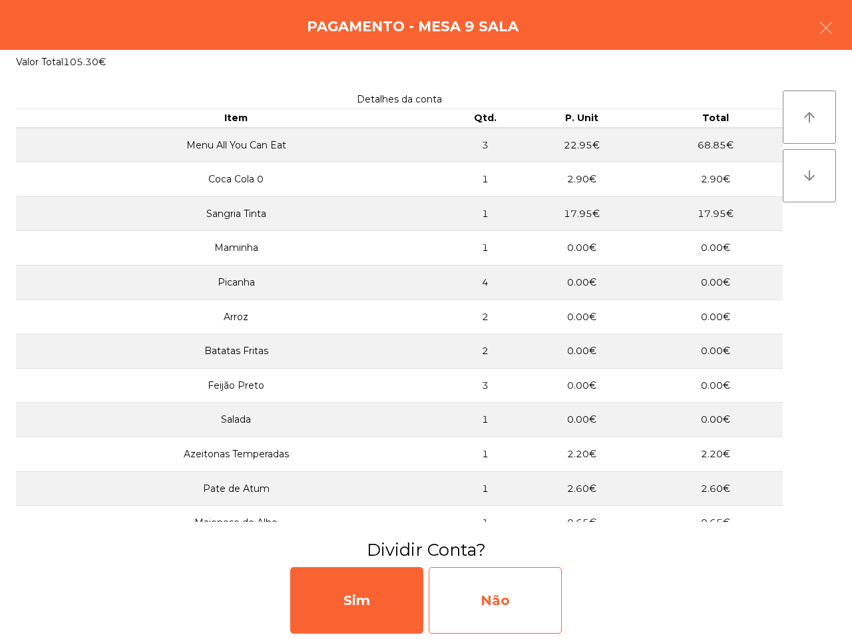
click at [480, 592] on div "Não" at bounding box center [494, 600] width 133 height 67
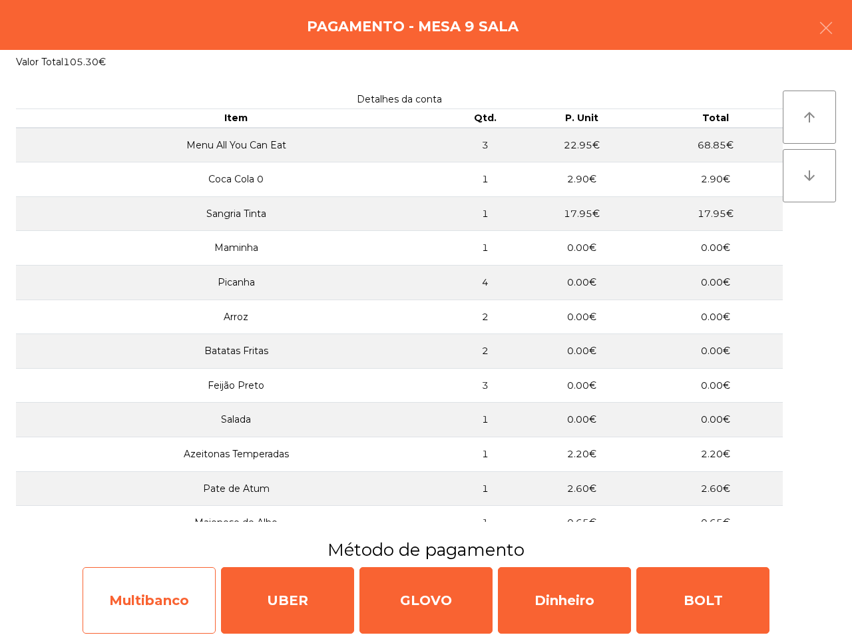
click at [190, 585] on div "Multibanco" at bounding box center [148, 600] width 133 height 67
select select "**"
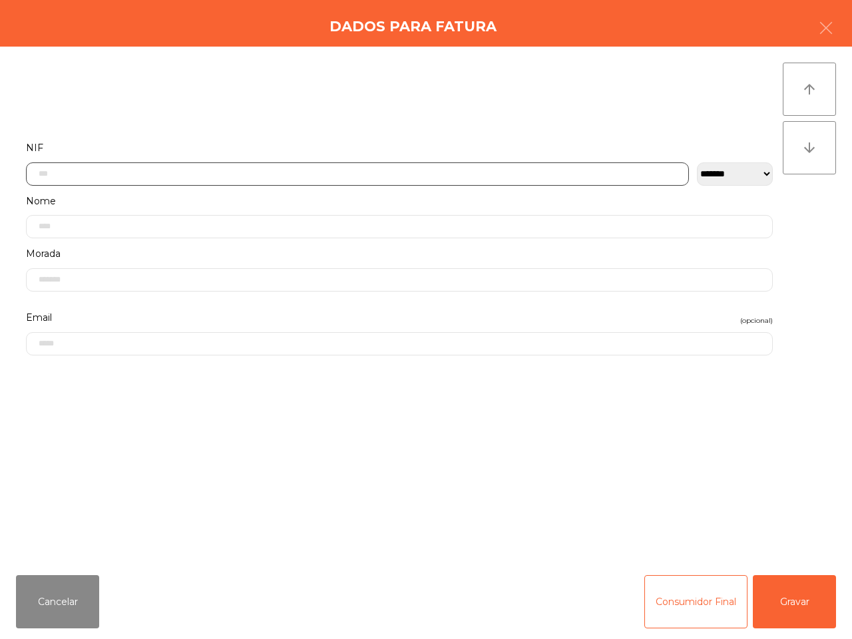
click at [291, 176] on input "text" at bounding box center [357, 173] width 663 height 23
click at [291, 173] on input "text" at bounding box center [357, 173] width 663 height 23
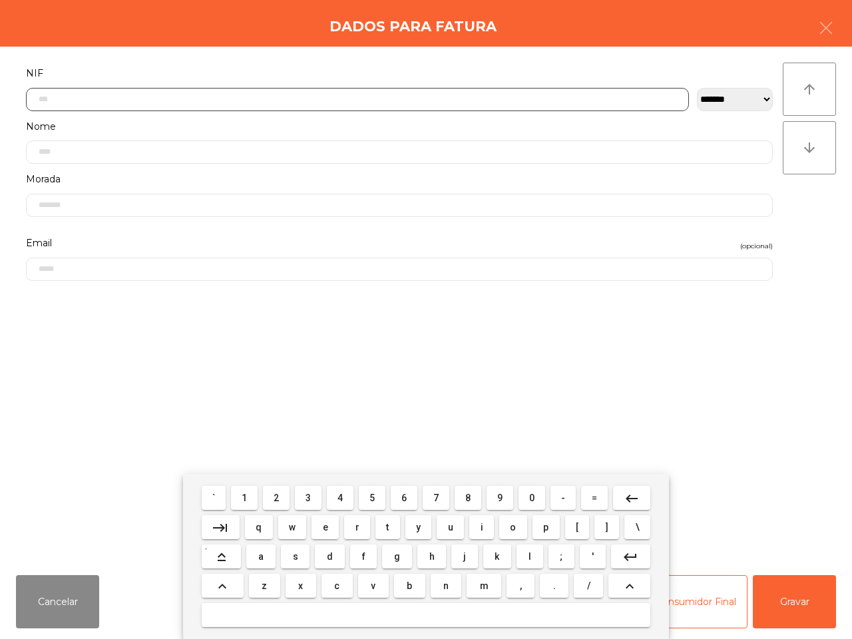
click at [243, 498] on button "1" at bounding box center [244, 498] width 27 height 24
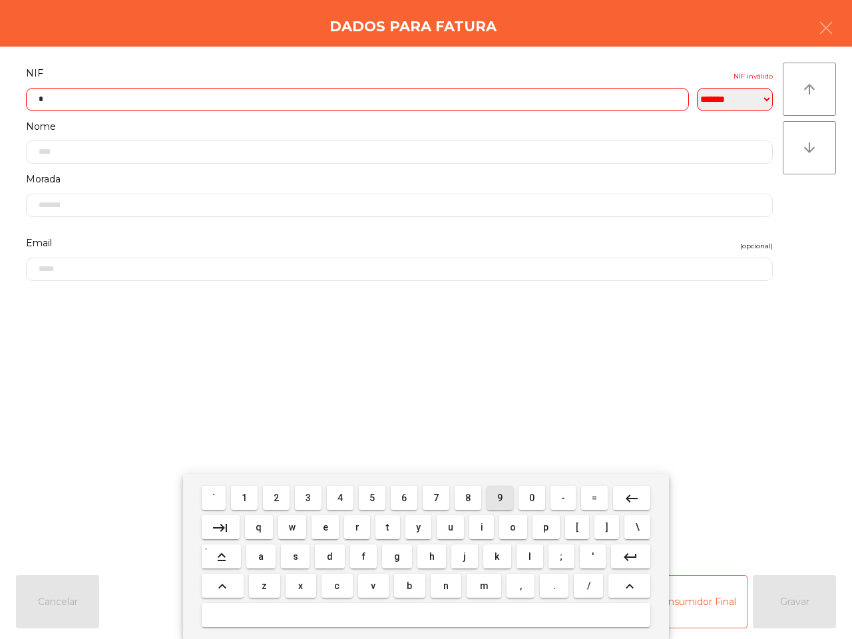
drag, startPoint x: 506, startPoint y: 496, endPoint x: 449, endPoint y: 500, distance: 56.7
click at [506, 494] on button "9" at bounding box center [499, 498] width 27 height 24
click at [436, 496] on span "7" at bounding box center [435, 497] width 5 height 11
click at [466, 496] on span "8" at bounding box center [467, 497] width 5 height 11
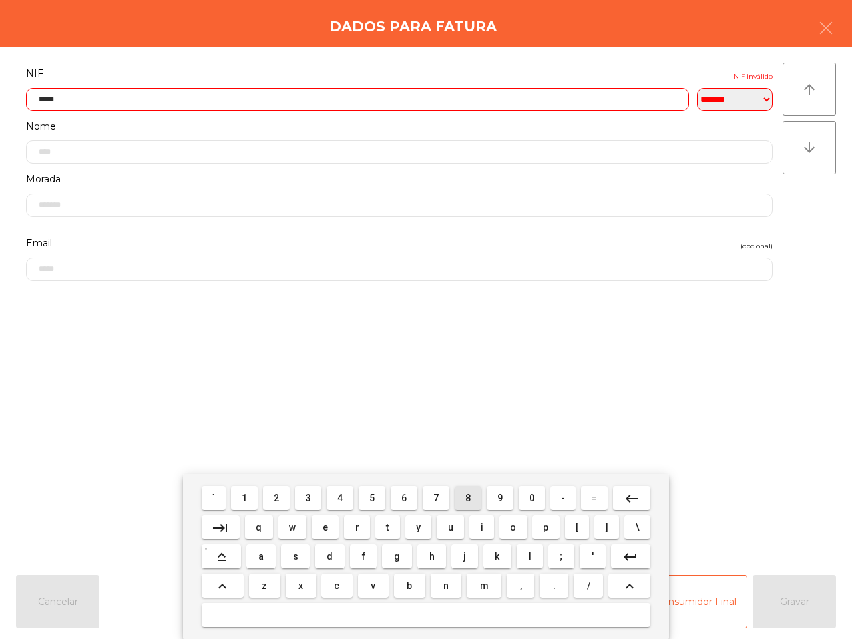
click at [466, 496] on span "8" at bounding box center [467, 497] width 5 height 11
click at [313, 497] on button "3" at bounding box center [308, 498] width 27 height 24
click at [410, 492] on button "6" at bounding box center [404, 498] width 27 height 24
drag, startPoint x: 531, startPoint y: 493, endPoint x: 520, endPoint y: 484, distance: 14.2
click at [532, 493] on span "0" at bounding box center [531, 497] width 5 height 11
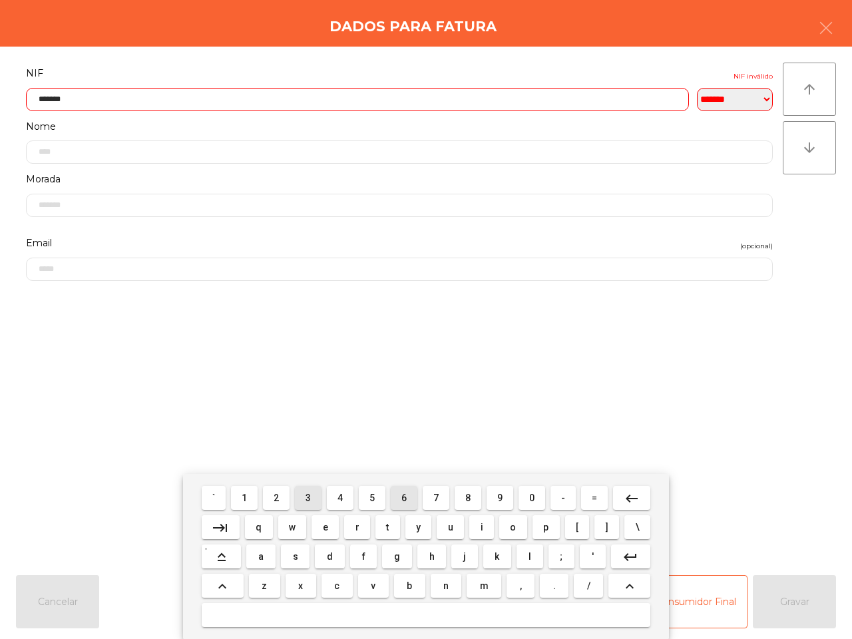
type input "*********"
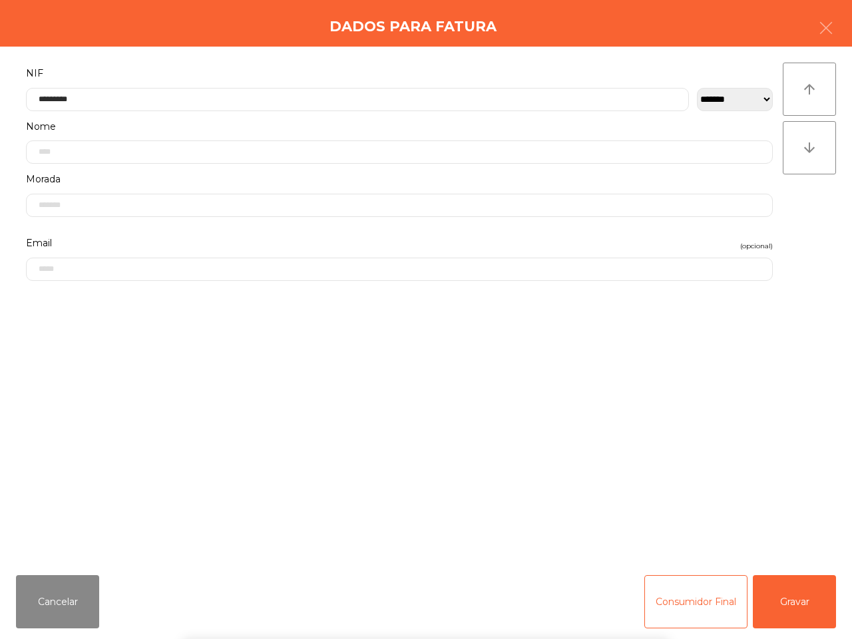
click at [422, 414] on form "**********" at bounding box center [399, 308] width 766 height 486
click at [773, 580] on button "Gravar" at bounding box center [793, 601] width 83 height 53
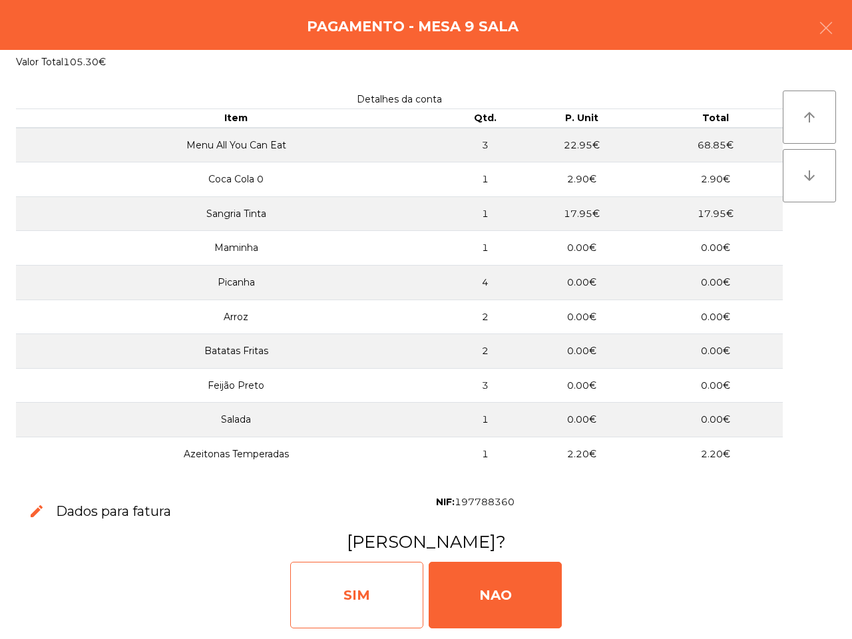
click at [387, 592] on div "SIM" at bounding box center [356, 594] width 133 height 67
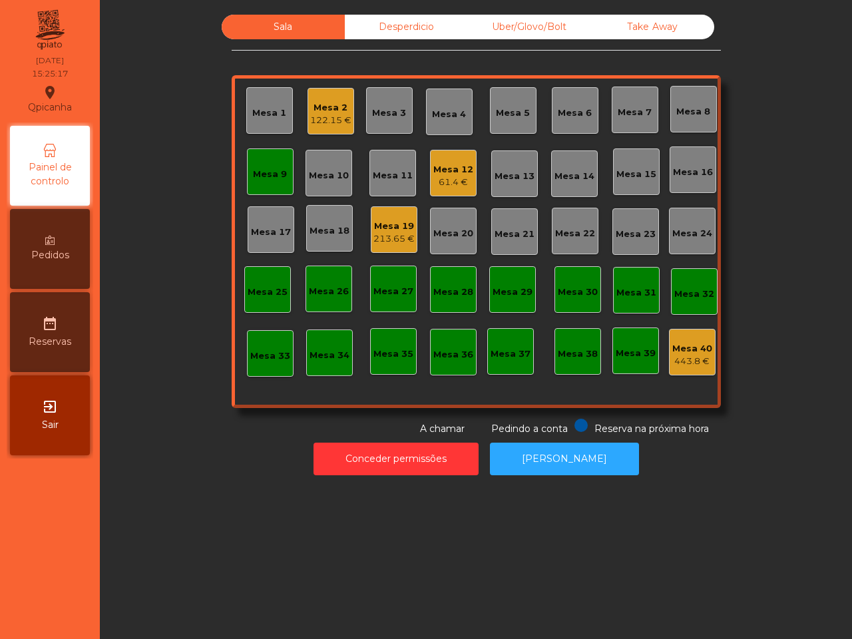
click at [410, 407] on div "Mesa 1 Mesa 2 122.15 € Mesa 3 Mesa 4 Mesa 5 Mesa 6 Mesa 7 Mesa 8 Mesa 9 Mesa 10…" at bounding box center [476, 241] width 489 height 333
click at [394, 29] on div "Desperdicio" at bounding box center [406, 27] width 123 height 25
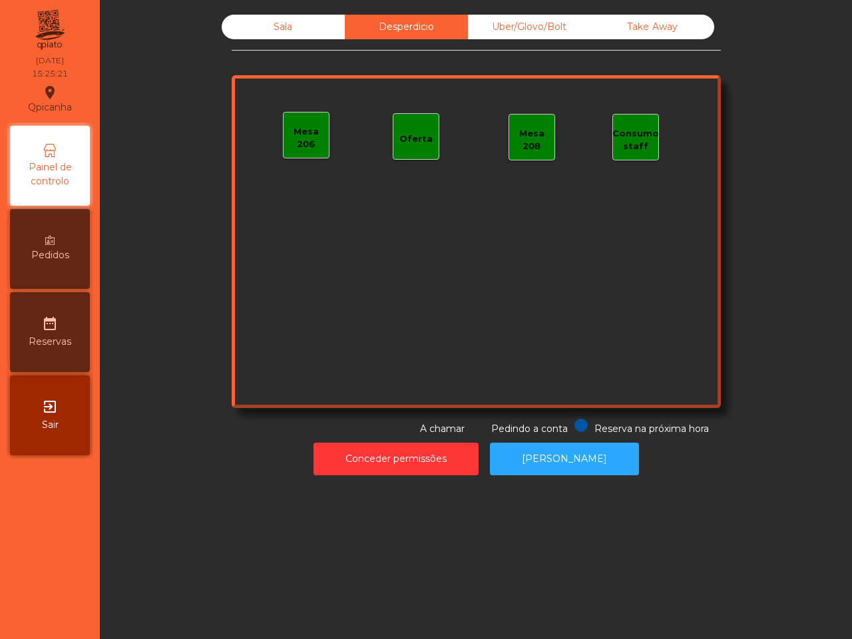
click at [655, 25] on div "Take Away" at bounding box center [652, 27] width 123 height 25
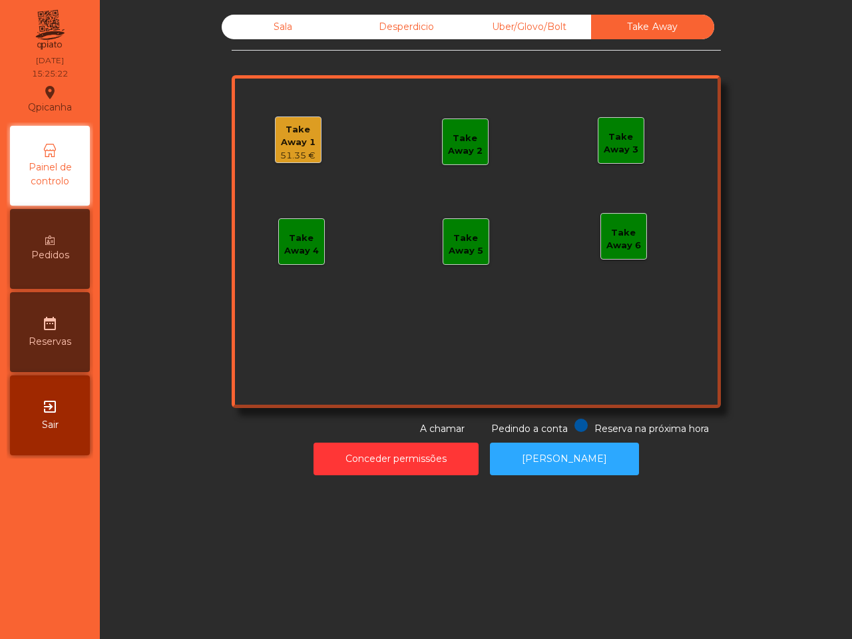
click at [293, 137] on div "Take Away 1" at bounding box center [297, 136] width 45 height 26
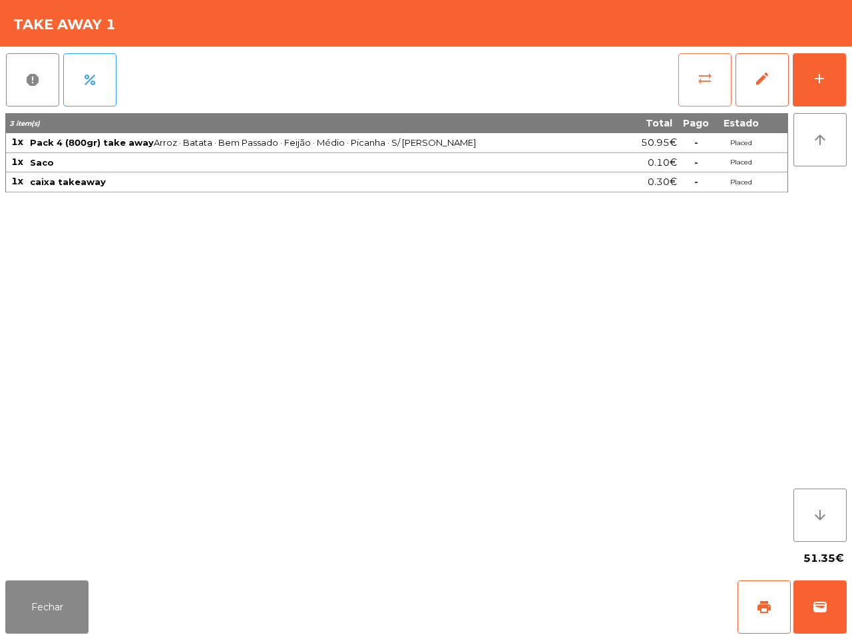
click at [703, 91] on button "sync_alt" at bounding box center [704, 79] width 53 height 53
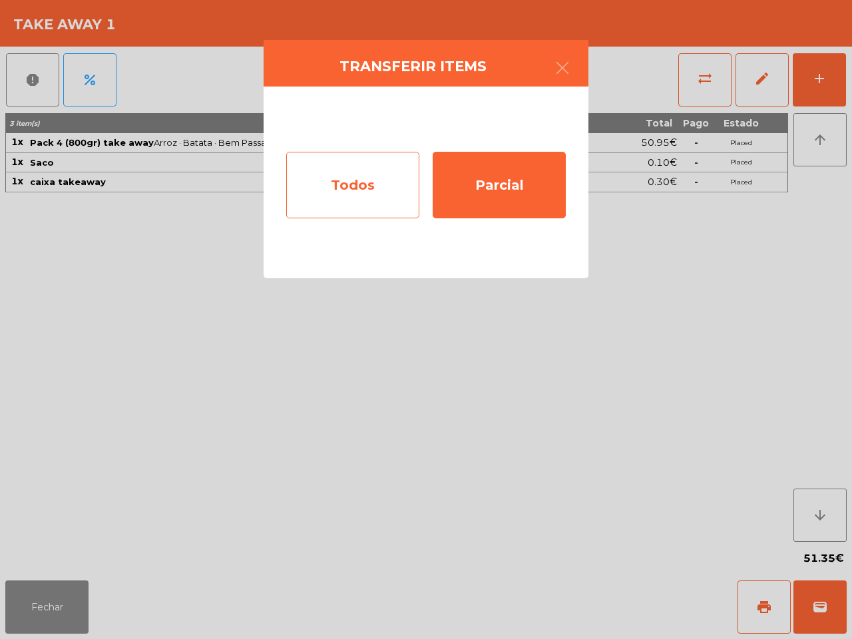
click at [356, 188] on div "Todos" at bounding box center [352, 185] width 133 height 67
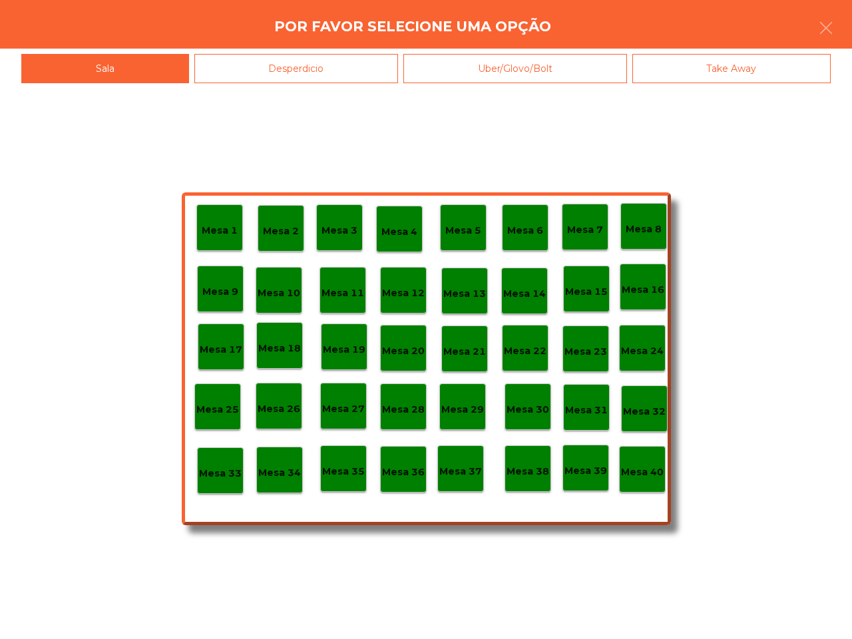
click at [639, 480] on div "Mesa 40" at bounding box center [642, 469] width 47 height 47
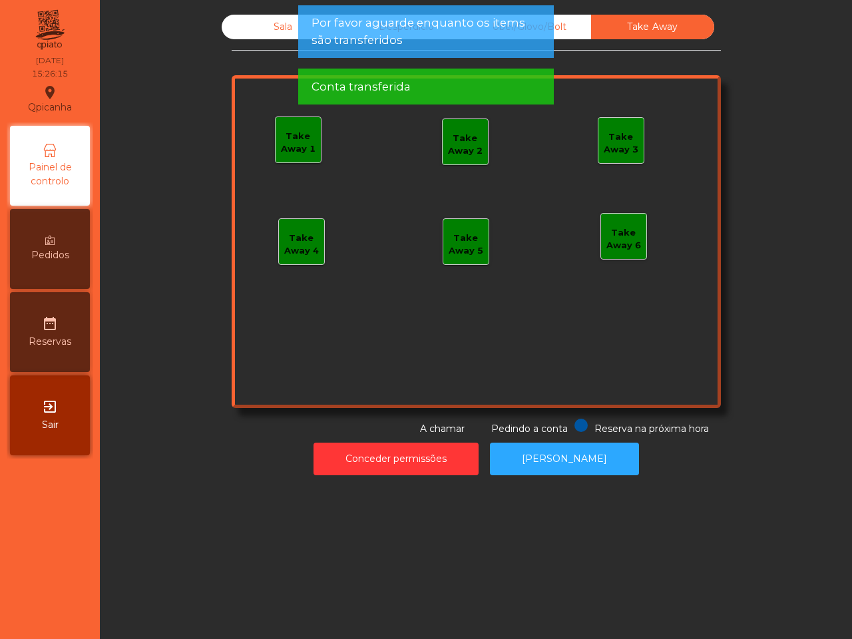
click at [270, 24] on div "Sala" at bounding box center [283, 27] width 123 height 25
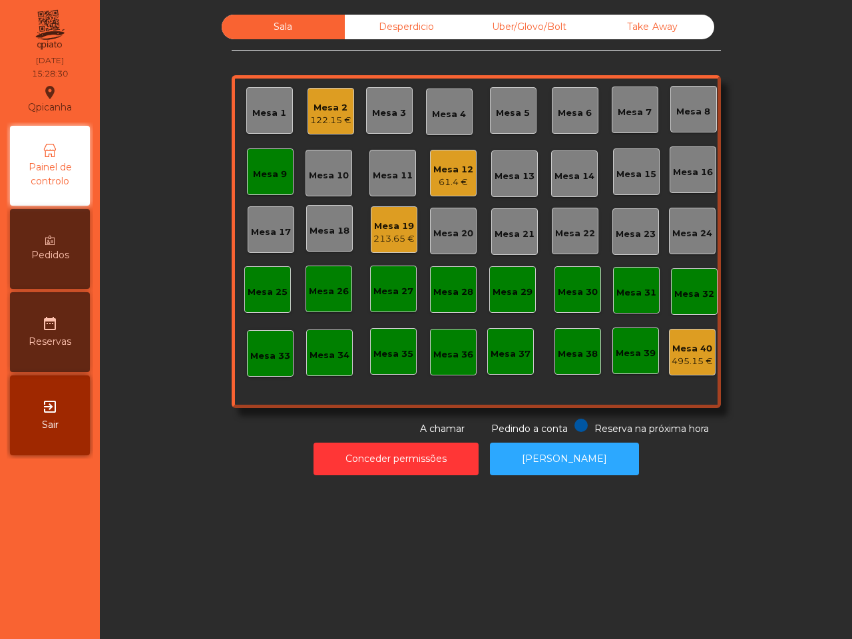
click at [270, 175] on div "Mesa 9" at bounding box center [270, 174] width 34 height 13
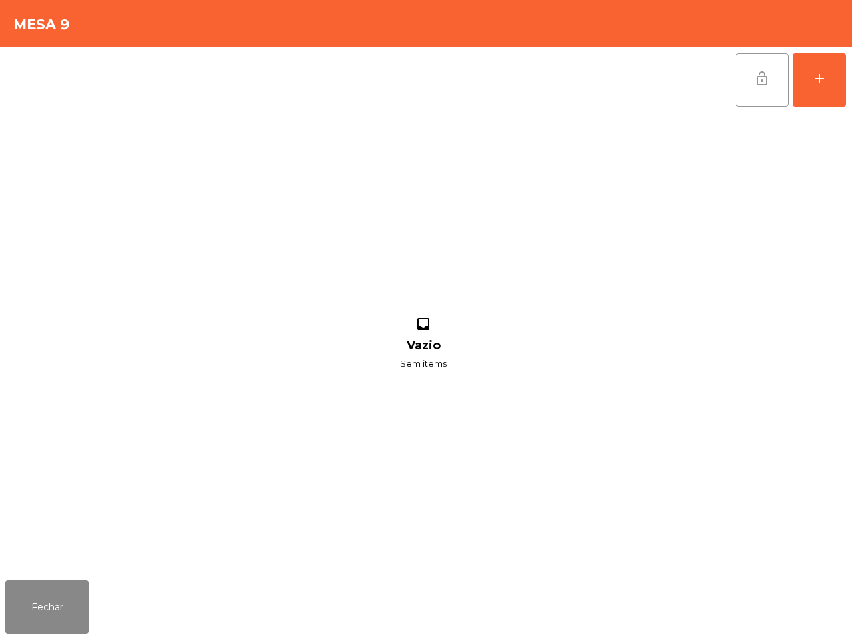
click at [762, 67] on button "lock_open" at bounding box center [761, 79] width 53 height 53
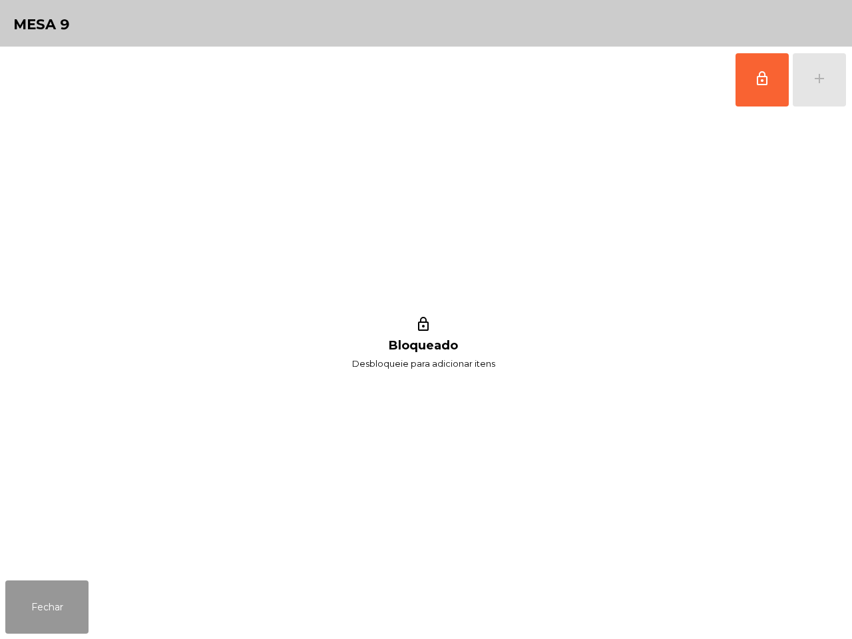
click at [51, 623] on button "Fechar" at bounding box center [46, 606] width 83 height 53
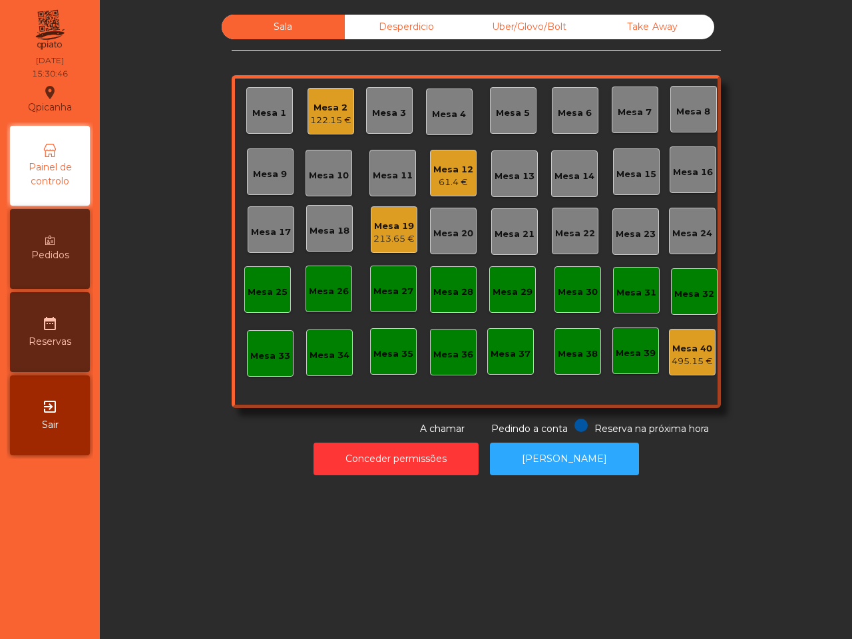
click at [717, 301] on div "Sala Desperdicio Uber/Glovo/Bolt Take Away Mesa 1 Mesa 2 122.15 € Mesa 3 Mesa 4…" at bounding box center [476, 225] width 716 height 421
click at [394, 238] on div "213.65 €" at bounding box center [393, 238] width 41 height 13
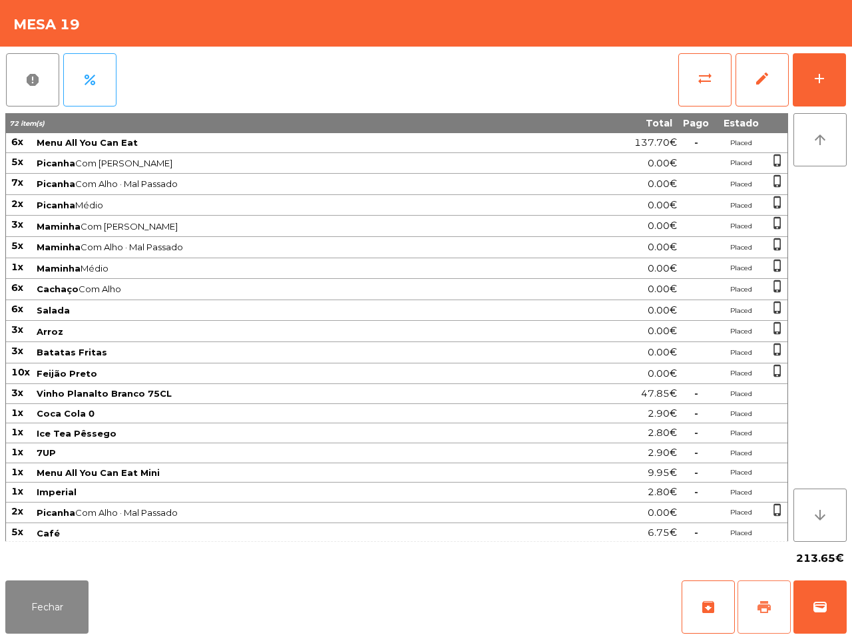
click at [756, 607] on span "print" at bounding box center [764, 607] width 16 height 16
click at [756, 635] on div "Fechar archive print wallet" at bounding box center [426, 607] width 852 height 64
click at [809, 596] on button "wallet" at bounding box center [819, 606] width 53 height 53
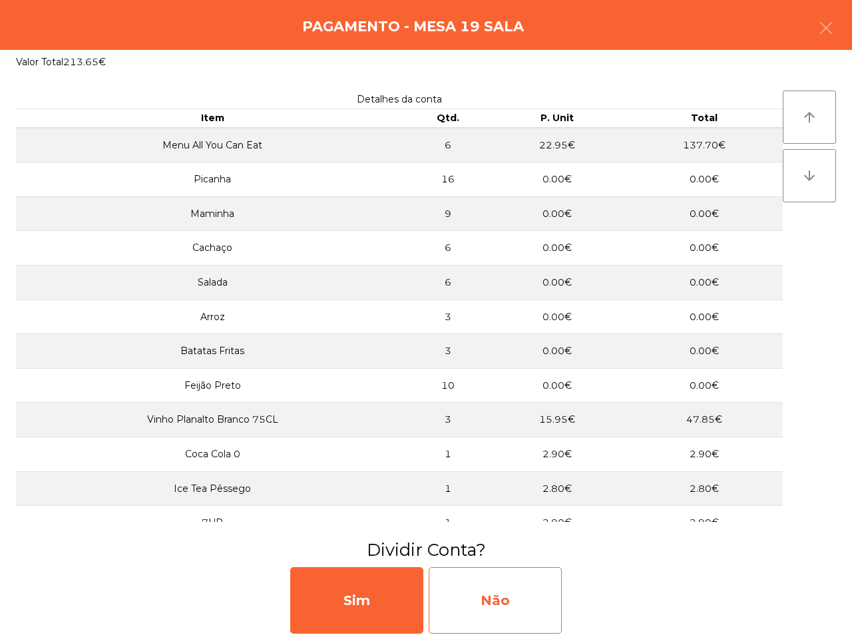
click at [529, 605] on div "Não" at bounding box center [494, 600] width 133 height 67
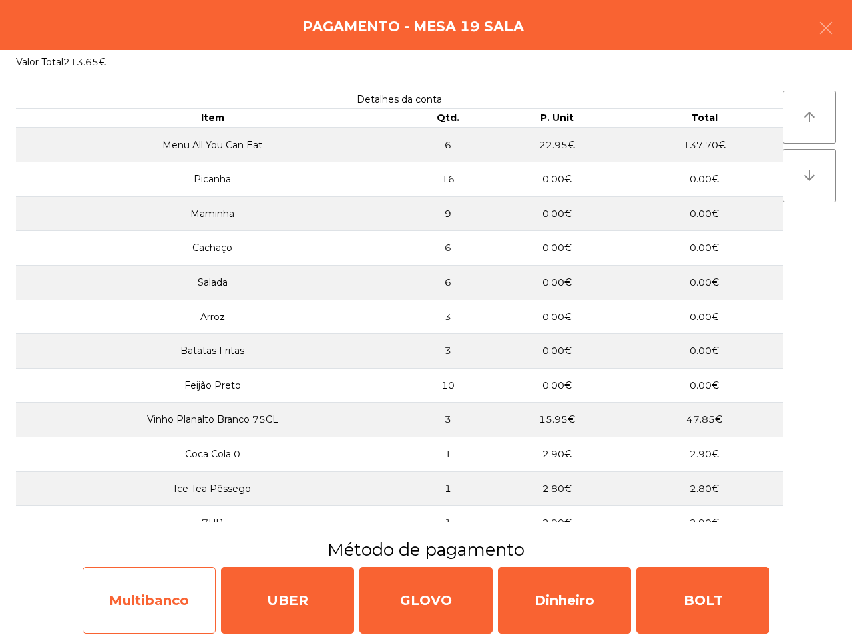
click at [133, 576] on div "Multibanco" at bounding box center [148, 600] width 133 height 67
select select "**"
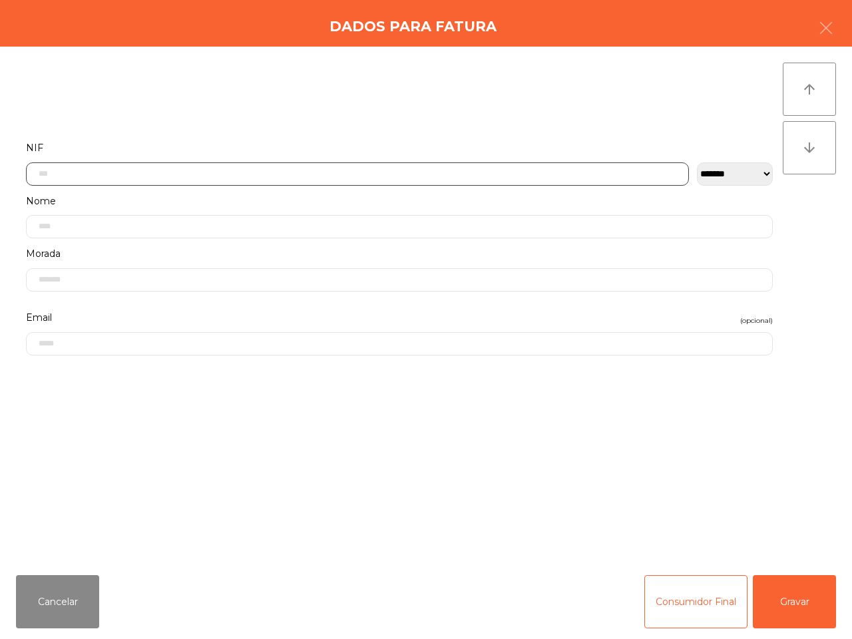
click at [327, 176] on input "text" at bounding box center [357, 173] width 663 height 23
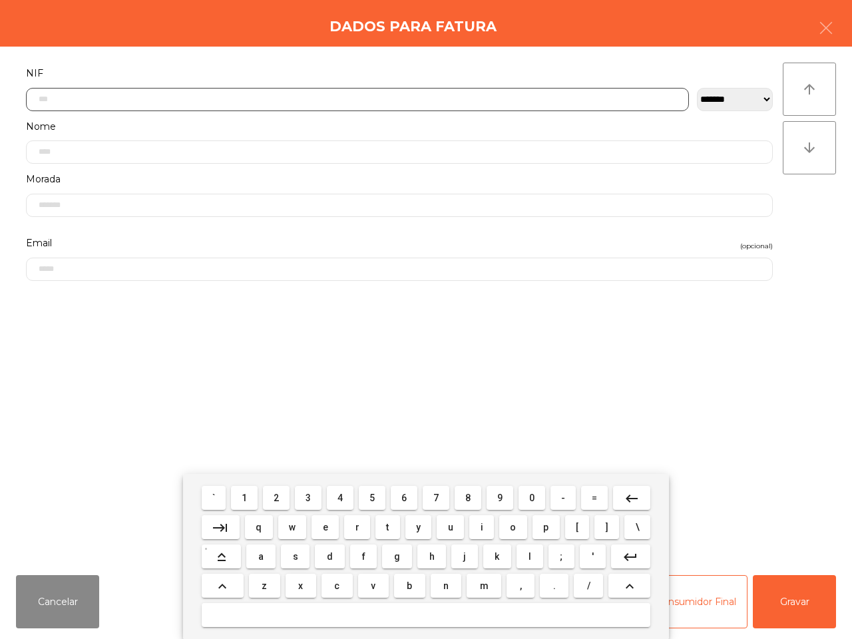
click at [308, 496] on span "3" at bounding box center [307, 497] width 5 height 11
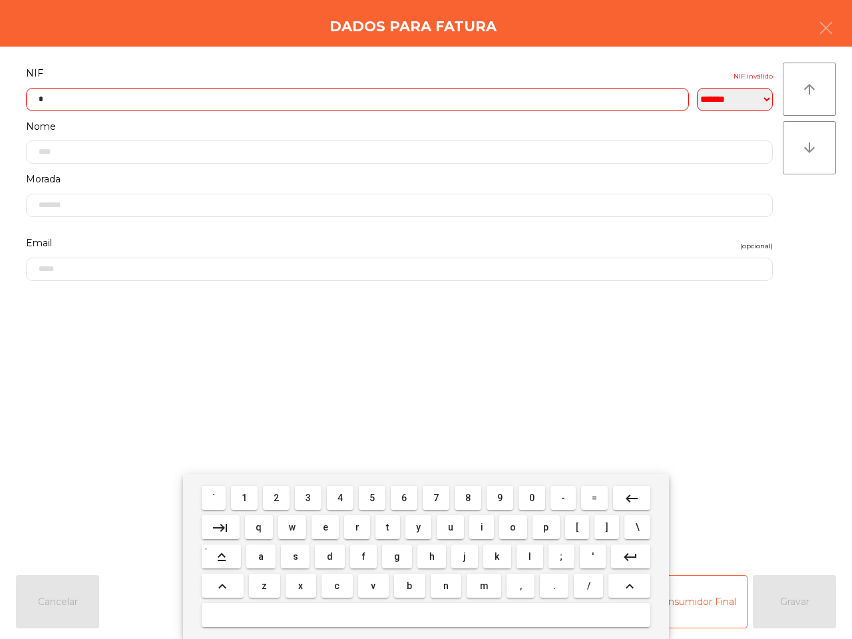
click at [247, 496] on span "1" at bounding box center [243, 497] width 5 height 11
click at [276, 499] on span "2" at bounding box center [275, 497] width 5 height 11
click at [406, 496] on button "6" at bounding box center [404, 498] width 27 height 24
click at [436, 497] on span "7" at bounding box center [435, 497] width 5 height 11
click at [466, 496] on span "8" at bounding box center [467, 497] width 5 height 11
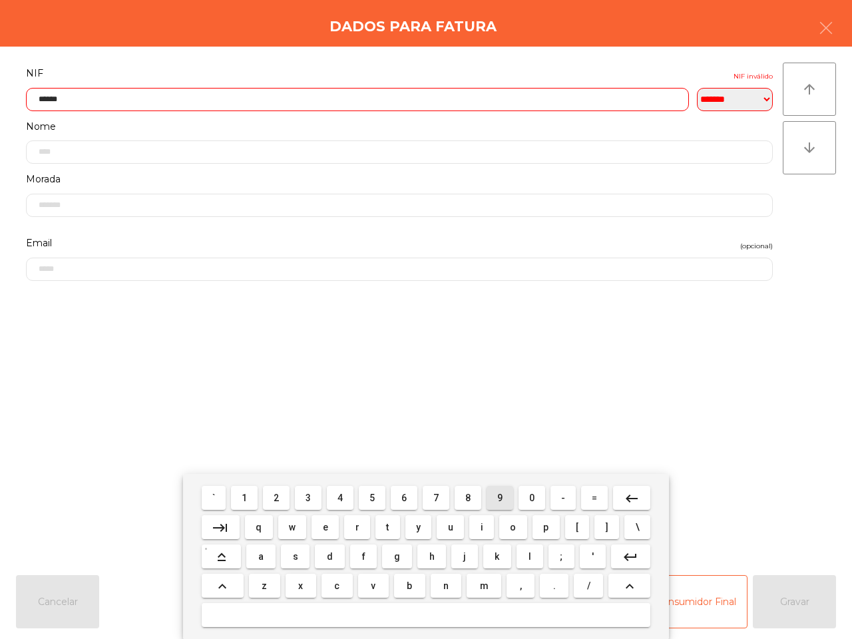
click at [504, 500] on button "9" at bounding box center [499, 498] width 27 height 24
click at [532, 488] on button "0" at bounding box center [531, 498] width 27 height 24
click at [470, 494] on button "8" at bounding box center [467, 498] width 27 height 24
type input "*********"
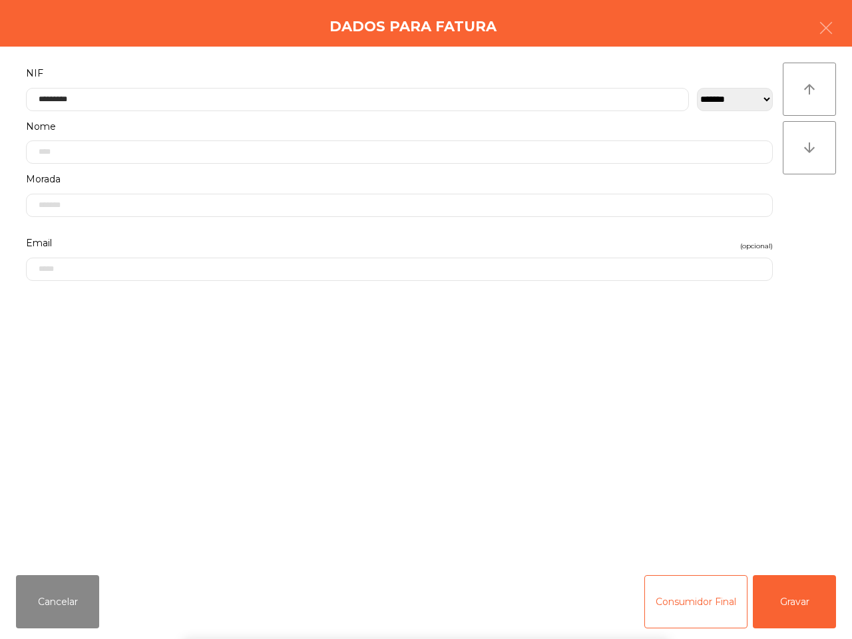
click at [770, 607] on div "` 1 2 3 4 5 6 7 8 9 0 - = keyboard_backspace keyboard_tab q w e r t y u i o p […" at bounding box center [426, 556] width 852 height 165
click at [772, 604] on button "Gravar" at bounding box center [793, 601] width 83 height 53
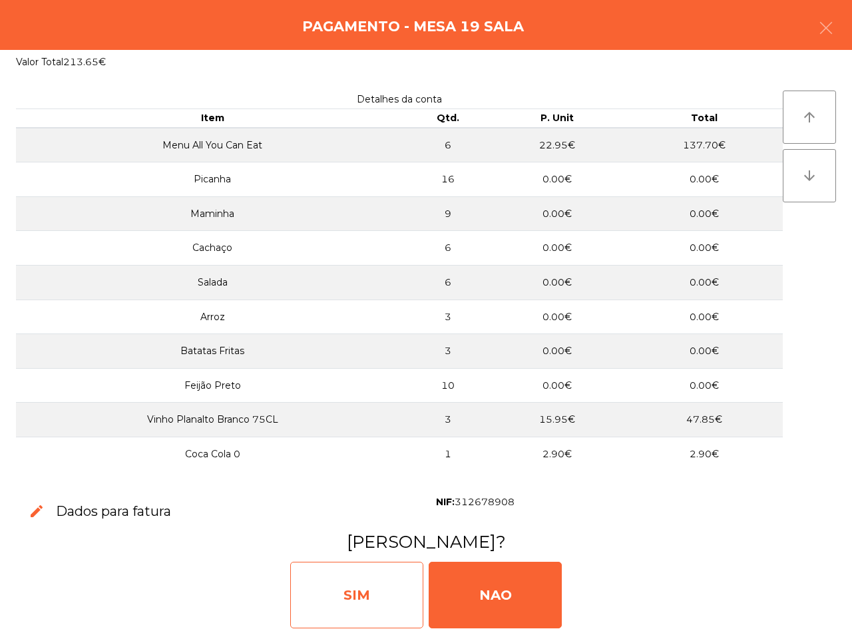
click at [367, 594] on div "SIM" at bounding box center [356, 594] width 133 height 67
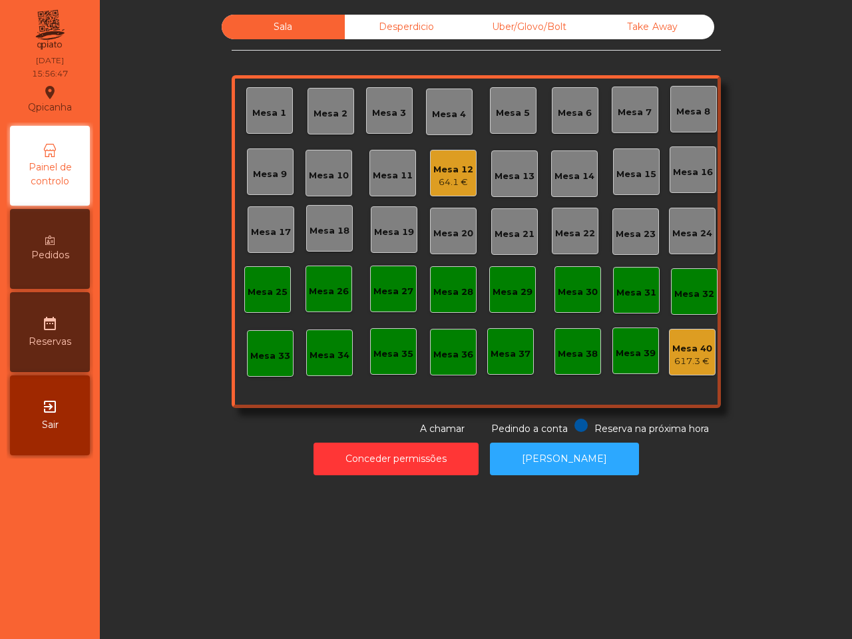
click at [436, 156] on div "Mesa 12 64.1 €" at bounding box center [453, 173] width 47 height 47
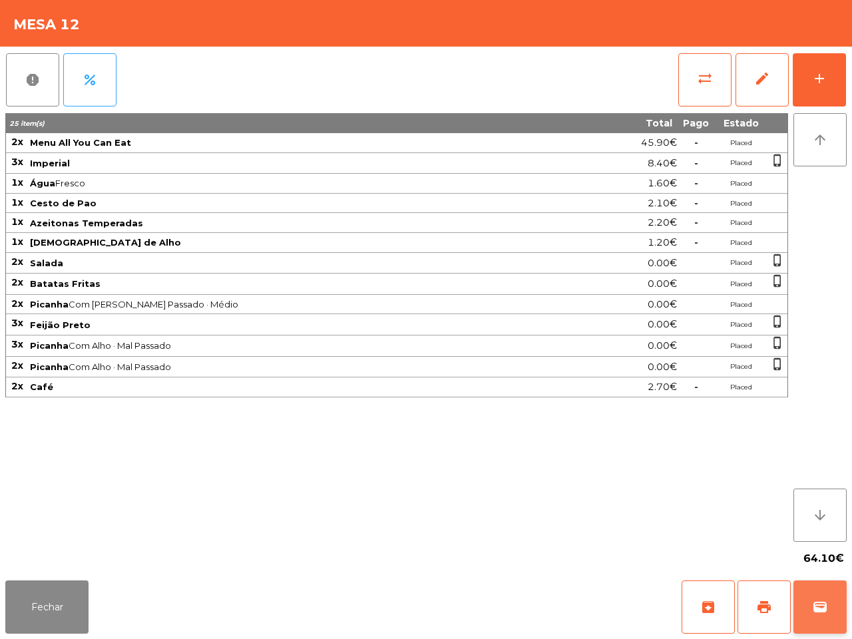
click at [806, 619] on button "wallet" at bounding box center [819, 606] width 53 height 53
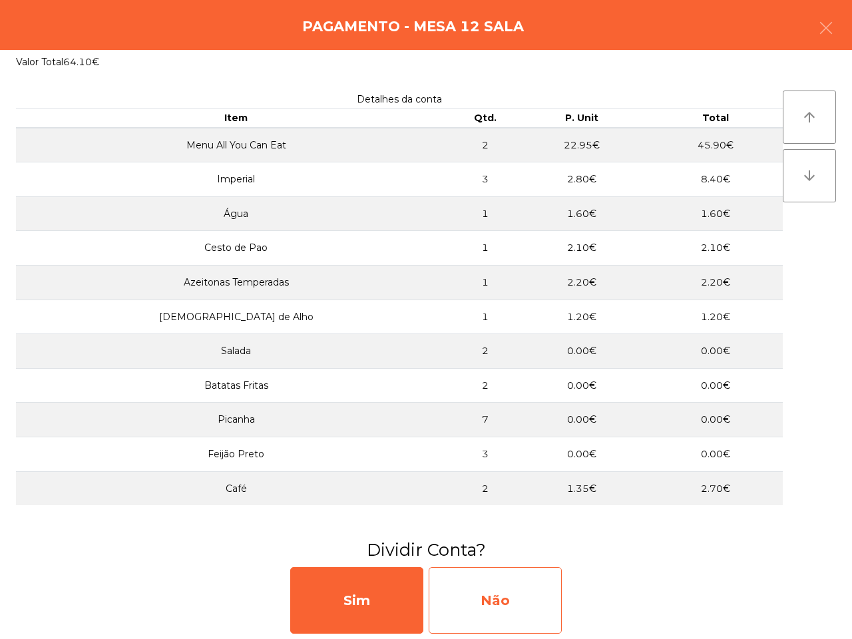
click at [496, 582] on div "Não" at bounding box center [494, 600] width 133 height 67
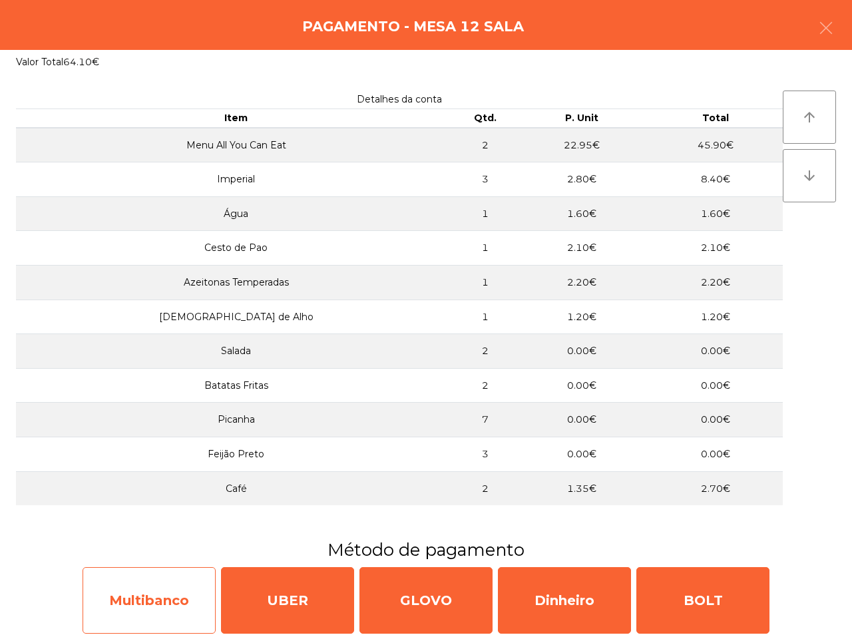
click at [170, 574] on div "Multibanco" at bounding box center [148, 600] width 133 height 67
select select "**"
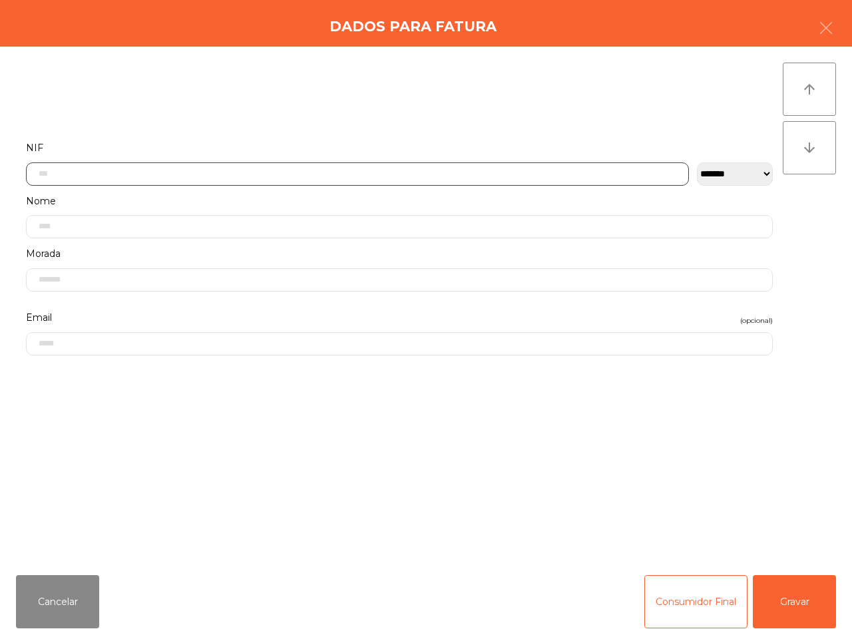
click at [335, 180] on input "text" at bounding box center [357, 173] width 663 height 23
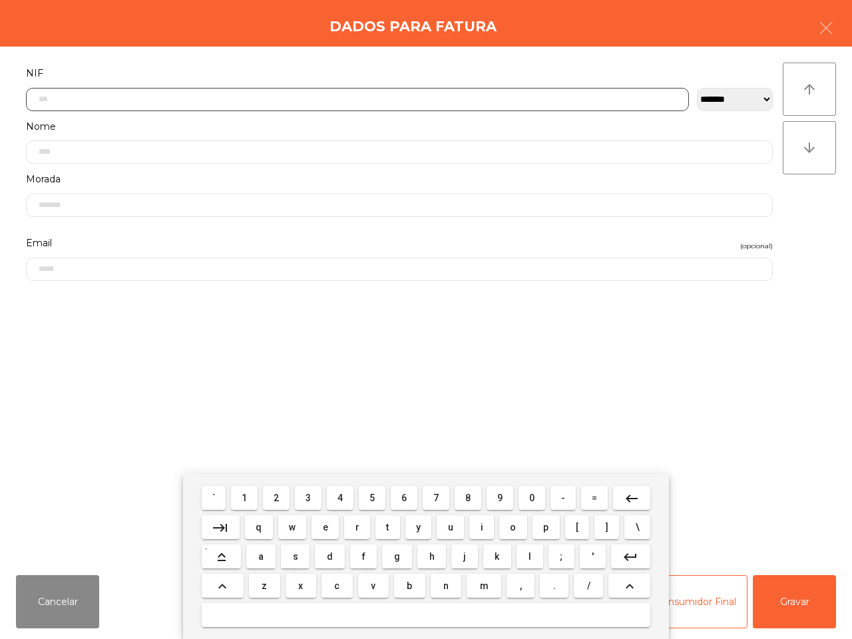
click at [240, 499] on button "1" at bounding box center [244, 498] width 27 height 24
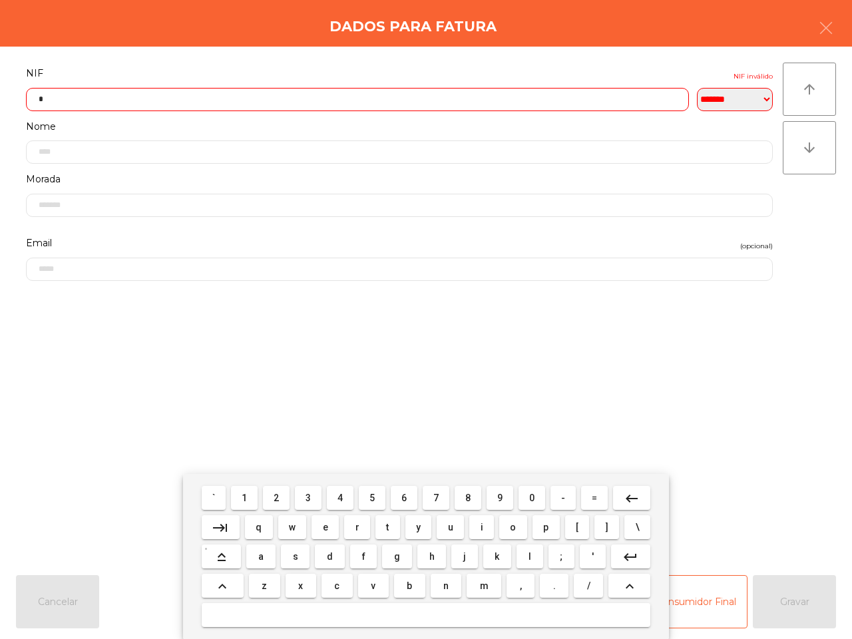
click at [433, 499] on span "7" at bounding box center [435, 497] width 5 height 11
click at [363, 496] on button "5" at bounding box center [372, 498] width 27 height 24
click at [310, 493] on span "3" at bounding box center [307, 497] width 5 height 11
click at [243, 496] on span "1" at bounding box center [243, 497] width 5 height 11
click at [373, 500] on span "5" at bounding box center [371, 497] width 5 height 11
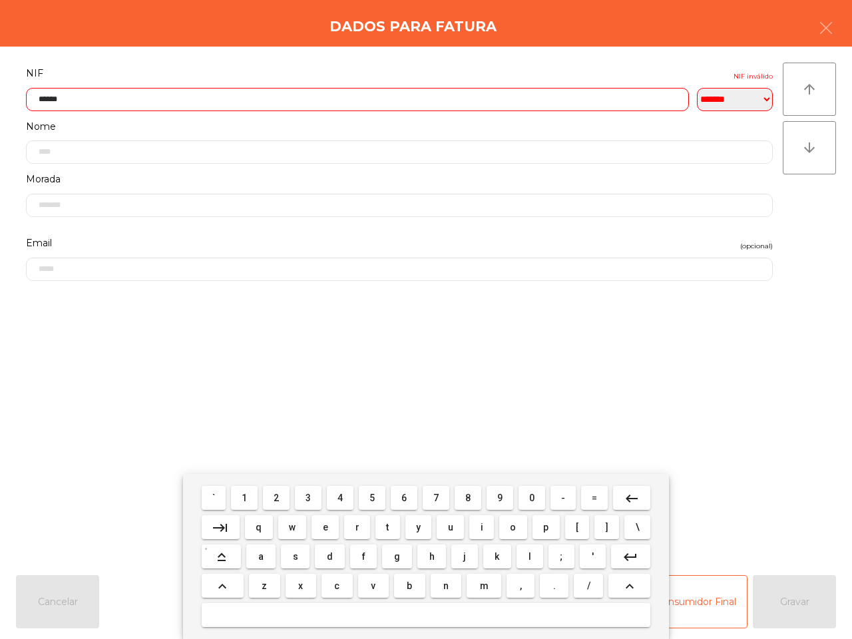
click at [338, 494] on span "4" at bounding box center [339, 497] width 5 height 11
click at [273, 491] on button "2" at bounding box center [276, 498] width 27 height 24
type input "*********"
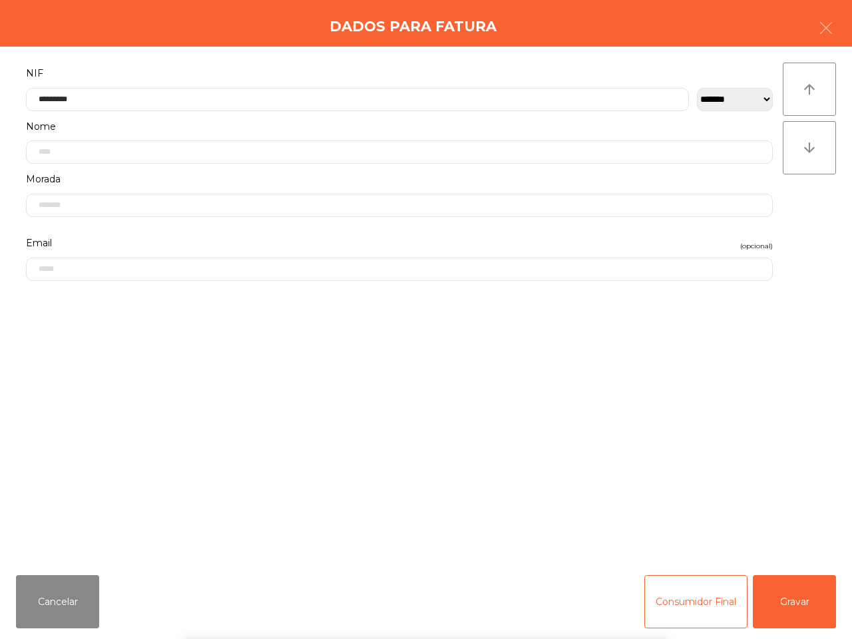
click at [785, 609] on div "` 1 2 3 4 5 6 7 8 9 0 - = keyboard_backspace keyboard_tab q w e r t y u i o p […" at bounding box center [426, 556] width 852 height 165
click at [785, 609] on button "Gravar" at bounding box center [793, 601] width 83 height 53
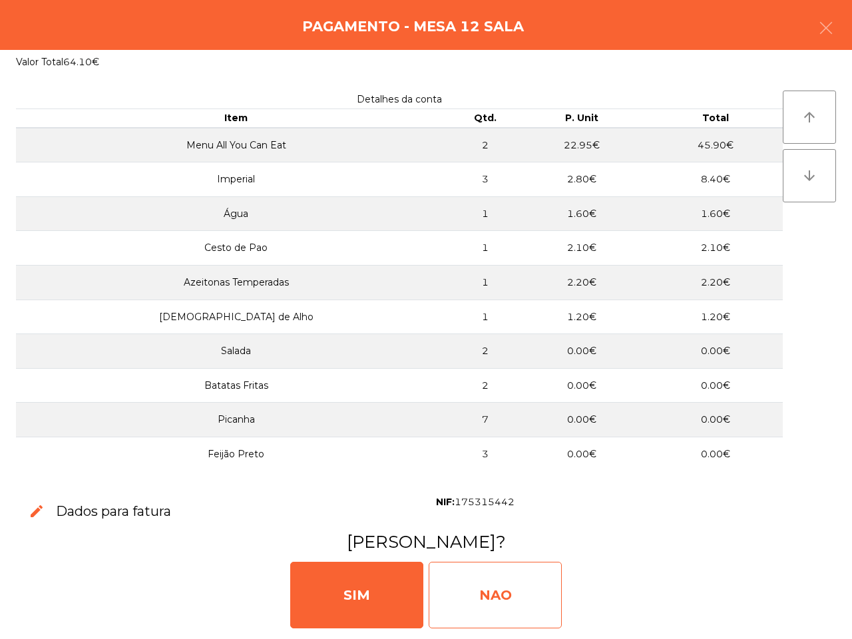
click at [462, 582] on div "NAO" at bounding box center [494, 594] width 133 height 67
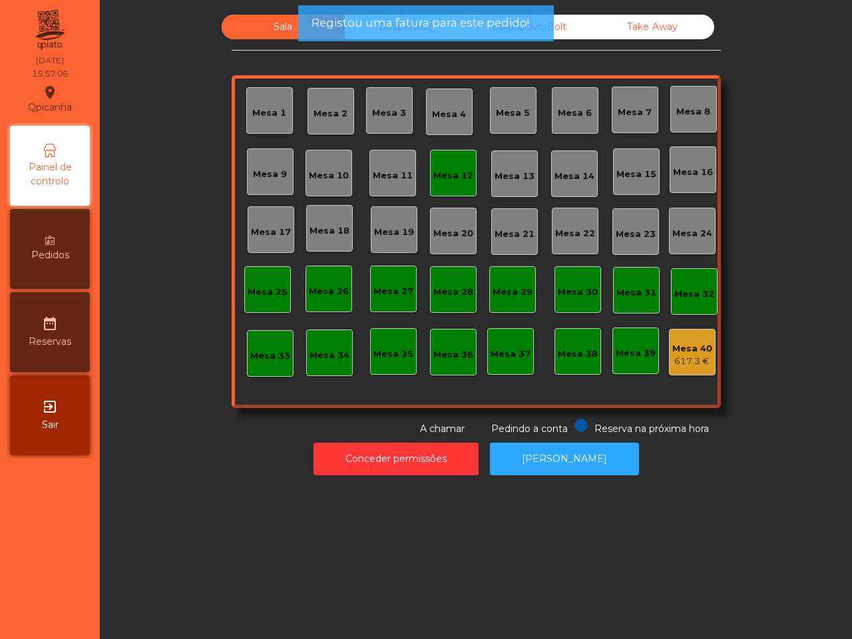
click at [444, 165] on div "Mesa 12" at bounding box center [453, 173] width 40 height 19
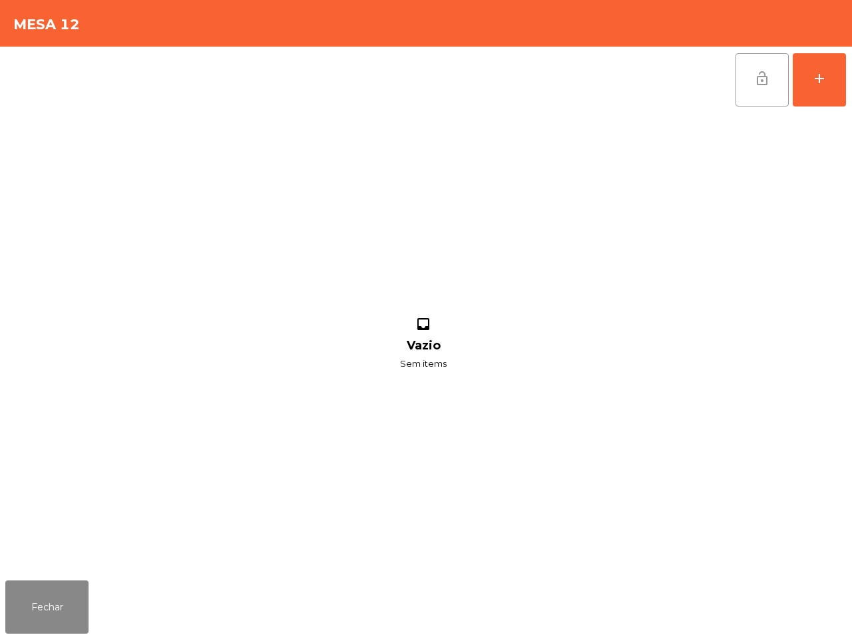
click at [760, 80] on span "lock_open" at bounding box center [762, 79] width 16 height 16
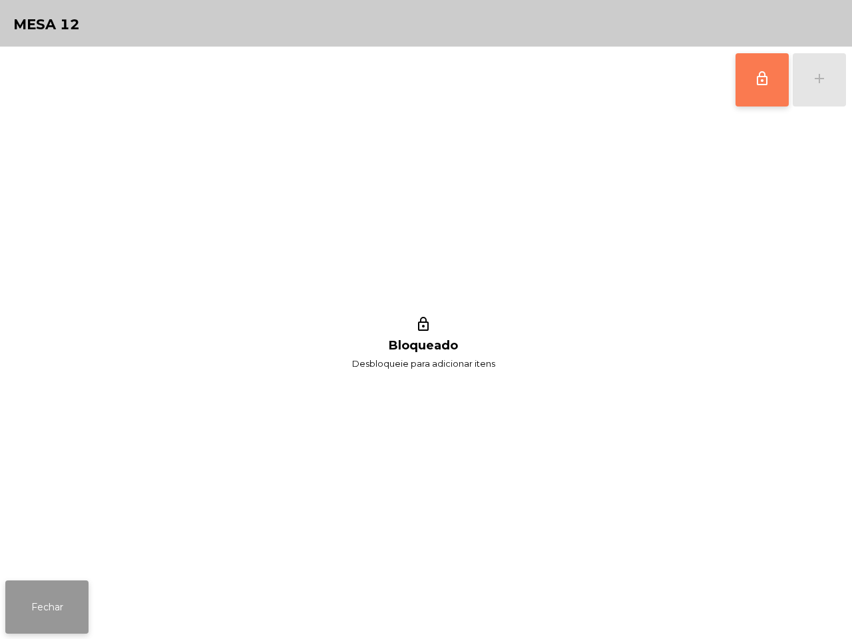
click at [65, 593] on button "Fechar" at bounding box center [46, 606] width 83 height 53
